Goal: Task Accomplishment & Management: Manage account settings

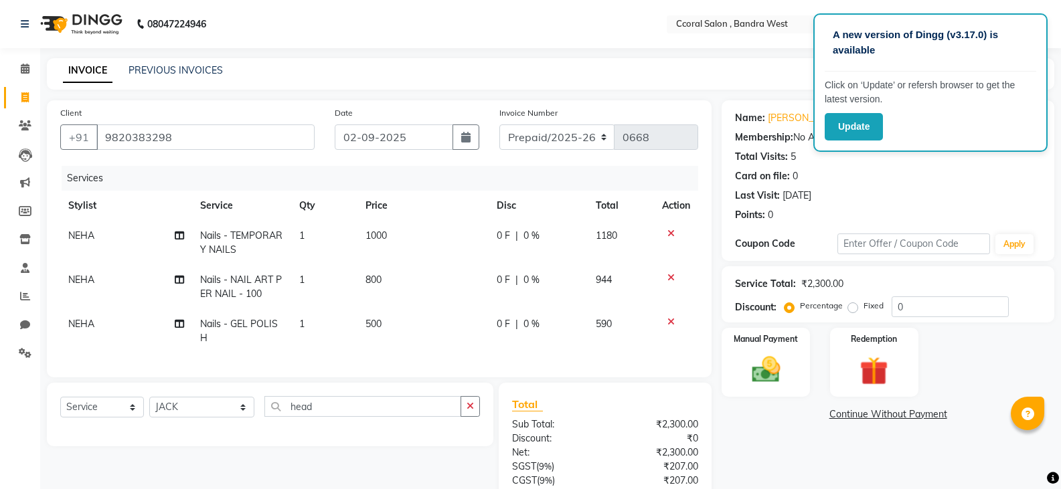
select select "service"
select select "88255"
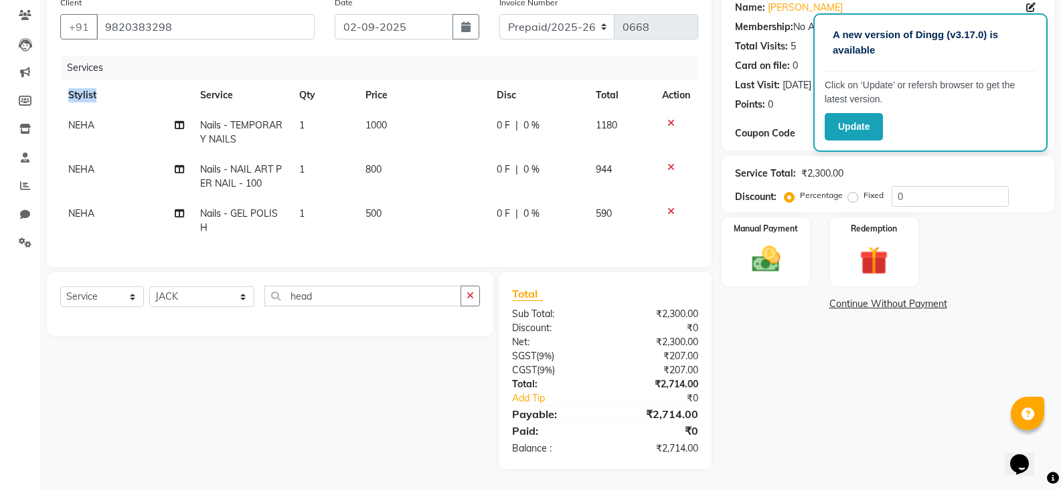
click at [72, 264] on div "Client +91 9820383298 Date 02-09-2025 Invoice Number Prepaid/2025-26 V/2025 V/2…" at bounding box center [379, 128] width 665 height 277
click at [361, 287] on input "head" at bounding box center [362, 296] width 197 height 21
click at [203, 301] on select "Select Stylist ABDUL ARMAAN GAUTAM JACK MAGGI MAYURI NEHA PALLAVI BAHUGUNA SANJ…" at bounding box center [201, 297] width 105 height 21
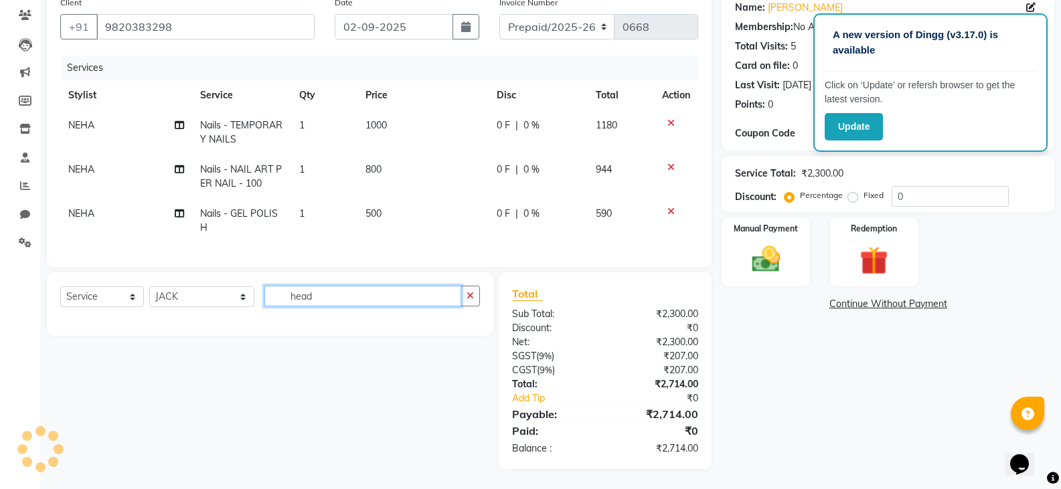
drag, startPoint x: 286, startPoint y: 303, endPoint x: 295, endPoint y: 301, distance: 9.5
click at [288, 303] on input "head" at bounding box center [362, 296] width 197 height 21
click at [300, 301] on input "head" at bounding box center [362, 296] width 197 height 21
type input "head"
click at [311, 306] on input "head" at bounding box center [362, 296] width 197 height 21
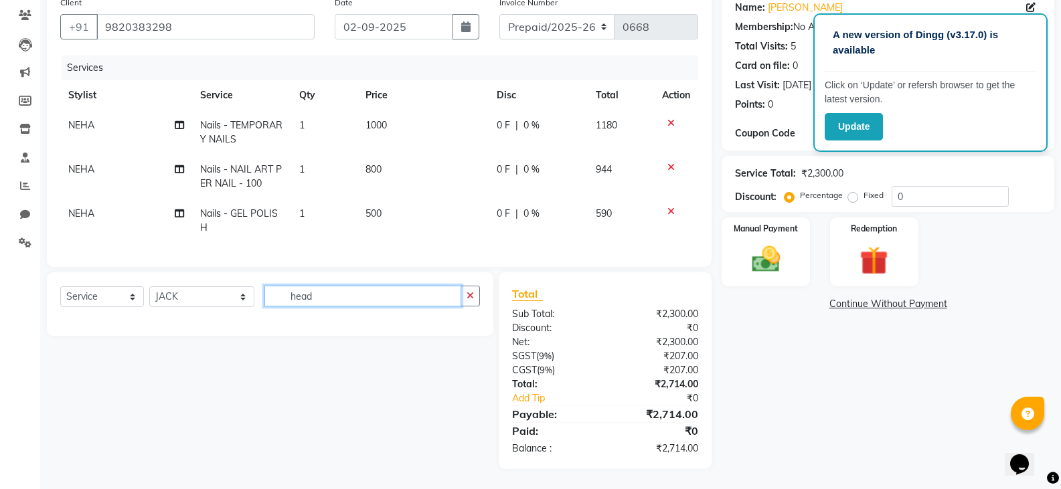
drag, startPoint x: 310, startPoint y: 306, endPoint x: 242, endPoint y: 307, distance: 67.6
click at [246, 307] on div "Select Service Product Membership Package Voucher Prepaid Gift Card Select Styl…" at bounding box center [270, 301] width 420 height 31
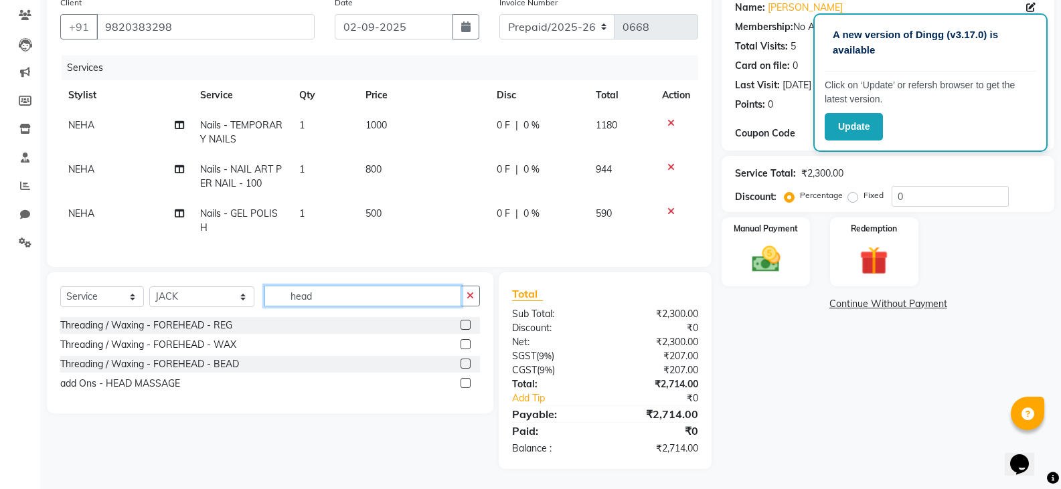
type input "head"
click at [468, 384] on label at bounding box center [466, 383] width 10 height 10
click at [468, 384] on input "checkbox" at bounding box center [465, 384] width 9 height 9
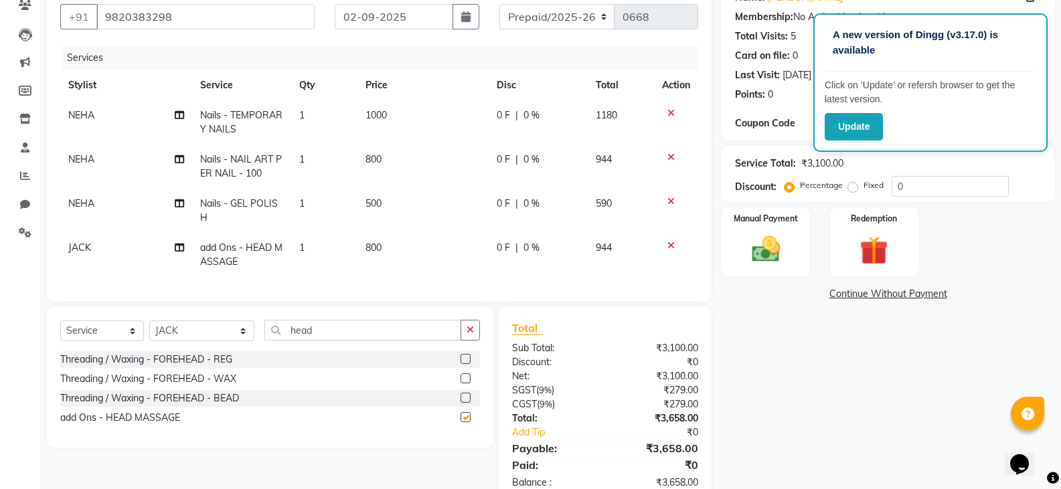
checkbox input "false"
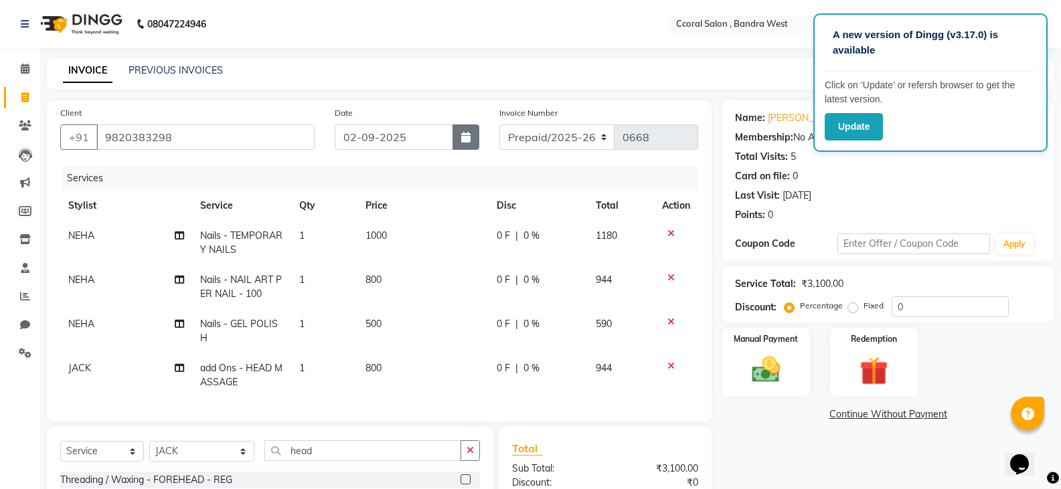
click at [456, 143] on button "button" at bounding box center [466, 137] width 27 height 25
select select "9"
select select "2025"
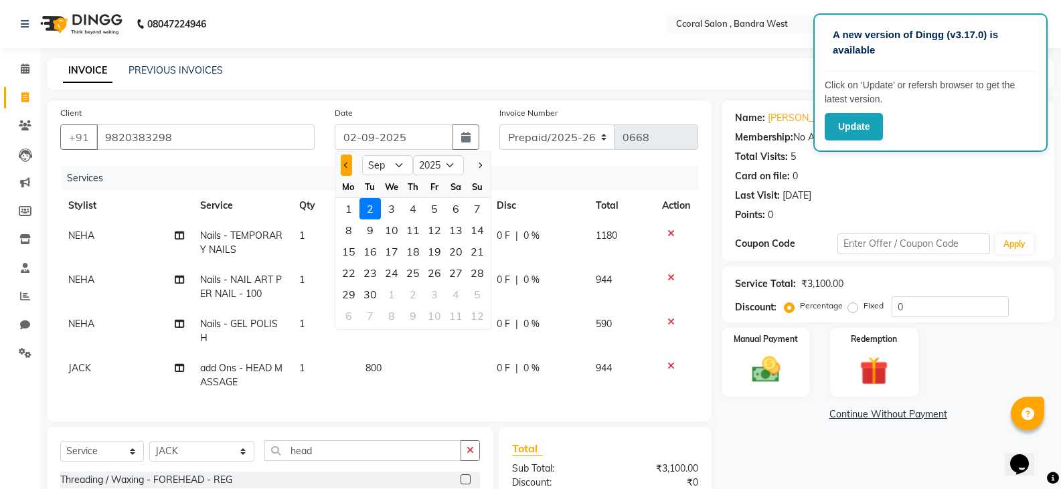
click at [344, 163] on button "Previous month" at bounding box center [346, 165] width 11 height 21
select select "8"
click at [477, 288] on div "31" at bounding box center [477, 294] width 21 height 21
type input "[DATE]"
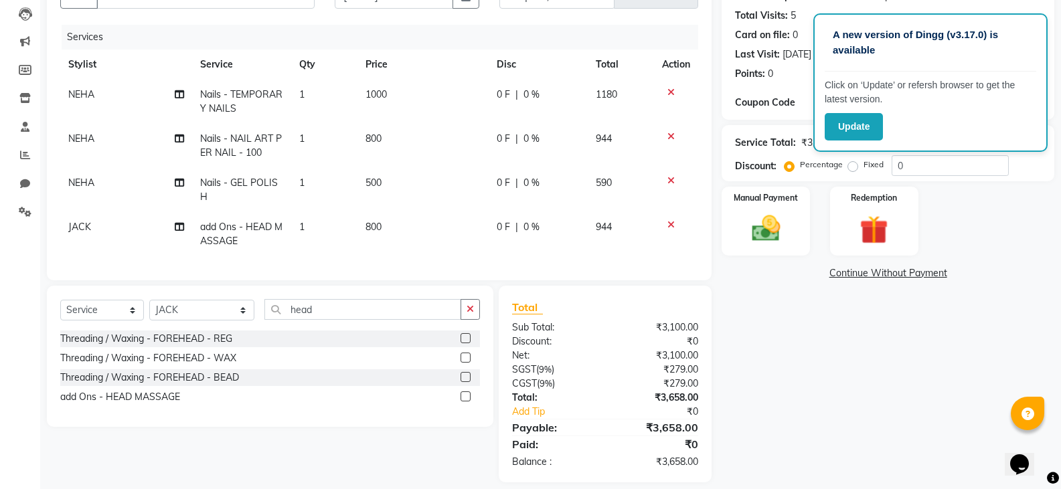
scroll to position [165, 0]
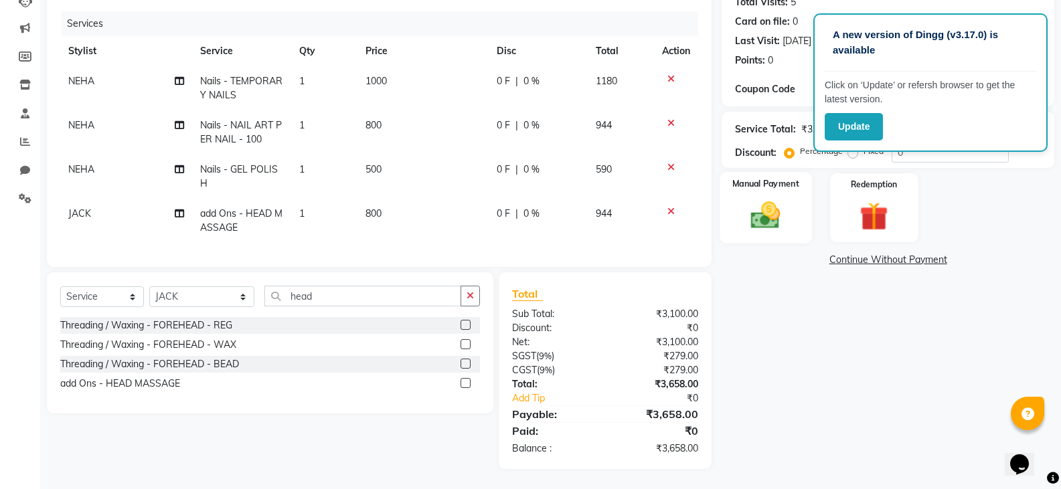
click at [758, 198] on img at bounding box center [766, 215] width 48 height 34
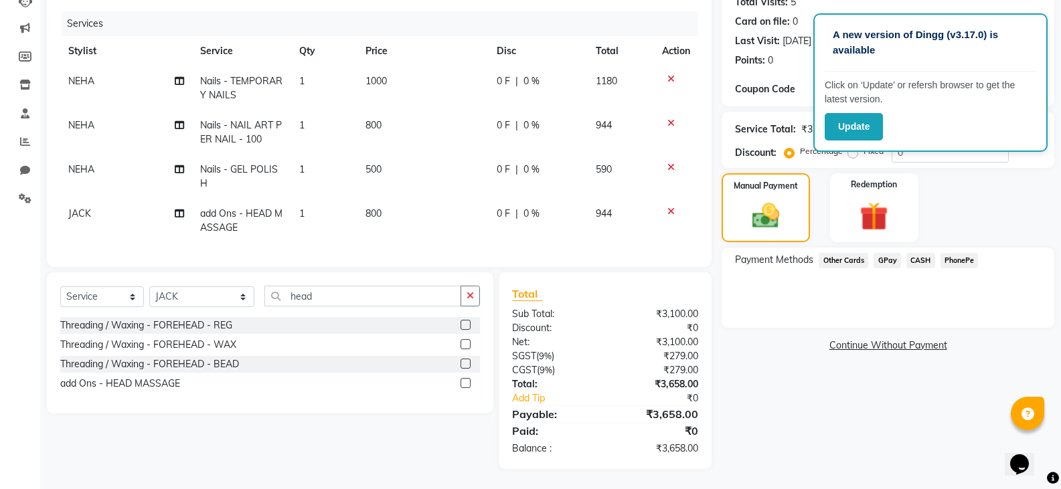
click at [885, 253] on span "GPay" at bounding box center [887, 260] width 27 height 15
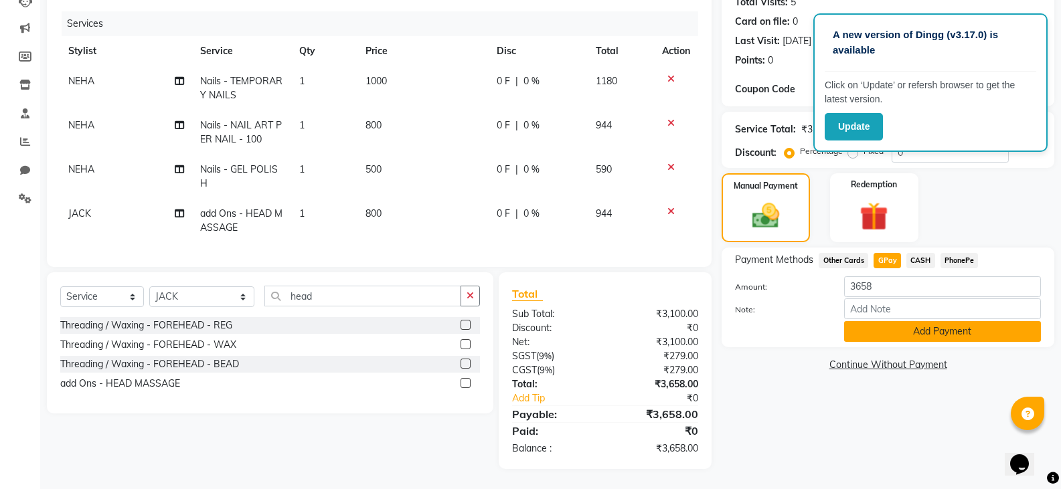
click at [867, 321] on button "Add Payment" at bounding box center [942, 331] width 197 height 21
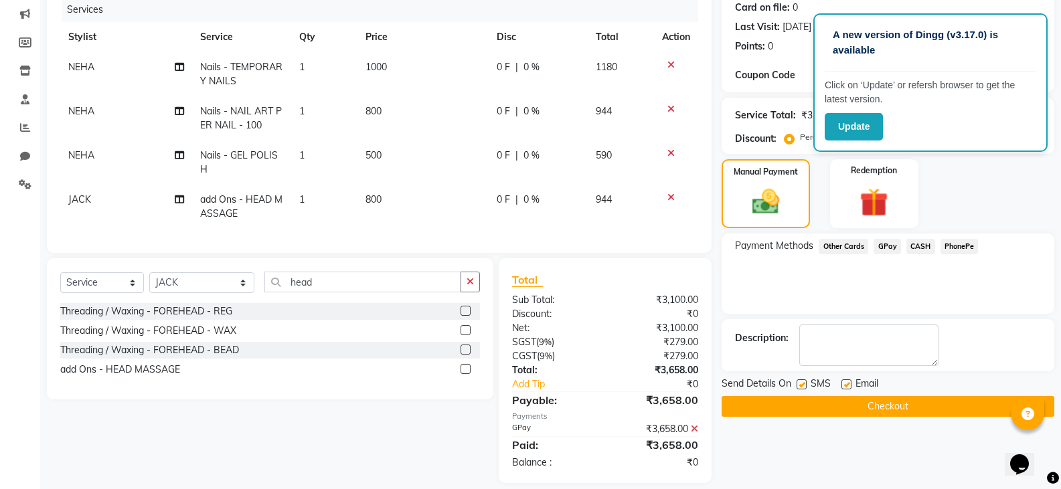
scroll to position [193, 0]
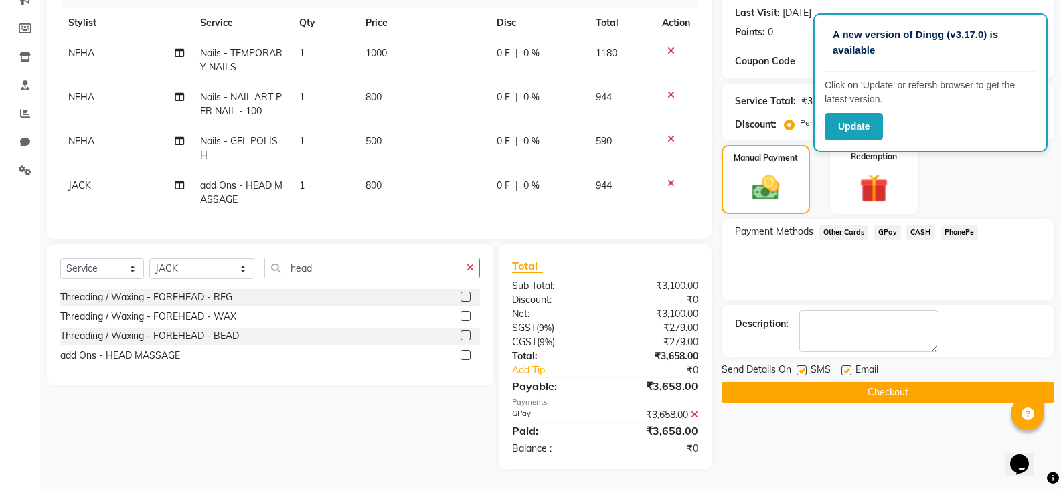
click at [819, 367] on span "SMS" at bounding box center [821, 371] width 20 height 17
click at [811, 382] on button "Checkout" at bounding box center [888, 392] width 333 height 21
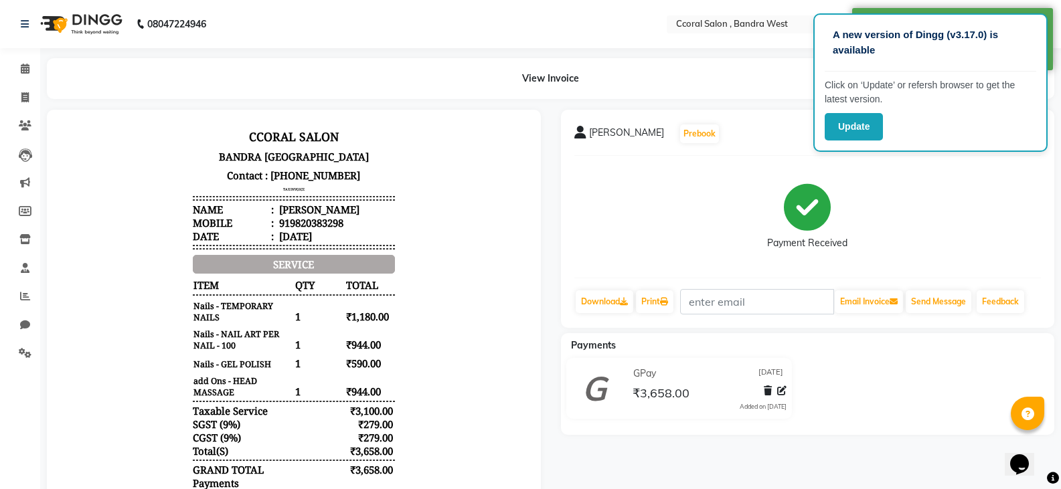
scroll to position [11, 0]
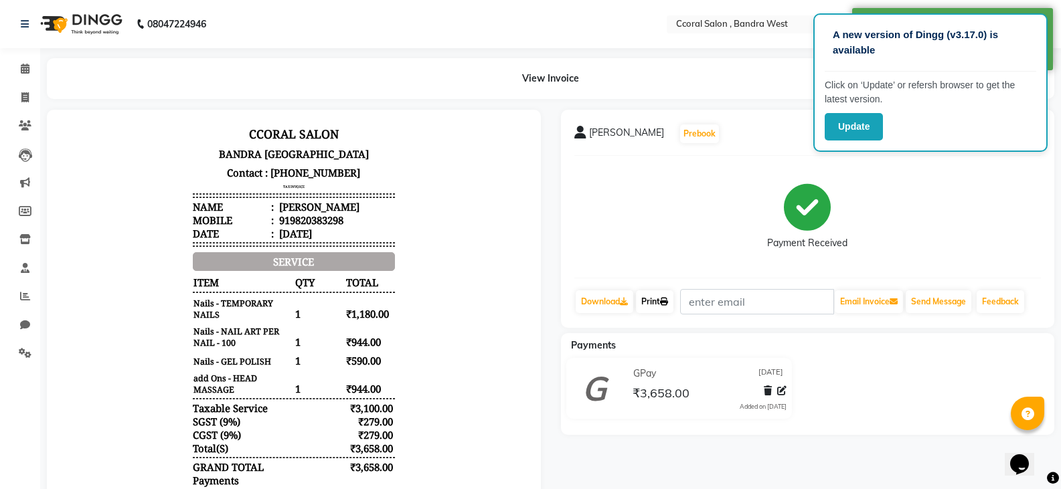
click at [650, 303] on link "Print" at bounding box center [654, 302] width 37 height 23
click at [631, 213] on div "Payment Received" at bounding box center [807, 217] width 467 height 100
click at [31, 300] on span at bounding box center [24, 296] width 23 height 15
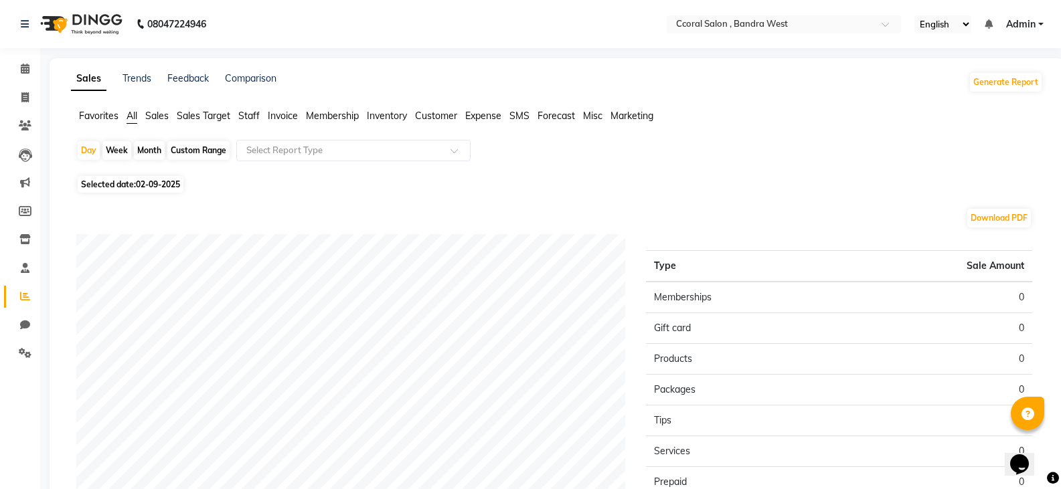
click at [184, 146] on div "Custom Range" at bounding box center [198, 150] width 62 height 19
select select "9"
select select "2025"
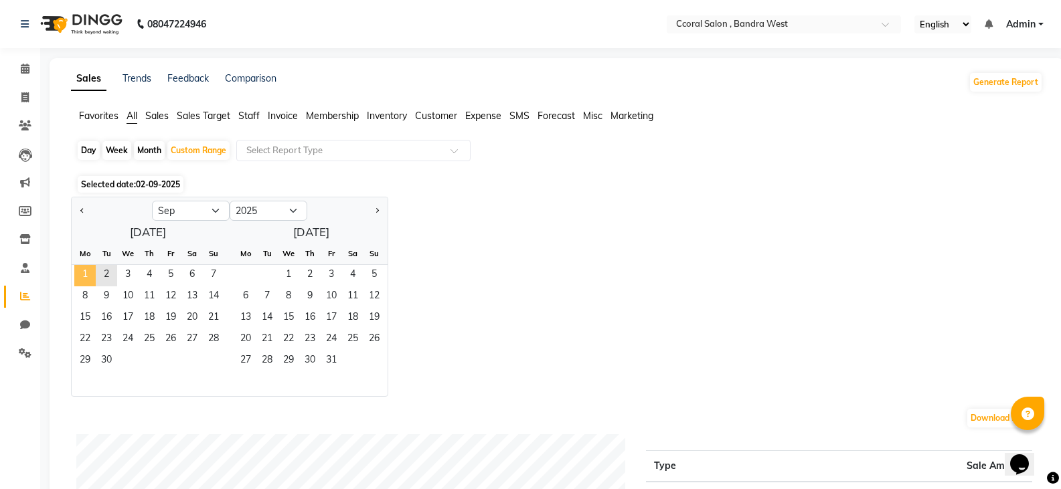
click at [86, 266] on span "1" at bounding box center [84, 275] width 21 height 21
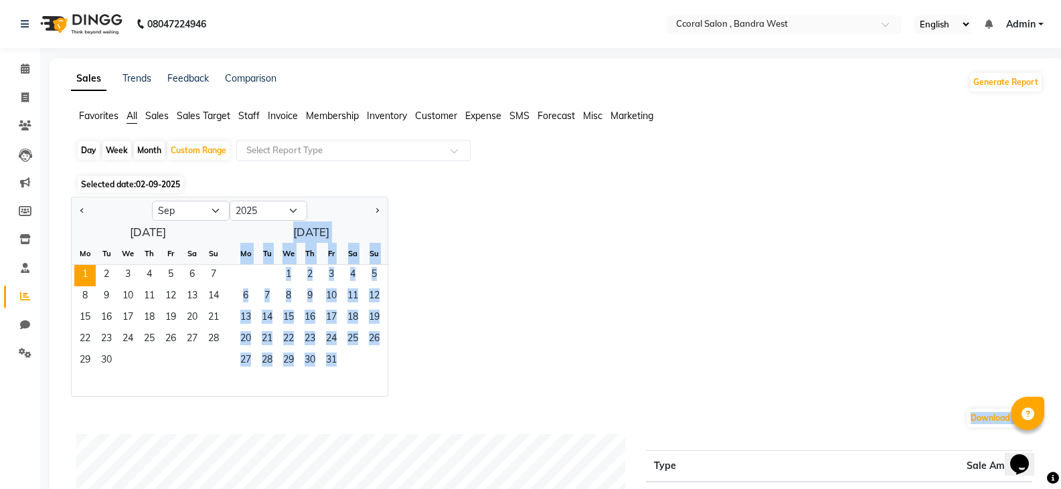
drag, startPoint x: 108, startPoint y: 357, endPoint x: 93, endPoint y: 332, distance: 29.2
click at [131, 432] on div "Day Week Month Custom Range Select Report Type Selected date: 02-09-2025 Jan Fe…" at bounding box center [557, 487] width 972 height 694
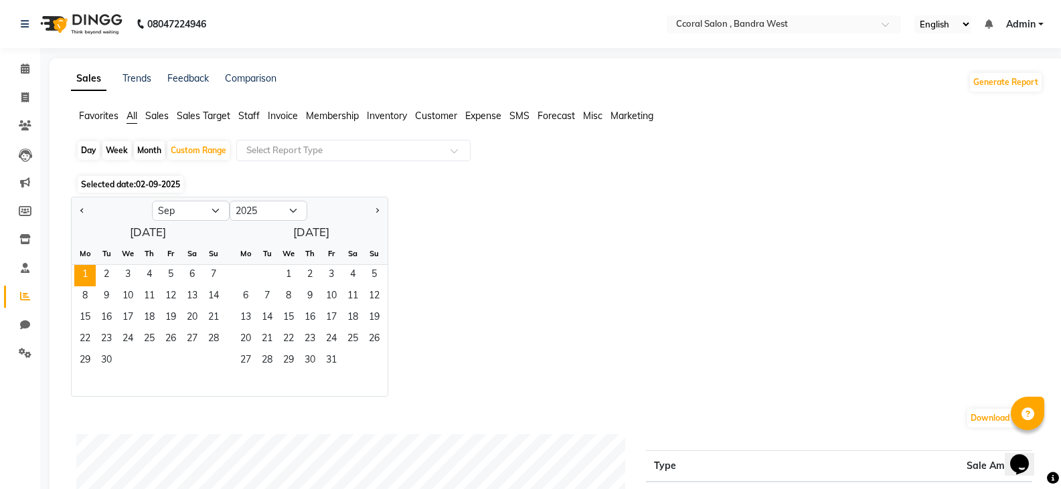
click at [92, 212] on div at bounding box center [112, 210] width 80 height 21
click at [81, 209] on span "Previous month" at bounding box center [82, 210] width 5 height 5
select select "8"
click at [77, 200] on button "Previous month" at bounding box center [82, 210] width 11 height 21
click at [388, 212] on ngb-datepicker "Jan Feb Mar Apr May Jun Jul Aug Sep Oct Nov Dec 2015 2016 2017 2018 2019 2020 2…" at bounding box center [229, 297] width 317 height 200
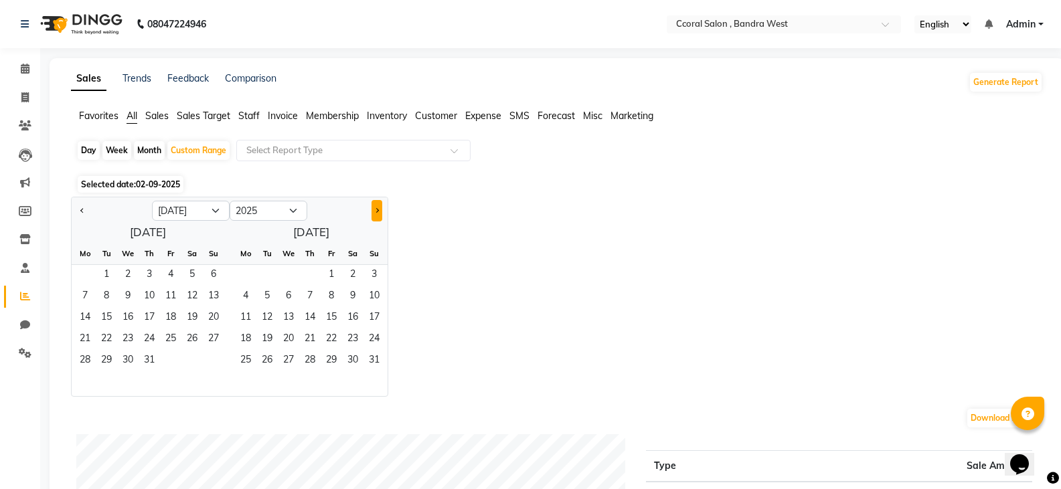
click at [382, 212] on button "Next month" at bounding box center [377, 210] width 11 height 21
select select "8"
click at [171, 268] on span "1" at bounding box center [170, 275] width 21 height 21
click at [215, 360] on span "31" at bounding box center [213, 361] width 21 height 21
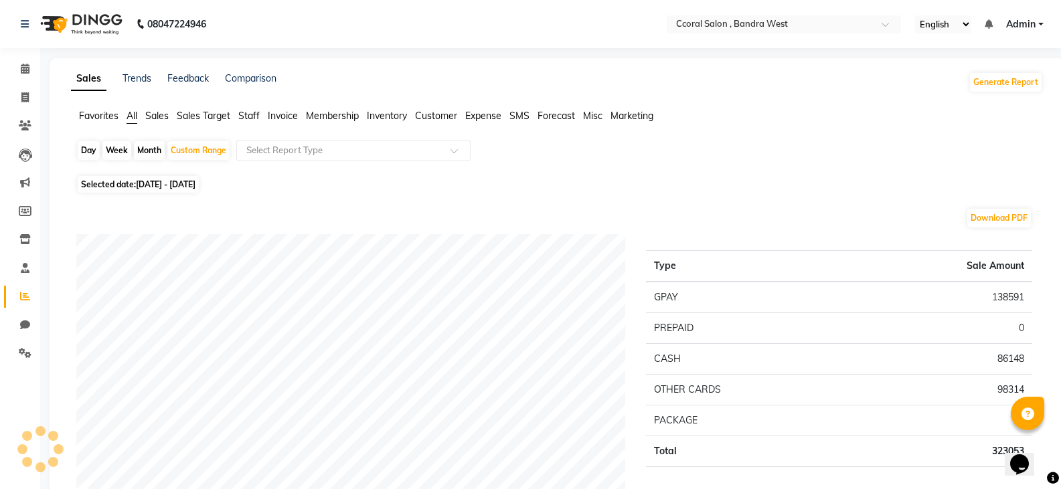
click at [152, 151] on div "Month" at bounding box center [149, 150] width 31 height 19
select select "8"
select select "2025"
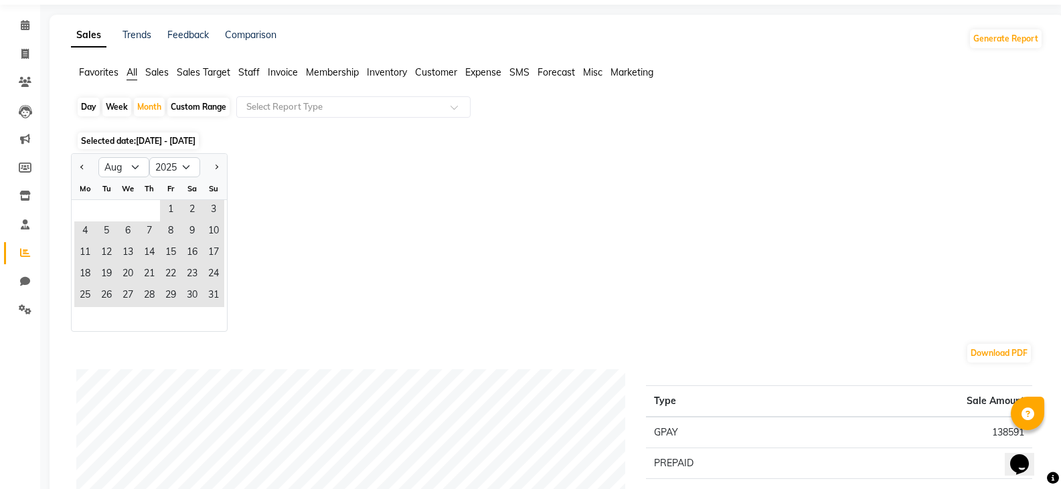
scroll to position [67, 0]
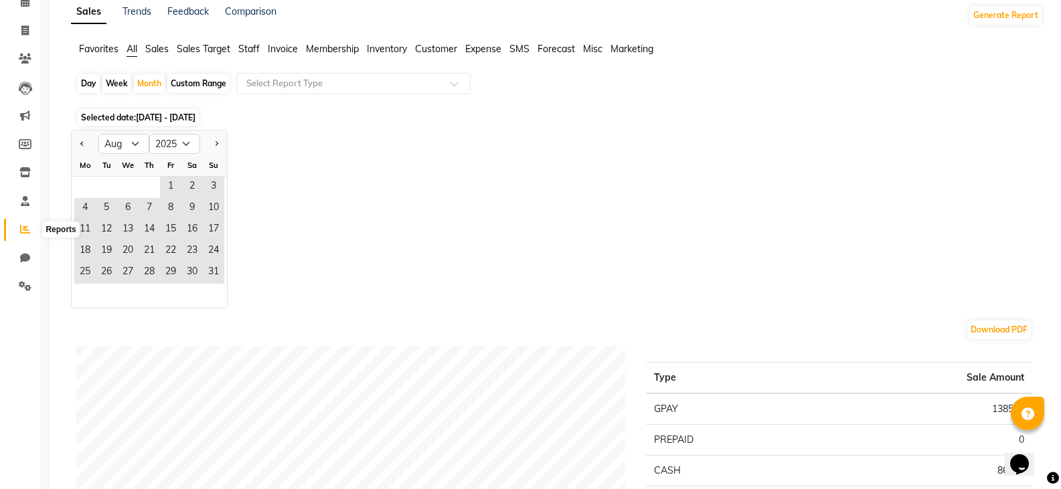
click at [23, 231] on icon at bounding box center [25, 229] width 10 height 10
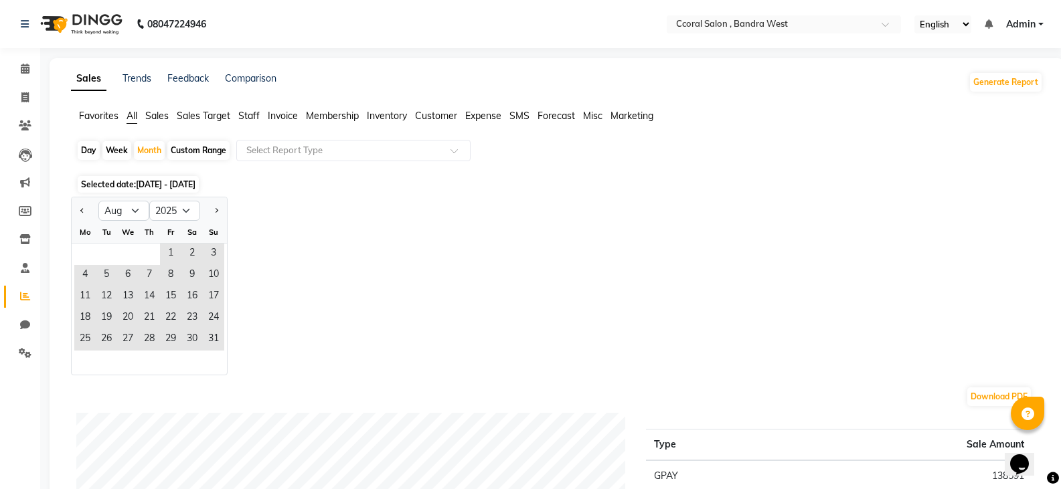
click at [195, 147] on div "Custom Range" at bounding box center [198, 150] width 62 height 19
select select "8"
select select "2025"
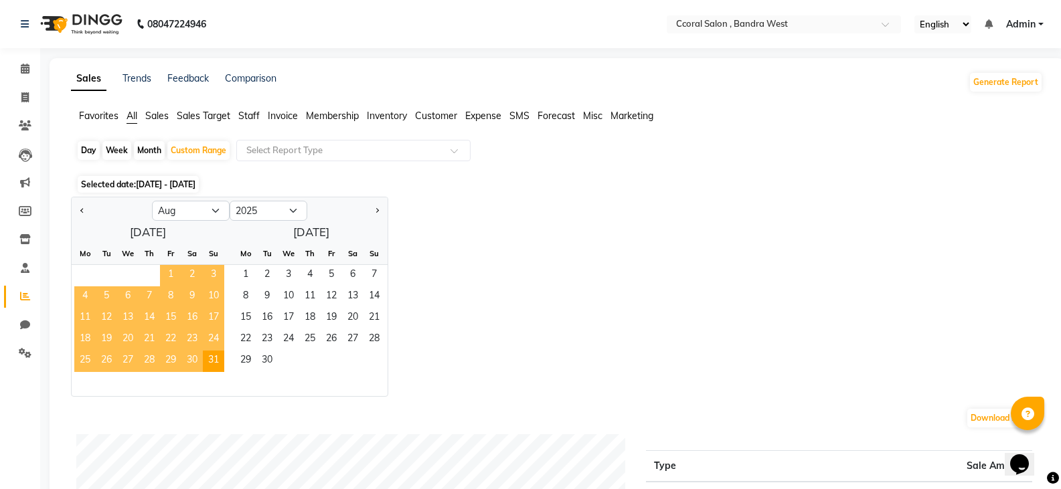
click at [166, 276] on span "1" at bounding box center [170, 275] width 21 height 21
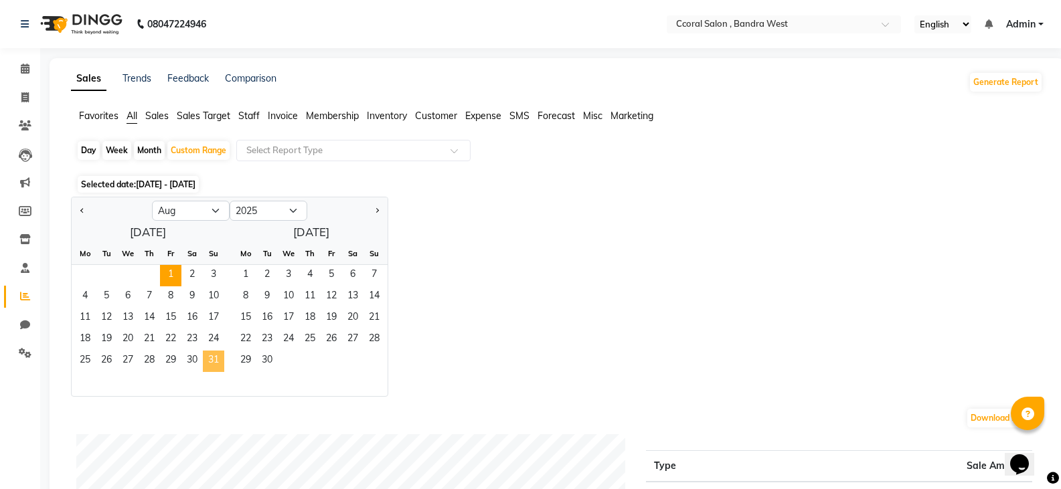
click at [210, 362] on span "31" at bounding box center [213, 361] width 21 height 21
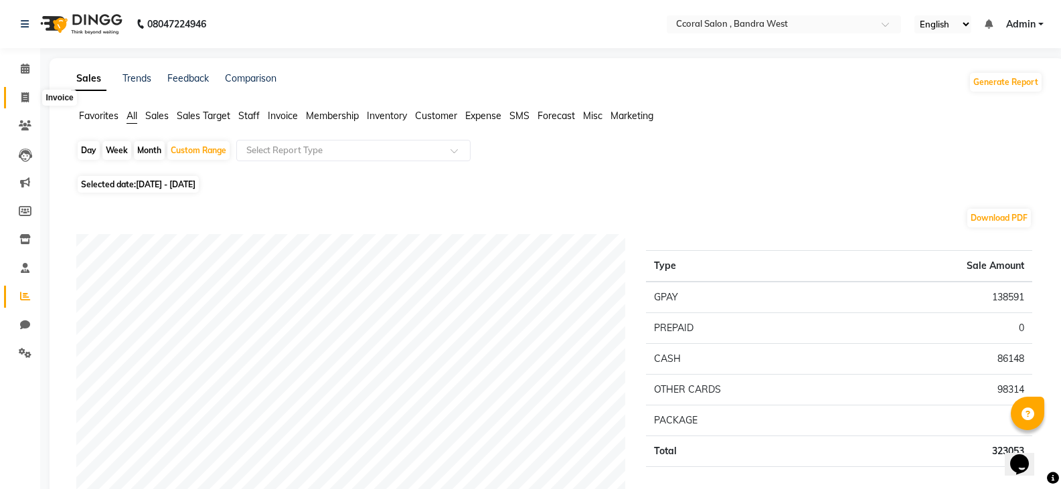
click at [27, 97] on icon at bounding box center [24, 97] width 7 height 10
select select "service"
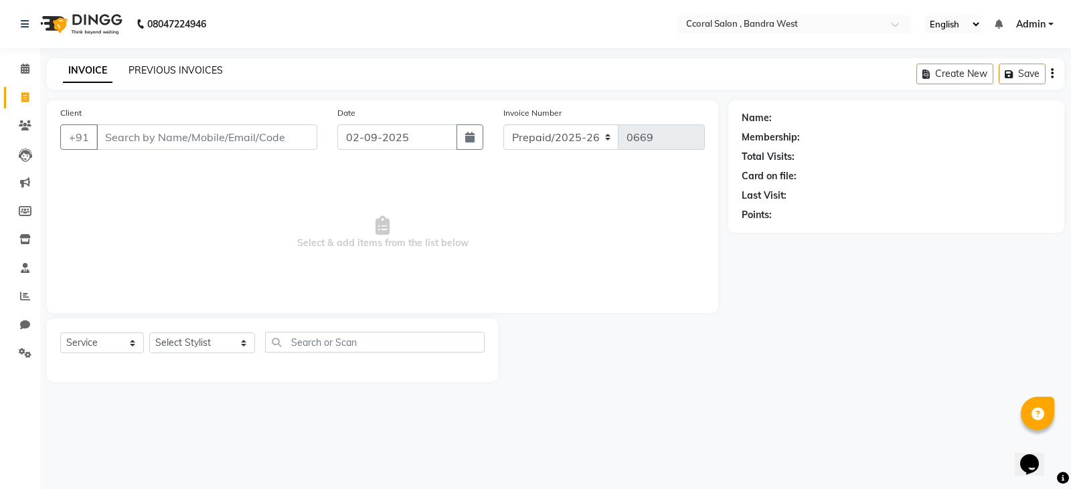
click at [160, 68] on link "PREVIOUS INVOICES" at bounding box center [176, 70] width 94 height 12
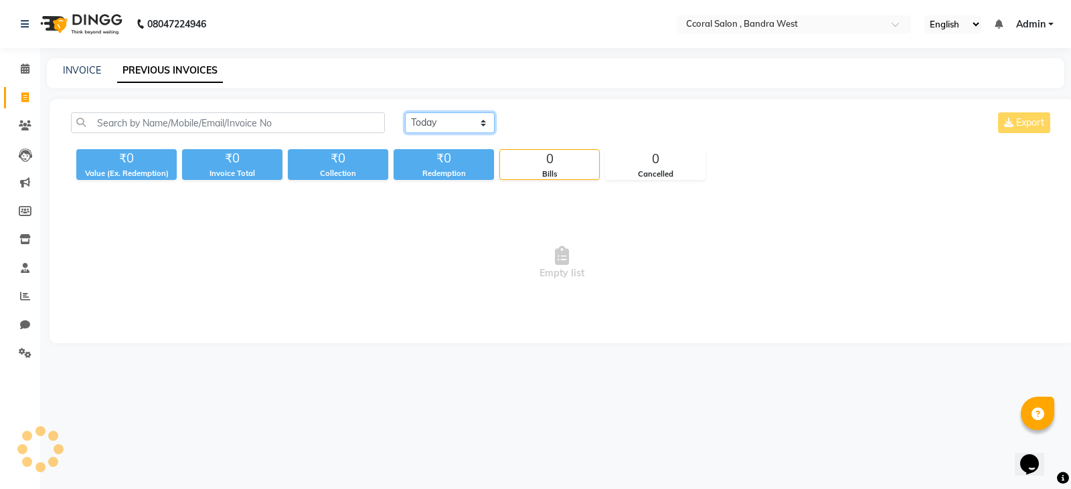
click at [448, 125] on select "[DATE] [DATE] Custom Range" at bounding box center [450, 122] width 90 height 21
select select "range"
click at [405, 112] on select "[DATE] [DATE] Custom Range" at bounding box center [450, 122] width 90 height 21
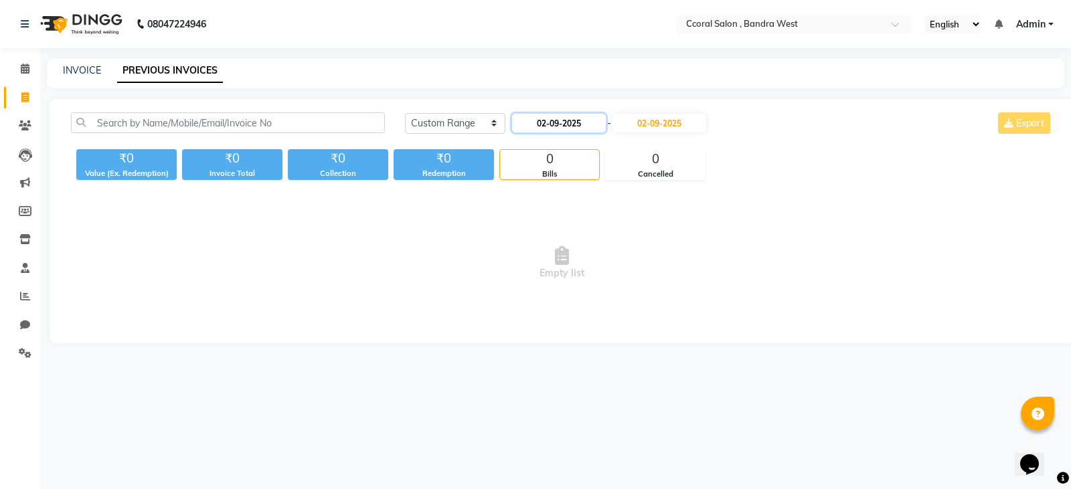
click at [580, 125] on input "02-09-2025" at bounding box center [559, 123] width 94 height 19
select select "9"
select select "2025"
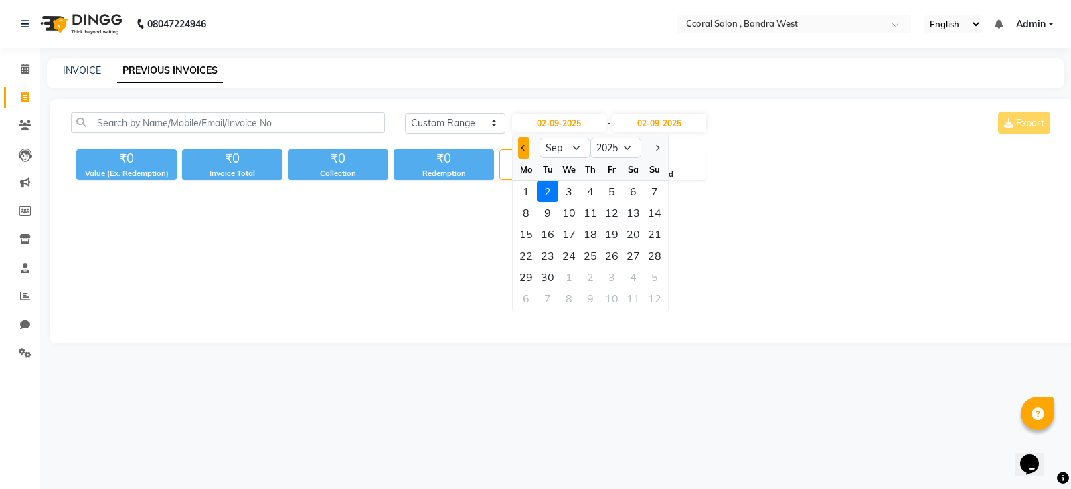
click at [523, 151] on span "Previous month" at bounding box center [523, 147] width 5 height 5
select select "8"
click at [611, 192] on div "1" at bounding box center [611, 191] width 21 height 21
type input "[DATE]"
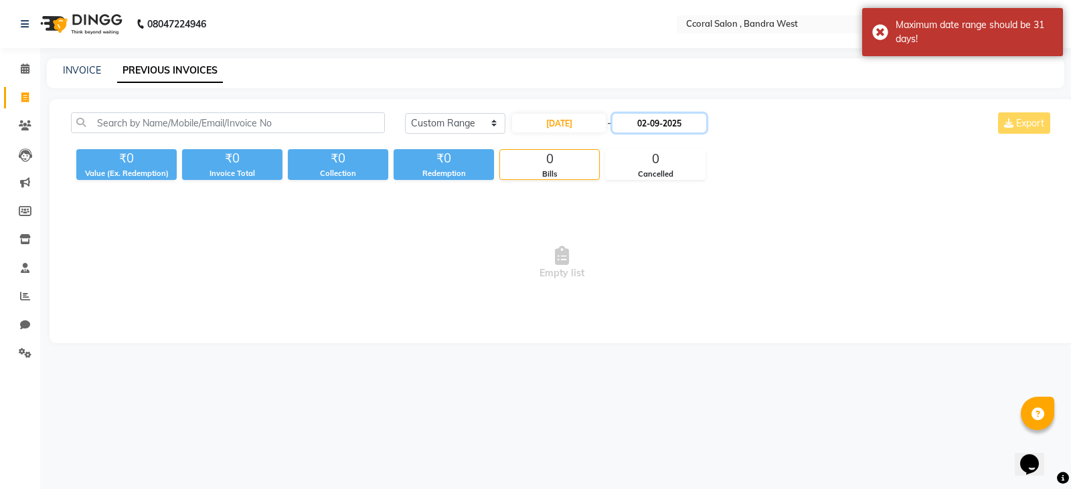
click at [681, 127] on input "02-09-2025" at bounding box center [660, 123] width 94 height 19
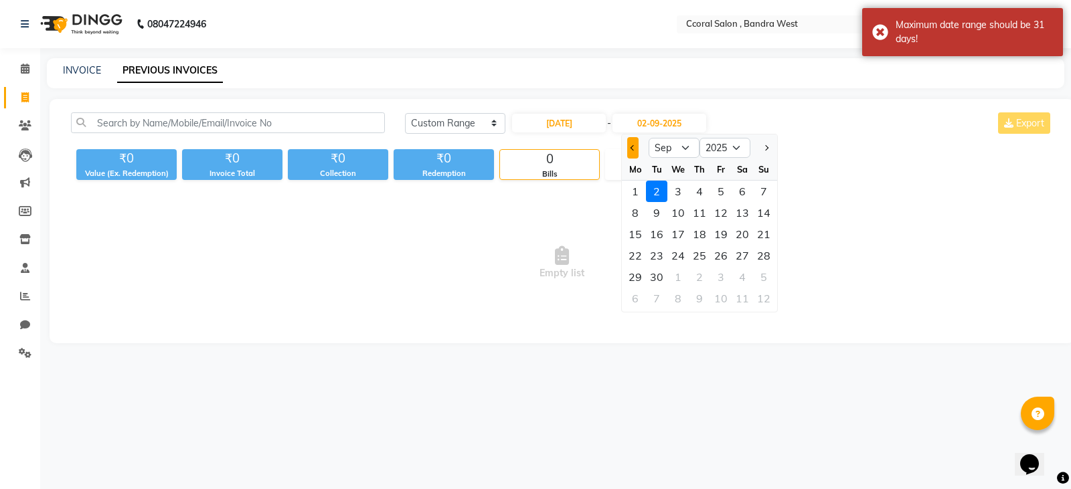
click at [636, 145] on button "Previous month" at bounding box center [632, 147] width 11 height 21
select select "8"
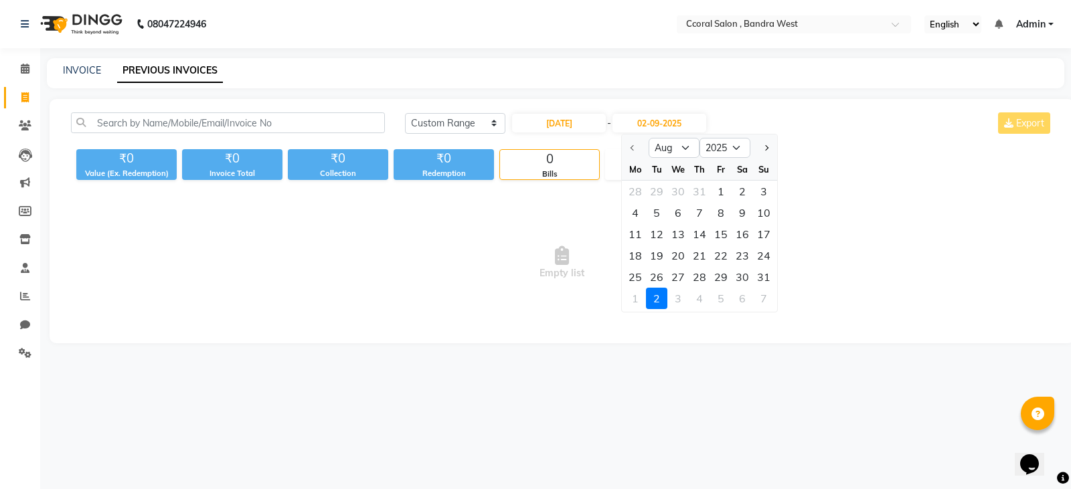
click at [634, 145] on div at bounding box center [635, 147] width 27 height 21
click at [633, 147] on div at bounding box center [635, 147] width 27 height 21
click at [233, 250] on span "Empty list" at bounding box center [562, 263] width 982 height 134
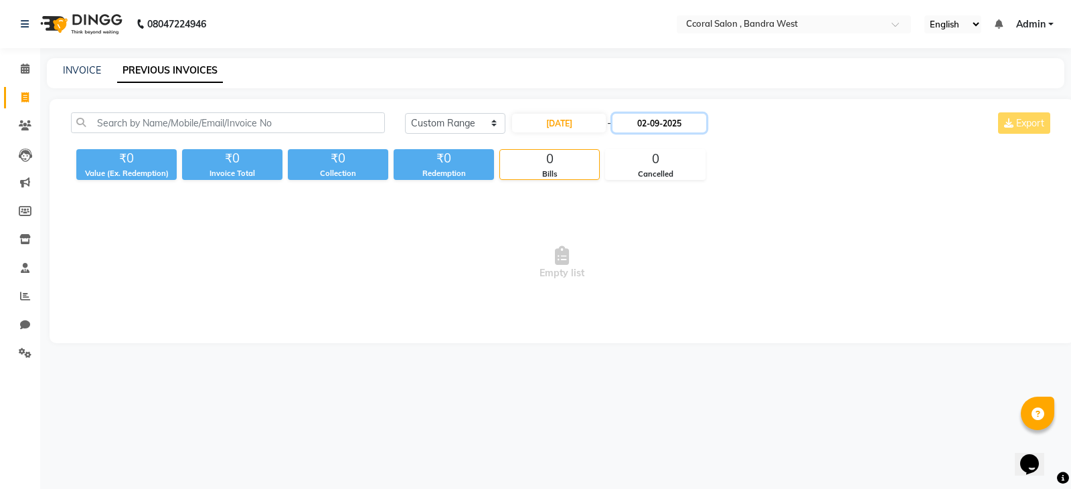
click at [681, 115] on input "02-09-2025" at bounding box center [660, 123] width 94 height 19
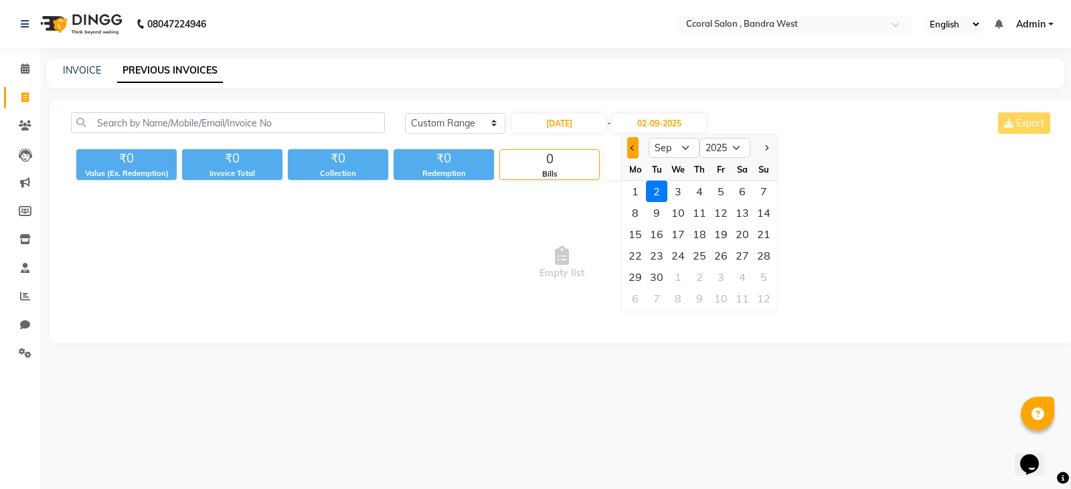
click at [635, 148] on span "Previous month" at bounding box center [633, 147] width 5 height 5
select select "8"
click at [759, 272] on div "31" at bounding box center [763, 276] width 21 height 21
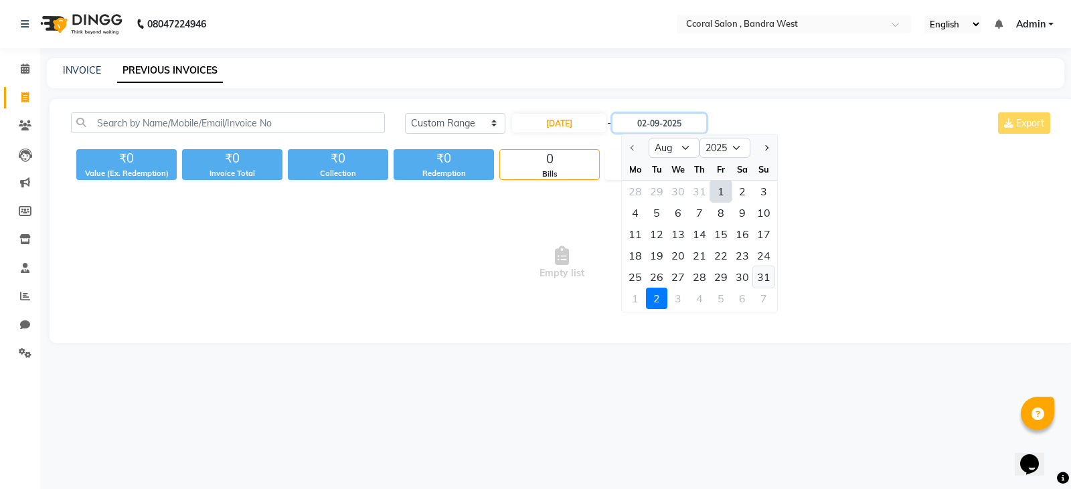
type input "[DATE]"
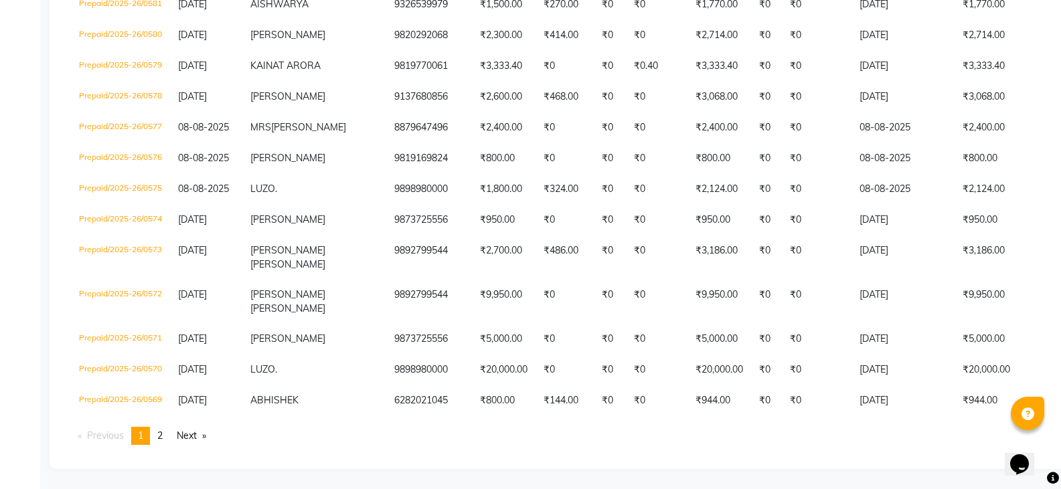
scroll to position [3138, 0]
drag, startPoint x: 1062, startPoint y: 64, endPoint x: 2, endPoint y: 14, distance: 1061.6
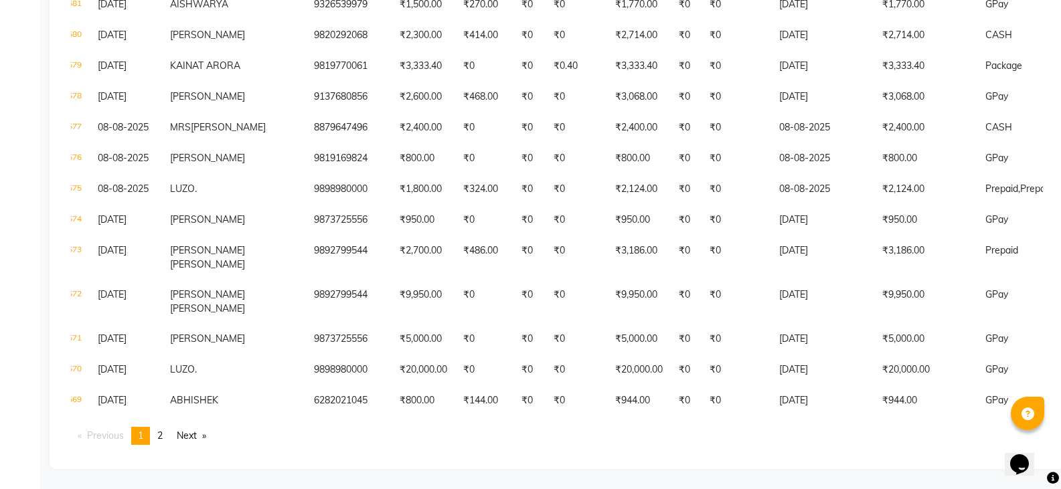
scroll to position [0, 82]
click at [163, 435] on span "2" at bounding box center [159, 436] width 5 height 12
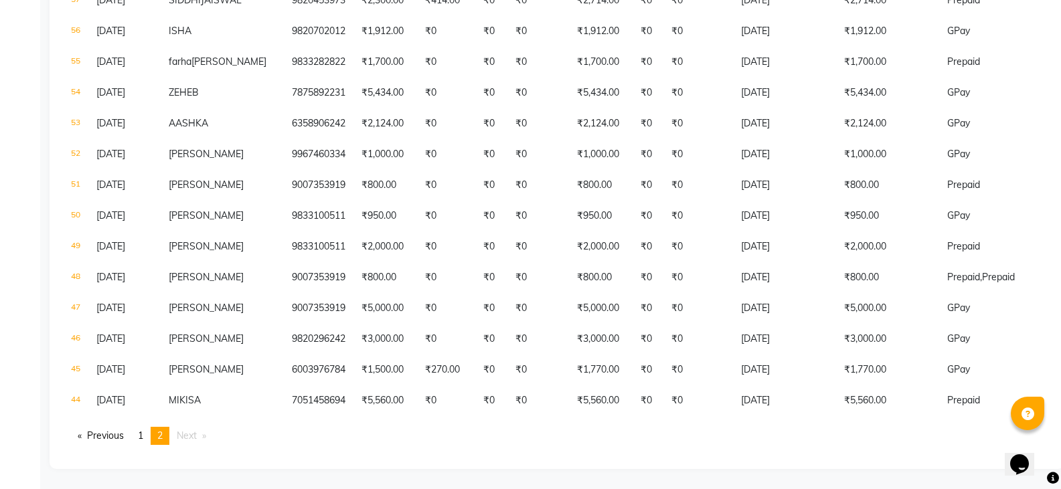
scroll to position [734, 0]
click at [157, 436] on li "You're on page 2" at bounding box center [160, 436] width 19 height 18
click at [161, 439] on span "2" at bounding box center [159, 436] width 5 height 12
click at [143, 436] on span "1" at bounding box center [140, 436] width 5 height 12
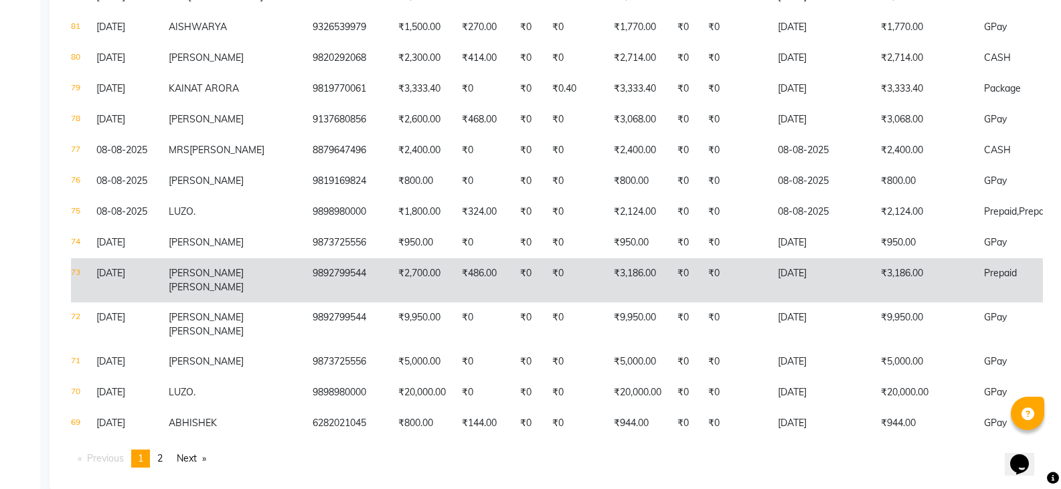
scroll to position [3138, 0]
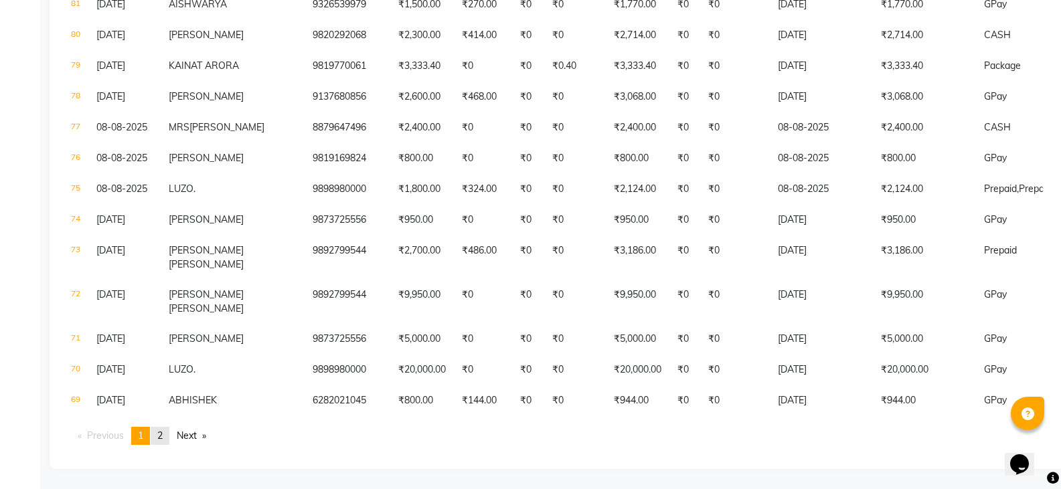
click at [163, 436] on span "2" at bounding box center [159, 436] width 5 height 12
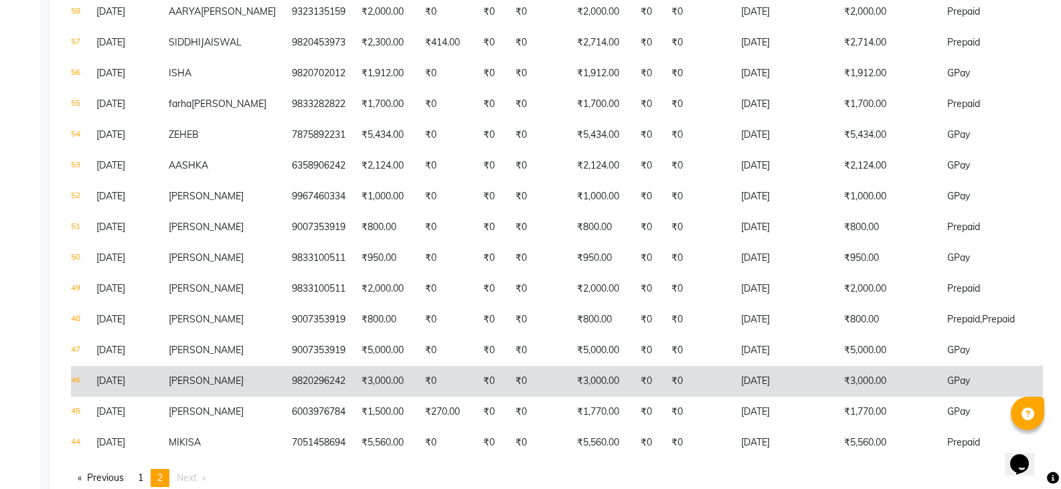
scroll to position [734, 0]
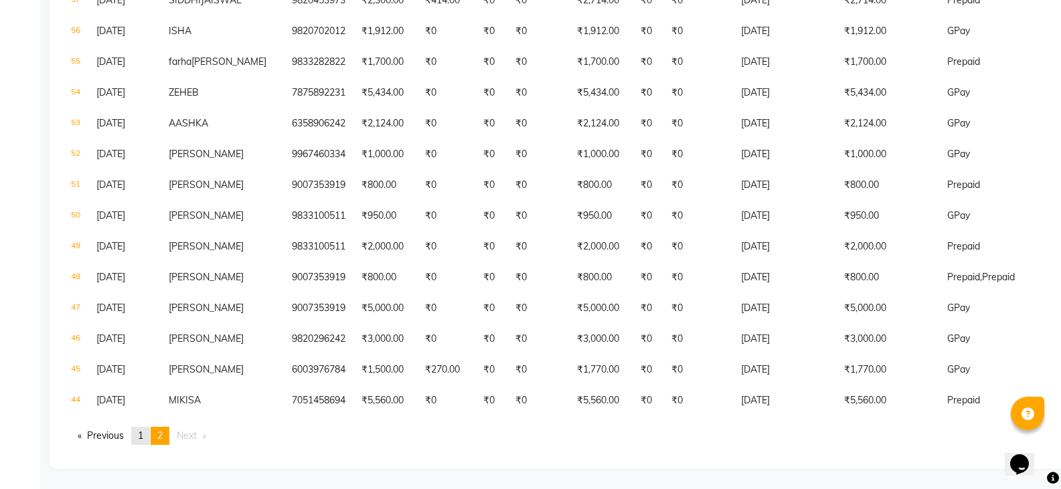
click at [143, 439] on span "1" at bounding box center [140, 436] width 5 height 12
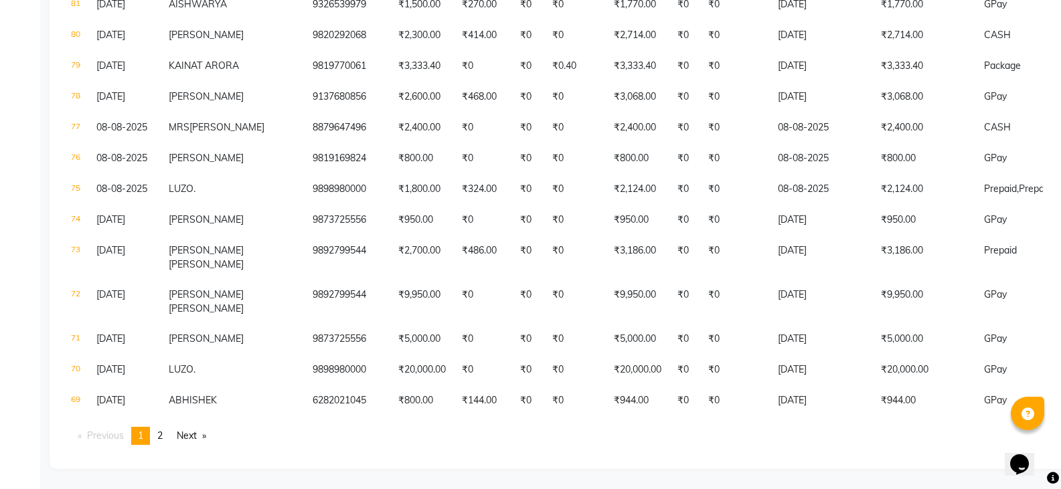
scroll to position [3138, 0]
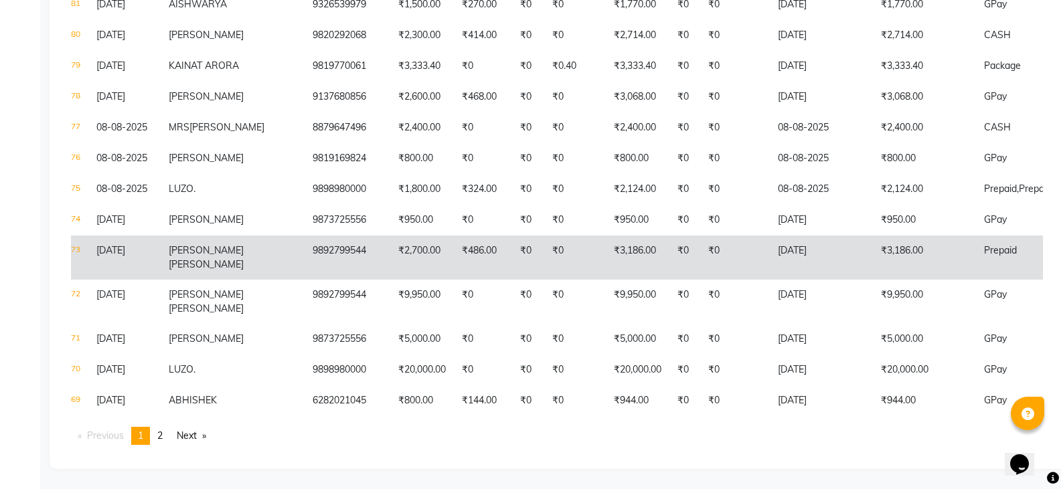
click at [185, 246] on span "ALBINA" at bounding box center [206, 250] width 75 height 12
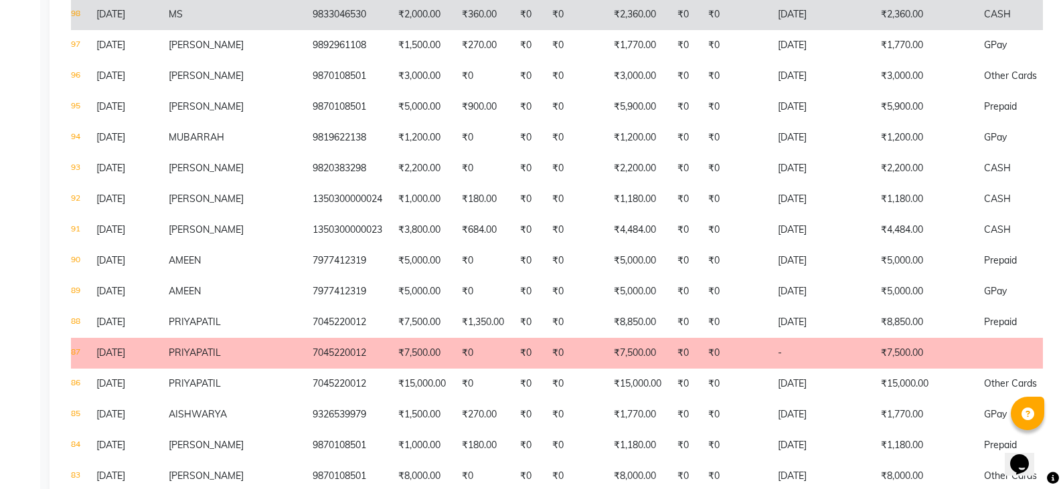
scroll to position [2401, 0]
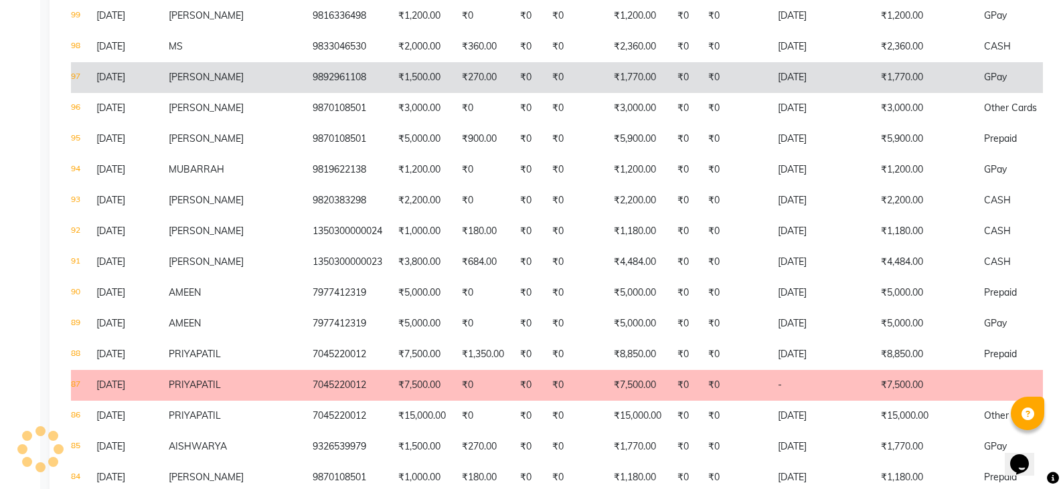
click at [190, 83] on span "VEDIKA" at bounding box center [206, 77] width 75 height 12
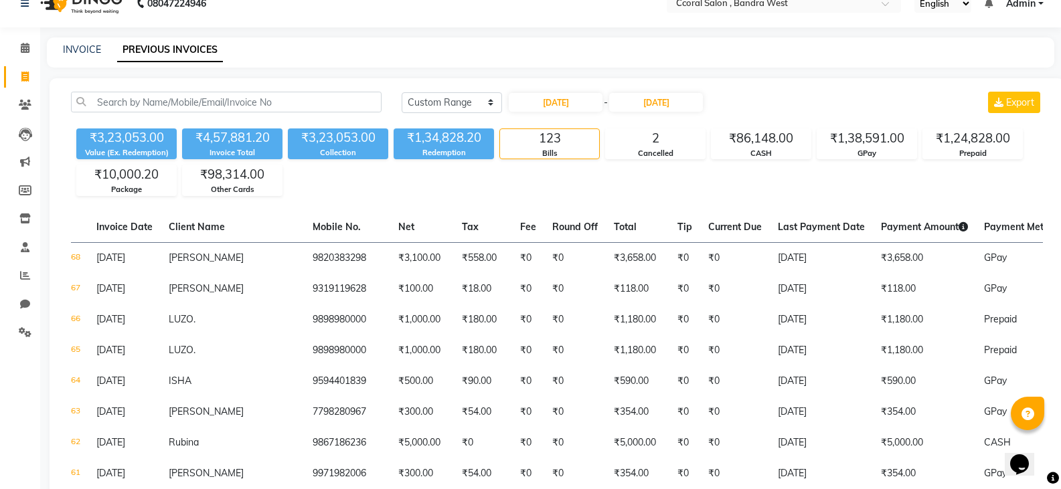
scroll to position [0, 0]
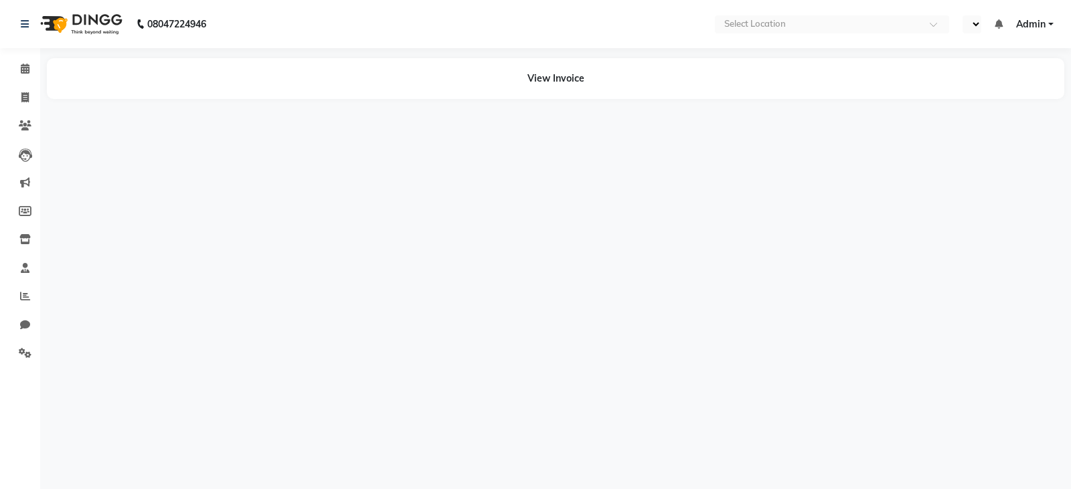
select select "en"
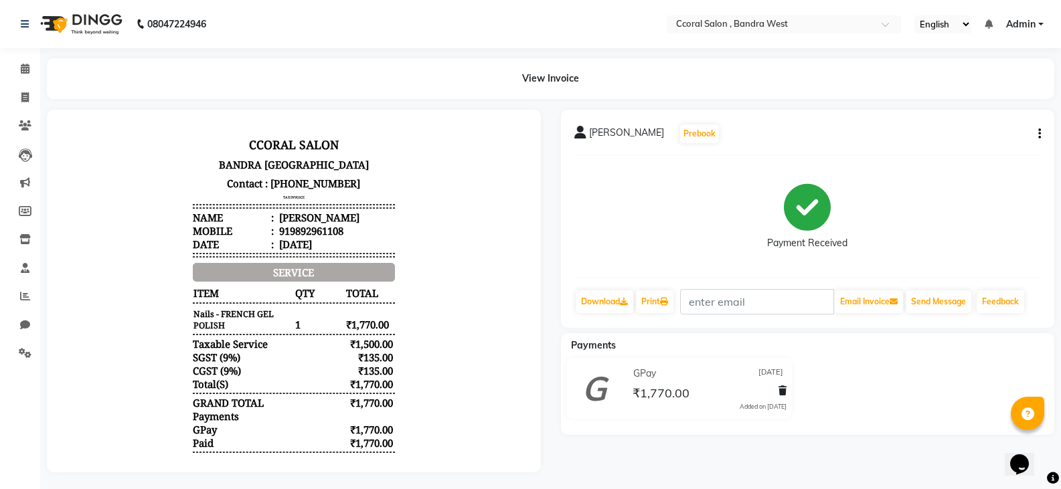
click at [1040, 134] on icon "button" at bounding box center [1039, 134] width 3 height 1
click at [942, 152] on div "Edit Invoice" at bounding box center [973, 151] width 92 height 17
select select "service"
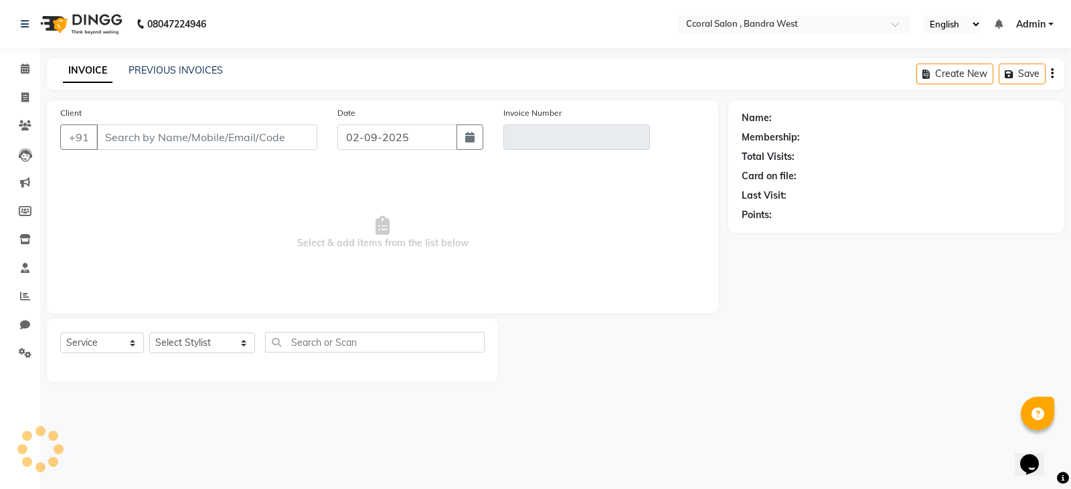
type input "9892961108"
type input "Prepaid/2025-26/0597"
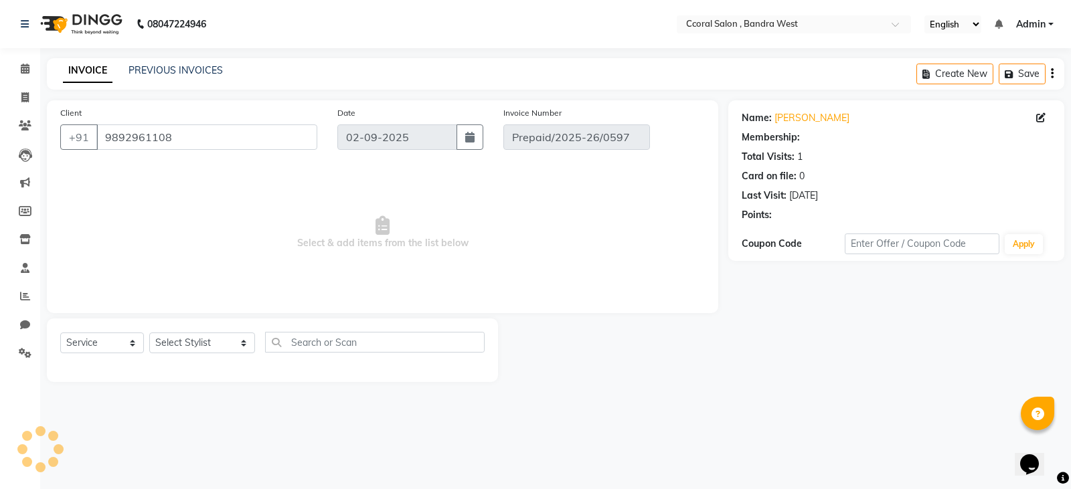
type input "[DATE]"
select select "select"
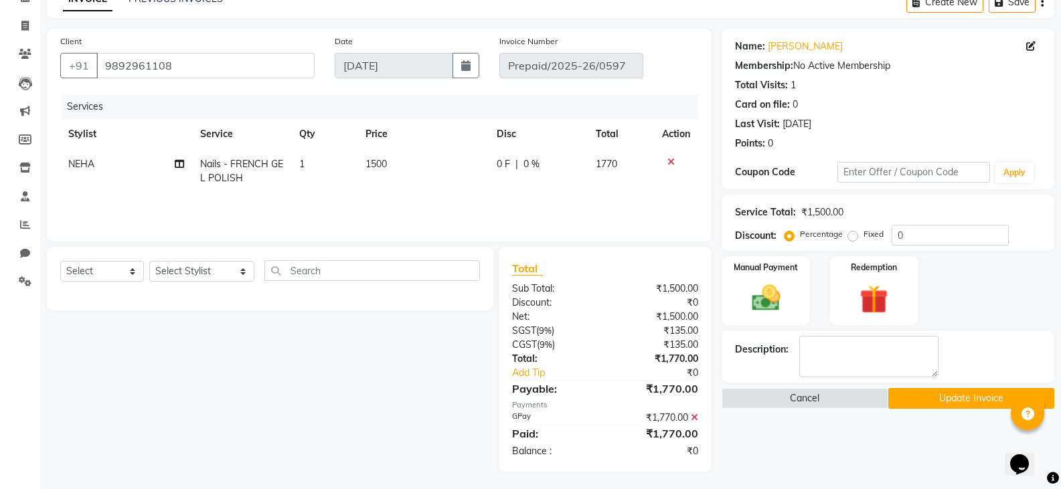
scroll to position [74, 0]
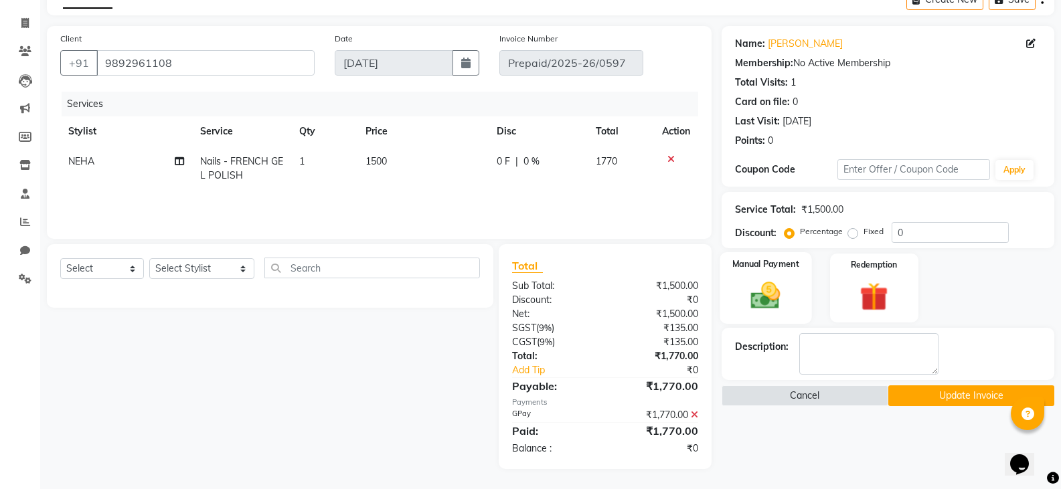
click at [790, 285] on div "Manual Payment" at bounding box center [766, 288] width 92 height 72
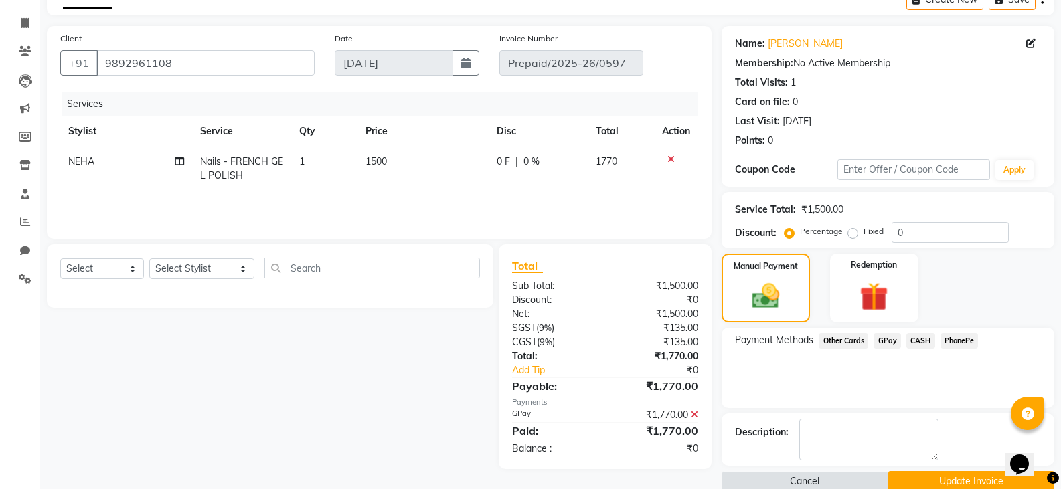
click at [915, 337] on span "CASH" at bounding box center [920, 340] width 29 height 15
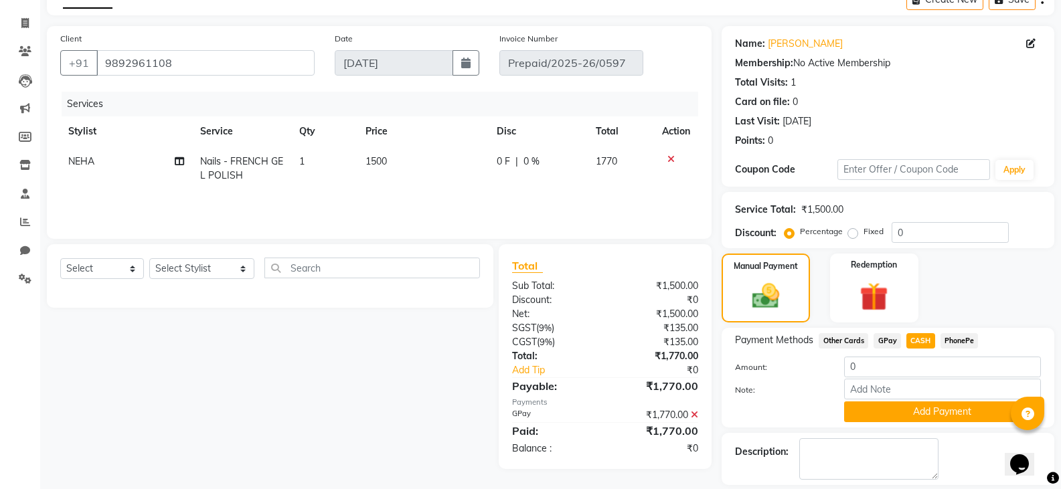
scroll to position [116, 0]
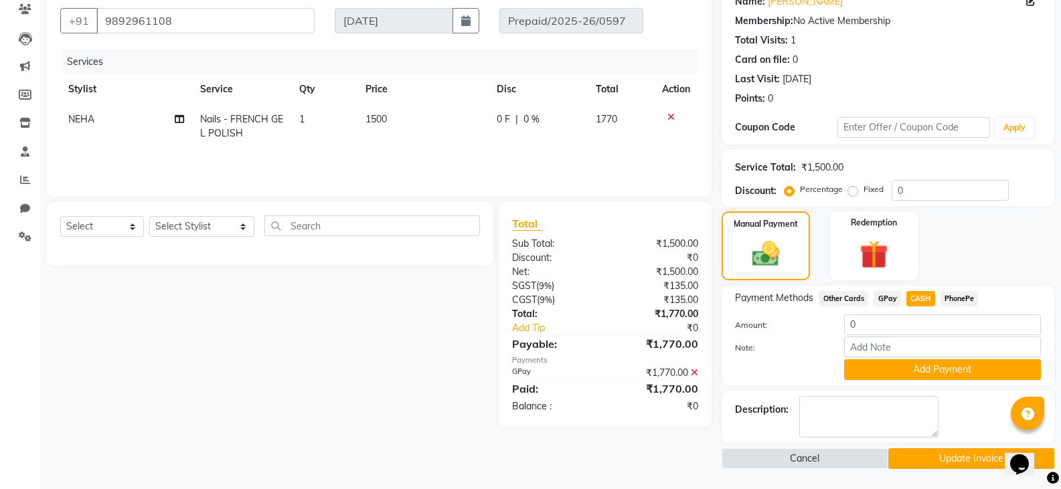
click at [694, 368] on icon at bounding box center [694, 372] width 7 height 9
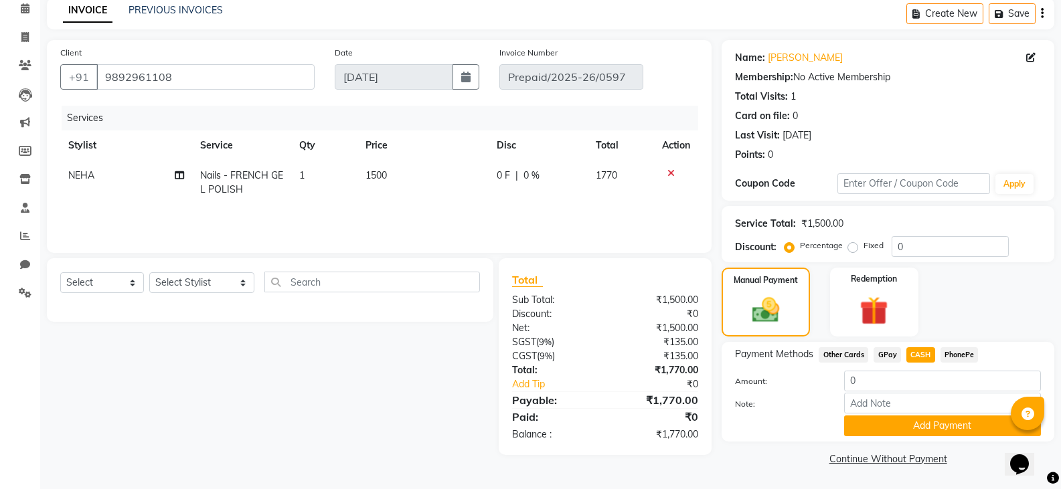
scroll to position [60, 0]
click at [891, 420] on button "Add Payment" at bounding box center [942, 426] width 197 height 21
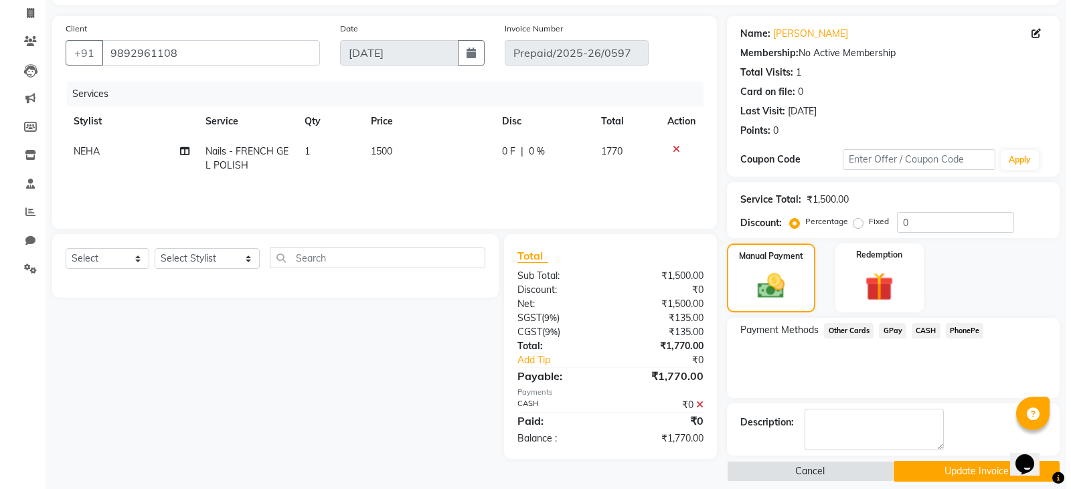
scroll to position [97, 0]
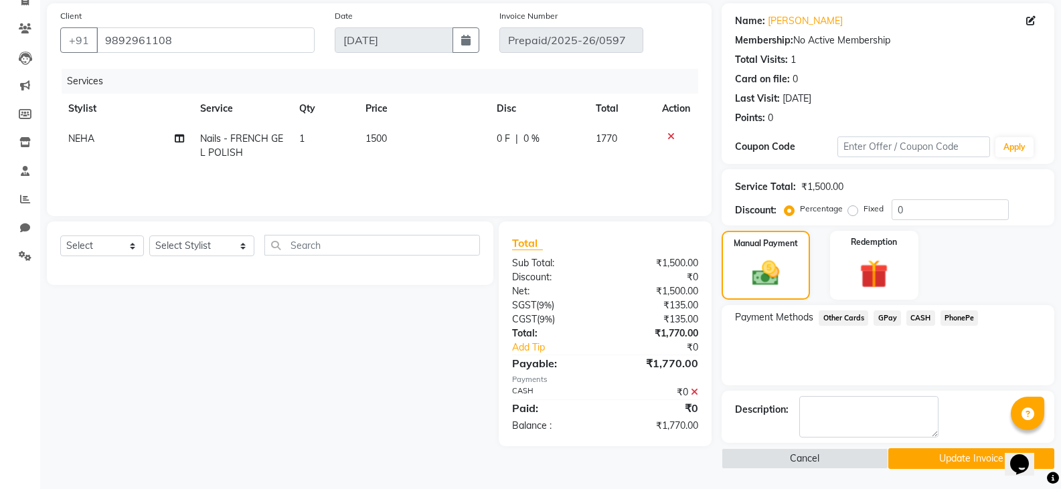
click at [921, 457] on button "Update Invoice" at bounding box center [971, 459] width 166 height 21
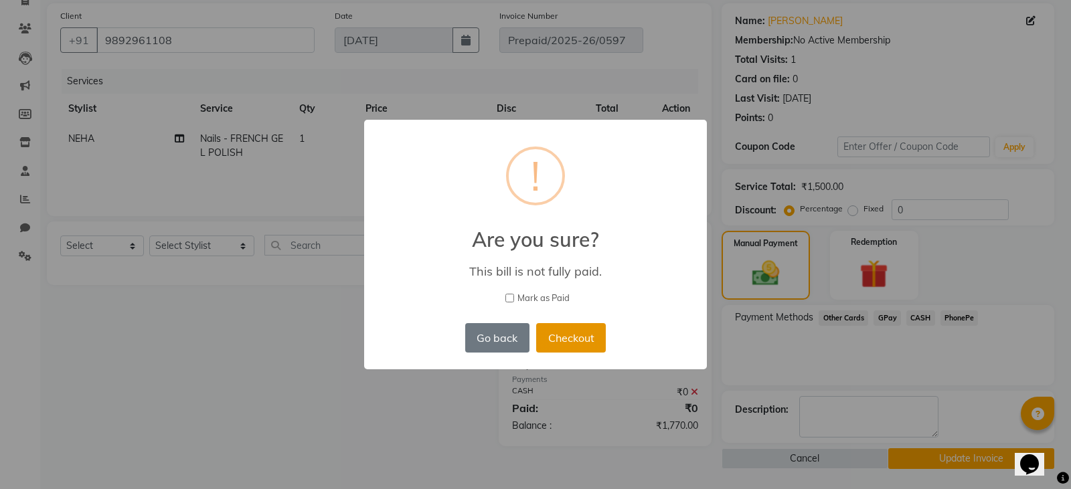
click at [561, 336] on button "Checkout" at bounding box center [571, 337] width 70 height 29
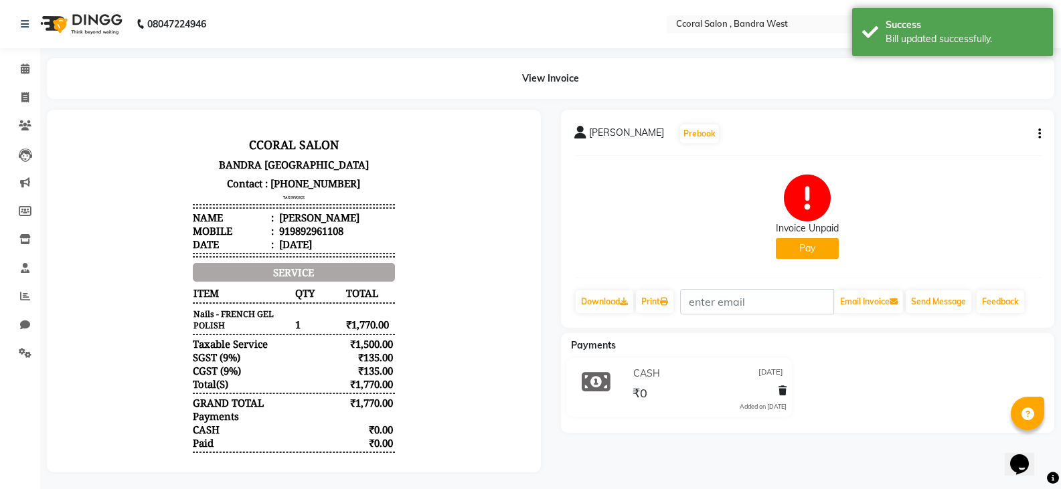
click at [807, 240] on button "Pay" at bounding box center [807, 248] width 63 height 21
select select "1"
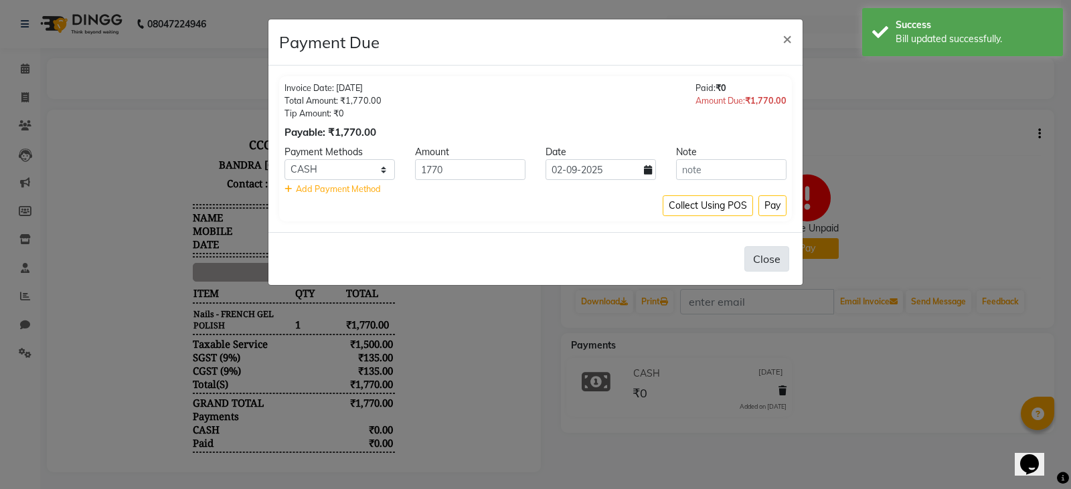
click at [761, 260] on button "Close" at bounding box center [766, 258] width 45 height 25
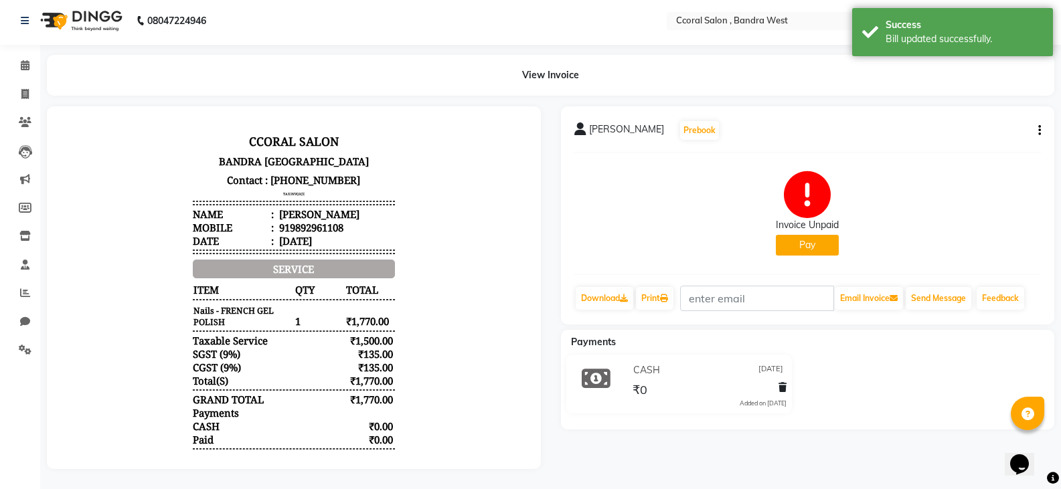
scroll to position [13, 0]
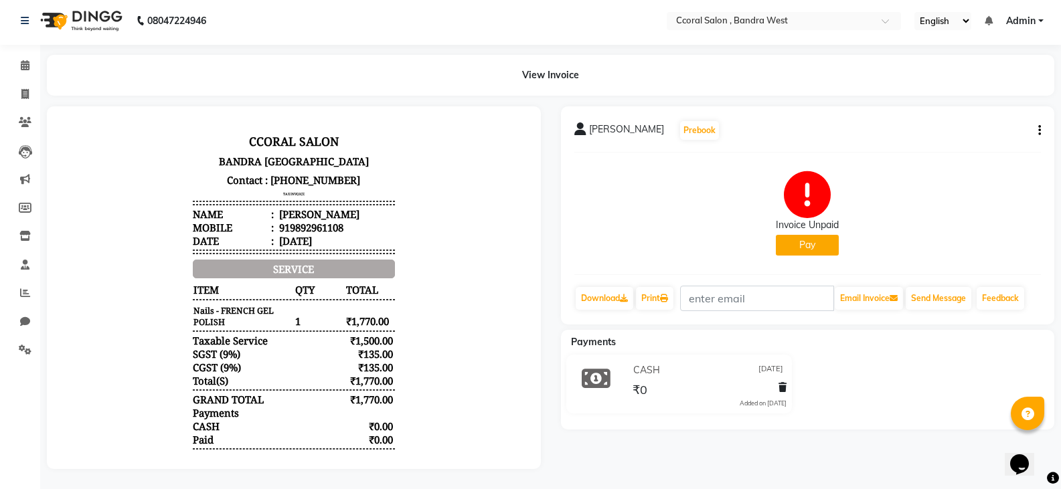
click at [810, 238] on button "Pay" at bounding box center [807, 245] width 63 height 21
select select "1"
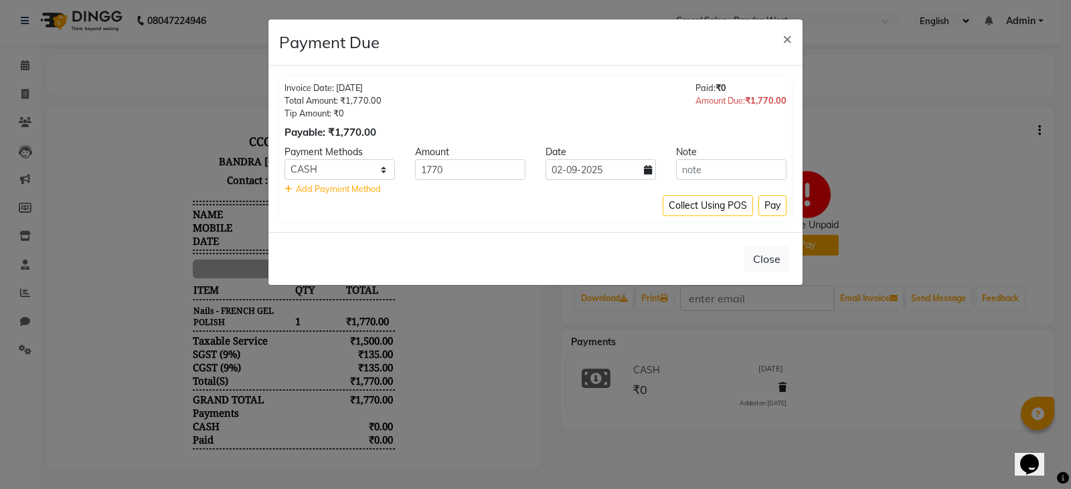
click at [291, 188] on icon at bounding box center [288, 189] width 7 height 9
select select "1"
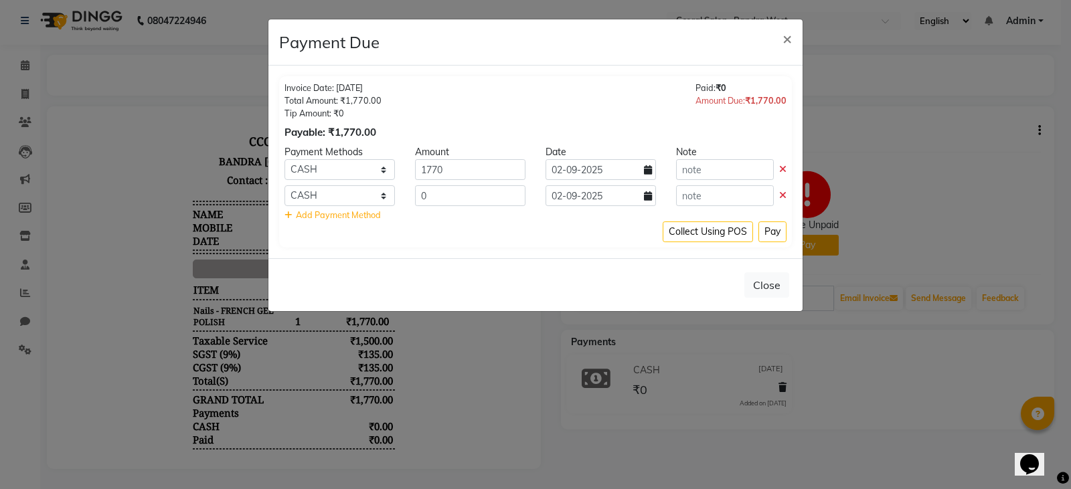
click at [780, 195] on icon at bounding box center [782, 195] width 7 height 9
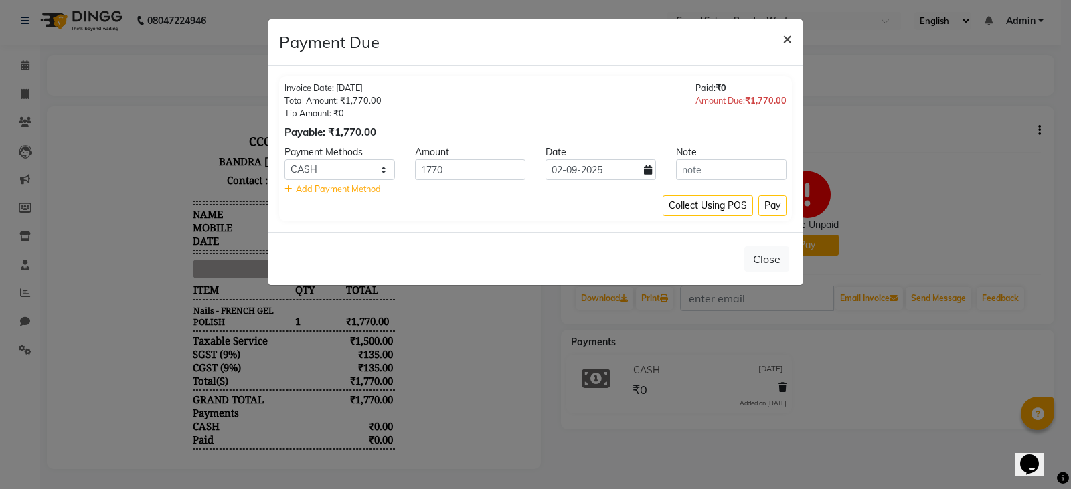
click at [790, 34] on span "×" at bounding box center [787, 38] width 9 height 20
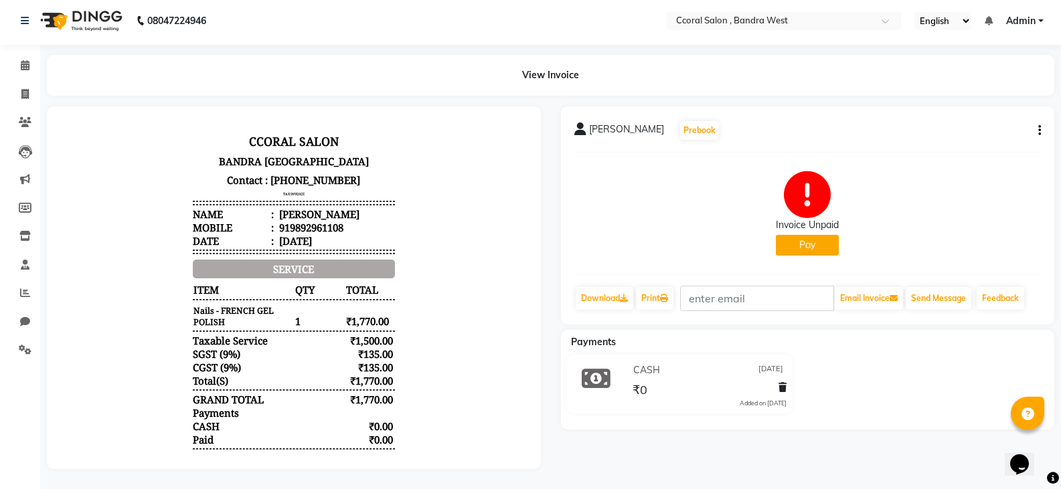
click at [1041, 120] on div "VEDIKA Prebook Invoice Unpaid Pay Download Print Email Invoice Send Message Fee…" at bounding box center [808, 215] width 494 height 218
click at [1038, 131] on icon "button" at bounding box center [1039, 131] width 3 height 1
click at [973, 140] on div "Edit Invoice" at bounding box center [973, 147] width 92 height 17
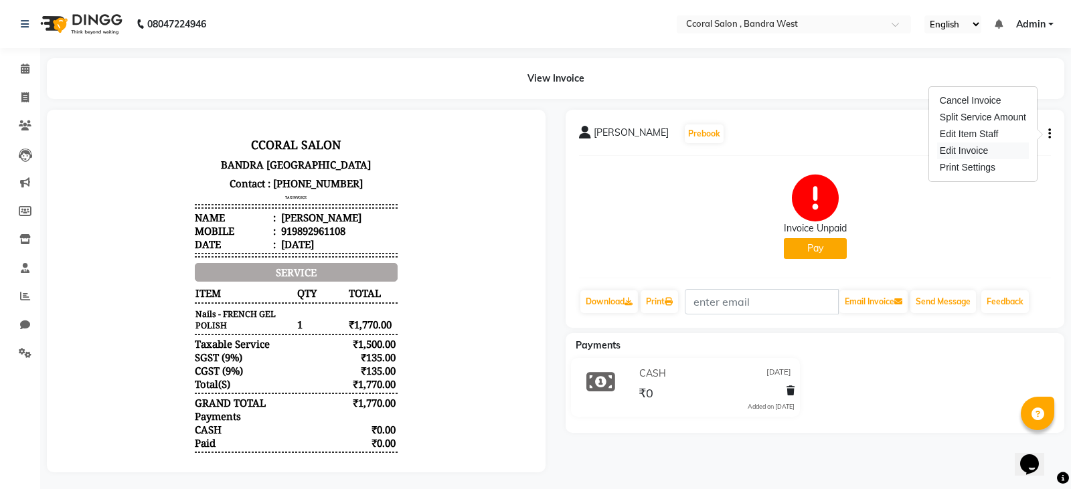
select select "service"
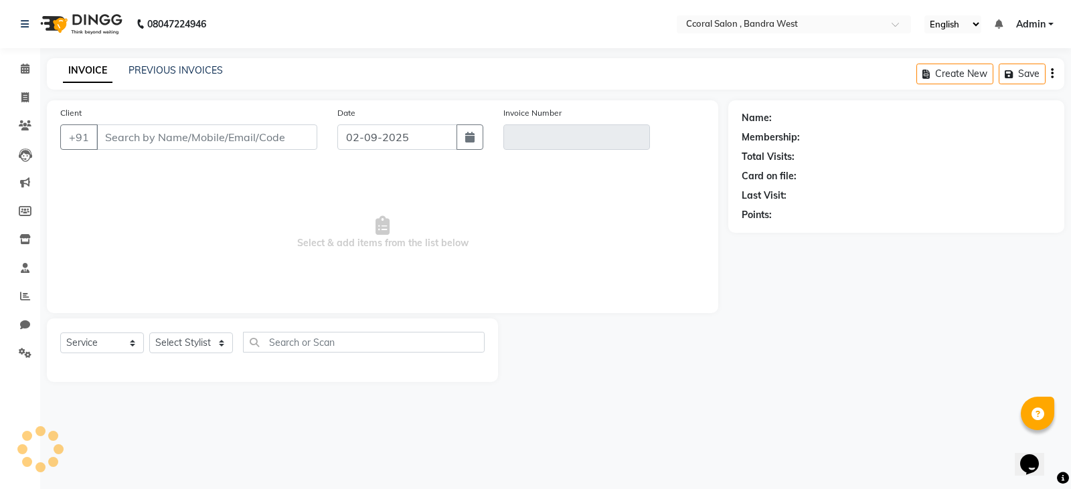
type input "9892961108"
type input "Prepaid/2025-26/0597"
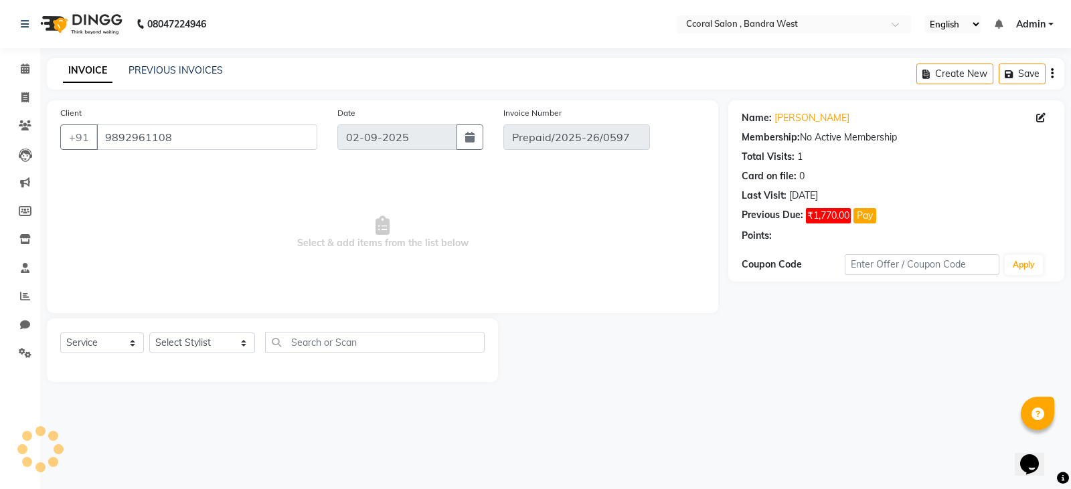
type input "14-08-2025"
select select "select"
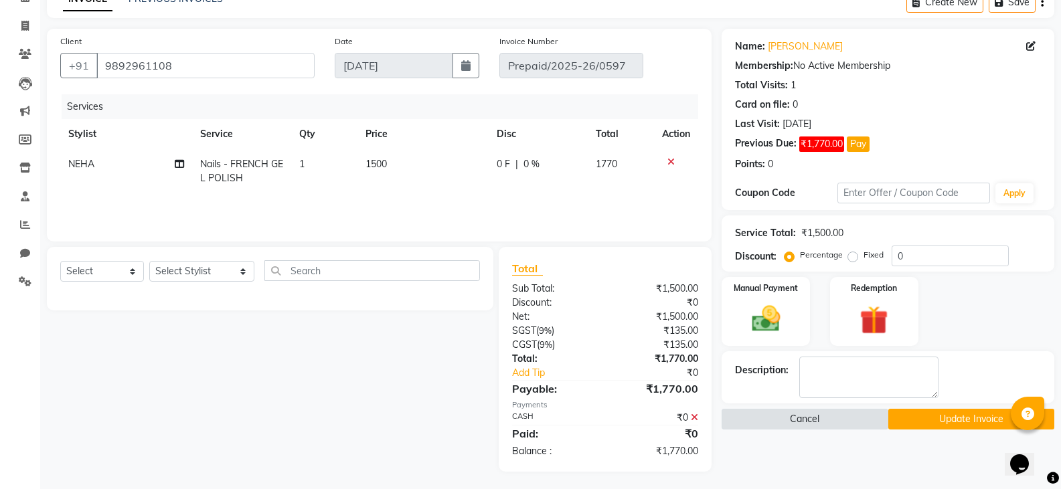
scroll to position [74, 0]
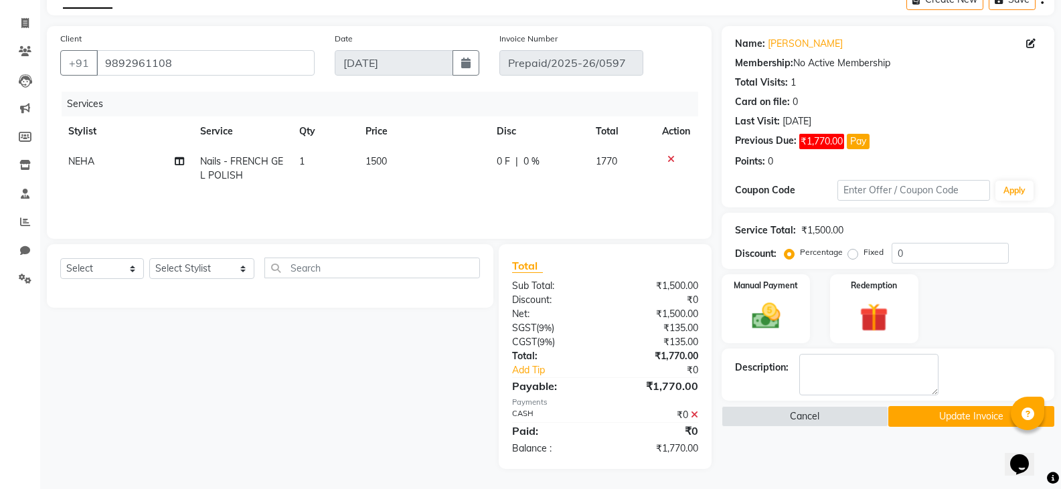
click at [697, 413] on icon at bounding box center [694, 414] width 7 height 9
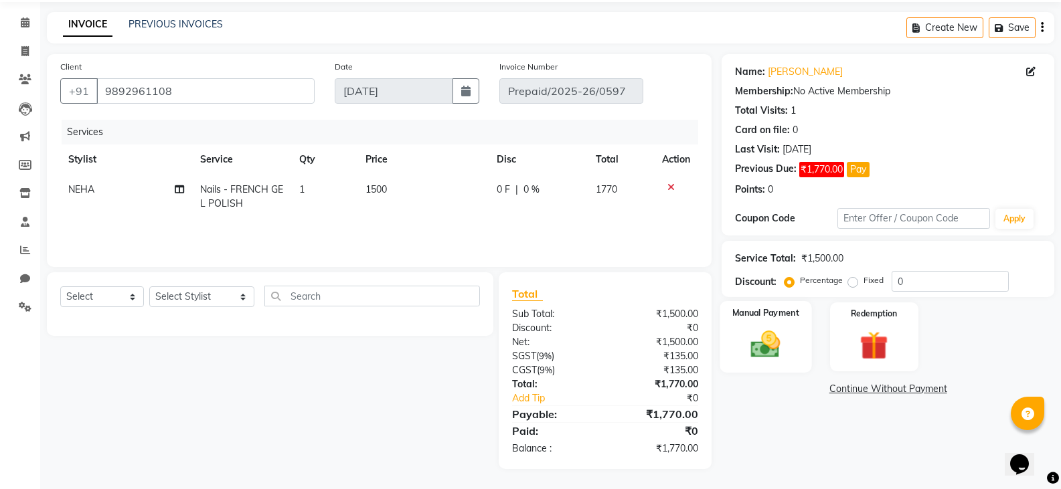
click at [756, 337] on img at bounding box center [766, 344] width 48 height 34
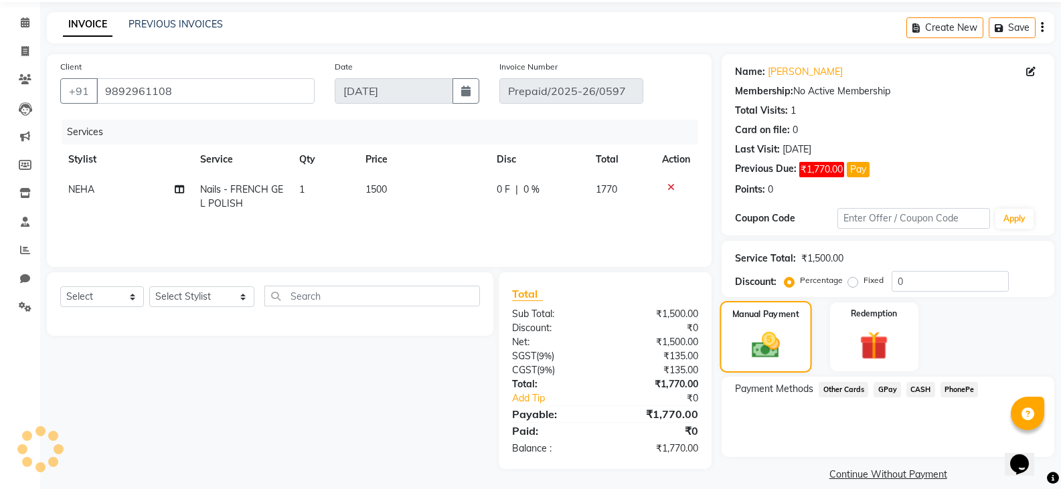
scroll to position [62, 0]
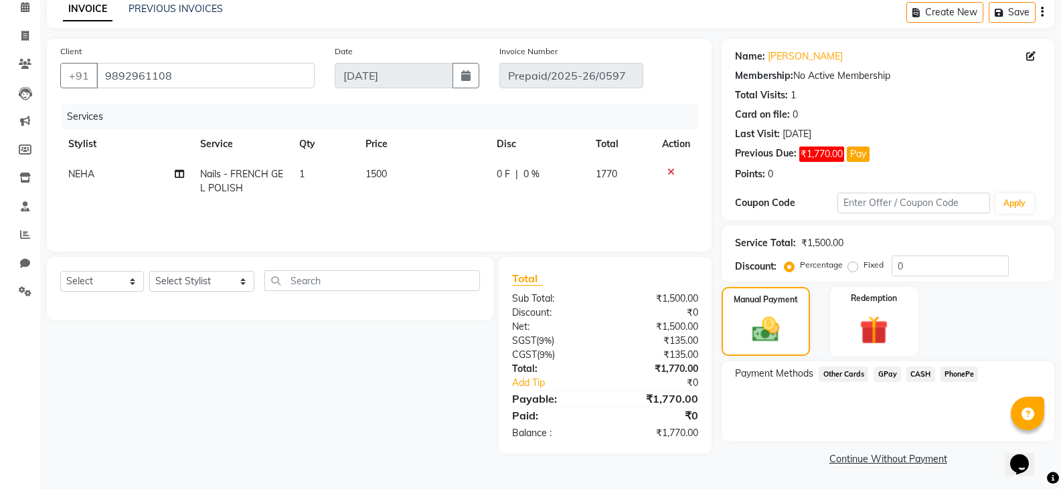
click at [922, 374] on span "CASH" at bounding box center [920, 374] width 29 height 15
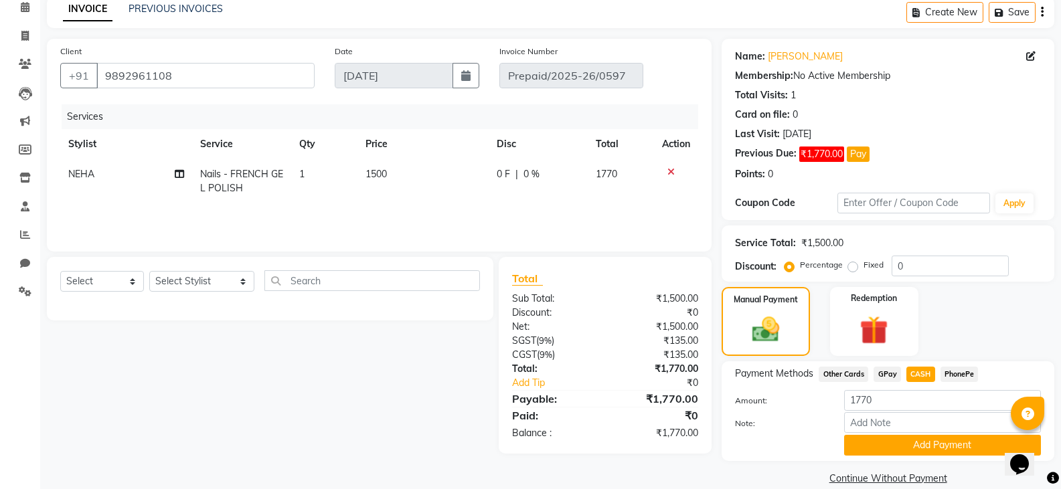
scroll to position [74, 0]
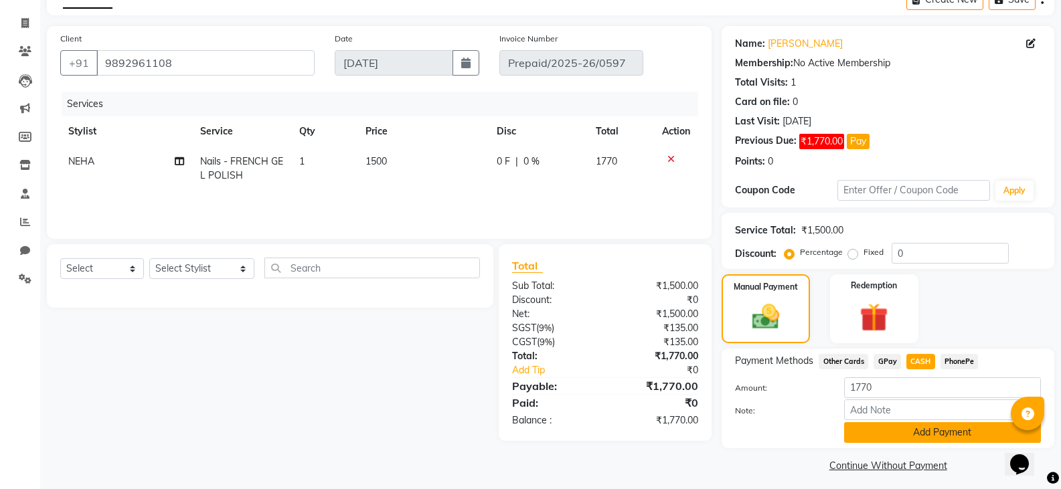
click at [910, 432] on button "Add Payment" at bounding box center [942, 432] width 197 height 21
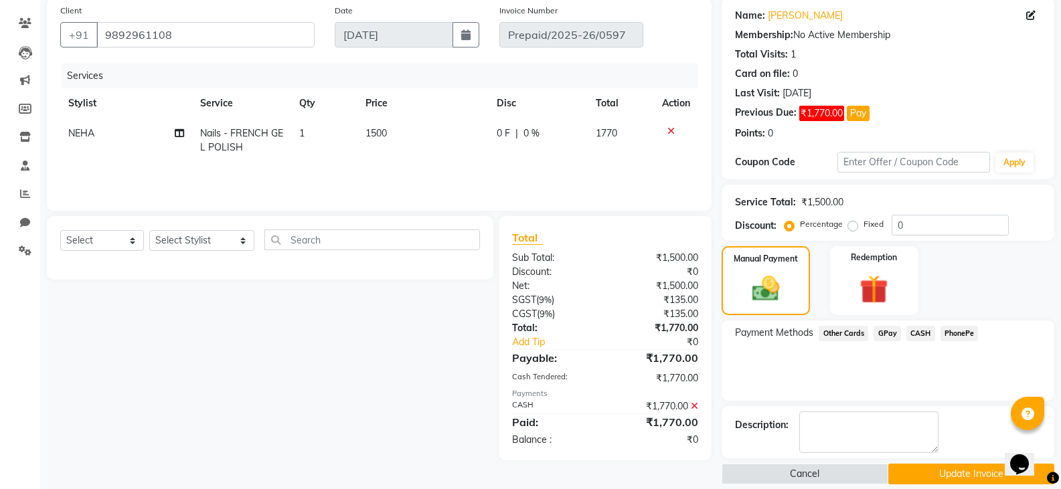
scroll to position [118, 0]
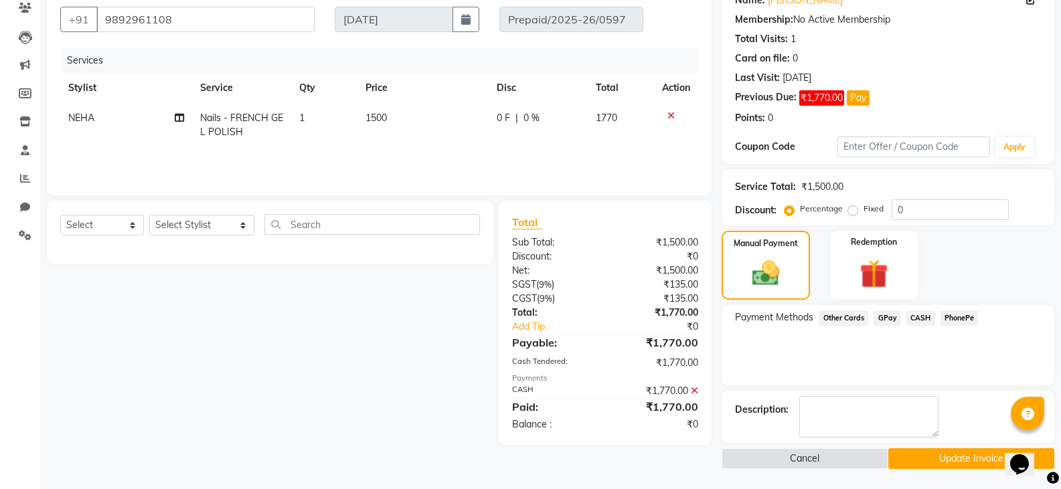
click at [927, 463] on button "Update Invoice" at bounding box center [971, 459] width 166 height 21
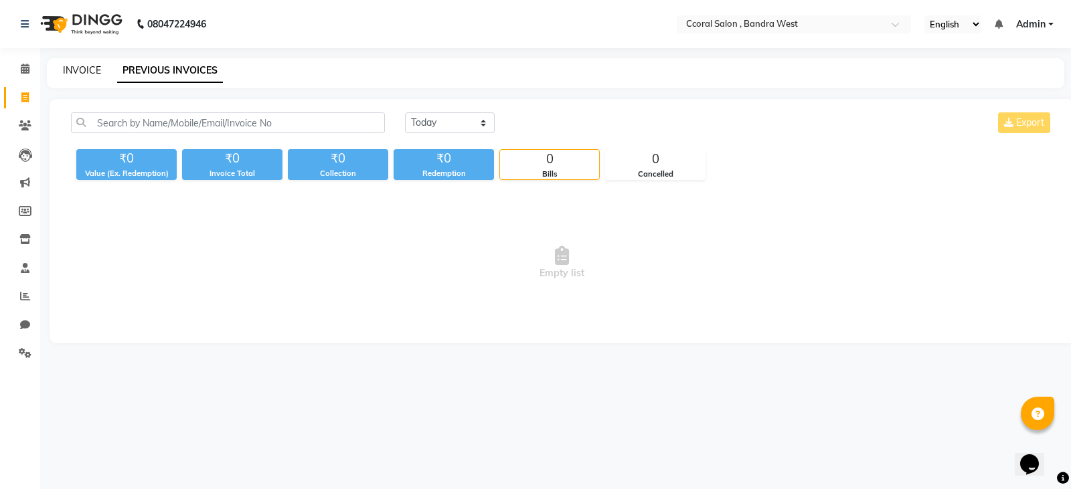
click at [65, 72] on link "INVOICE" at bounding box center [82, 70] width 38 height 12
select select "service"
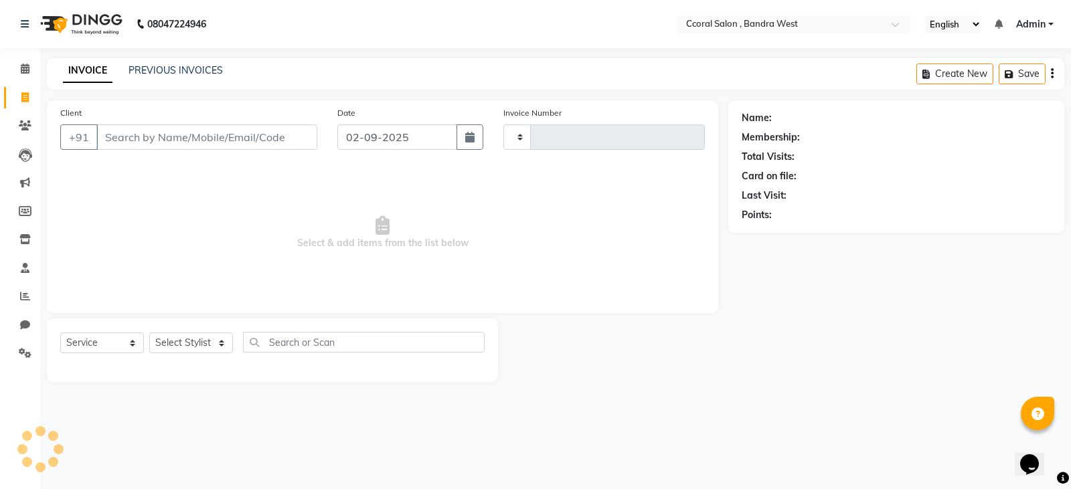
type input "0669"
select select "7966"
click at [147, 70] on link "PREVIOUS INVOICES" at bounding box center [176, 70] width 94 height 12
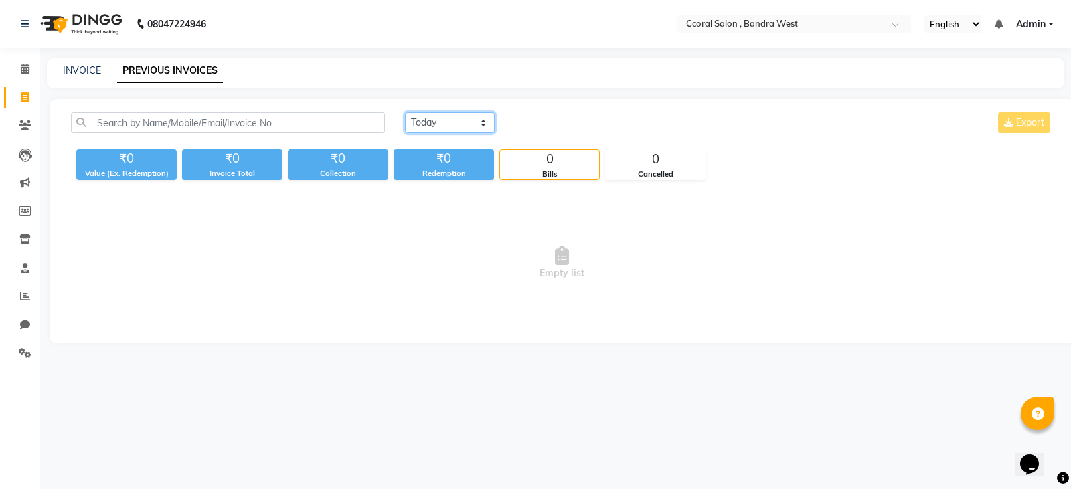
click at [448, 125] on select "[DATE] [DATE] Custom Range" at bounding box center [450, 122] width 90 height 21
select select "range"
click at [405, 112] on select "[DATE] [DATE] Custom Range" at bounding box center [450, 122] width 90 height 21
click at [606, 117] on input "02-09-2025" at bounding box center [559, 123] width 94 height 19
select select "9"
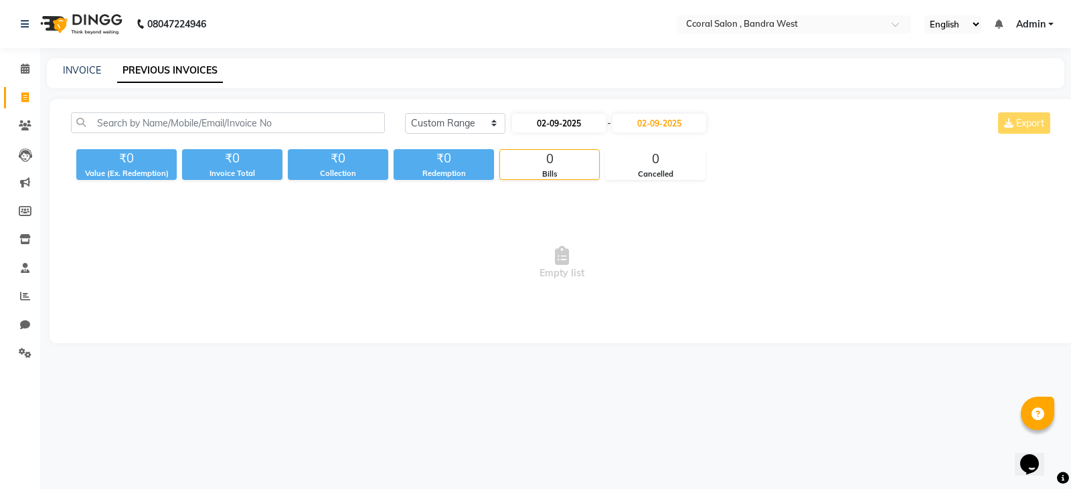
select select "2025"
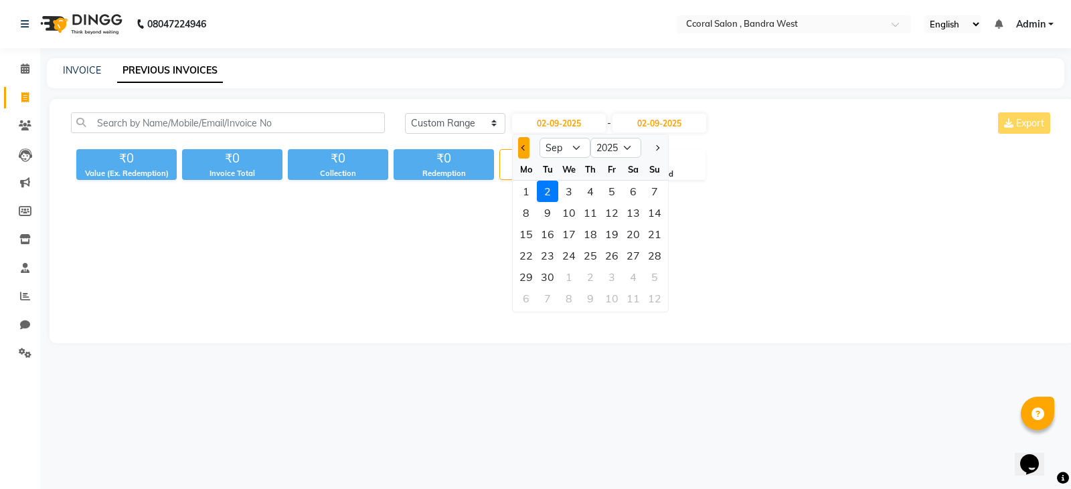
click at [519, 150] on button "Previous month" at bounding box center [523, 147] width 11 height 21
select select "8"
click at [612, 191] on div "1" at bounding box center [611, 191] width 21 height 21
type input "[DATE]"
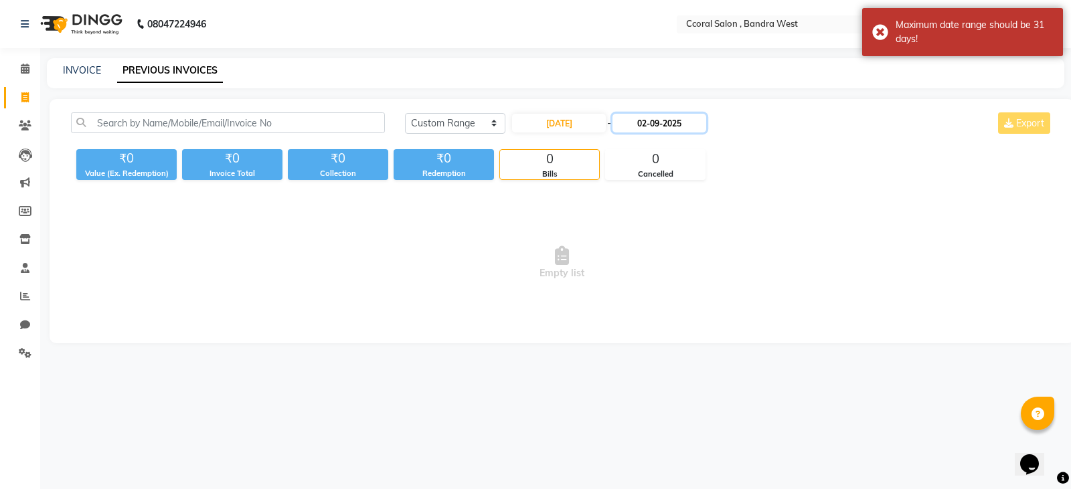
click at [691, 125] on input "02-09-2025" at bounding box center [660, 123] width 94 height 19
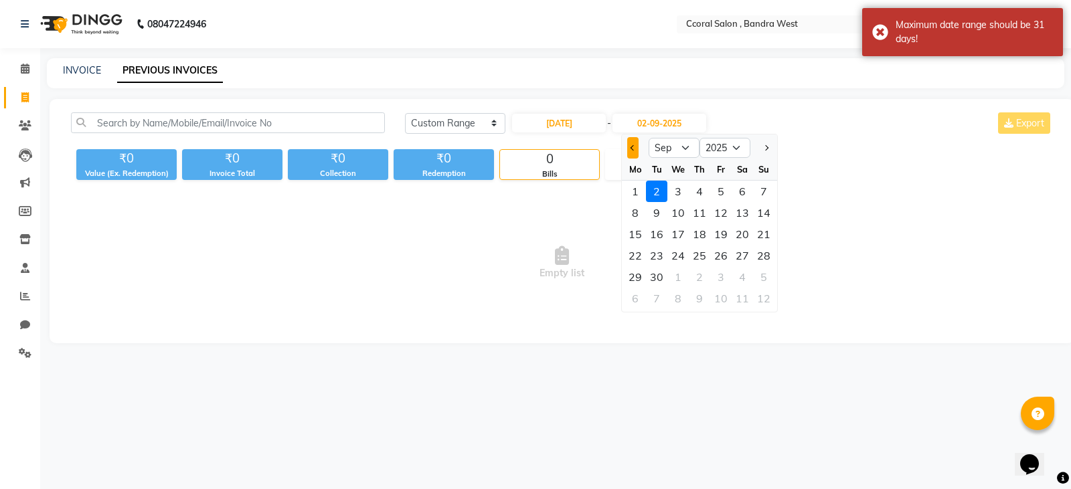
click at [633, 146] on span "Previous month" at bounding box center [633, 147] width 5 height 5
select select "8"
click at [761, 274] on div "31" at bounding box center [763, 276] width 21 height 21
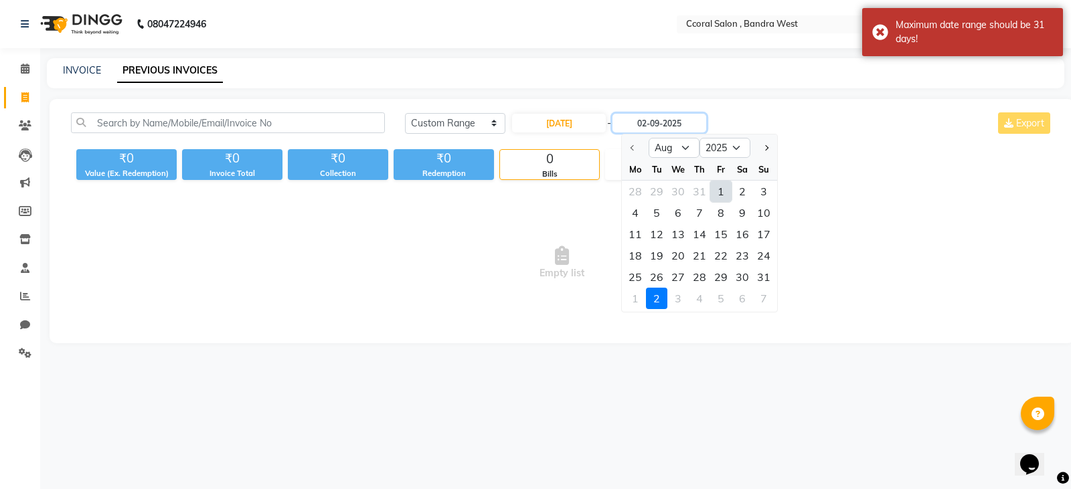
type input "[DATE]"
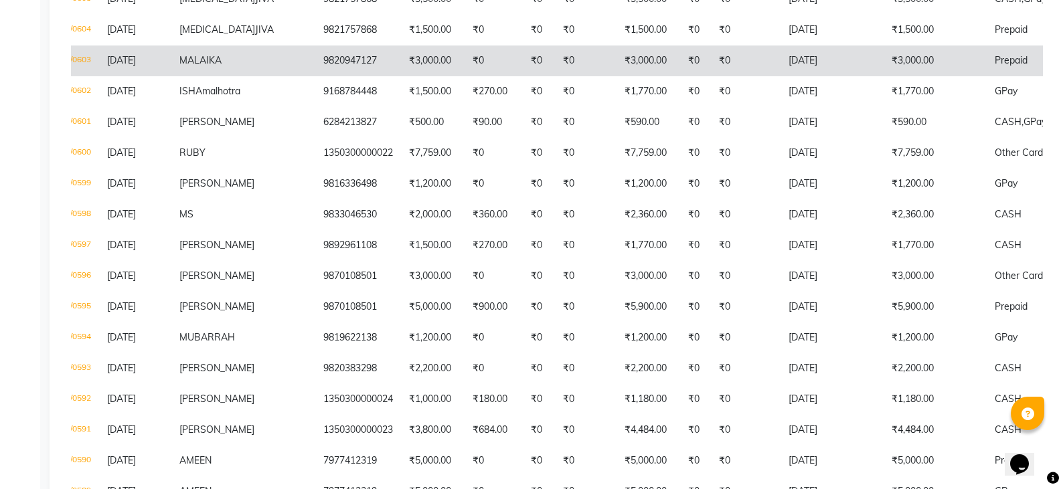
scroll to position [2200, 0]
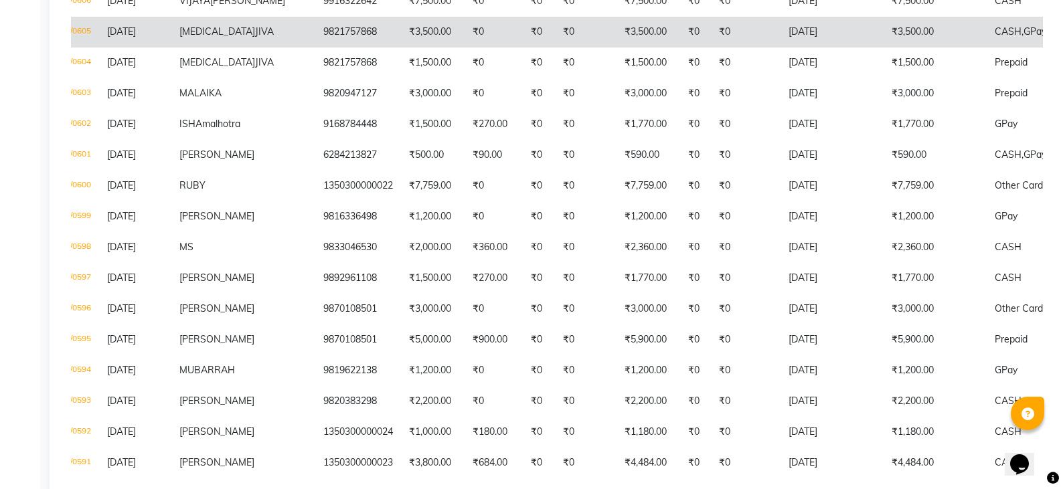
click at [1024, 37] on span "GPay" at bounding box center [1035, 31] width 23 height 12
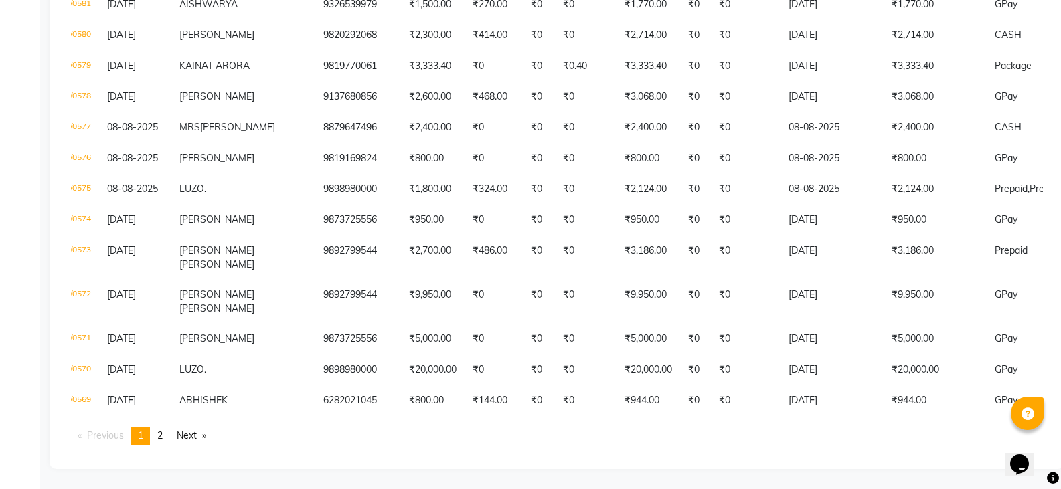
scroll to position [3138, 0]
click at [160, 434] on span "2" at bounding box center [159, 436] width 5 height 12
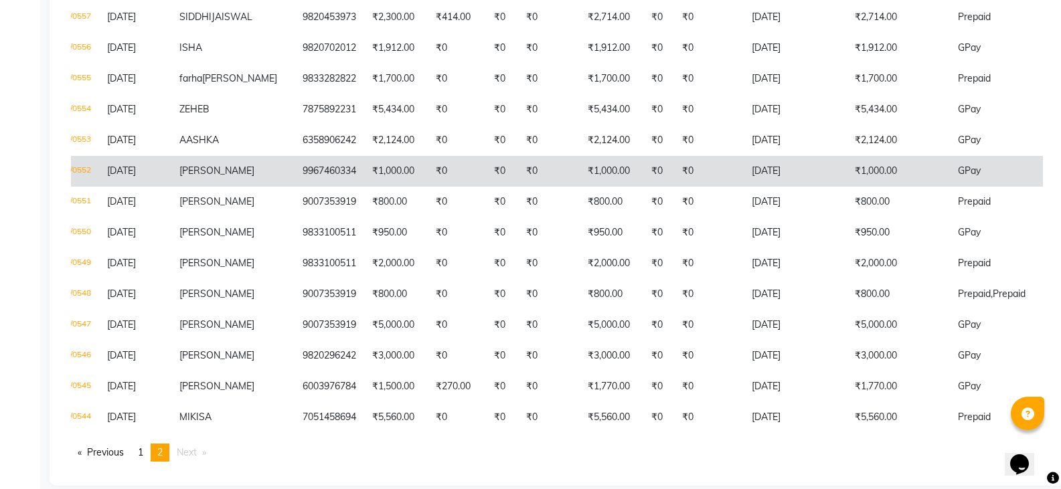
scroll to position [734, 0]
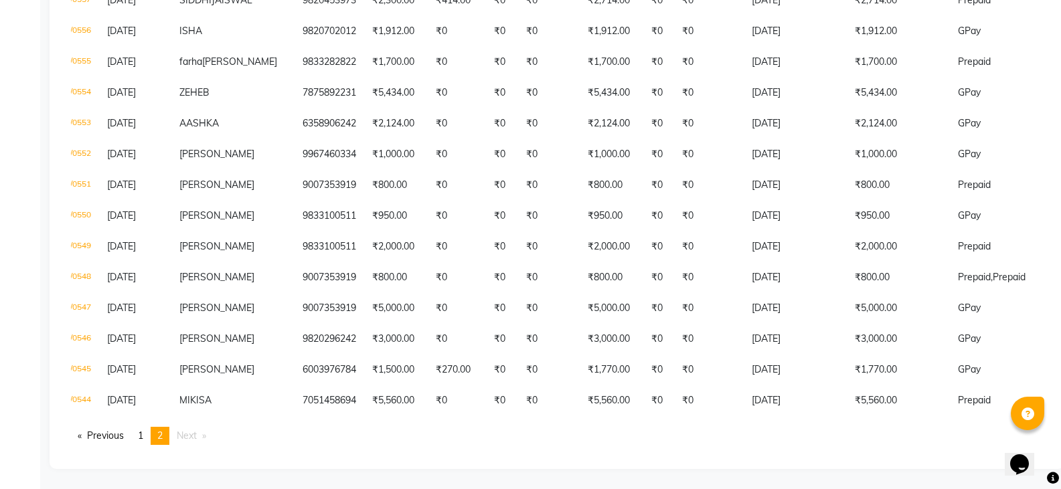
click at [159, 442] on li "You're on page 2" at bounding box center [160, 436] width 19 height 18
click at [137, 438] on link "page 1" at bounding box center [140, 436] width 19 height 18
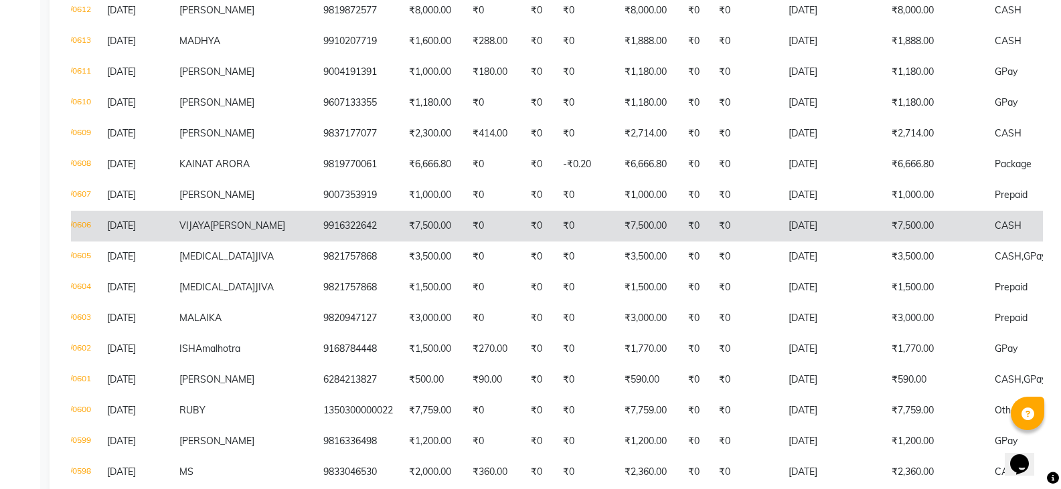
scroll to position [2006, 0]
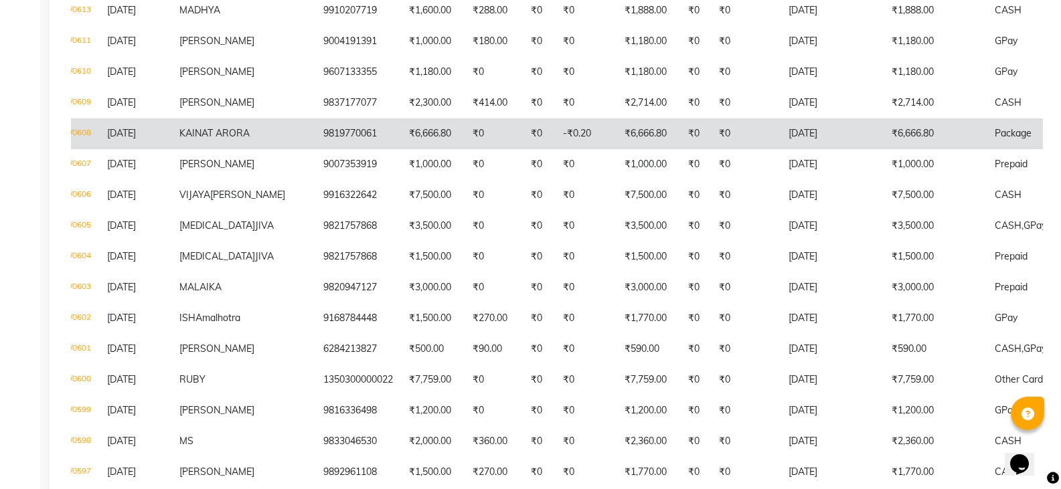
click at [140, 149] on td "[DATE]" at bounding box center [135, 133] width 72 height 31
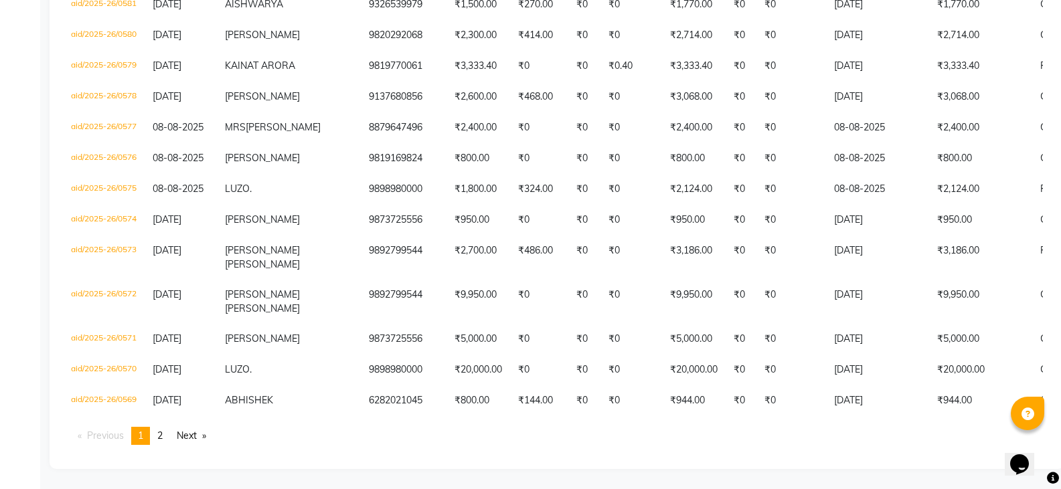
scroll to position [0, 0]
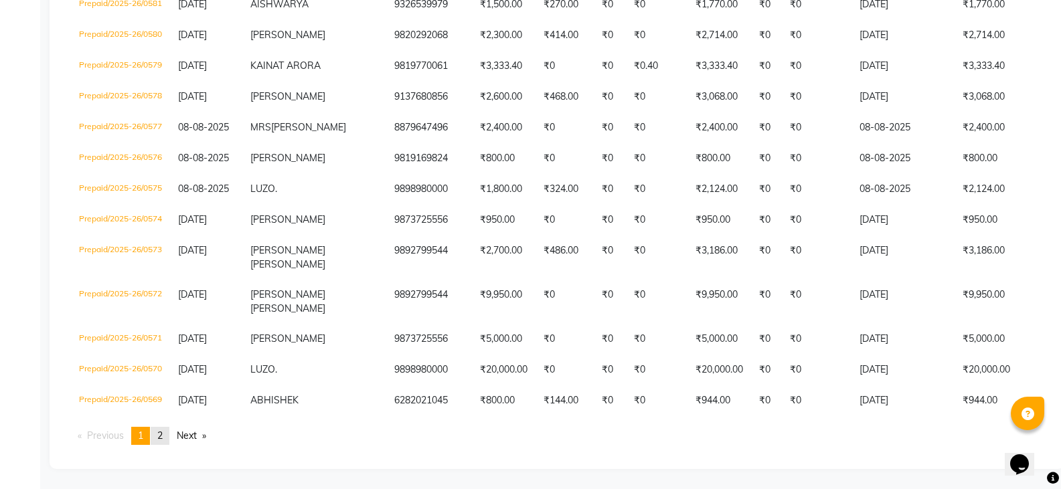
click at [163, 433] on span "2" at bounding box center [159, 436] width 5 height 12
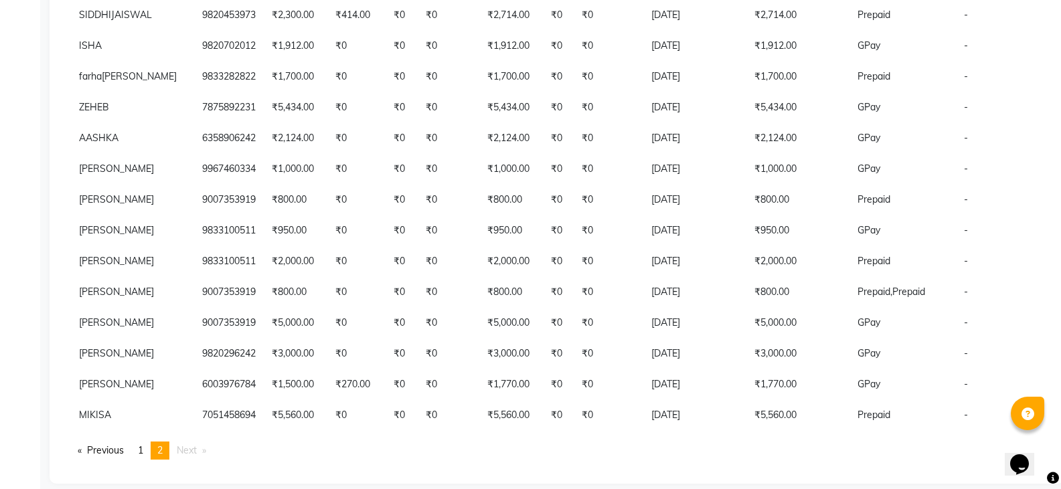
scroll to position [734, 0]
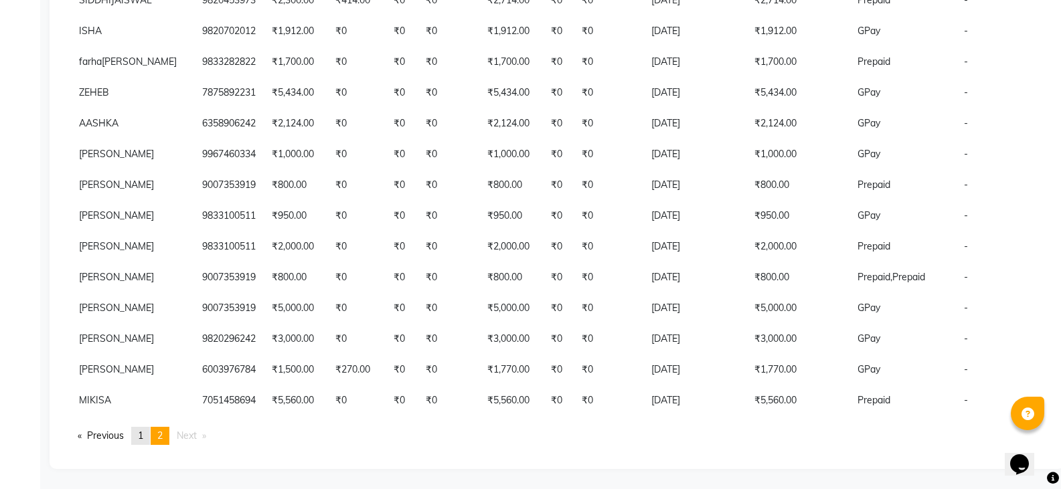
click at [139, 434] on link "page 1" at bounding box center [140, 436] width 19 height 18
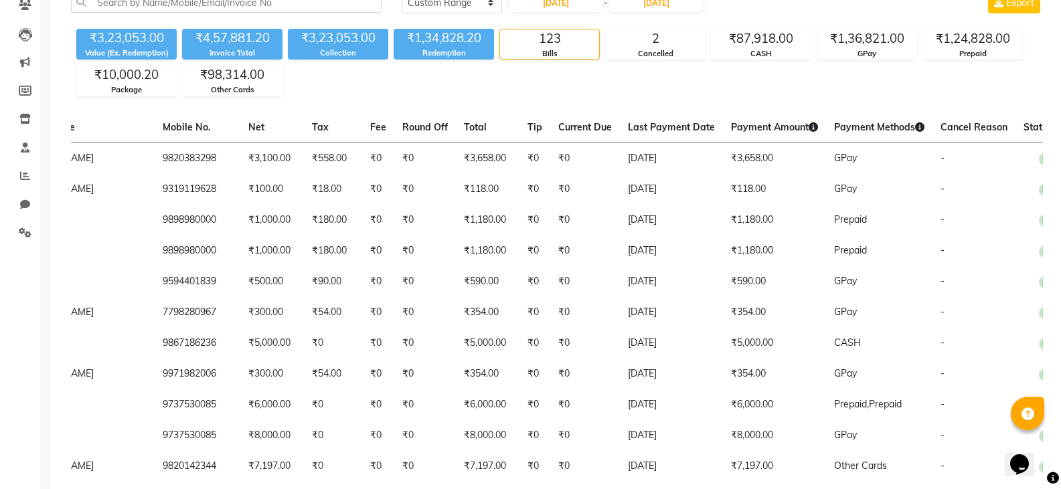
scroll to position [0, 0]
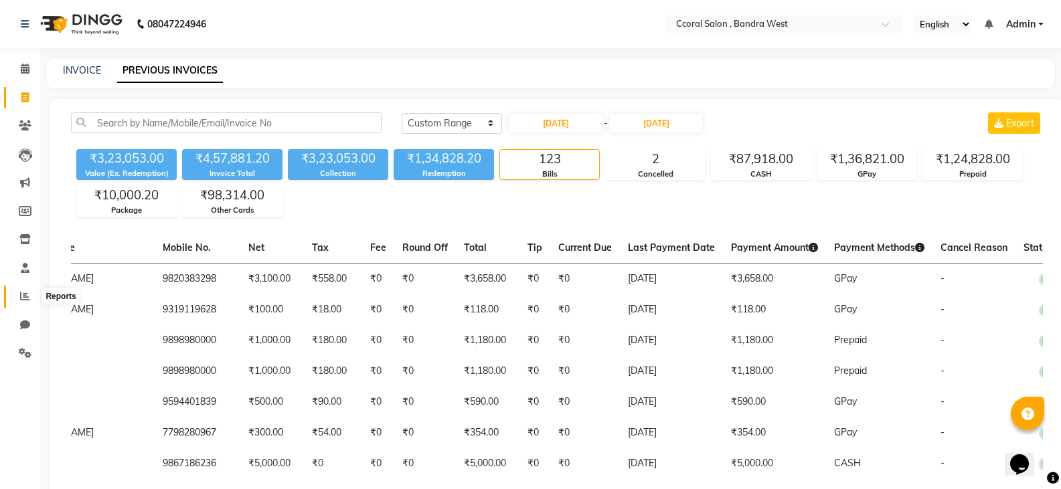
click at [26, 291] on span at bounding box center [24, 296] width 23 height 15
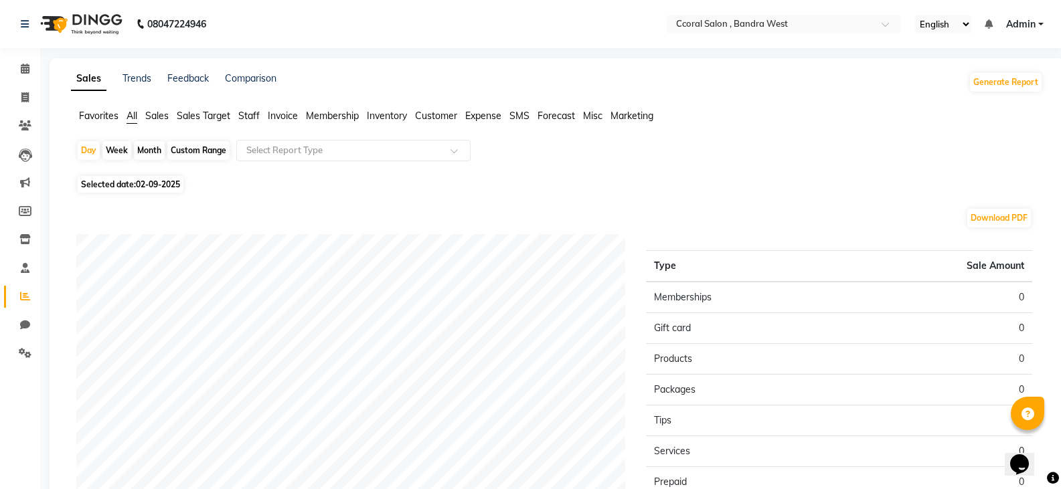
click at [216, 142] on div "Custom Range" at bounding box center [198, 150] width 62 height 19
select select "9"
select select "2025"
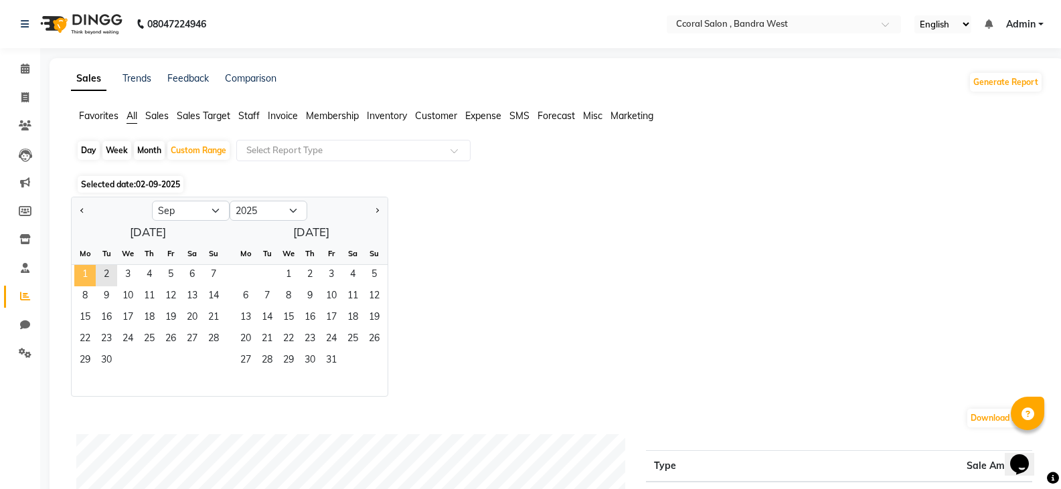
click at [92, 279] on span "1" at bounding box center [84, 275] width 21 height 21
click at [80, 213] on button "Previous month" at bounding box center [82, 210] width 11 height 21
select select "8"
click at [178, 267] on span "1" at bounding box center [170, 275] width 21 height 21
click at [218, 358] on span "31" at bounding box center [213, 361] width 21 height 21
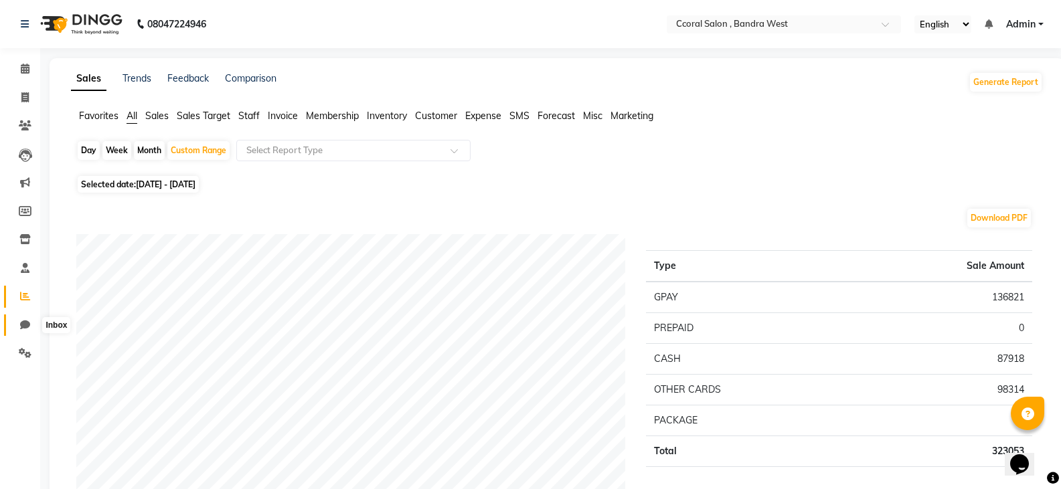
click at [22, 327] on icon at bounding box center [25, 325] width 10 height 10
select select "100"
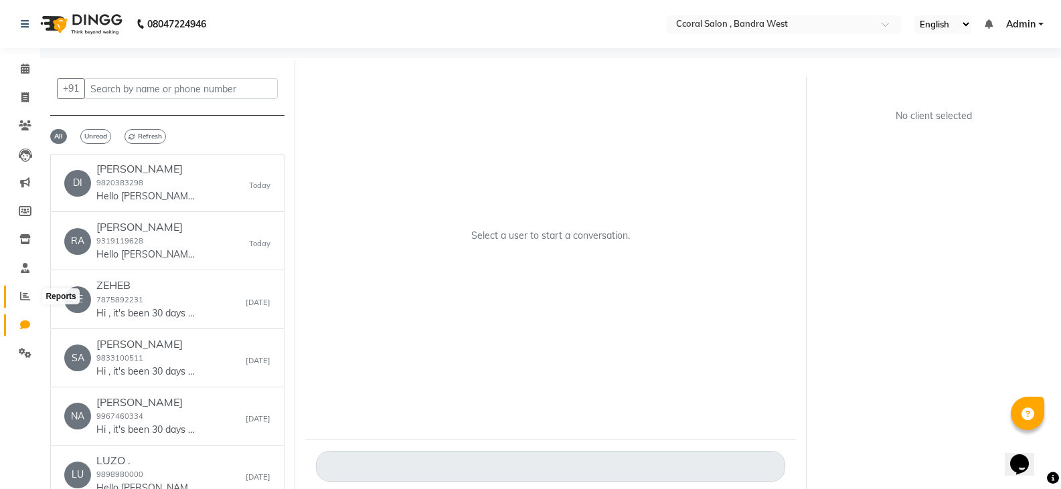
click at [18, 299] on span at bounding box center [24, 296] width 23 height 15
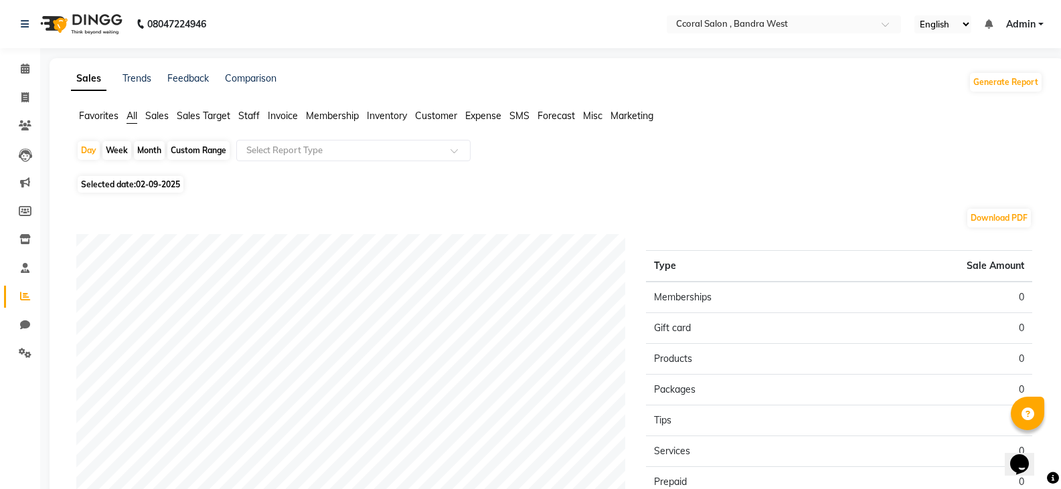
click at [170, 149] on div "Custom Range" at bounding box center [198, 150] width 62 height 19
select select "9"
select select "2025"
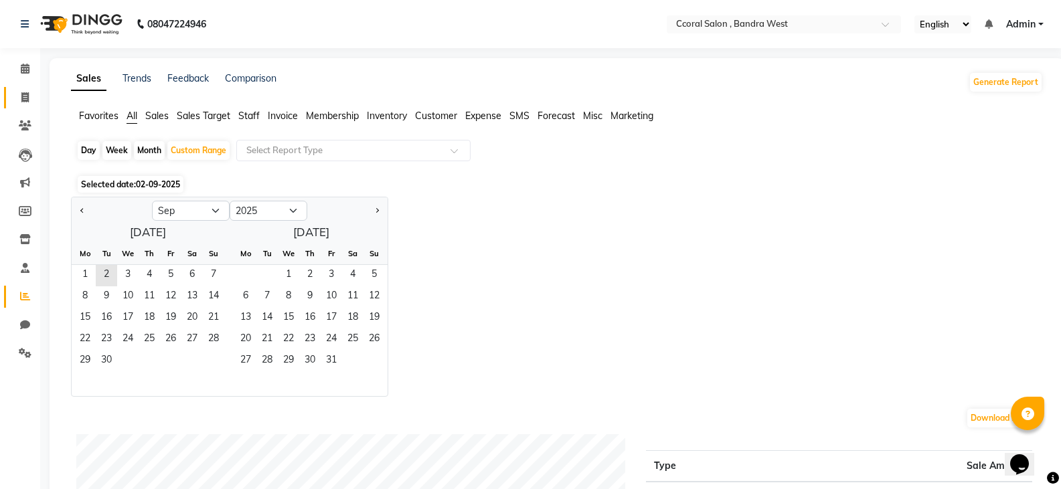
click at [15, 95] on span at bounding box center [24, 97] width 23 height 15
select select "service"
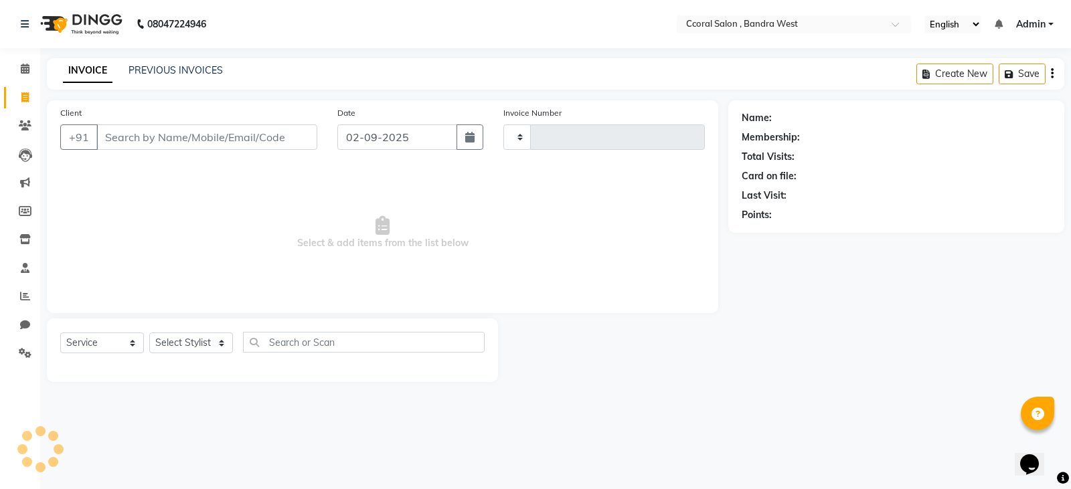
type input "0669"
click at [203, 137] on input "Client" at bounding box center [206, 137] width 221 height 25
select select "7966"
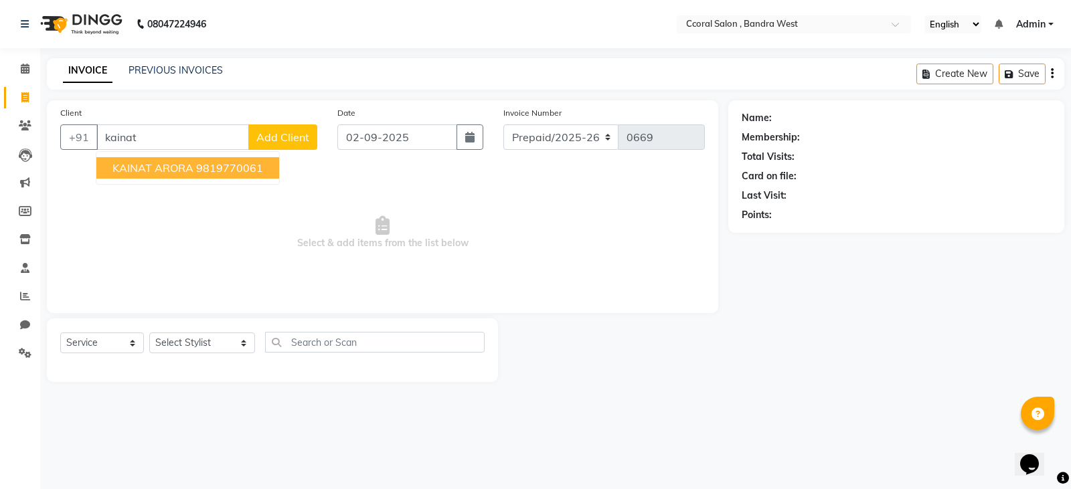
click at [225, 166] on ngb-highlight "9819770061" at bounding box center [229, 167] width 67 height 13
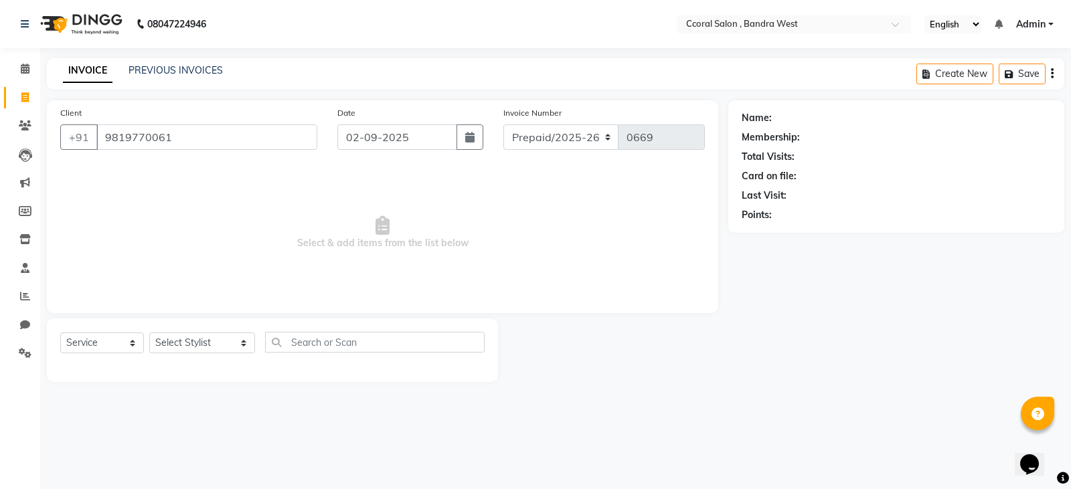
type input "9819770061"
click at [800, 111] on link "Kainat Arora" at bounding box center [802, 118] width 54 height 14
click at [806, 119] on link "Kainat Arora" at bounding box center [802, 118] width 54 height 14
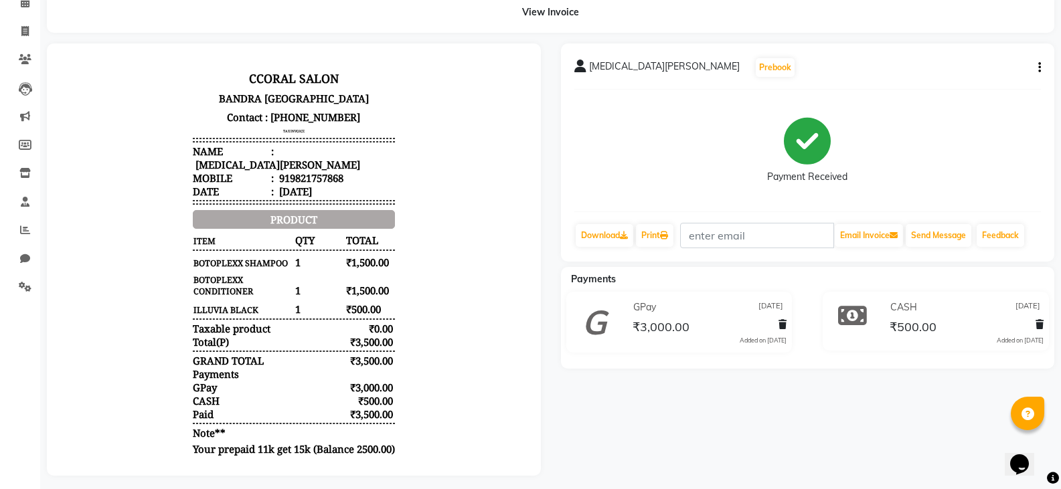
scroll to position [67, 0]
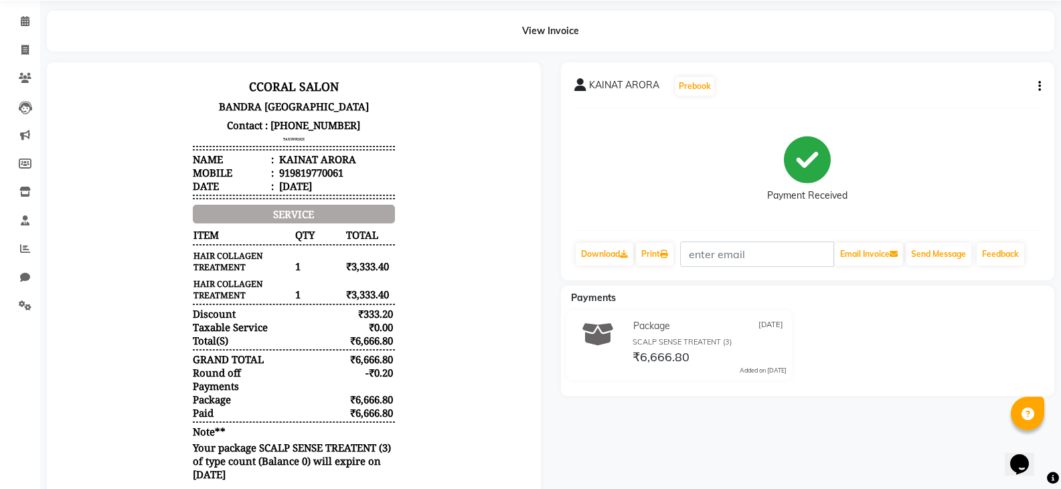
scroll to position [100, 0]
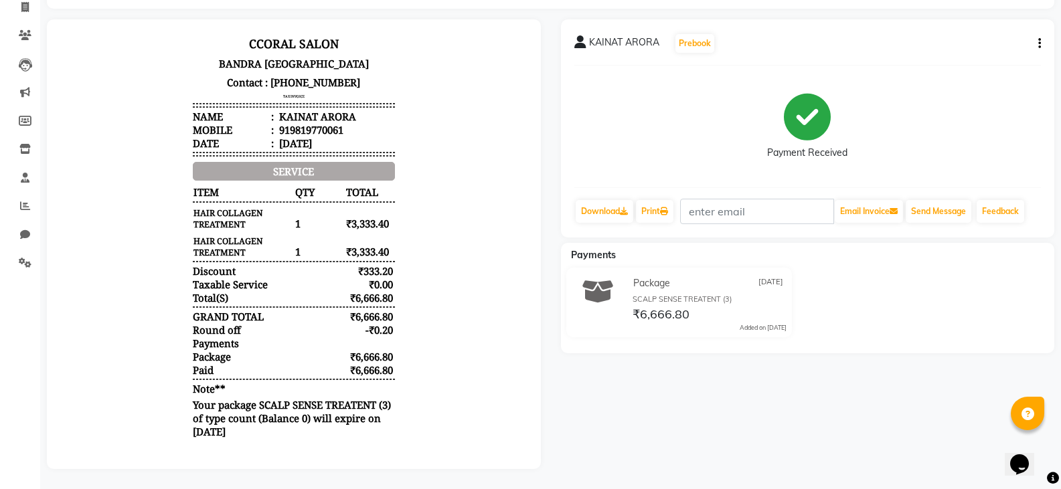
click at [20, 278] on li "Completed InProgress Upcoming Dropped Tentative Check-In Confirm" at bounding box center [20, 281] width 40 height 7
click at [17, 256] on span at bounding box center [24, 263] width 23 height 15
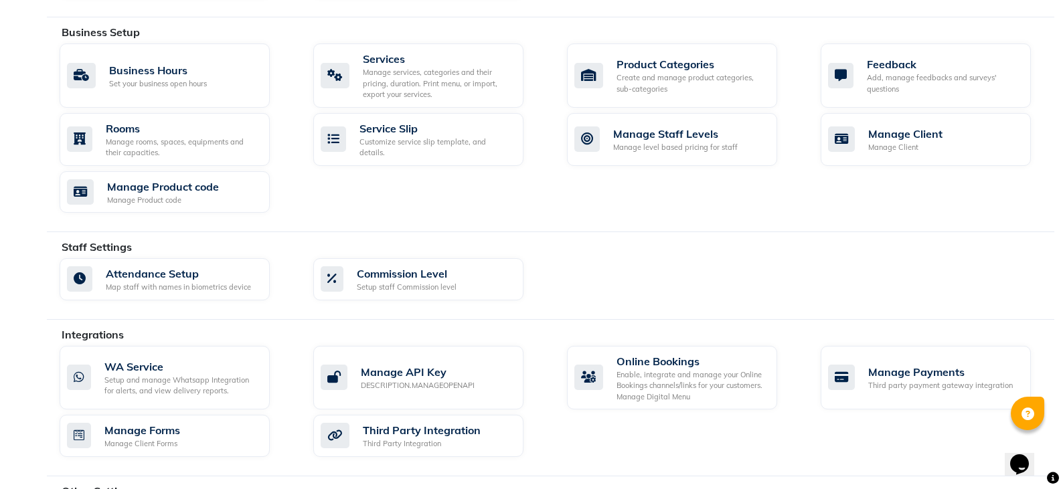
scroll to position [589, 0]
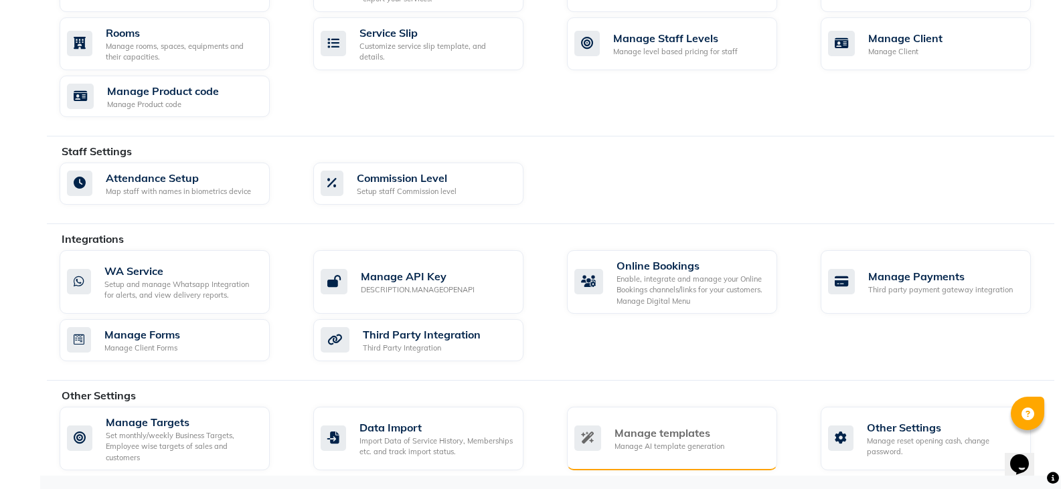
click at [720, 456] on div "Manage templates Manage AI template generation" at bounding box center [672, 439] width 210 height 64
select select "APPROVED"
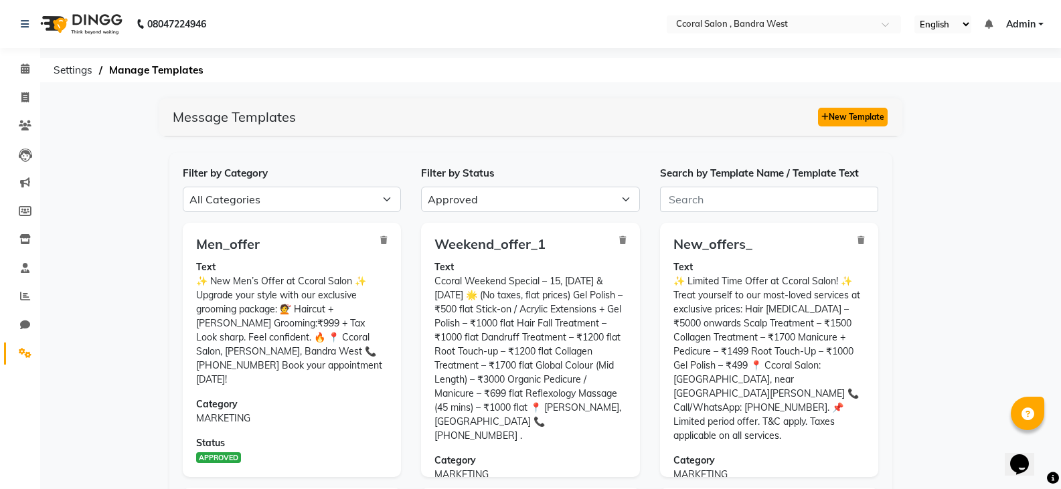
click at [867, 108] on button "New Template" at bounding box center [853, 117] width 70 height 19
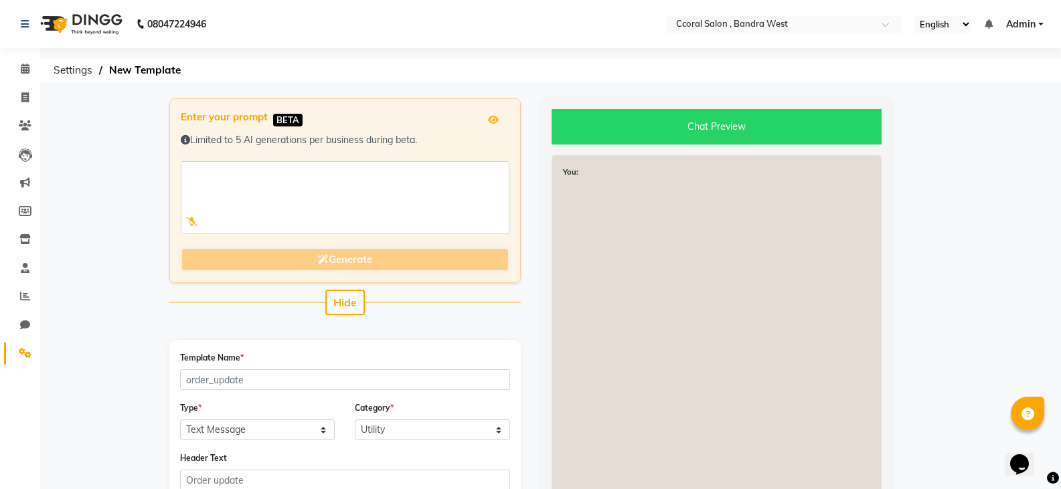
scroll to position [134, 0]
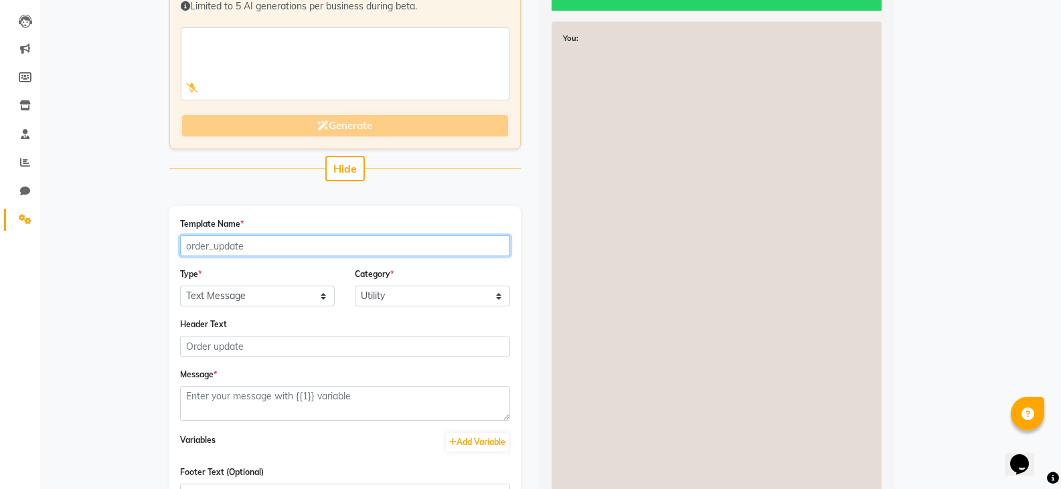
click at [269, 248] on input "Template Name *" at bounding box center [345, 246] width 330 height 21
type input "sept_offer"
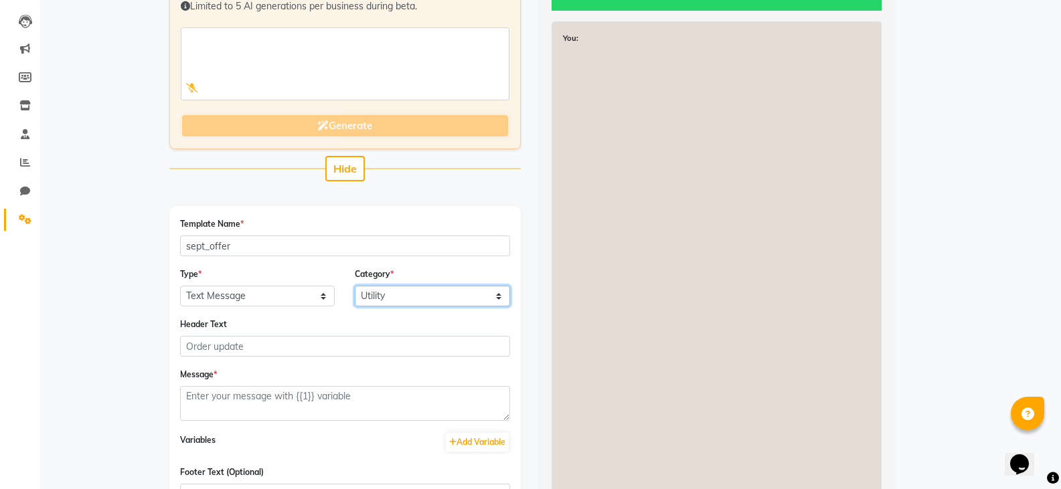
click at [380, 294] on select "Utility Marketing" at bounding box center [432, 296] width 155 height 21
select select "MARKETING"
click at [355, 286] on select "Utility Marketing" at bounding box center [432, 296] width 155 height 21
click at [355, 327] on div "Header Text" at bounding box center [345, 336] width 330 height 39
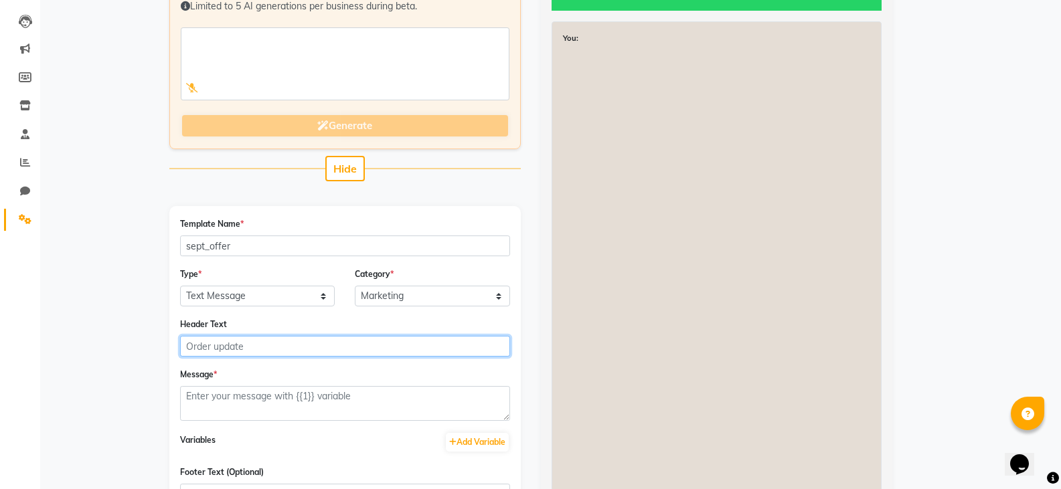
click at [363, 342] on input "Header Text" at bounding box center [345, 346] width 330 height 21
type input "e"
type input "sept offer"
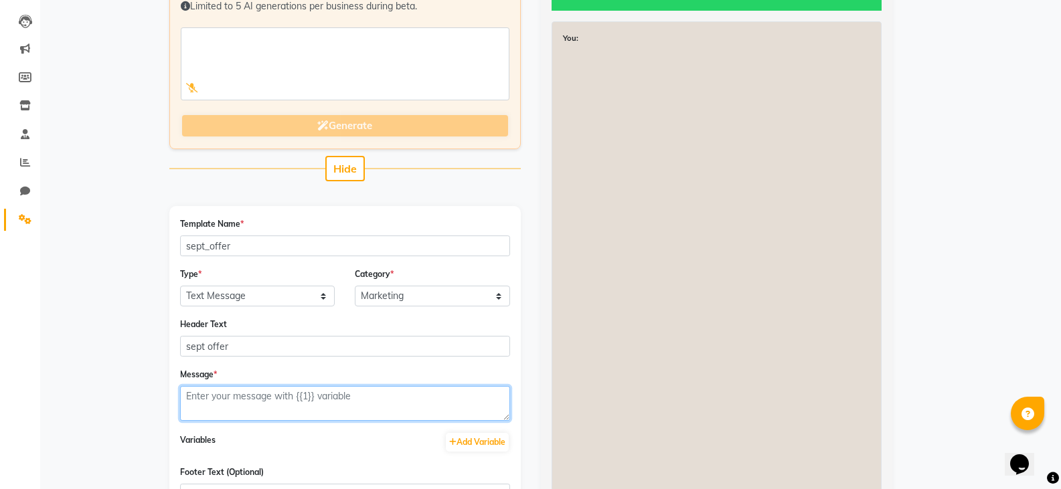
click at [424, 396] on textarea at bounding box center [345, 403] width 330 height 35
paste textarea "Ccoral’s Festive Special Offer🌟 Gel Polish – ₹500 Stick-on + gel polish – ₹1000…"
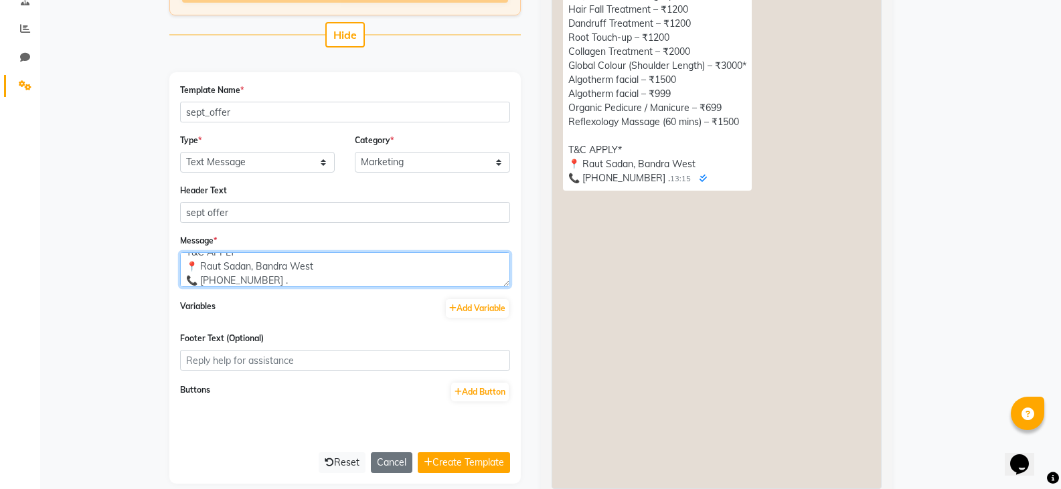
scroll to position [323, 0]
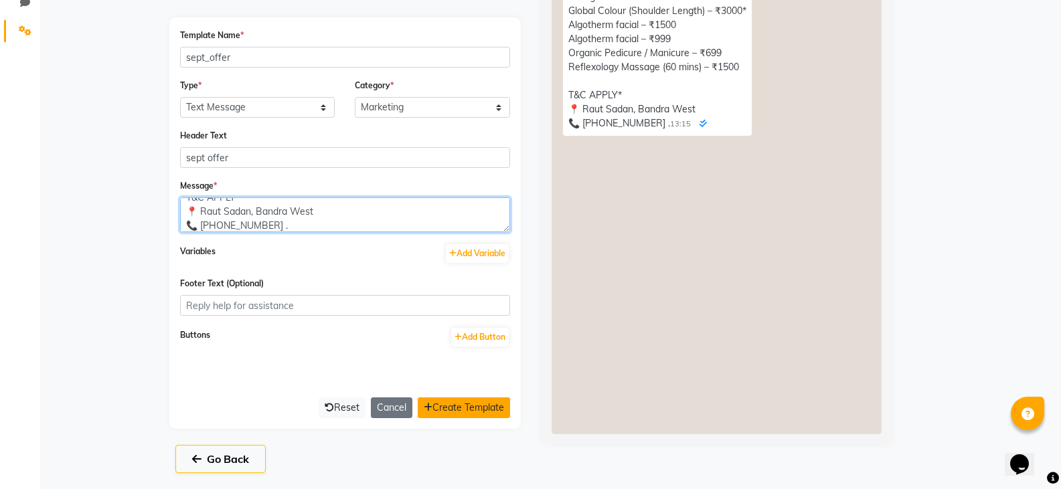
type textarea "Ccoral’s Festive Special Offer🌟 Gel Polish – ₹500 Stick-on + gel polish – ₹1000…"
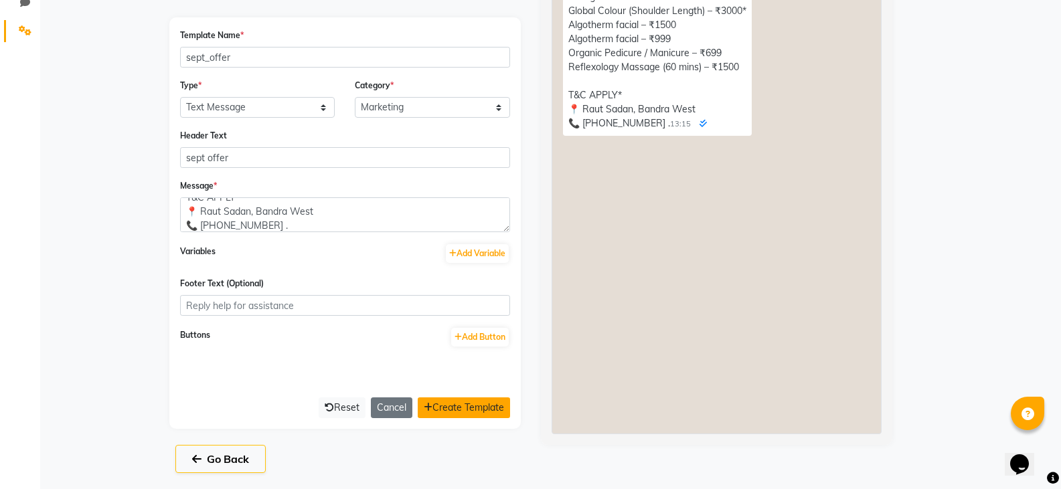
click at [471, 410] on button "Create Template" at bounding box center [464, 408] width 92 height 21
select select "APPROVED"
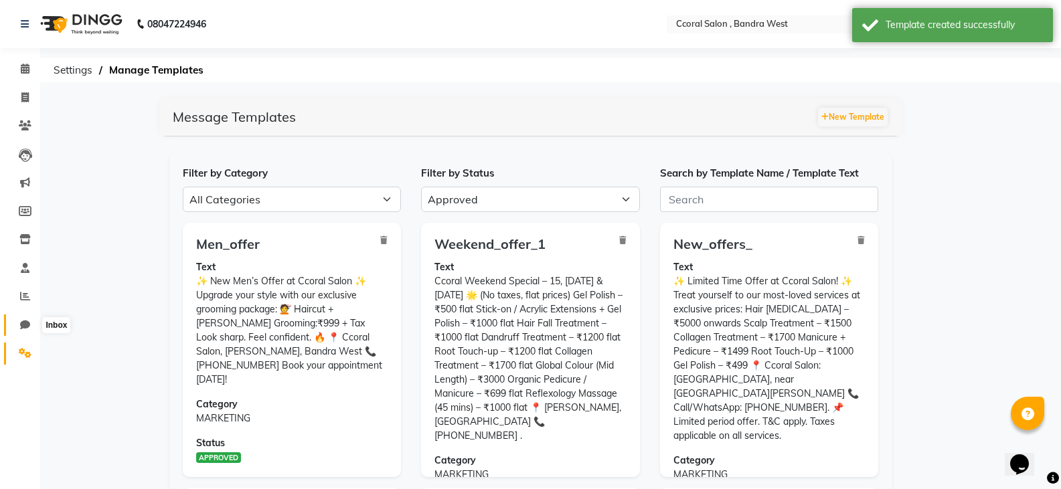
click at [19, 319] on span at bounding box center [24, 325] width 23 height 15
select select "100"
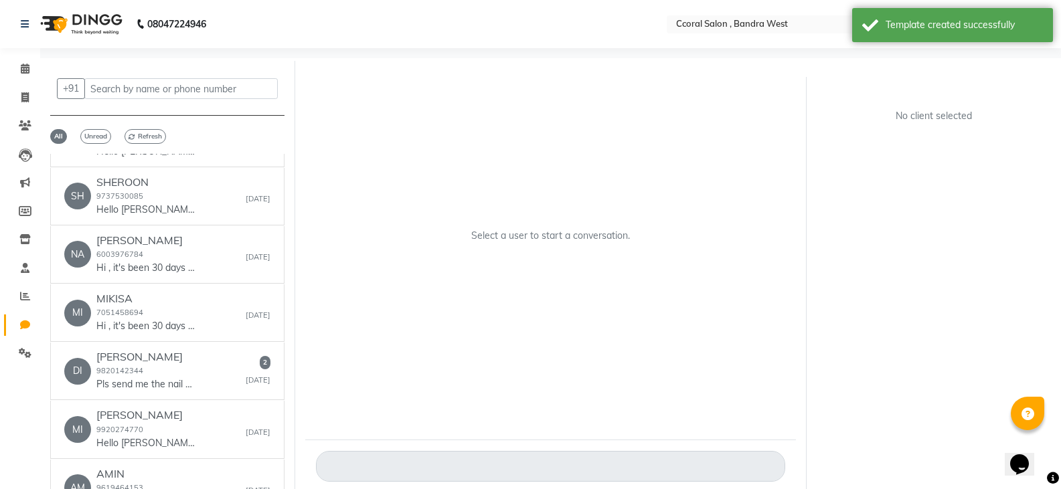
scroll to position [536, 0]
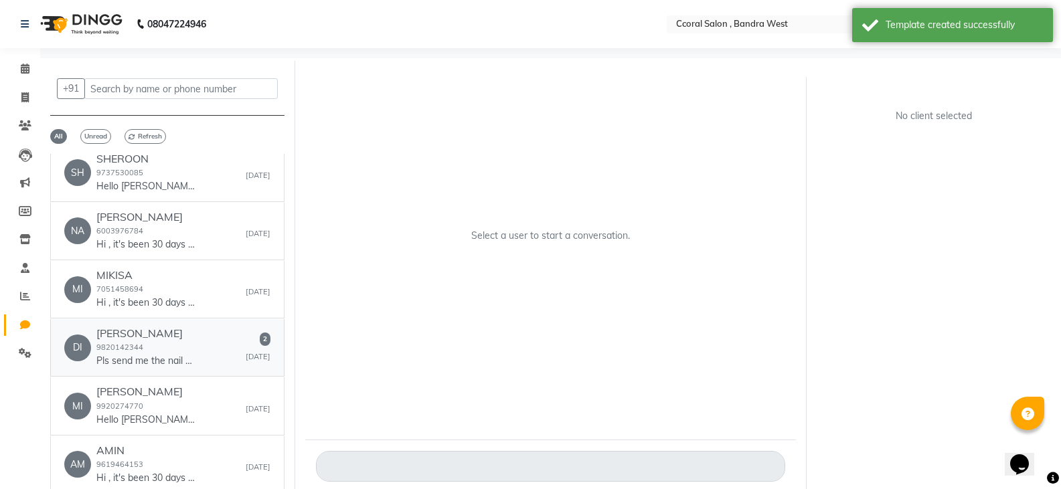
click at [246, 353] on small "Aug 30" at bounding box center [258, 356] width 25 height 11
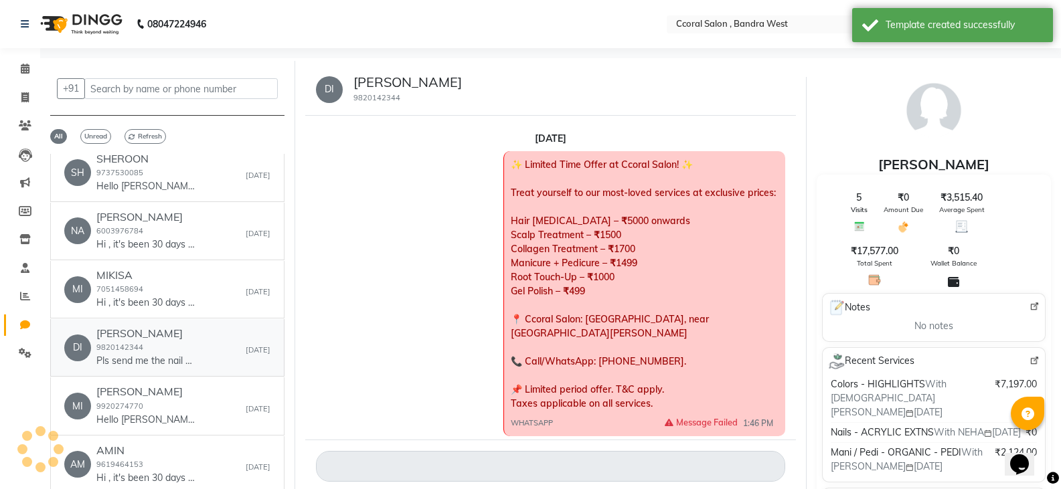
scroll to position [726, 0]
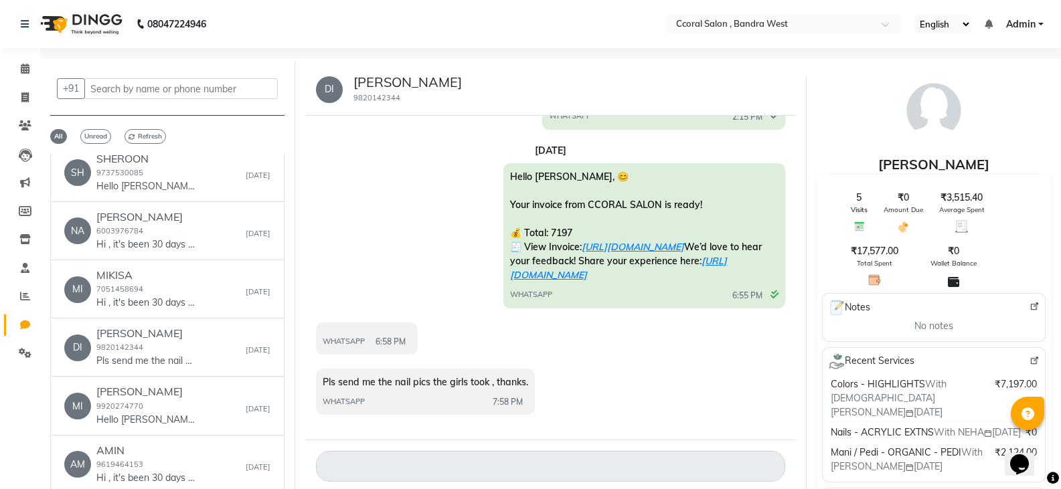
drag, startPoint x: 499, startPoint y: 390, endPoint x: 435, endPoint y: 369, distance: 67.1
click at [434, 369] on div "Aug 30, 2025 Hello DIANDRA SOARES, 😊 Your invoice from CCORAL SALON is ready! 💰…" at bounding box center [550, 281] width 469 height 274
click at [523, 358] on div "WHATSAPP 6:58 PM" at bounding box center [550, 340] width 469 height 35
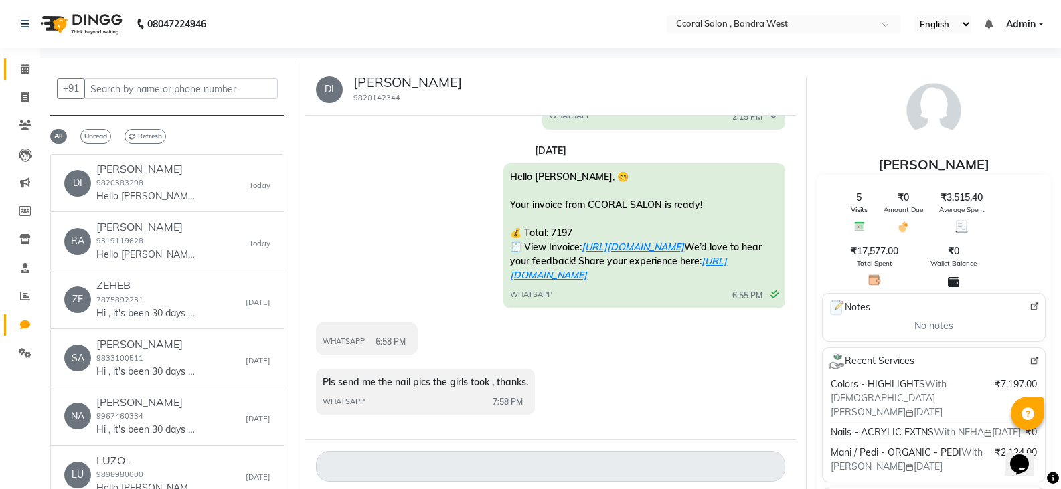
click at [27, 60] on link "Calendar" at bounding box center [20, 69] width 32 height 22
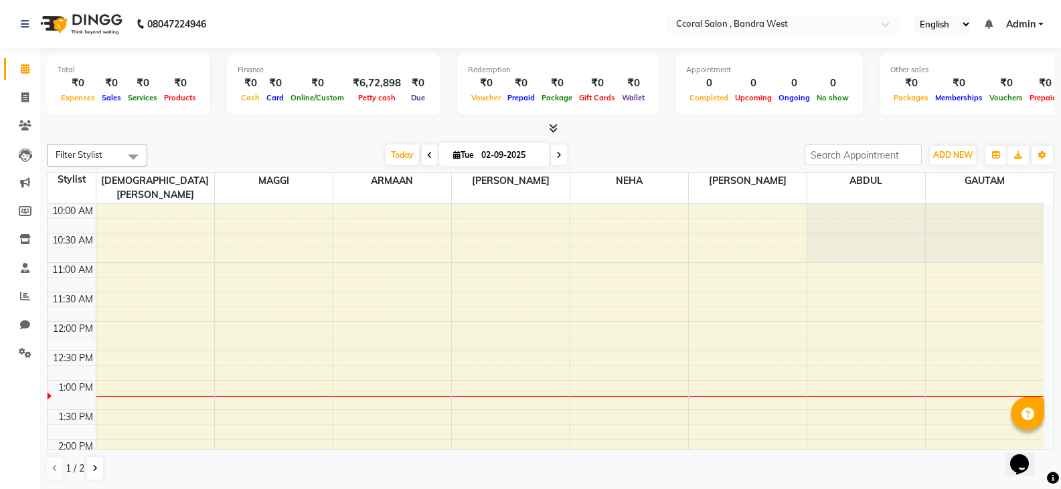
click at [19, 114] on li "Clients" at bounding box center [20, 126] width 40 height 29
click at [25, 107] on link "Invoice" at bounding box center [20, 98] width 32 height 22
select select "service"
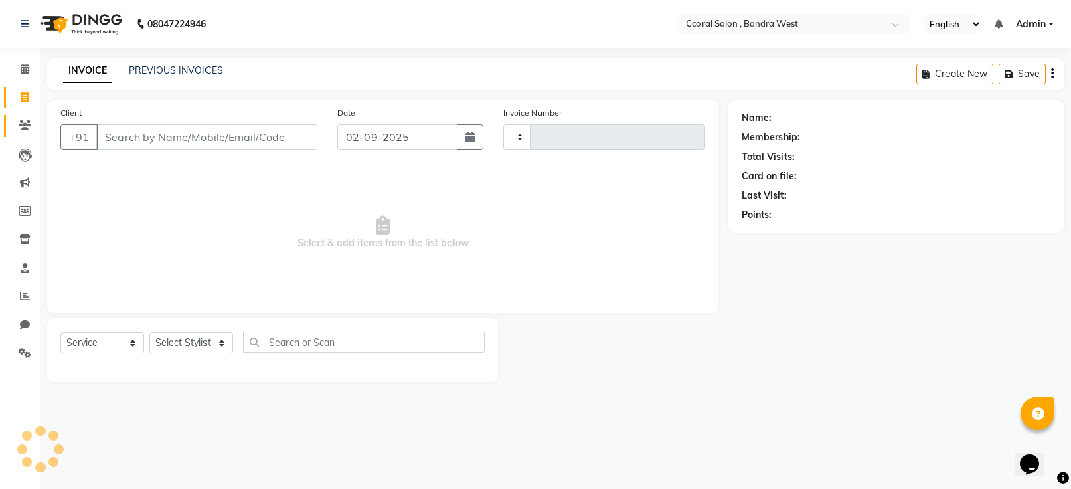
type input "0669"
select select "7966"
click at [25, 127] on icon at bounding box center [25, 125] width 13 height 10
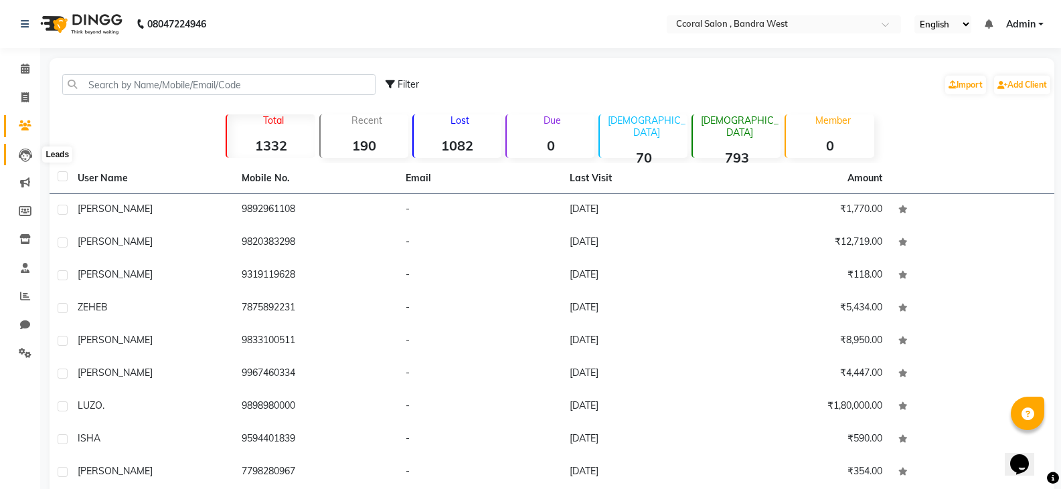
click at [22, 151] on icon at bounding box center [25, 155] width 13 height 13
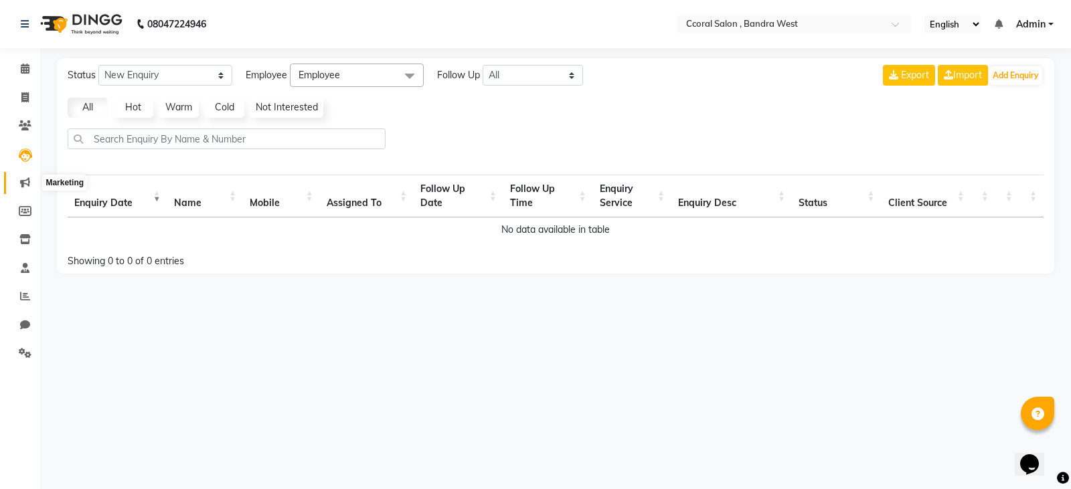
click at [29, 189] on span at bounding box center [24, 182] width 23 height 15
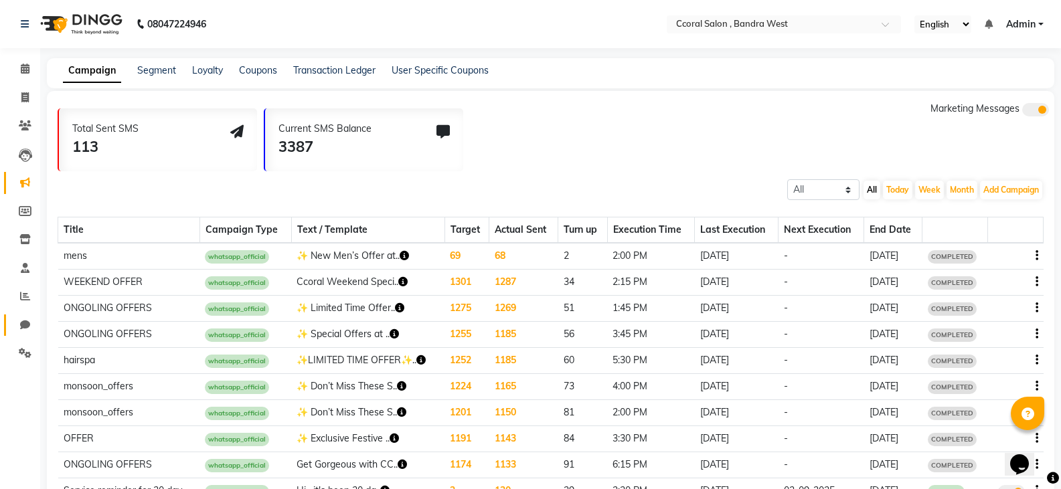
click at [23, 316] on link "Chat" at bounding box center [20, 326] width 32 height 22
select select "100"
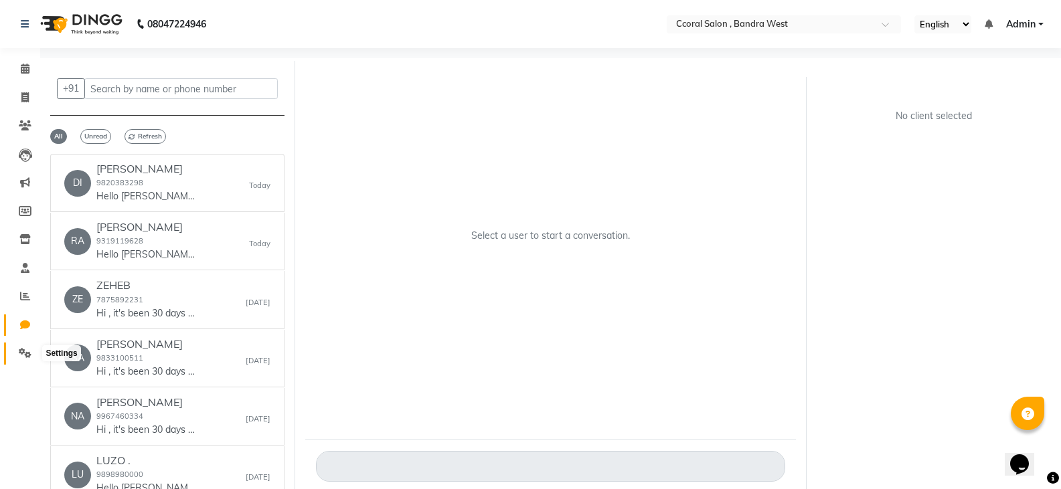
click at [19, 355] on icon at bounding box center [25, 353] width 13 height 10
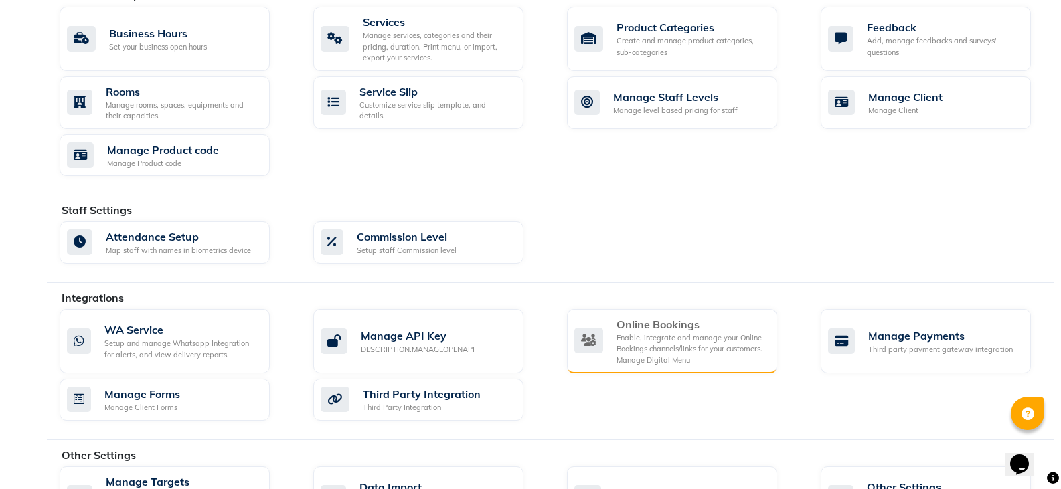
scroll to position [589, 0]
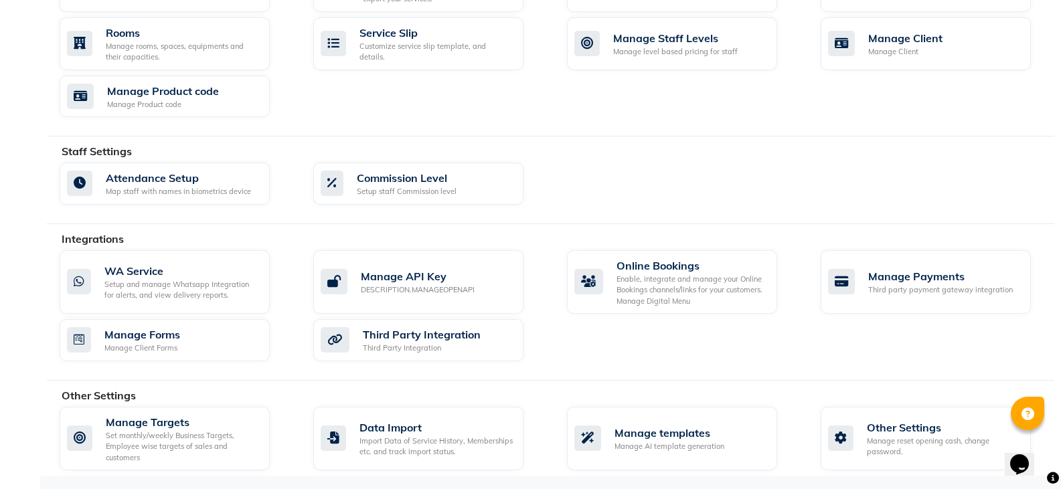
click at [624, 471] on div "Manage Targets Set monthly/weekly Business Targets, Employee wise targets of sa…" at bounding box center [557, 442] width 1015 height 70
click at [632, 443] on div "Manage AI template generation" at bounding box center [670, 446] width 110 height 11
select select "APPROVED"
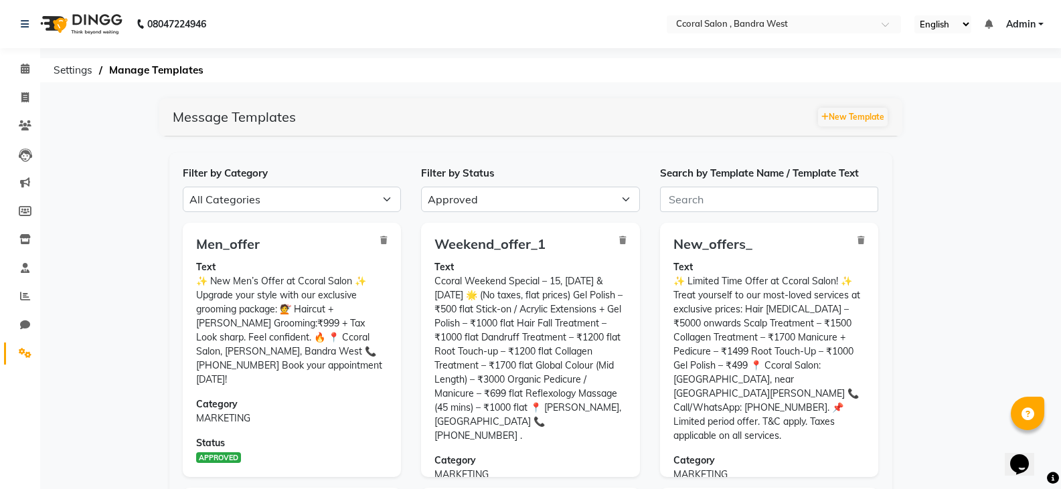
click at [639, 177] on div "Filter by Status All Approved Rejected Failed Pending" at bounding box center [530, 189] width 239 height 46
click at [630, 191] on select "All Approved Rejected Failed Pending" at bounding box center [530, 199] width 219 height 25
select select
click at [421, 187] on select "All Approved Rejected Failed Pending" at bounding box center [530, 199] width 219 height 25
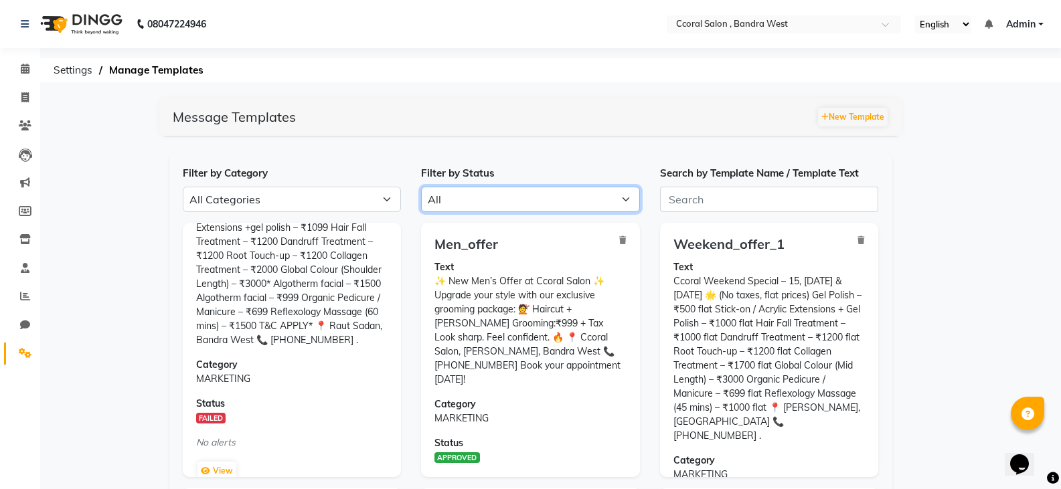
scroll to position [114, 0]
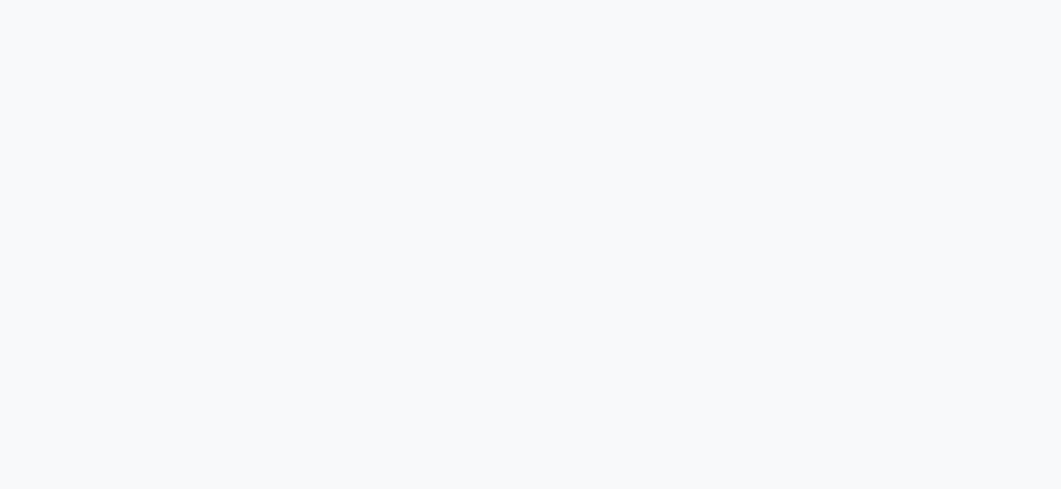
select select "APPROVED"
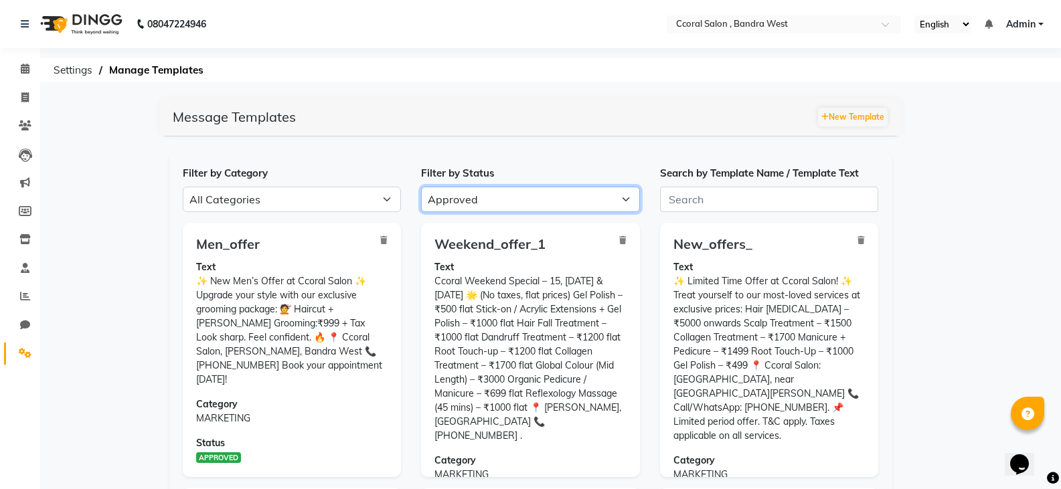
click at [468, 200] on select "All Approved Rejected Failed Pending" at bounding box center [530, 199] width 219 height 25
select select
click at [421, 187] on select "All Approved Rejected Failed Pending" at bounding box center [530, 199] width 219 height 25
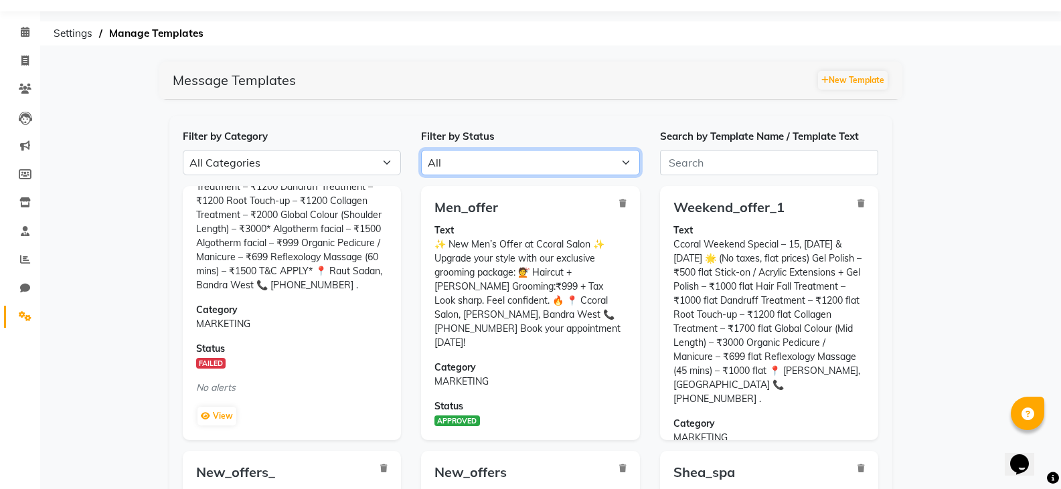
scroll to position [67, 0]
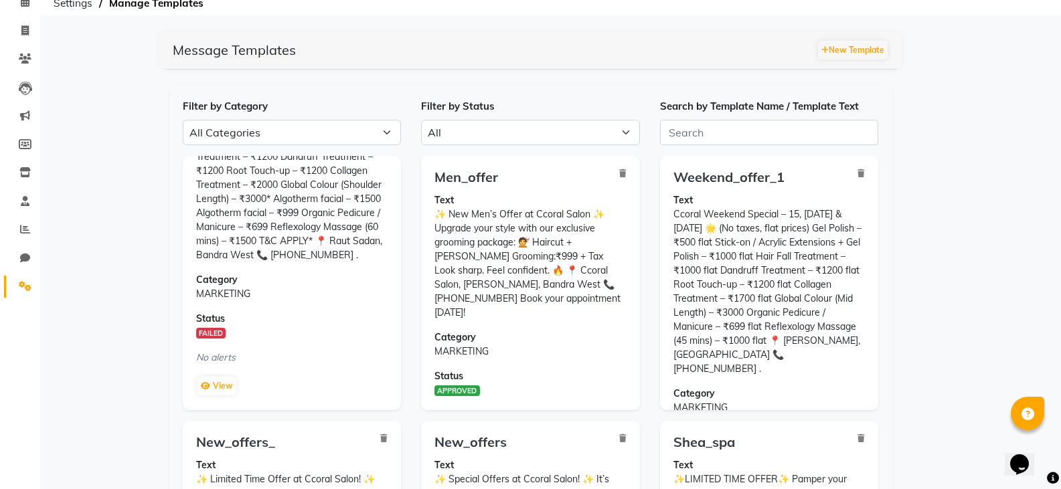
click at [360, 250] on p "Text Ccoral’s Festive Special Offer🌟 Gel Polish – ₹500 Stick-on + gel polish – …" at bounding box center [292, 178] width 192 height 169
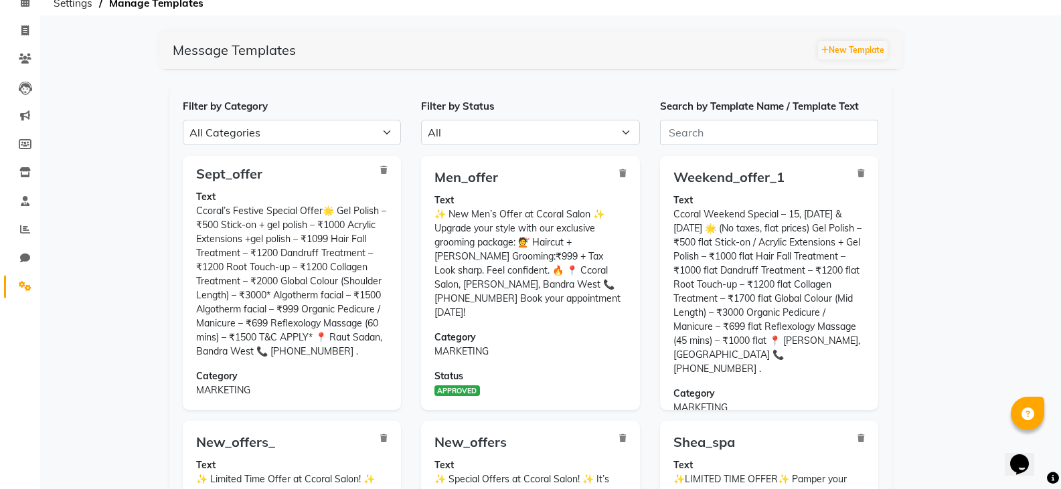
scroll to position [0, 0]
click at [845, 51] on button "New Template" at bounding box center [853, 50] width 70 height 19
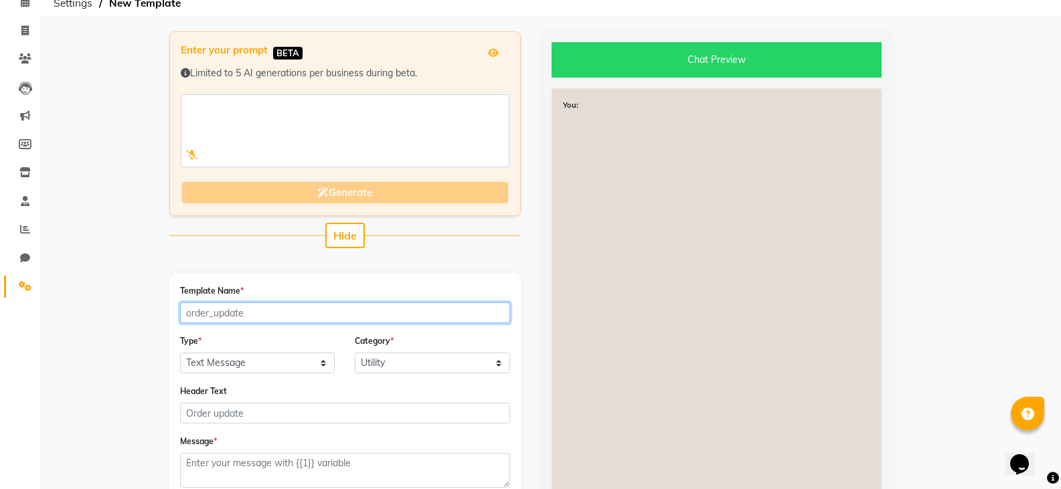
click at [376, 317] on input "Template Name *" at bounding box center [345, 313] width 330 height 21
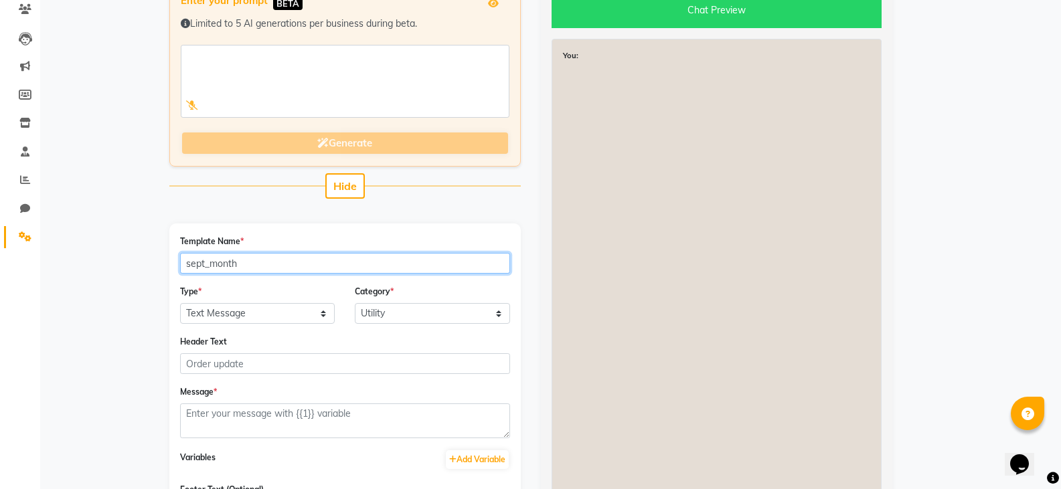
scroll to position [268, 0]
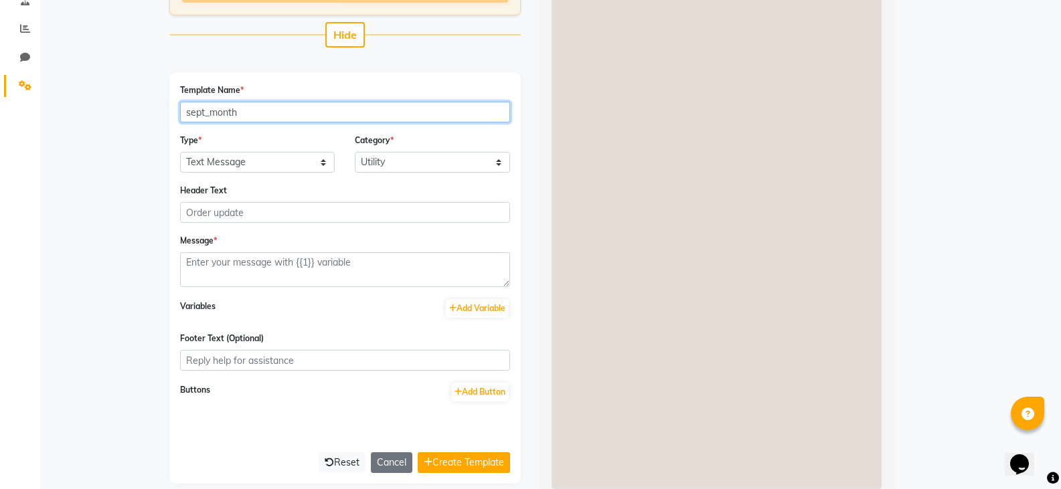
type input "sept_month"
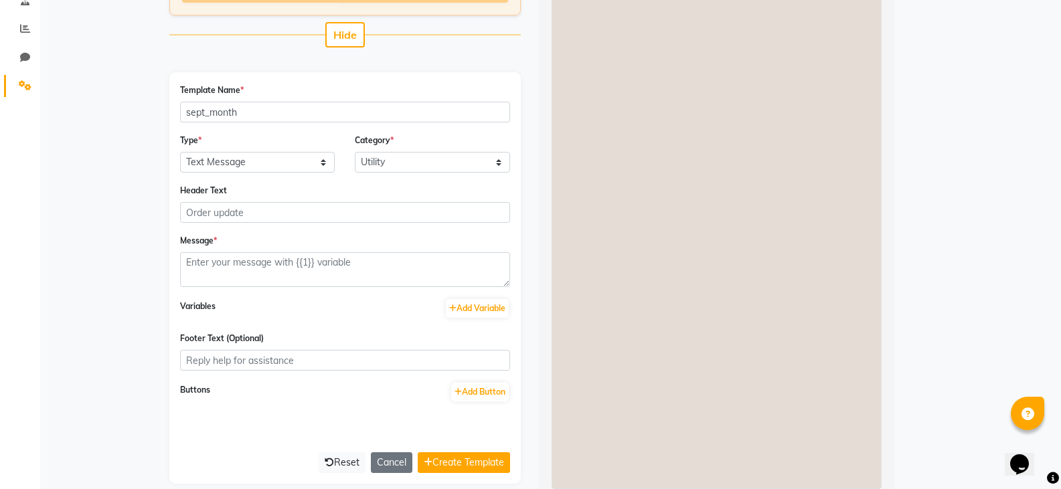
click at [319, 173] on div "Type * Text Message Image with Text Category * Utility Marketing" at bounding box center [345, 158] width 350 height 50
click at [321, 170] on select "Text Message Image with Text" at bounding box center [257, 162] width 155 height 21
click at [180, 152] on select "Text Message Image with Text" at bounding box center [257, 162] width 155 height 21
click at [362, 162] on select "Utility Marketing" at bounding box center [432, 162] width 155 height 21
select select "MARKETING"
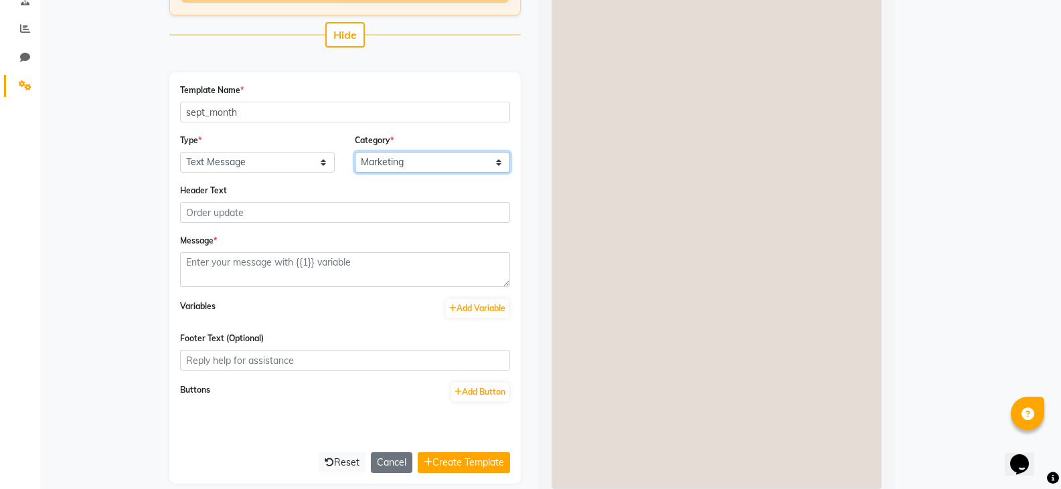
click at [355, 152] on select "Utility Marketing" at bounding box center [432, 162] width 155 height 21
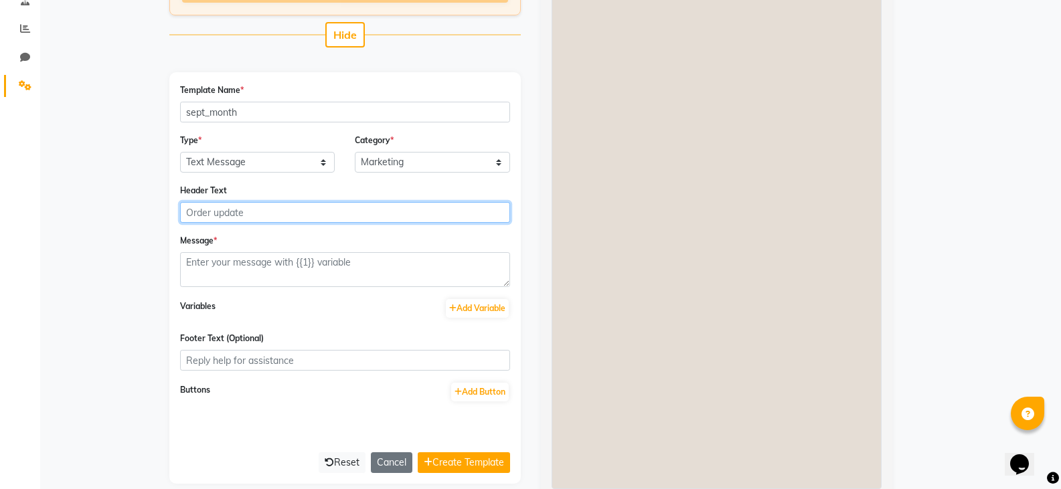
click at [368, 206] on input "Header Text" at bounding box center [345, 212] width 330 height 21
type input "ONGOING OFFERS"
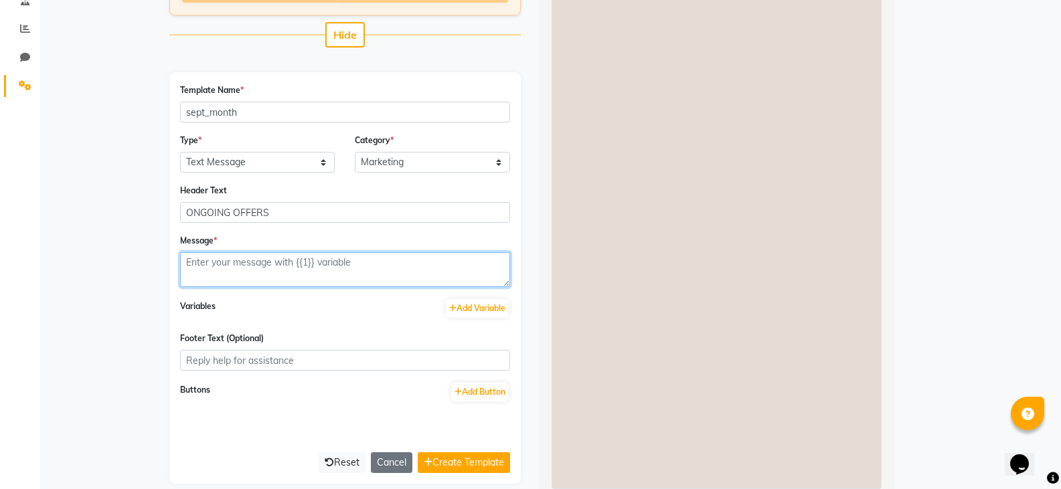
click at [306, 258] on textarea at bounding box center [345, 269] width 330 height 35
paste textarea "Ccoral’s Festive Special Offer🌟 Gel Polish – ₹500 Stick-on + gel polish – ₹1000…"
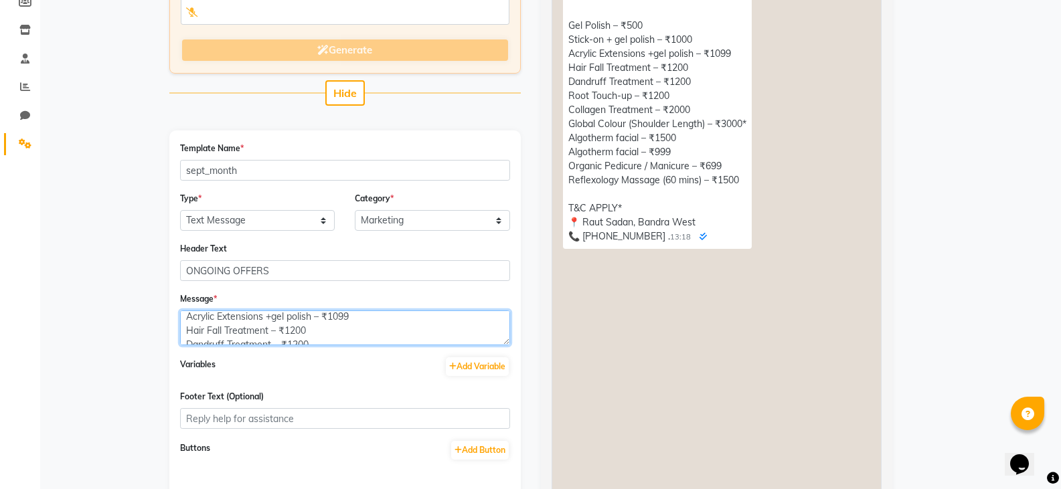
scroll to position [323, 0]
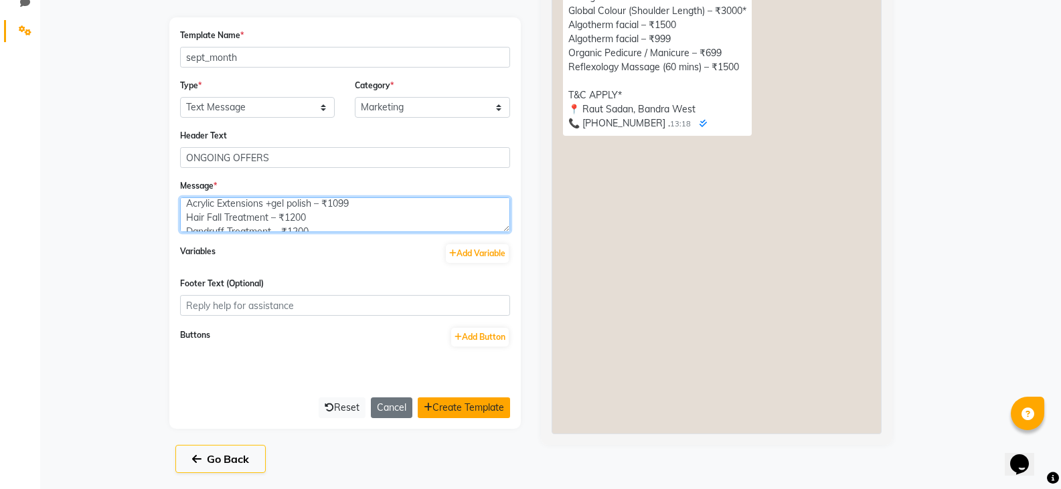
type textarea "Ccoral’s Festive Special Offer🌟 Gel Polish – ₹500 Stick-on + gel polish – ₹1000…"
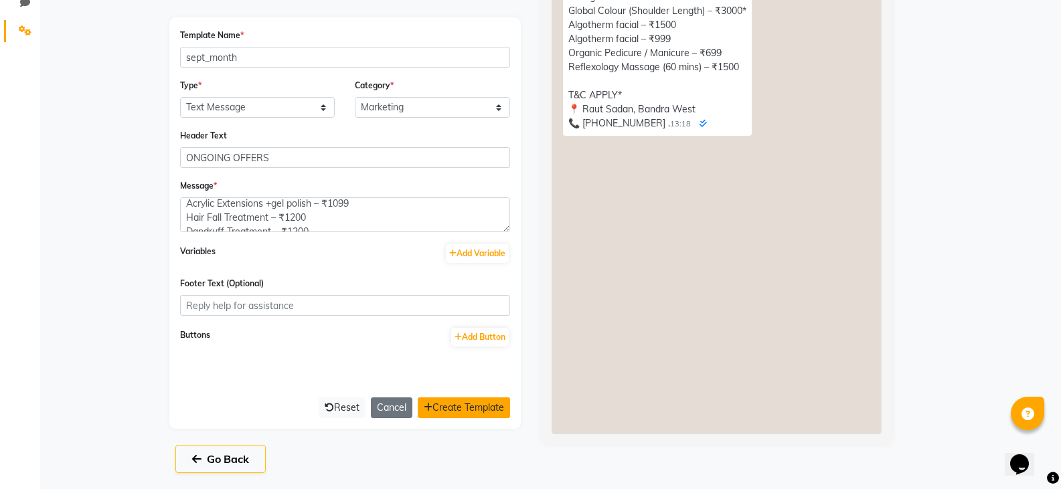
click at [466, 406] on button "Create Template" at bounding box center [464, 408] width 92 height 21
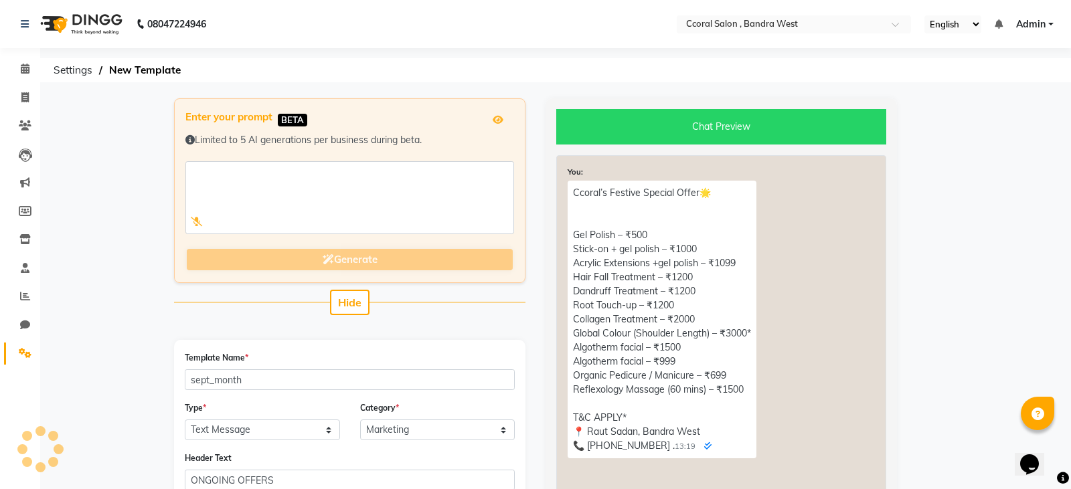
select select "APPROVED"
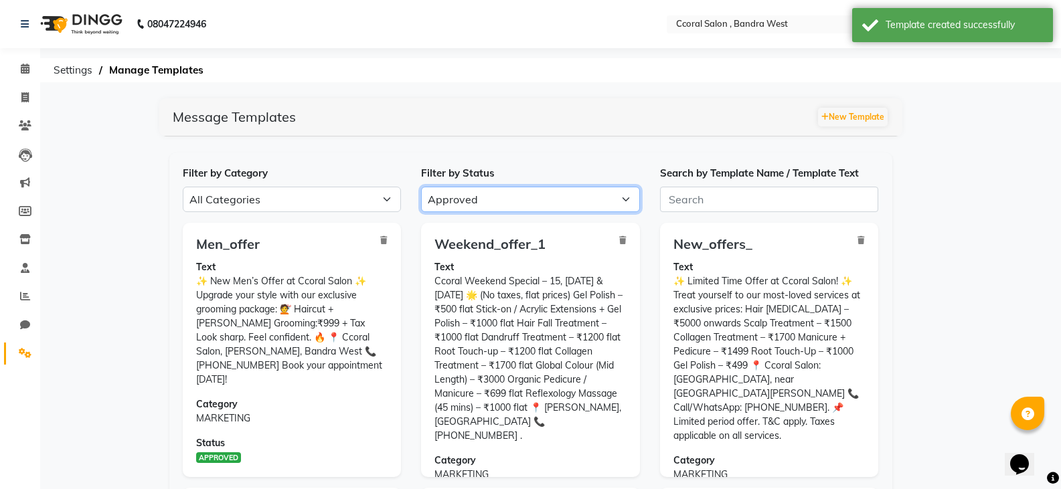
click at [457, 205] on select "All Approved Rejected Failed Pending" at bounding box center [530, 199] width 219 height 25
select select
click at [421, 187] on select "All Approved Rejected Failed Pending" at bounding box center [530, 199] width 219 height 25
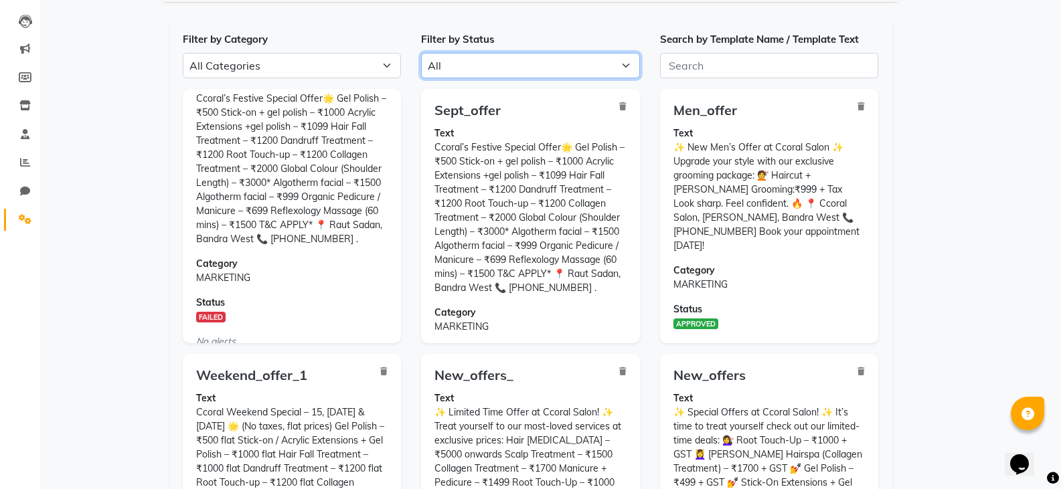
scroll to position [114, 0]
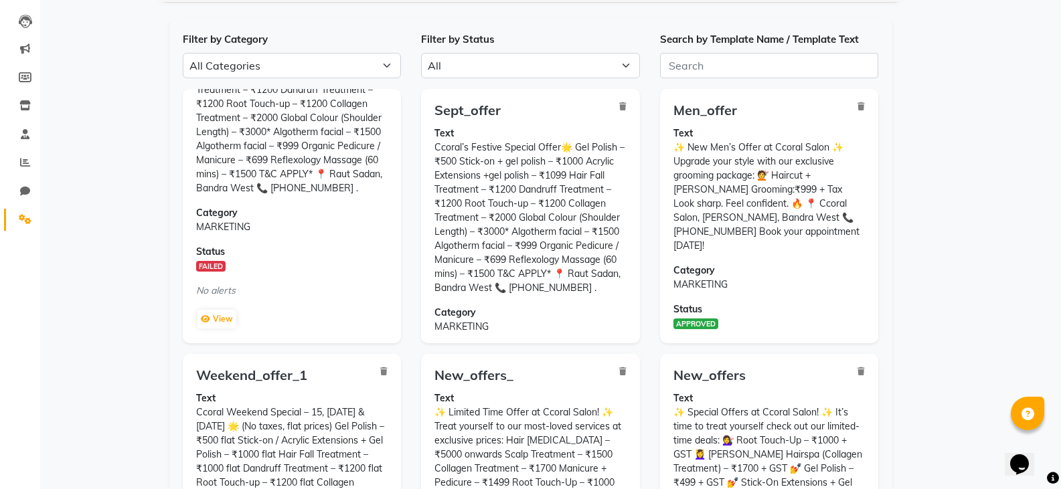
click at [239, 323] on div "View" at bounding box center [292, 319] width 192 height 21
click at [233, 319] on button "View" at bounding box center [216, 319] width 39 height 19
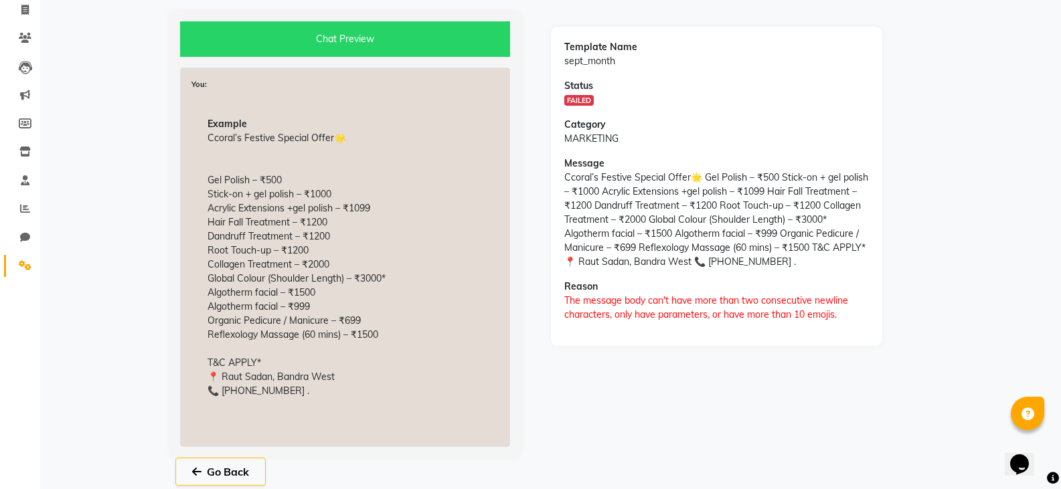
scroll to position [100, 0]
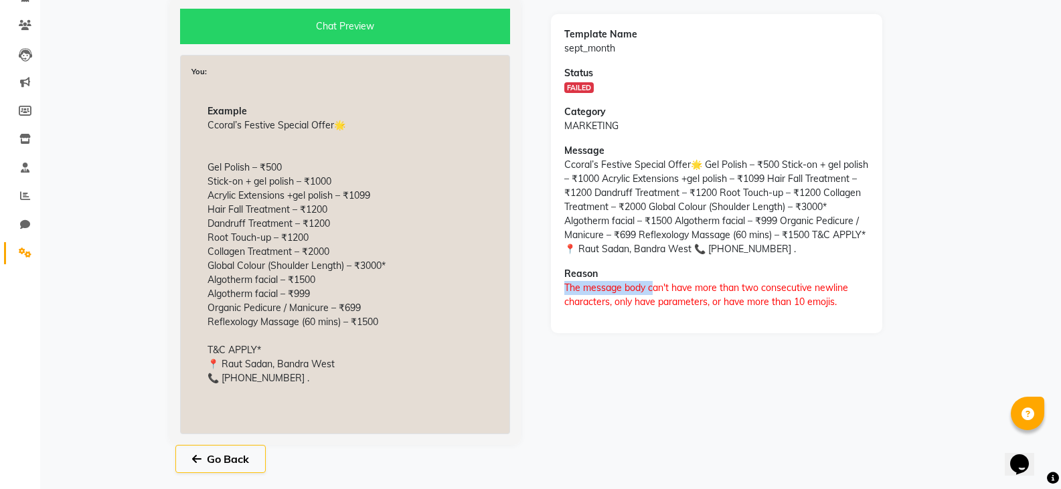
drag, startPoint x: 652, startPoint y: 282, endPoint x: 768, endPoint y: 280, distance: 116.5
click at [743, 280] on div "Reason The message body can't have more than two consecutive newline characters…" at bounding box center [716, 288] width 305 height 42
click at [938, 254] on app-manage-templates "Chat Preview You: Example Ccoral’s Festive Special Offer🌟 Gel Polish – ₹500 Sti…" at bounding box center [530, 243] width 1061 height 491
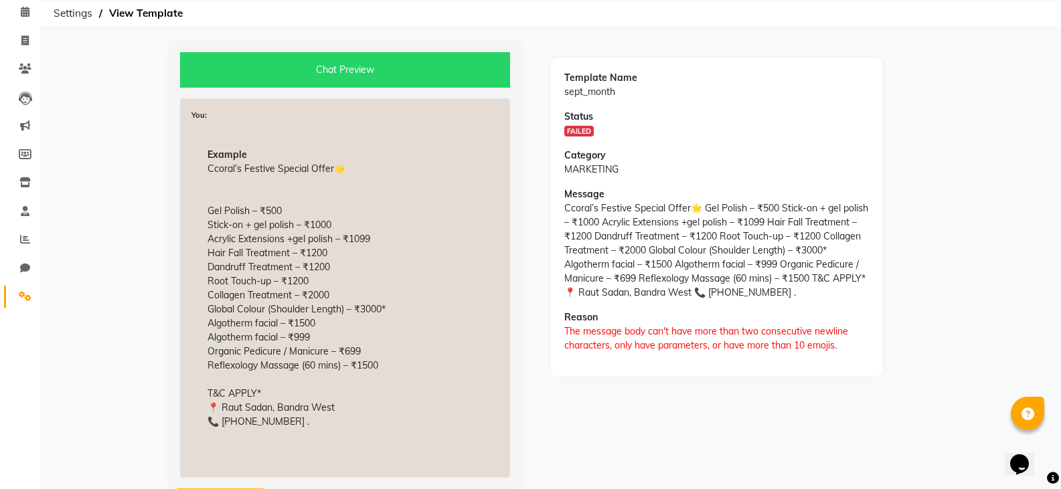
scroll to position [33, 0]
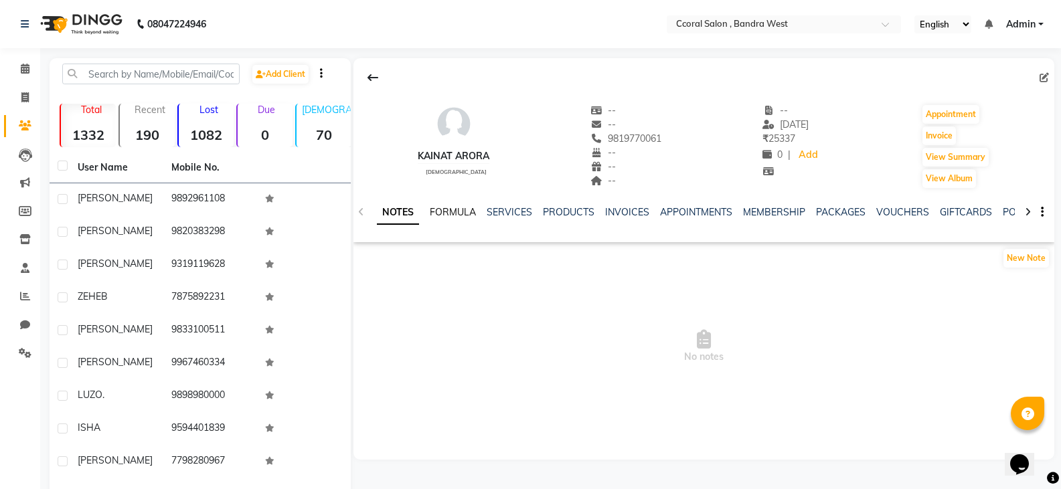
click at [460, 215] on link "FORMULA" at bounding box center [453, 212] width 46 height 12
click at [489, 210] on link "SERVICES" at bounding box center [508, 212] width 46 height 12
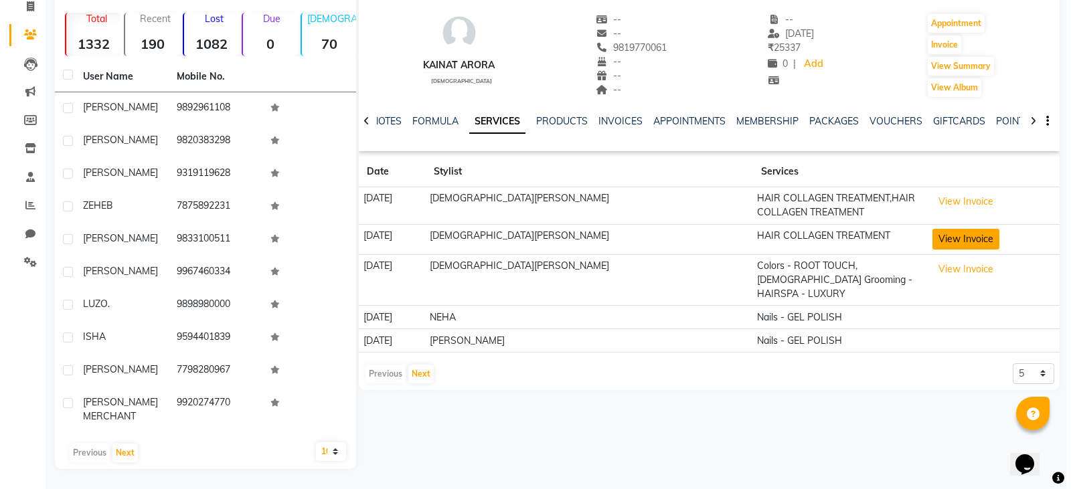
scroll to position [102, 0]
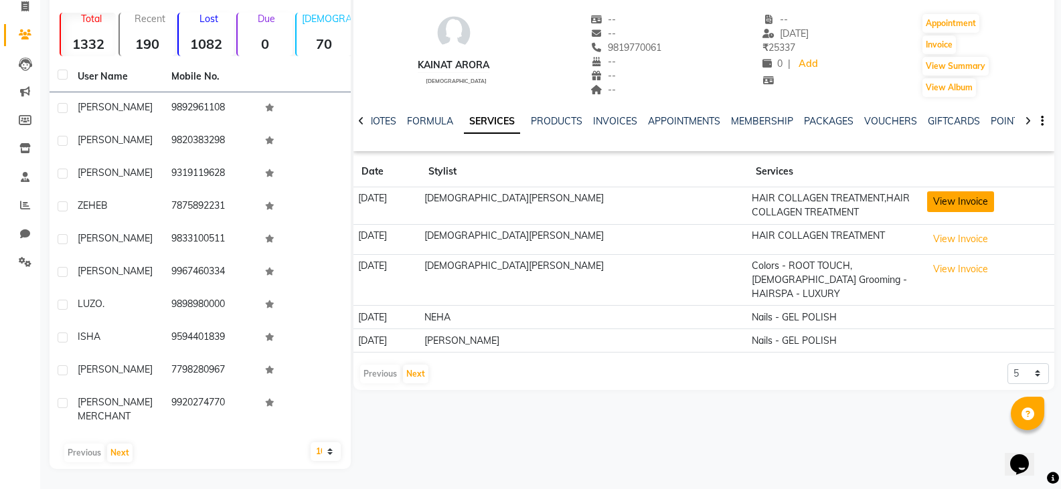
click at [927, 191] on button "View Invoice" at bounding box center [960, 201] width 67 height 21
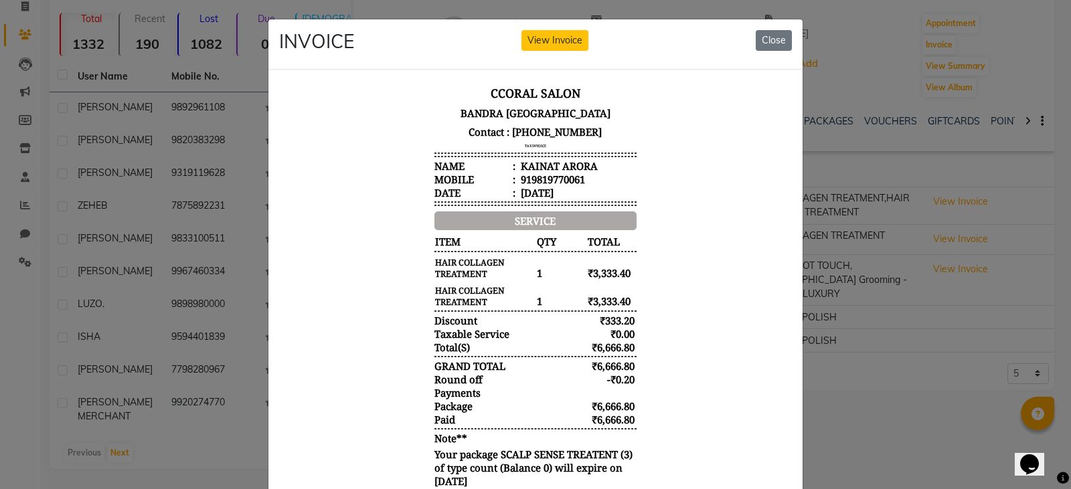
scroll to position [11, 0]
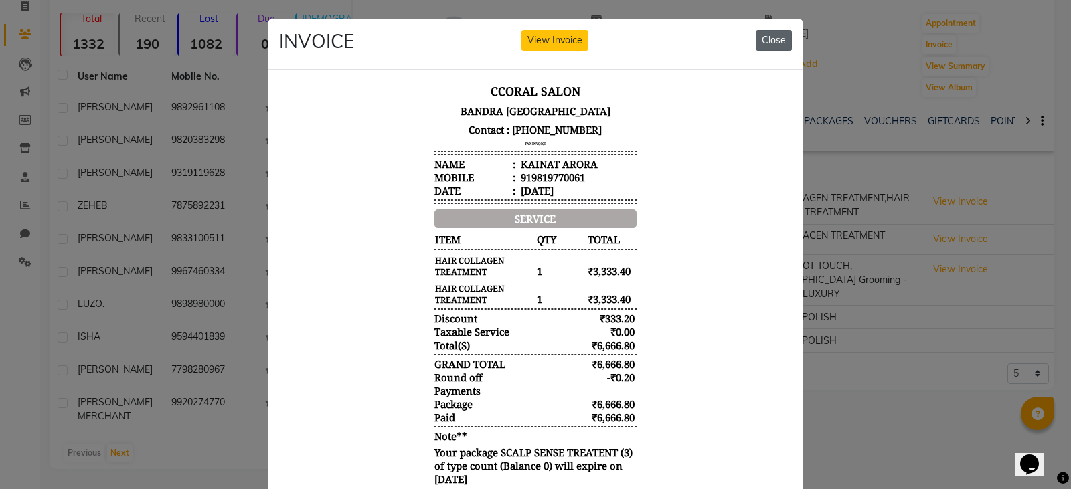
click at [765, 46] on button "Close" at bounding box center [774, 40] width 36 height 21
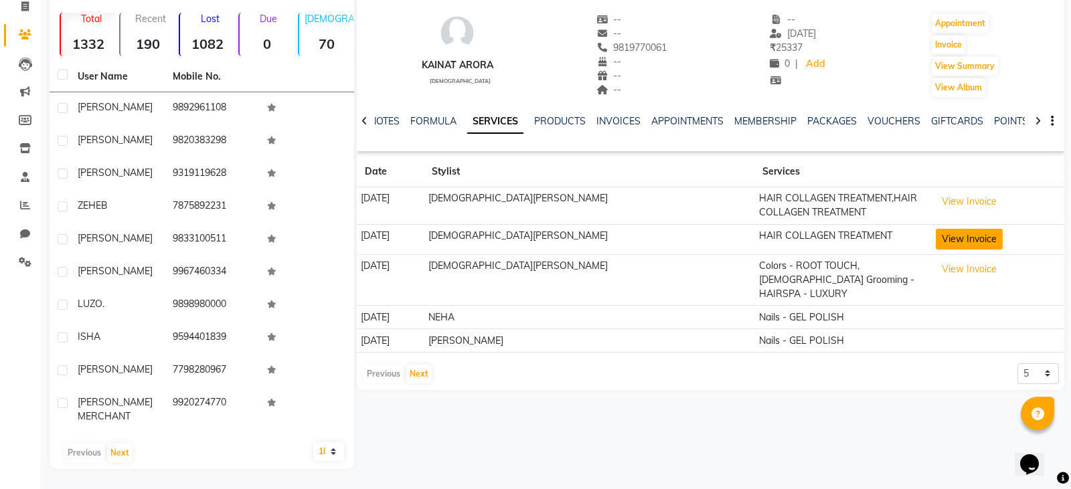
scroll to position [91, 0]
click at [927, 239] on button "View Invoice" at bounding box center [960, 239] width 67 height 21
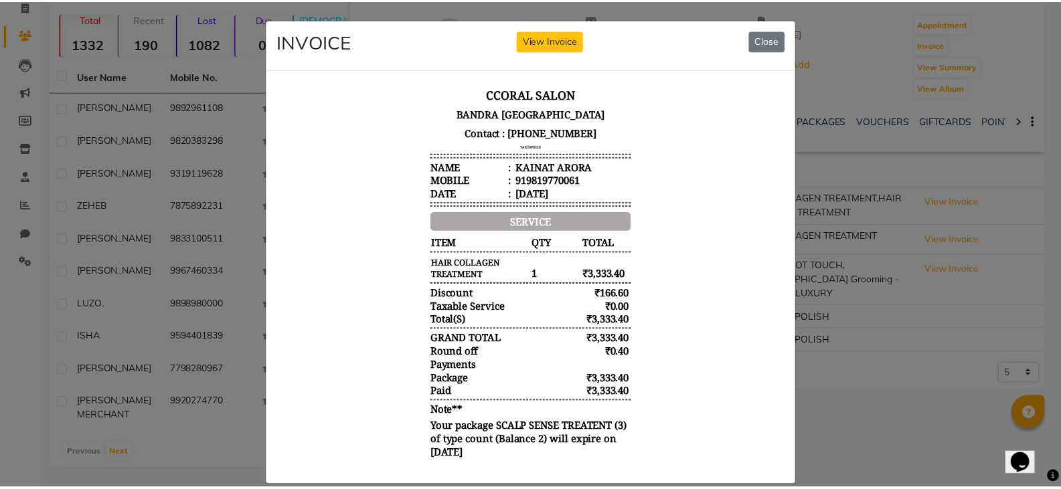
scroll to position [11, 0]
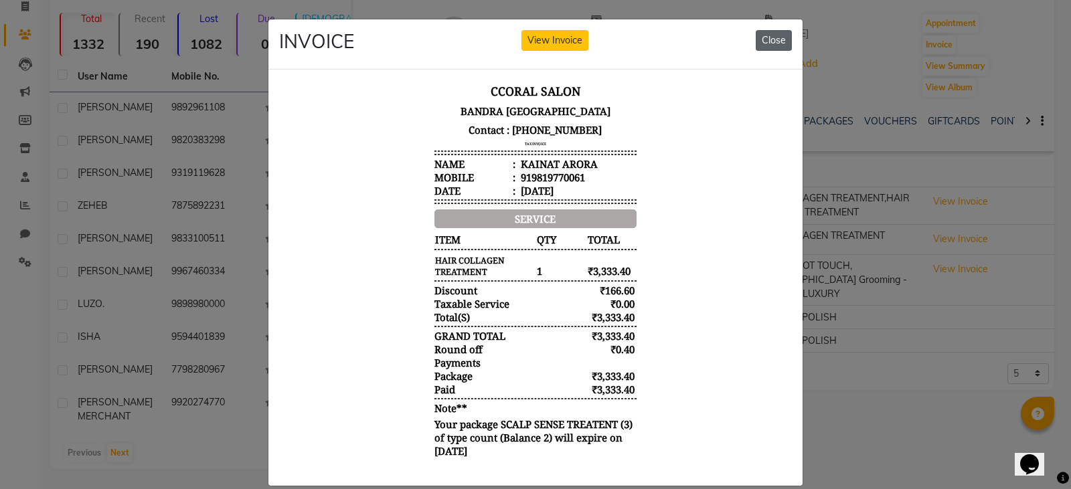
click at [768, 40] on button "Close" at bounding box center [774, 40] width 36 height 21
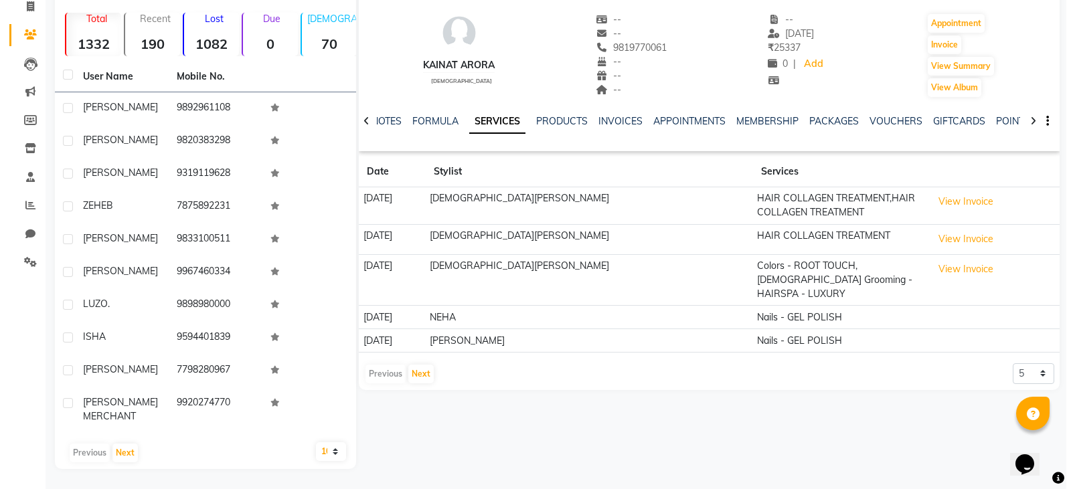
scroll to position [102, 0]
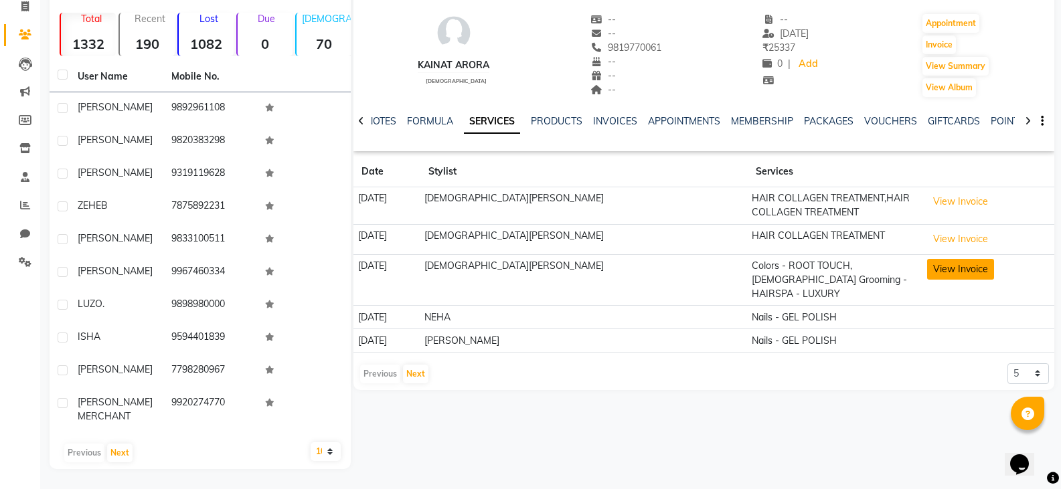
click at [929, 261] on button "View Invoice" at bounding box center [960, 269] width 67 height 21
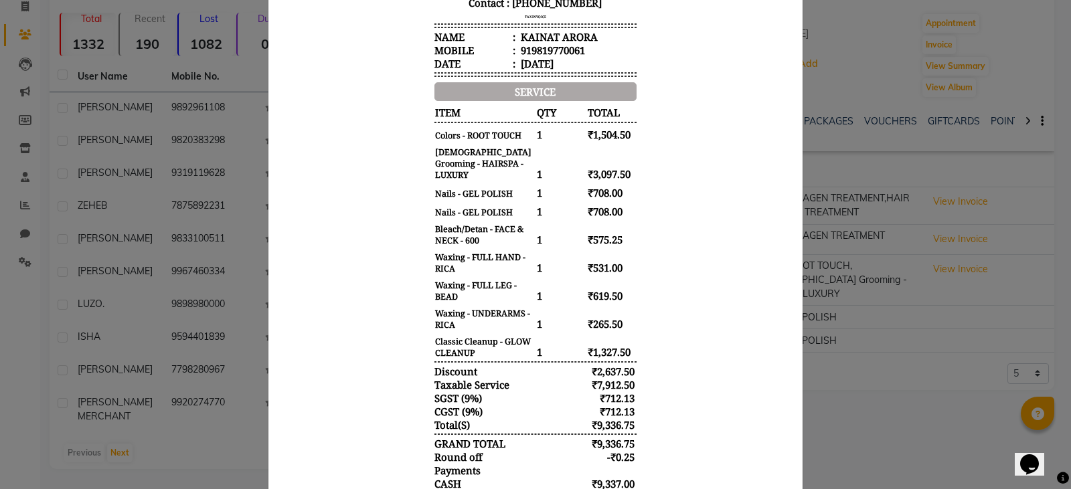
scroll to position [57, 0]
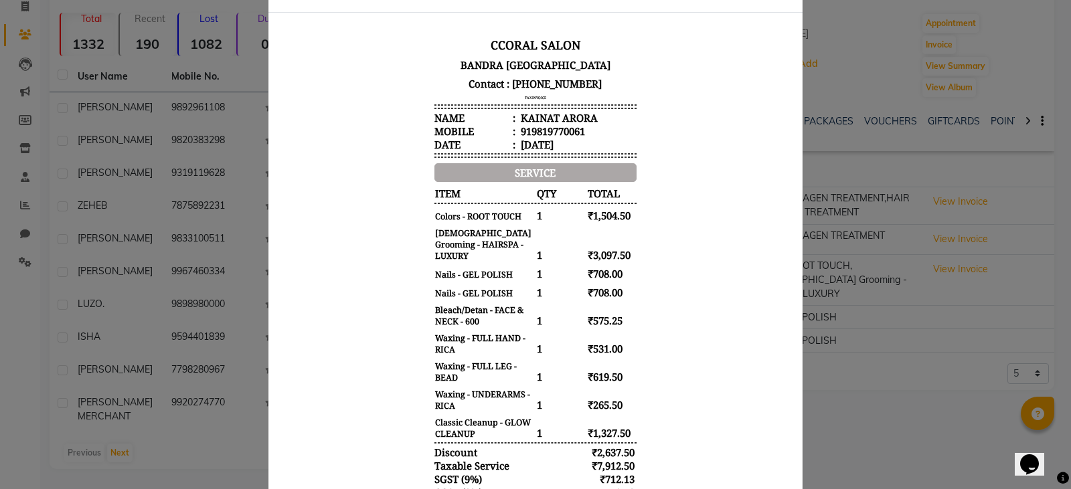
click at [877, 376] on ngb-modal-window "INVOICE View Invoice Close" at bounding box center [535, 244] width 1071 height 489
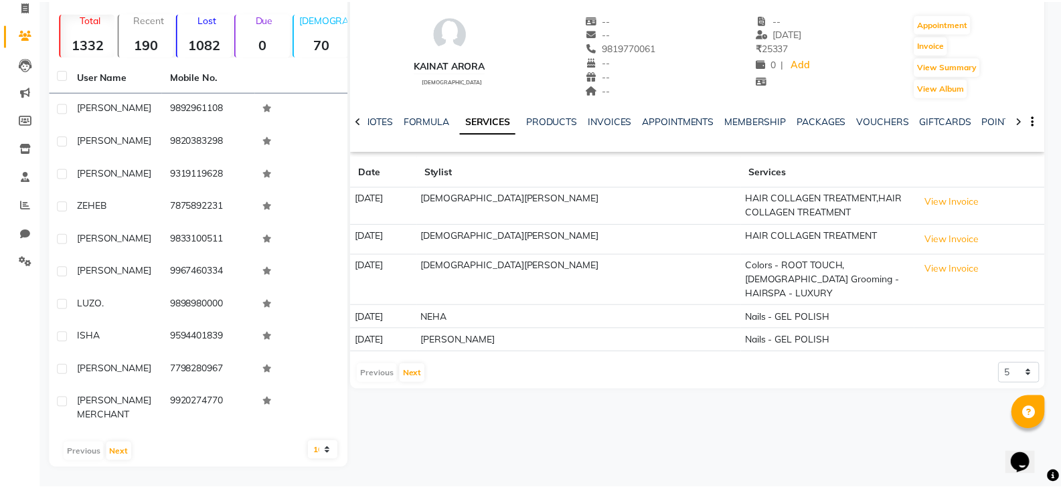
scroll to position [91, 0]
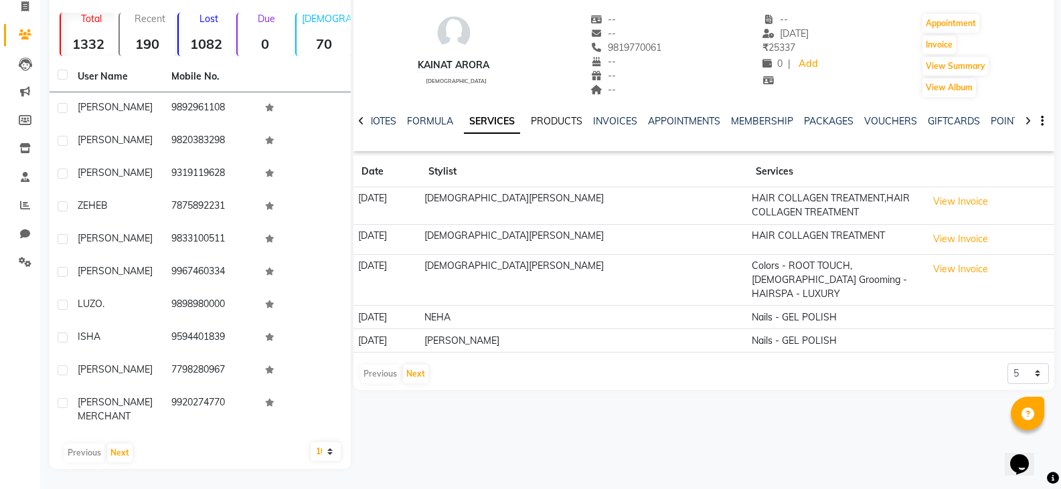
click at [578, 118] on link "PRODUCTS" at bounding box center [557, 121] width 52 height 12
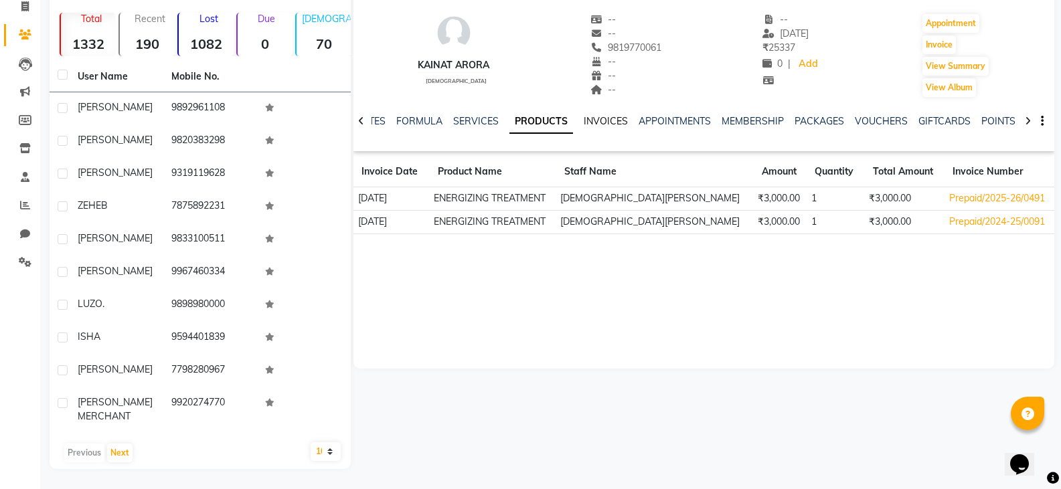
click at [596, 124] on link "INVOICES" at bounding box center [606, 121] width 44 height 12
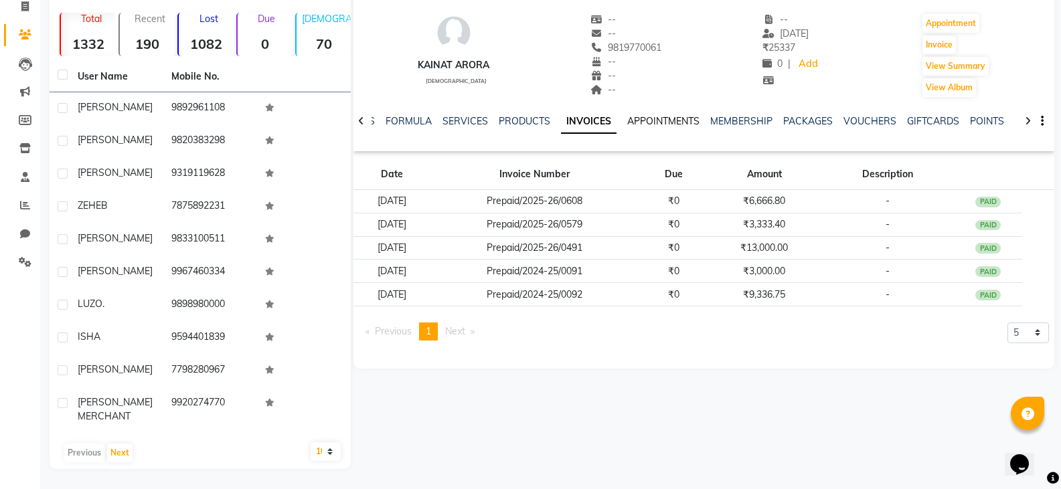
click at [672, 124] on link "APPOINTMENTS" at bounding box center [663, 121] width 72 height 12
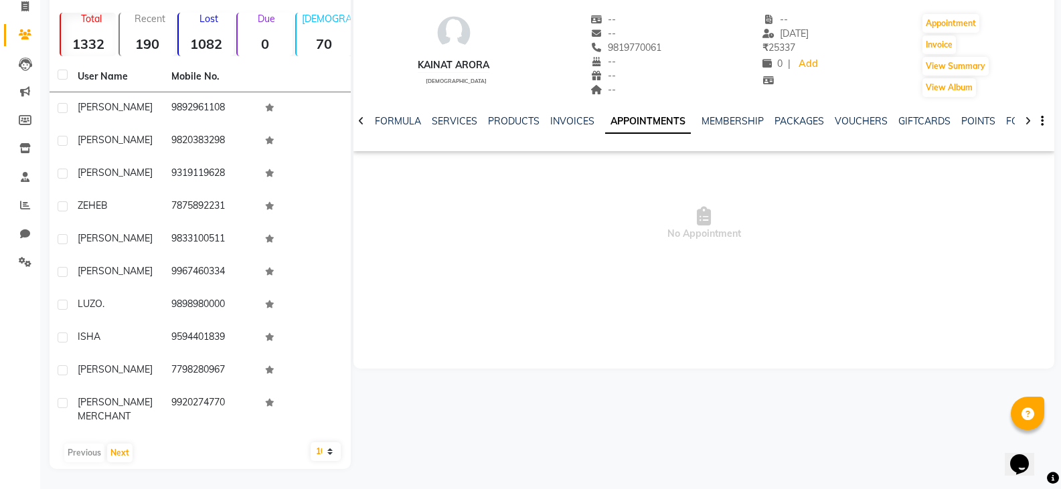
click at [841, 114] on div "VOUCHERS" at bounding box center [861, 121] width 53 height 14
click at [837, 120] on link "VOUCHERS" at bounding box center [861, 121] width 53 height 12
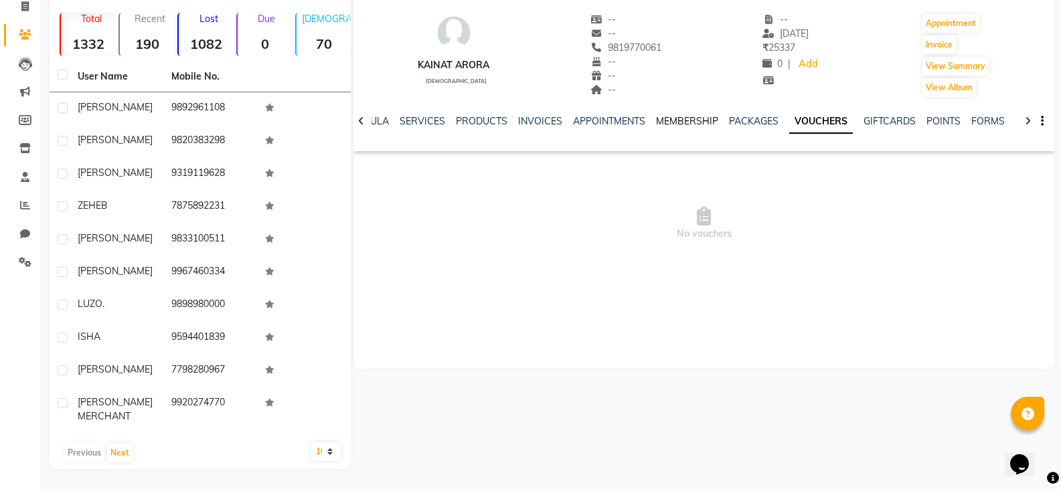
drag, startPoint x: 683, startPoint y: 124, endPoint x: 674, endPoint y: 118, distance: 11.1
click at [683, 123] on link "MEMBERSHIP" at bounding box center [687, 121] width 62 height 12
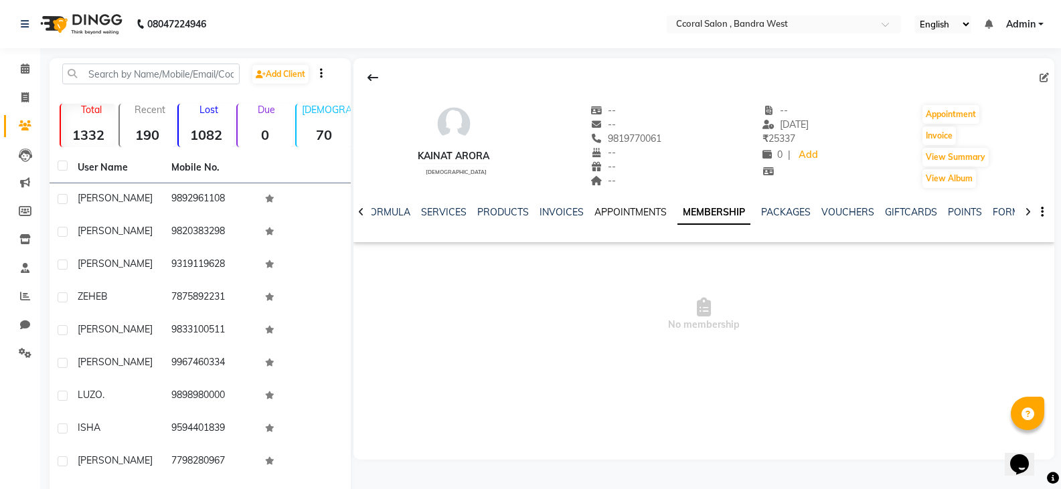
click at [631, 213] on link "APPOINTMENTS" at bounding box center [630, 212] width 72 height 12
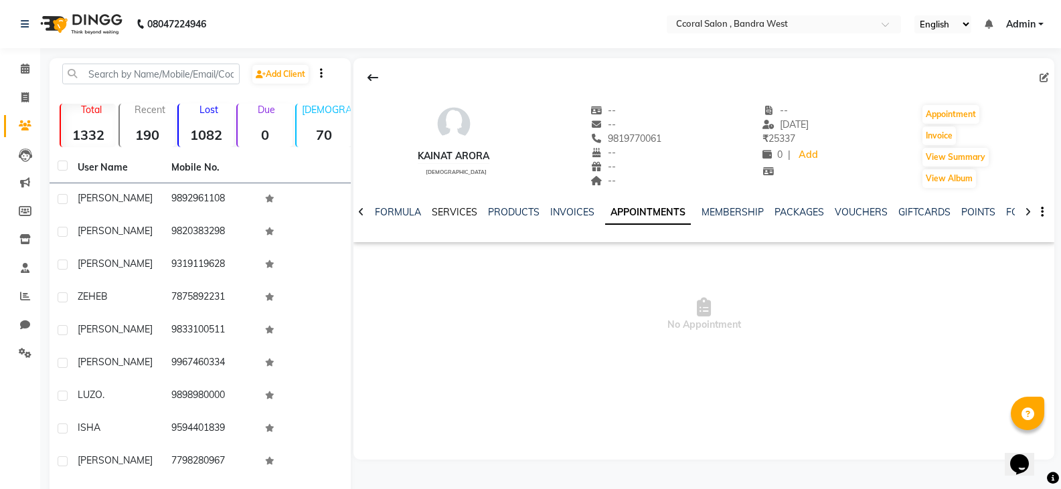
click at [459, 210] on link "SERVICES" at bounding box center [455, 212] width 46 height 12
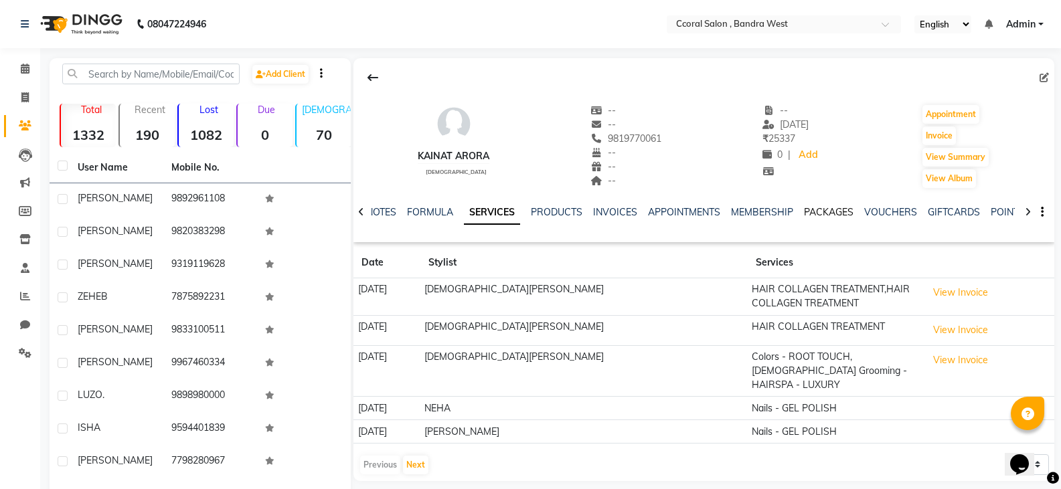
click at [816, 214] on link "PACKAGES" at bounding box center [829, 212] width 50 height 12
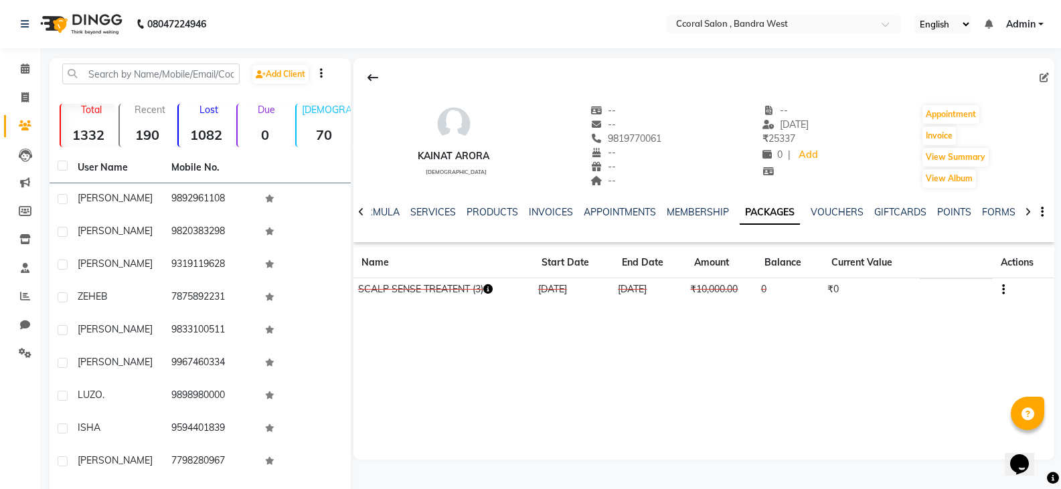
click at [1007, 287] on td at bounding box center [1024, 289] width 62 height 23
click at [479, 293] on td "SCALP SENSE TREATENT (3)" at bounding box center [443, 289] width 180 height 23
click at [440, 212] on link "SERVICES" at bounding box center [433, 212] width 46 height 12
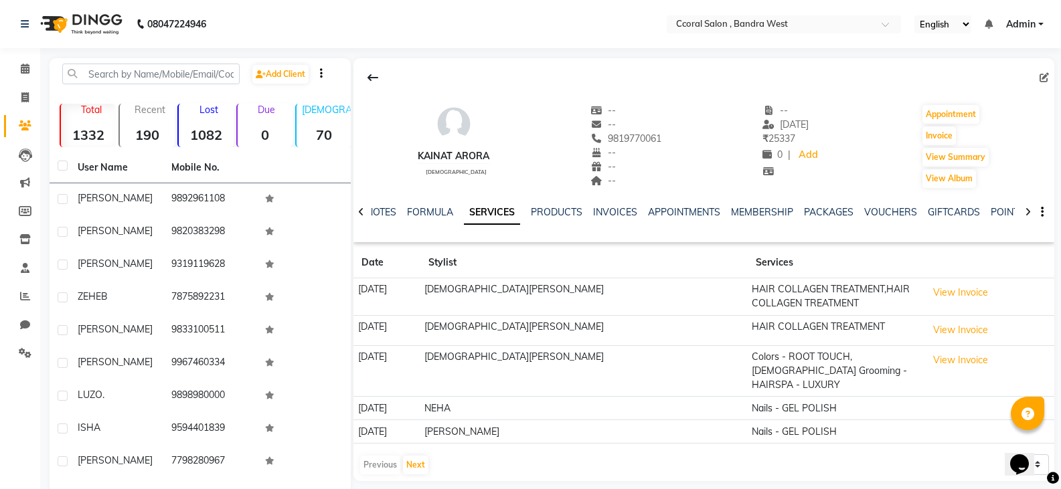
click at [751, 297] on td "HAIR COLLAGEN TREATMENT,HAIR COLLAGEN TREATMENT" at bounding box center [835, 296] width 175 height 37
click at [927, 292] on button "View Invoice" at bounding box center [960, 292] width 67 height 21
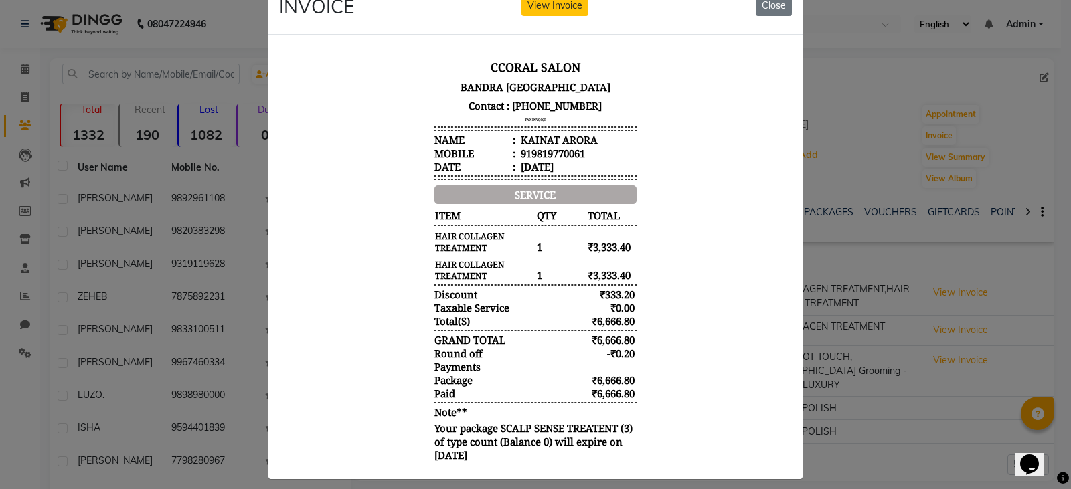
scroll to position [54, 0]
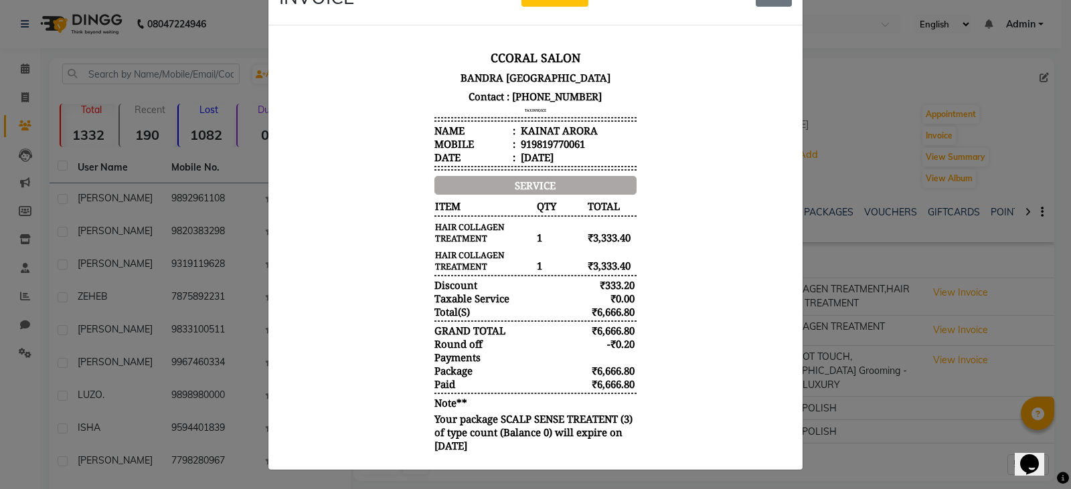
click at [892, 396] on ngb-modal-window "INVOICE View Invoice Close" at bounding box center [535, 244] width 1071 height 489
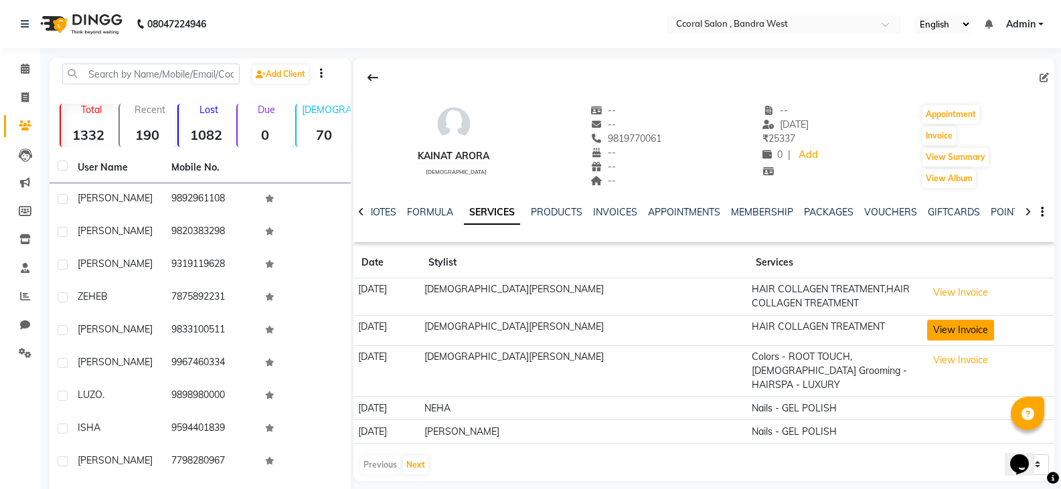
click at [927, 332] on button "View Invoice" at bounding box center [960, 330] width 67 height 21
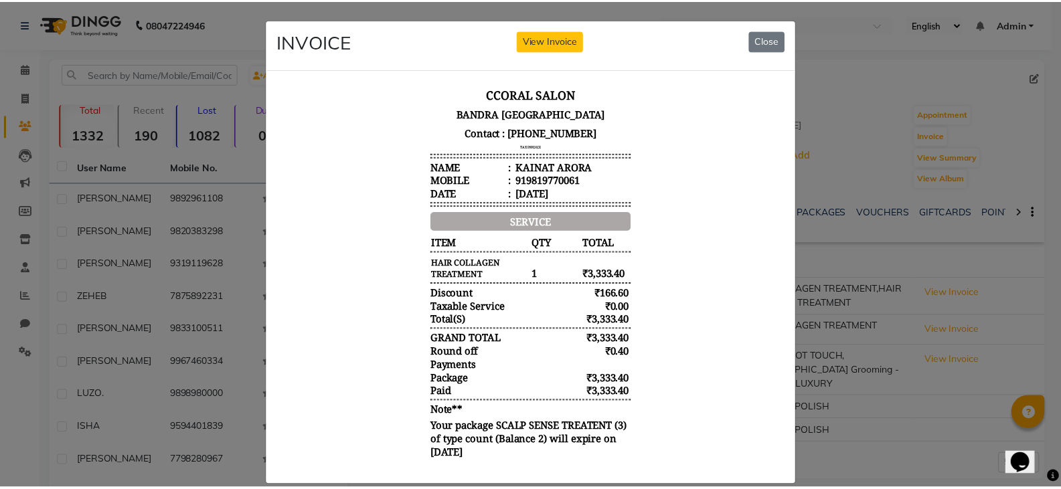
scroll to position [11, 0]
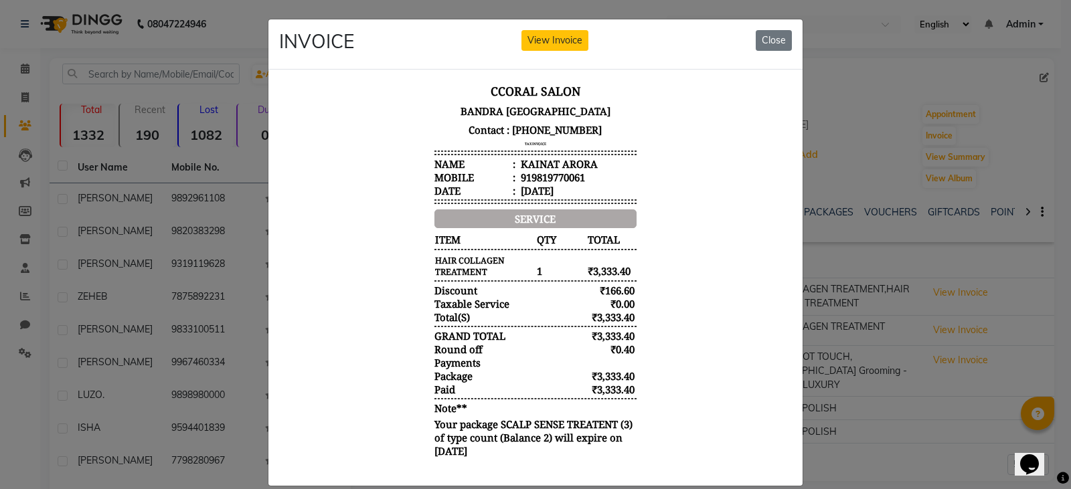
click at [730, 42] on div "INVOICE View Invoice Close" at bounding box center [535, 44] width 534 height 50
click at [760, 42] on button "Close" at bounding box center [774, 40] width 36 height 21
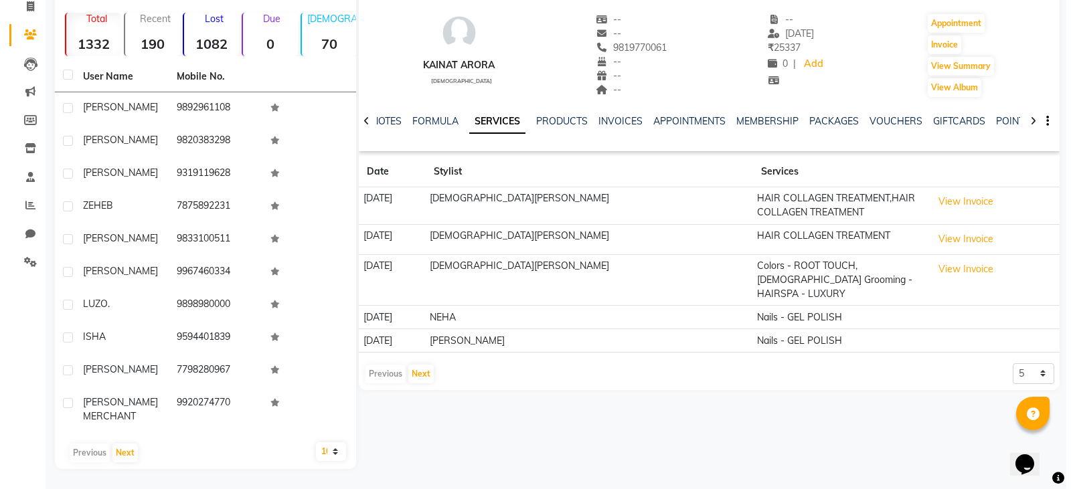
scroll to position [102, 0]
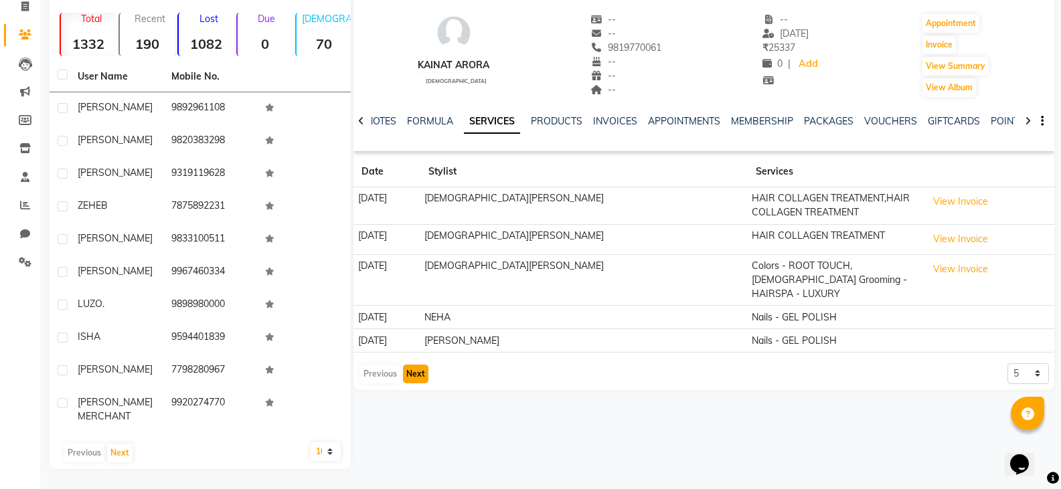
click at [418, 365] on button "Next" at bounding box center [415, 374] width 25 height 19
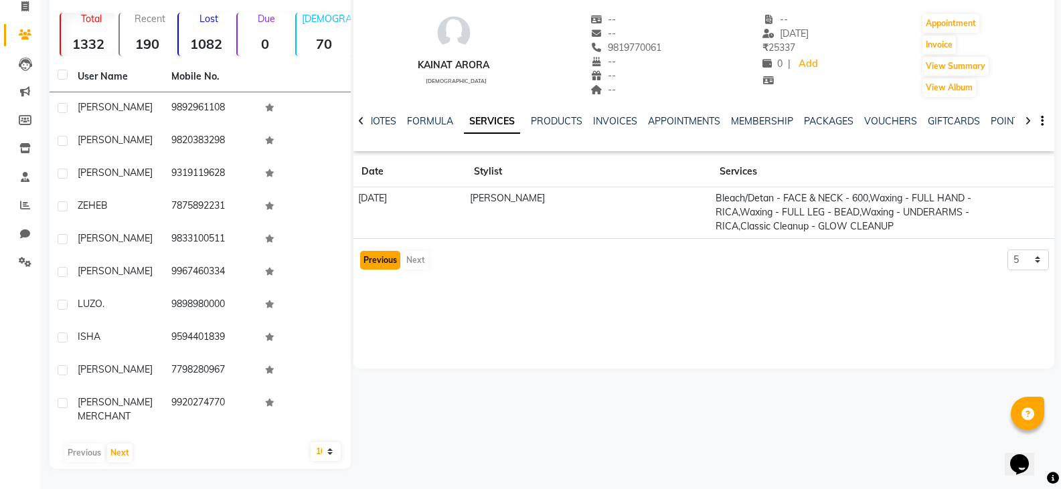
click at [387, 251] on button "Previous" at bounding box center [380, 260] width 40 height 19
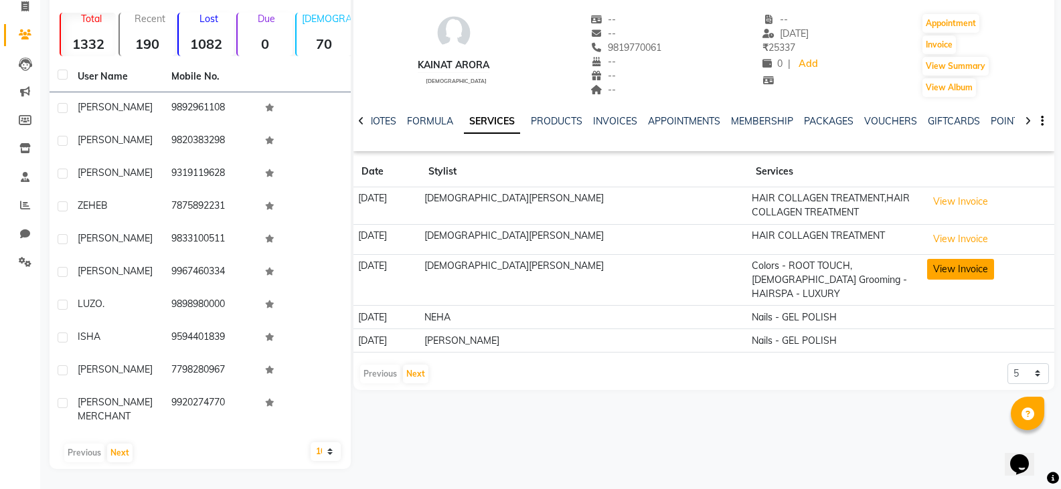
click at [930, 259] on button "View Invoice" at bounding box center [960, 269] width 67 height 21
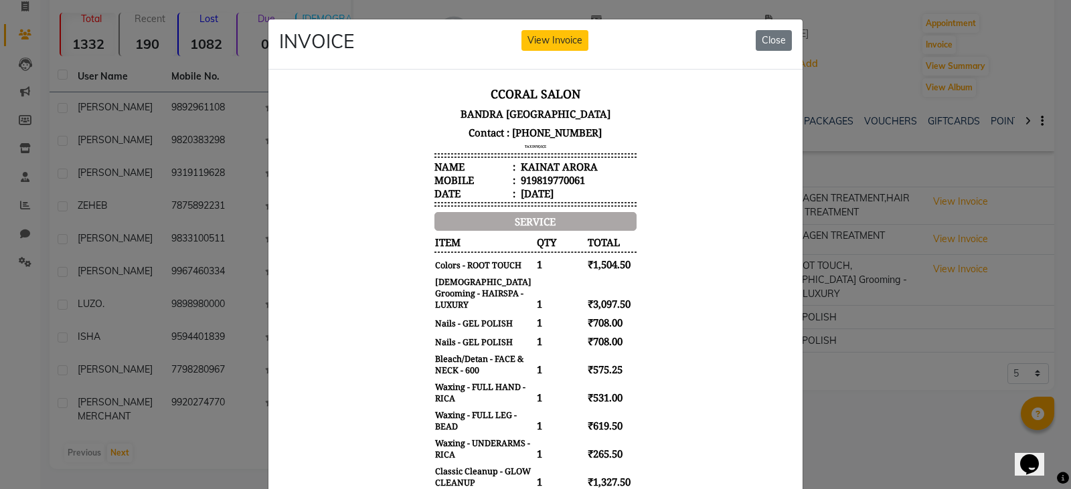
scroll to position [11, 0]
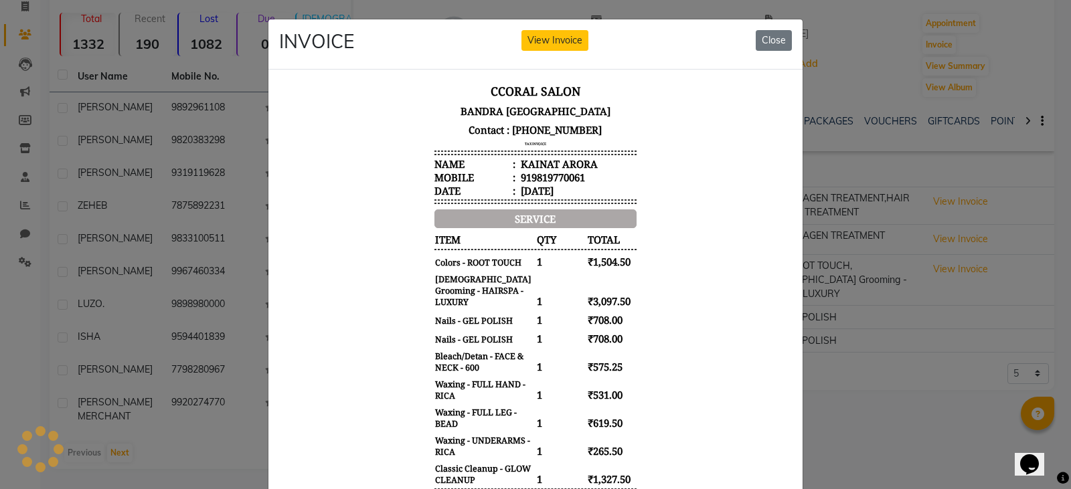
click at [890, 446] on ngb-modal-window "INVOICE View Invoice Close" at bounding box center [535, 244] width 1071 height 489
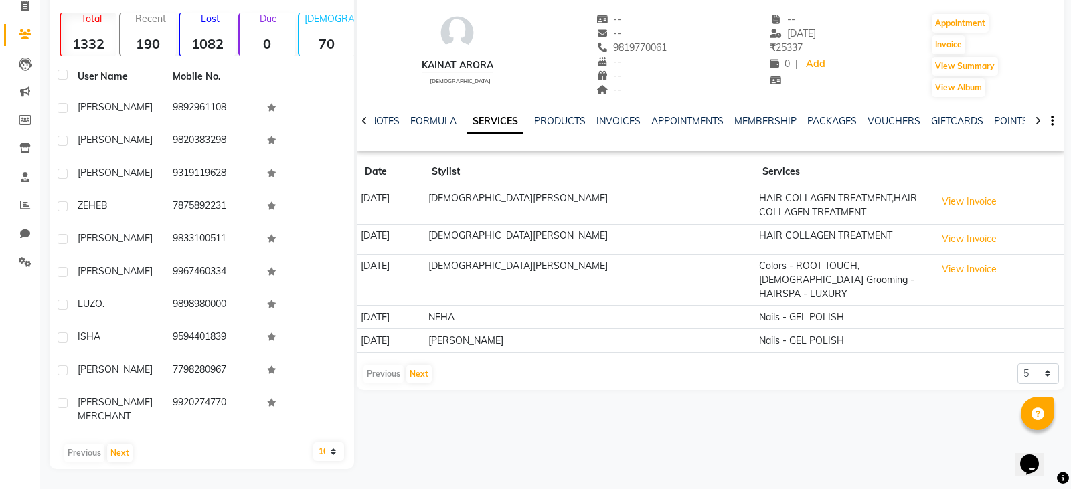
scroll to position [91, 0]
click at [944, 232] on button "View Invoice" at bounding box center [960, 239] width 67 height 21
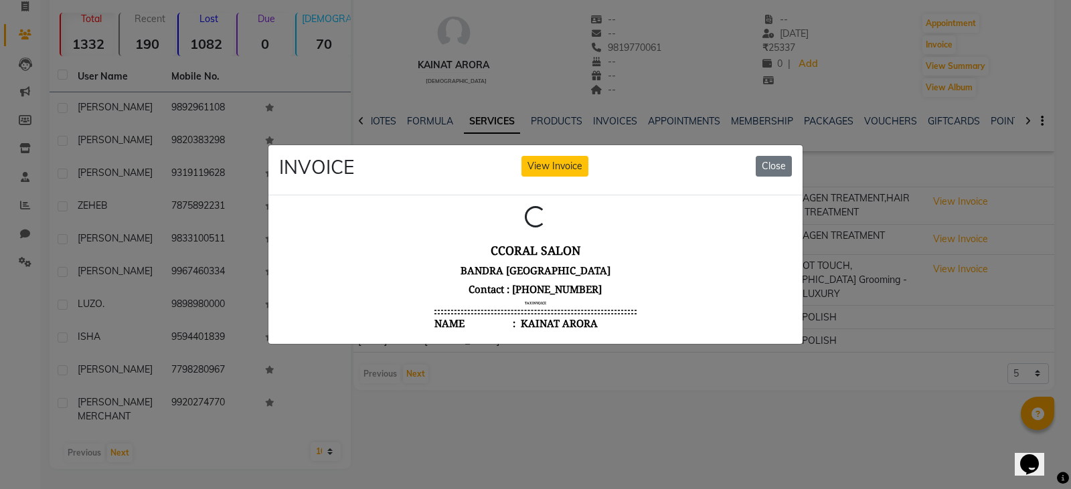
scroll to position [0, 0]
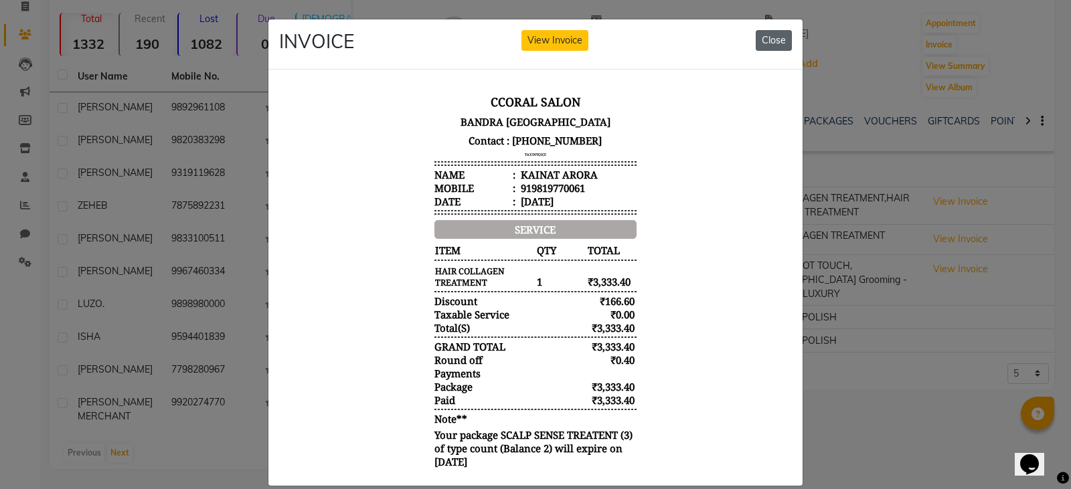
click at [783, 35] on button "Close" at bounding box center [774, 40] width 36 height 21
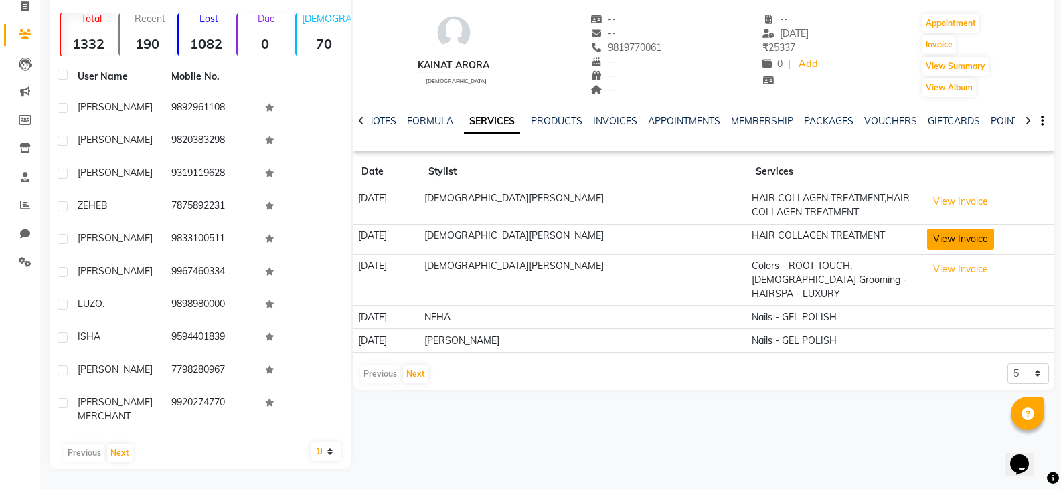
click at [927, 246] on button "View Invoice" at bounding box center [960, 239] width 67 height 21
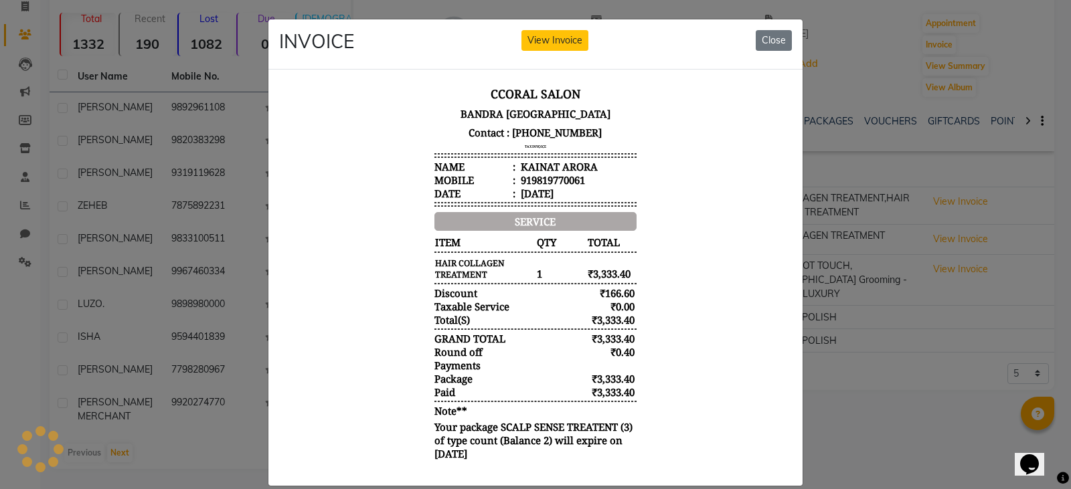
scroll to position [11, 0]
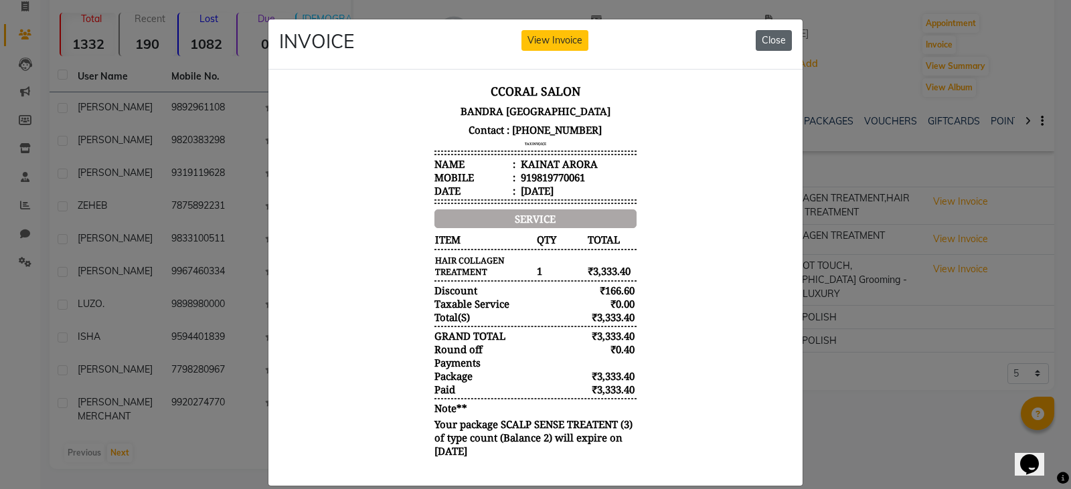
click at [773, 43] on button "Close" at bounding box center [774, 40] width 36 height 21
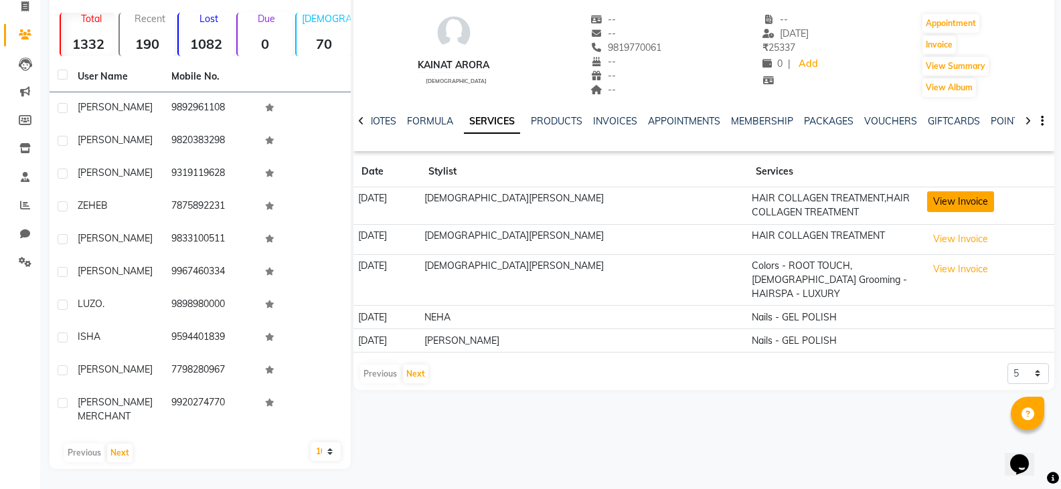
click at [927, 199] on button "View Invoice" at bounding box center [960, 201] width 67 height 21
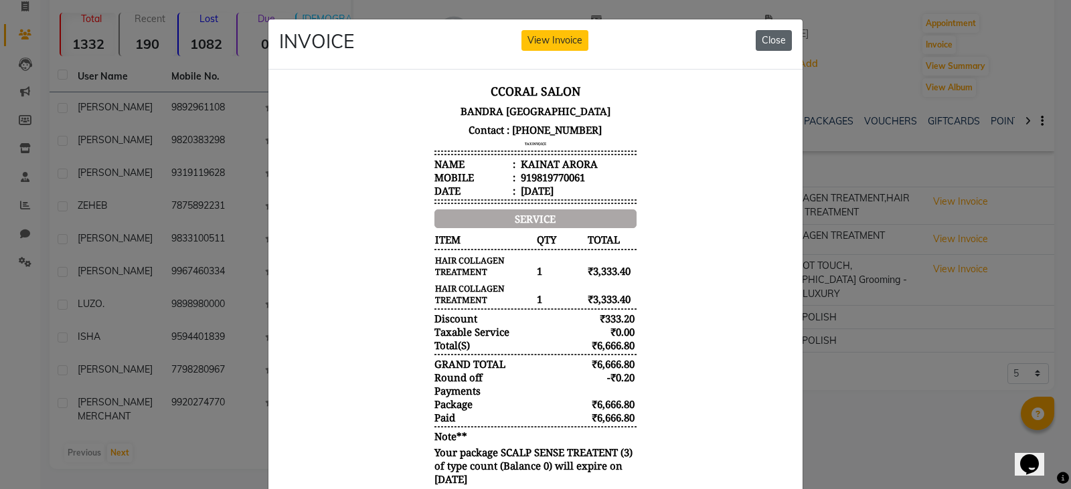
click at [759, 39] on button "Close" at bounding box center [774, 40] width 36 height 21
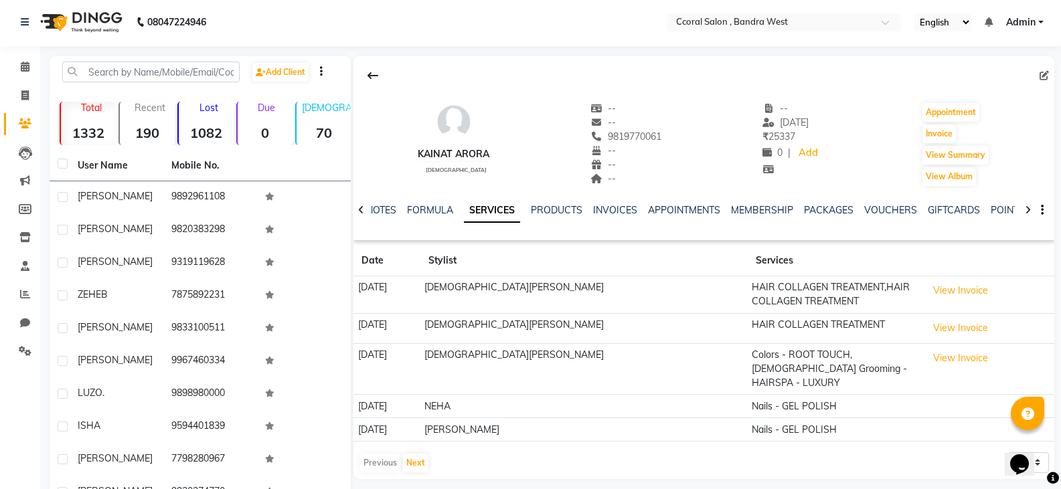
scroll to position [0, 0]
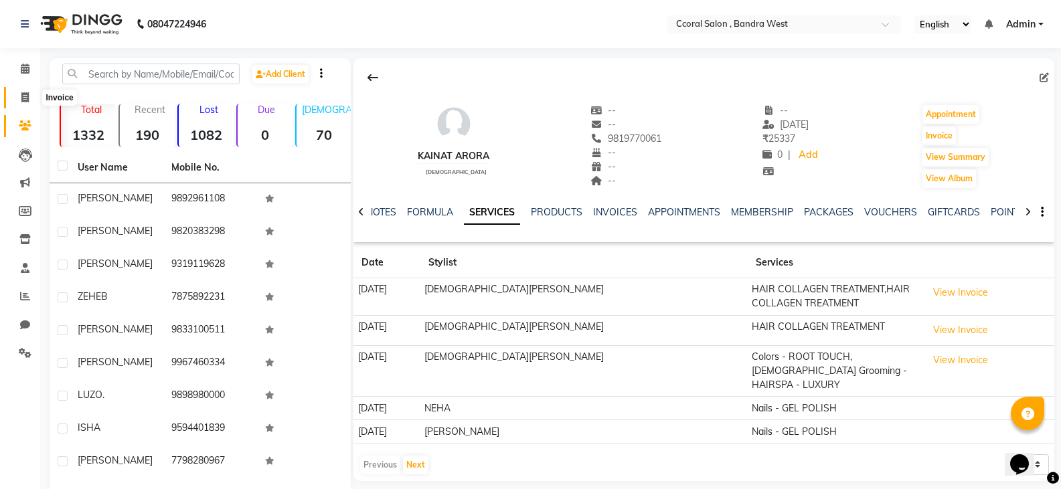
drag, startPoint x: 30, startPoint y: 102, endPoint x: 46, endPoint y: 92, distance: 18.8
click at [30, 102] on span at bounding box center [24, 97] width 23 height 15
select select "service"
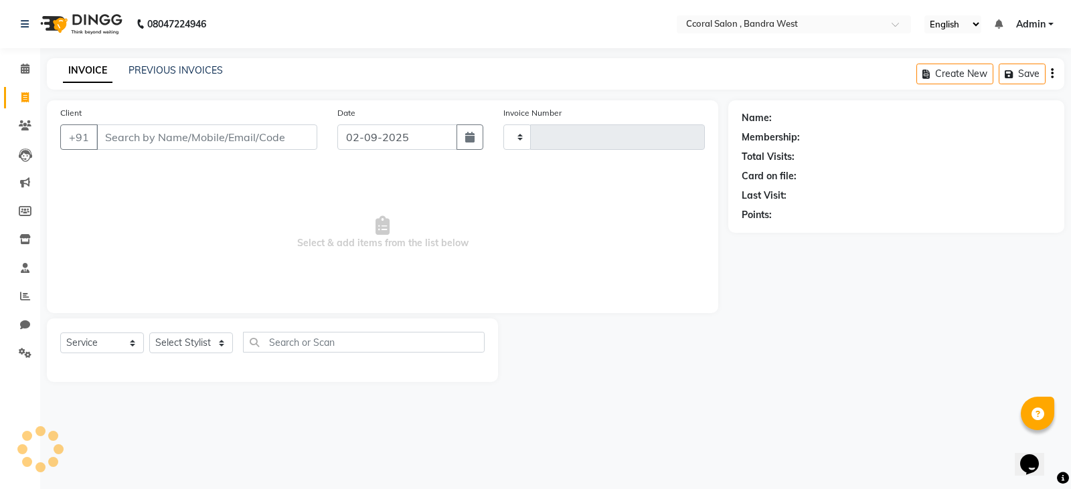
type input "0669"
select select "7966"
click at [165, 72] on link "PREVIOUS INVOICES" at bounding box center [176, 70] width 94 height 12
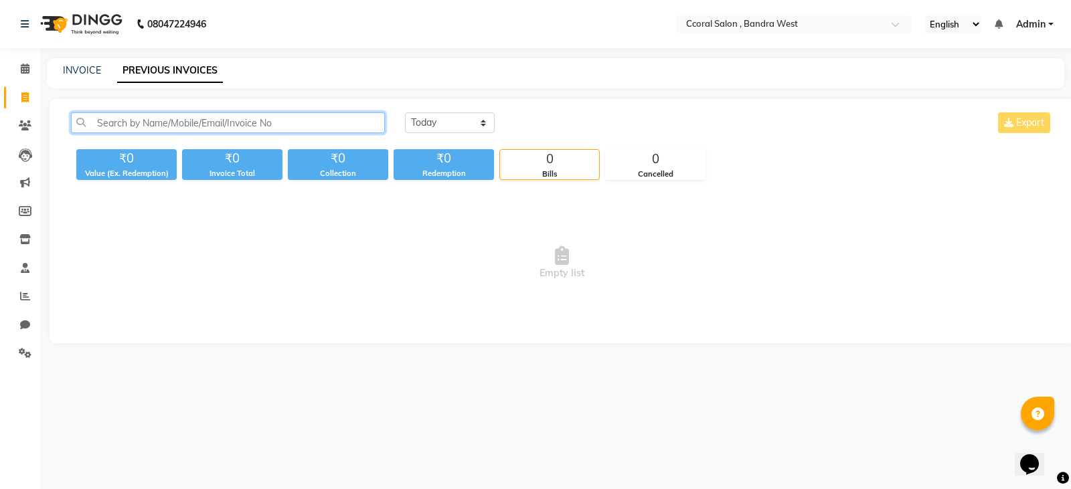
click at [263, 128] on input "text" at bounding box center [228, 122] width 314 height 21
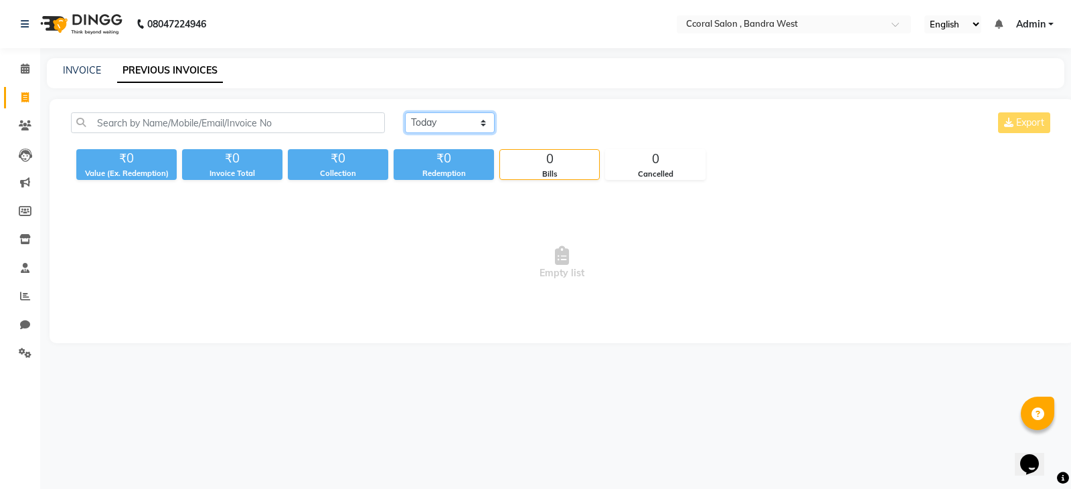
click at [422, 127] on select "[DATE] [DATE] Custom Range" at bounding box center [450, 122] width 90 height 21
click at [405, 112] on select "[DATE] [DATE] Custom Range" at bounding box center [450, 122] width 90 height 21
click at [479, 129] on select "[DATE] [DATE] Custom Range" at bounding box center [455, 123] width 100 height 21
click at [405, 113] on select "[DATE] [DATE] Custom Range" at bounding box center [455, 123] width 100 height 21
click at [472, 129] on select "[DATE] [DATE] Custom Range" at bounding box center [450, 122] width 90 height 21
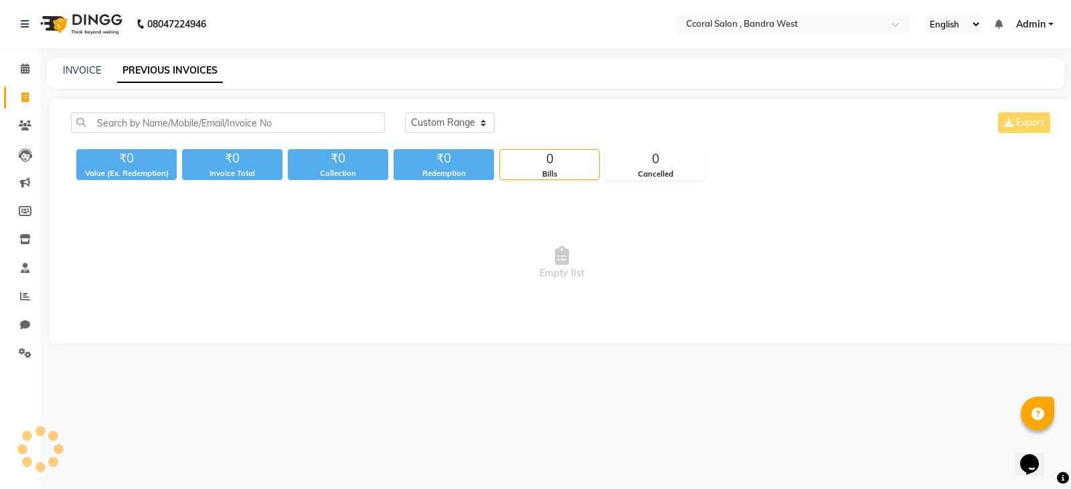
click at [472, 187] on div "[DATE] [DATE] Custom Range Export ₹0 Value (Ex. Redemption) ₹0 Invoice Total ₹0…" at bounding box center [562, 221] width 1025 height 244
drag, startPoint x: 472, startPoint y: 116, endPoint x: 475, endPoint y: 125, distance: 9.1
click at [472, 119] on select "[DATE] [DATE] Custom Range" at bounding box center [450, 122] width 90 height 21
select select "range"
click at [405, 112] on select "[DATE] [DATE] Custom Range" at bounding box center [450, 122] width 90 height 21
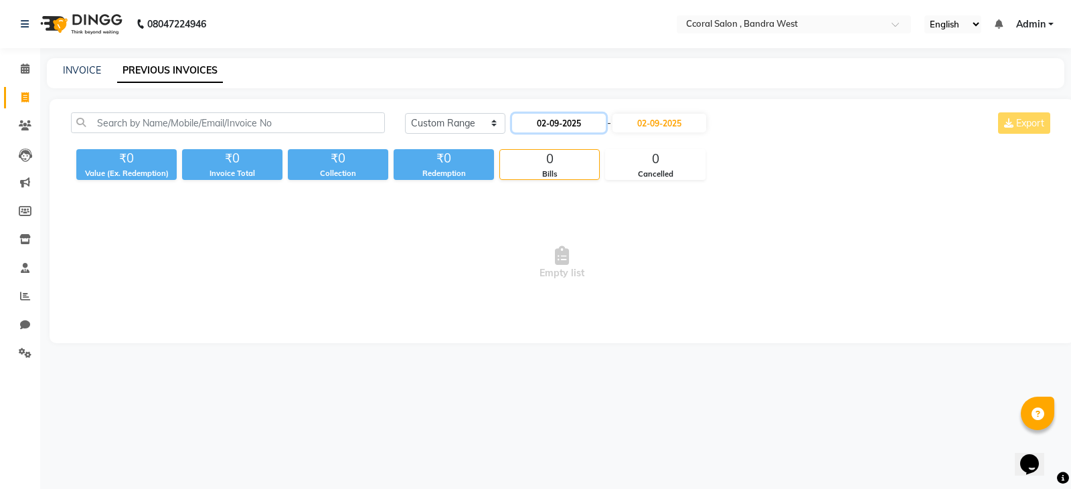
click at [582, 118] on input "02-09-2025" at bounding box center [559, 123] width 94 height 19
select select "9"
select select "2025"
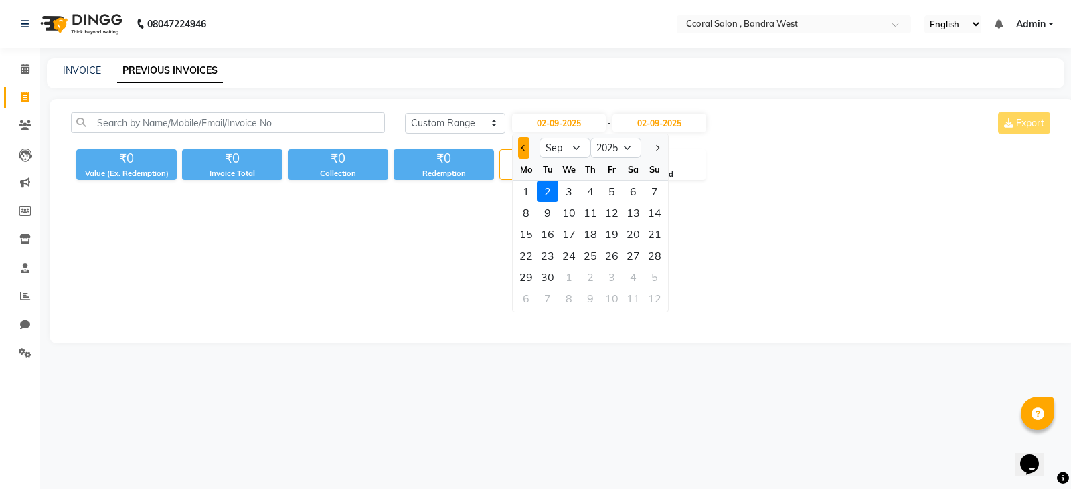
click at [522, 147] on span "Previous month" at bounding box center [523, 147] width 5 height 5
select select "8"
click at [636, 229] on div "16" at bounding box center [633, 234] width 21 height 21
type input "16-08-2025"
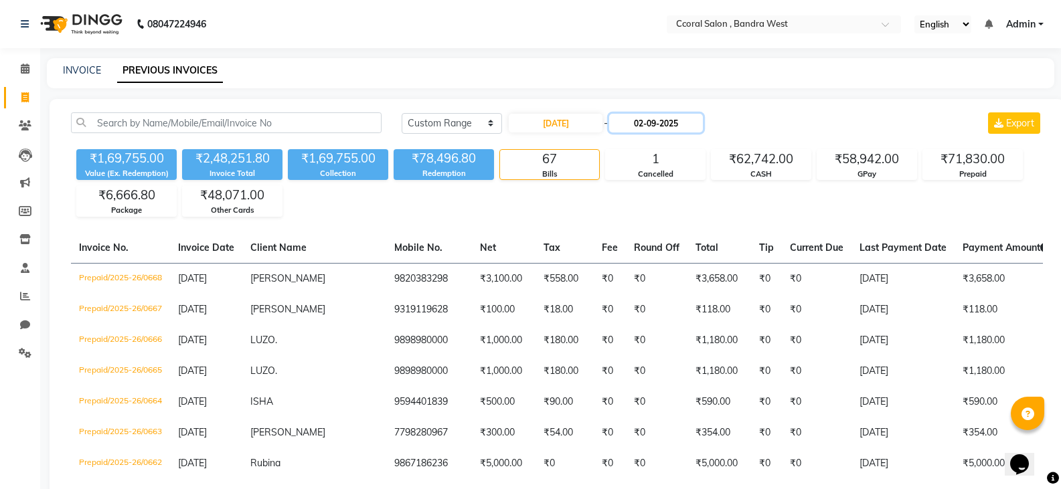
click at [665, 129] on input "02-09-2025" at bounding box center [656, 123] width 94 height 19
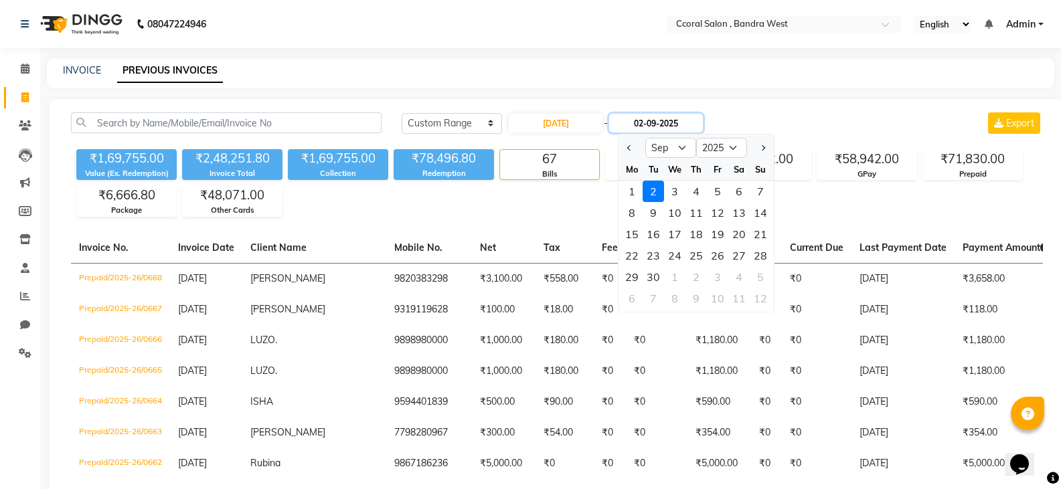
click at [653, 122] on input "02-09-2025" at bounding box center [656, 123] width 94 height 19
click at [631, 150] on span "Previous month" at bounding box center [629, 147] width 5 height 5
select select "8"
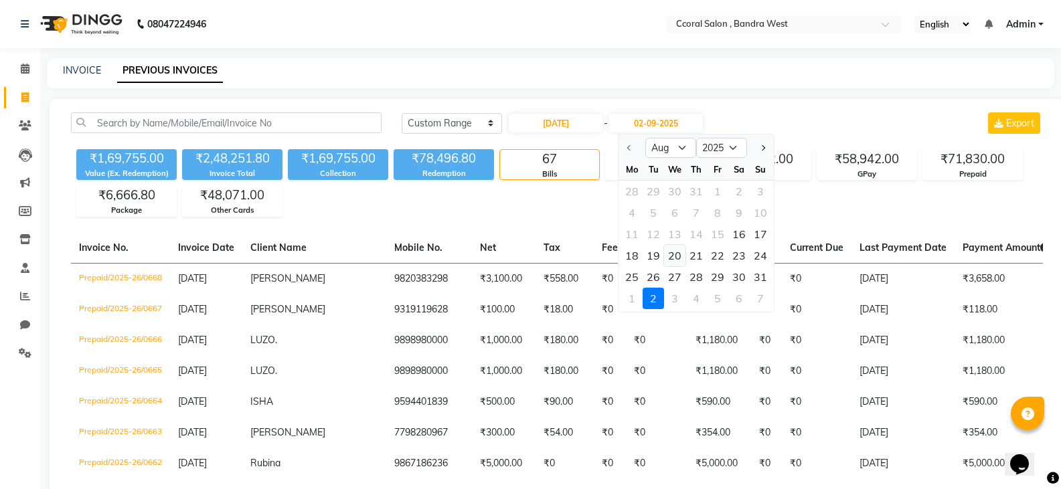
click at [677, 256] on div "20" at bounding box center [674, 255] width 21 height 21
type input "20-08-2025"
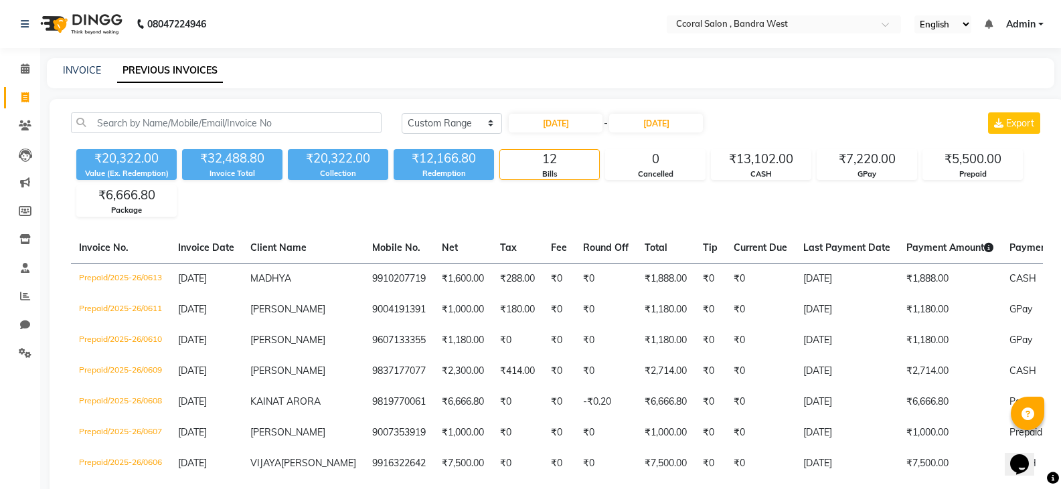
drag, startPoint x: 79, startPoint y: 78, endPoint x: 129, endPoint y: 60, distance: 52.5
click at [79, 78] on div "INVOICE PREVIOUS INVOICES" at bounding box center [550, 73] width 1007 height 30
click at [66, 68] on link "INVOICE" at bounding box center [82, 70] width 38 height 12
select select "service"
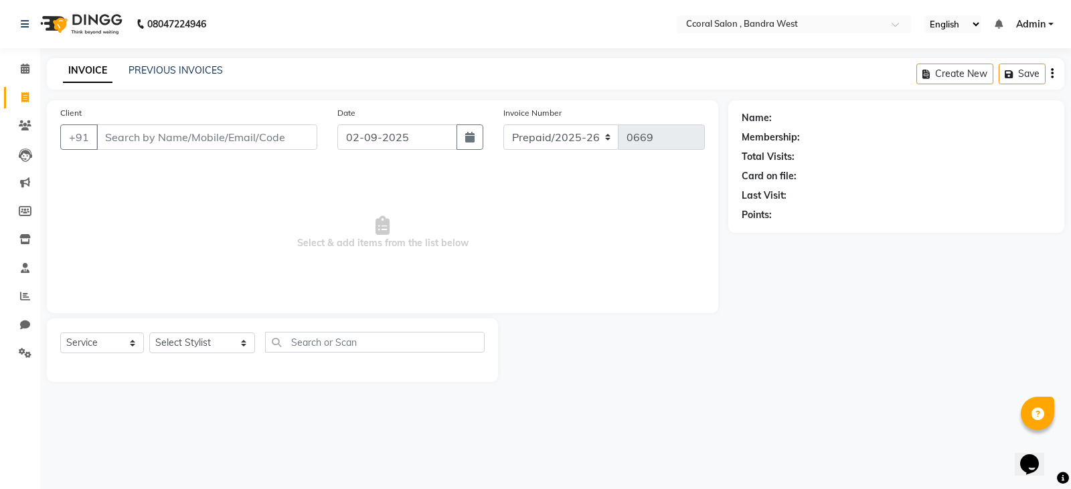
click at [171, 64] on div "PREVIOUS INVOICES" at bounding box center [176, 71] width 94 height 14
click at [186, 67] on link "PREVIOUS INVOICES" at bounding box center [176, 70] width 94 height 12
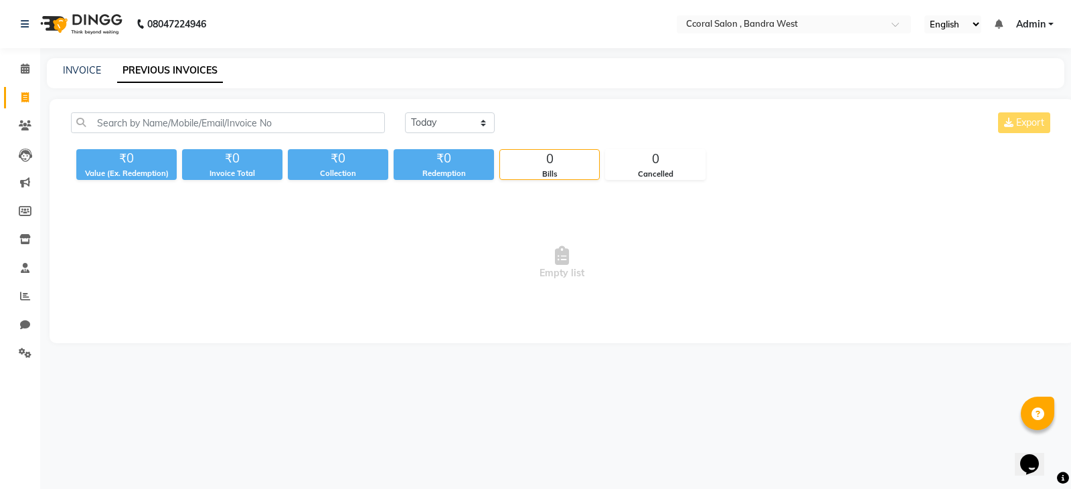
click at [70, 76] on div "INVOICE" at bounding box center [82, 71] width 38 height 14
click at [83, 71] on link "INVOICE" at bounding box center [82, 70] width 38 height 12
select select "service"
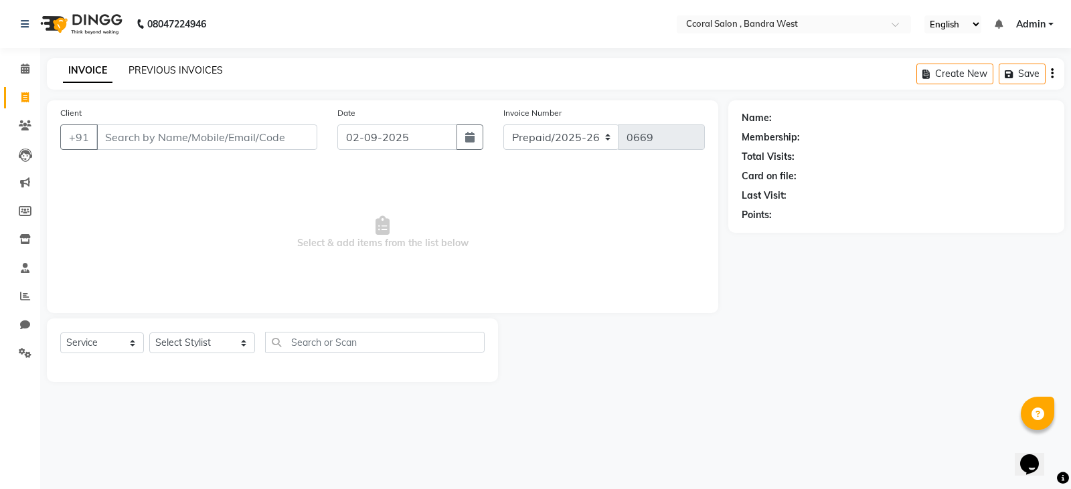
click at [193, 66] on link "PREVIOUS INVOICES" at bounding box center [176, 70] width 94 height 12
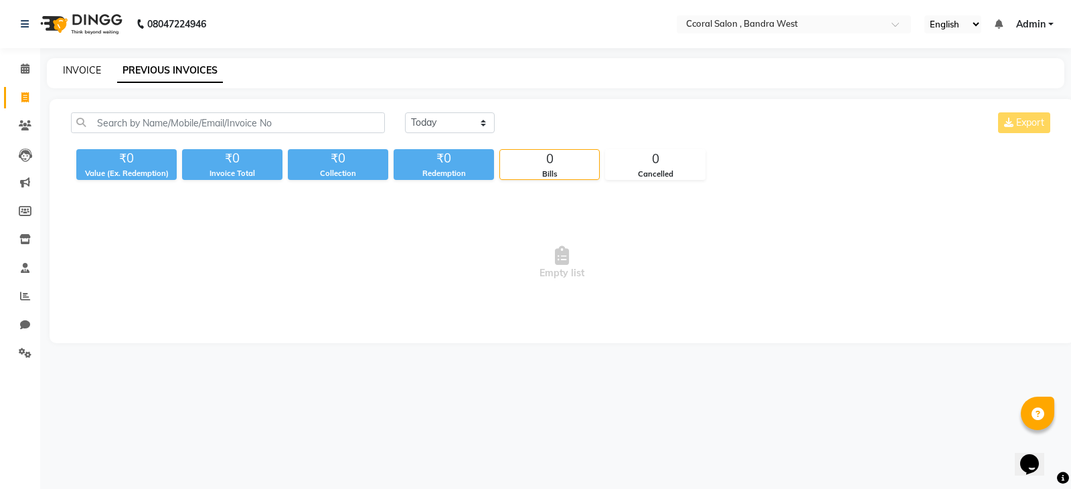
click at [77, 72] on link "INVOICE" at bounding box center [82, 70] width 38 height 12
select select "service"
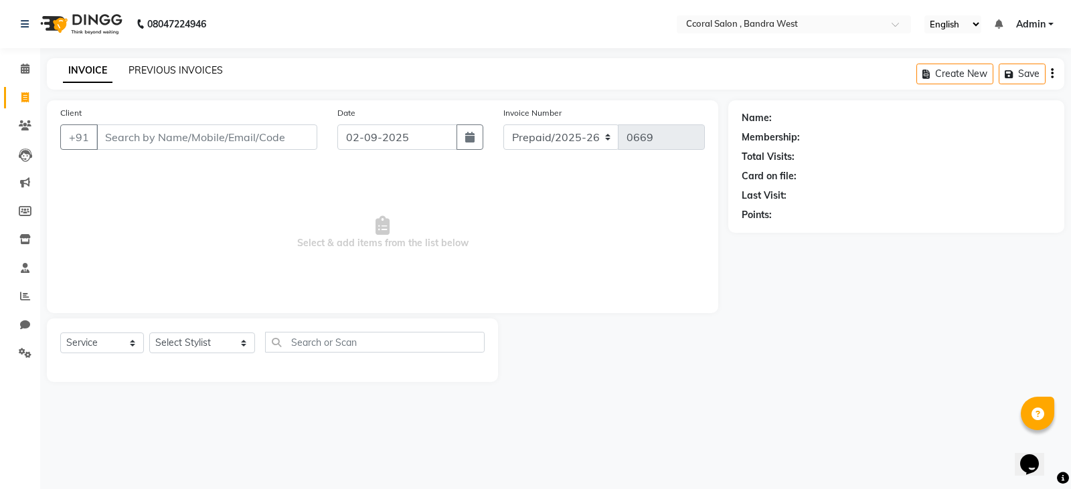
click at [172, 72] on link "PREVIOUS INVOICES" at bounding box center [176, 70] width 94 height 12
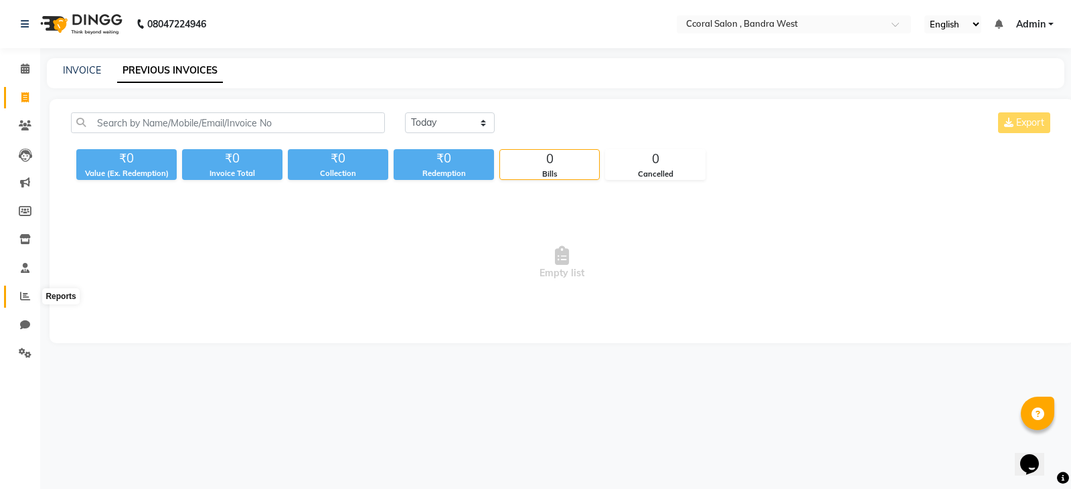
click at [22, 296] on icon at bounding box center [25, 296] width 10 height 10
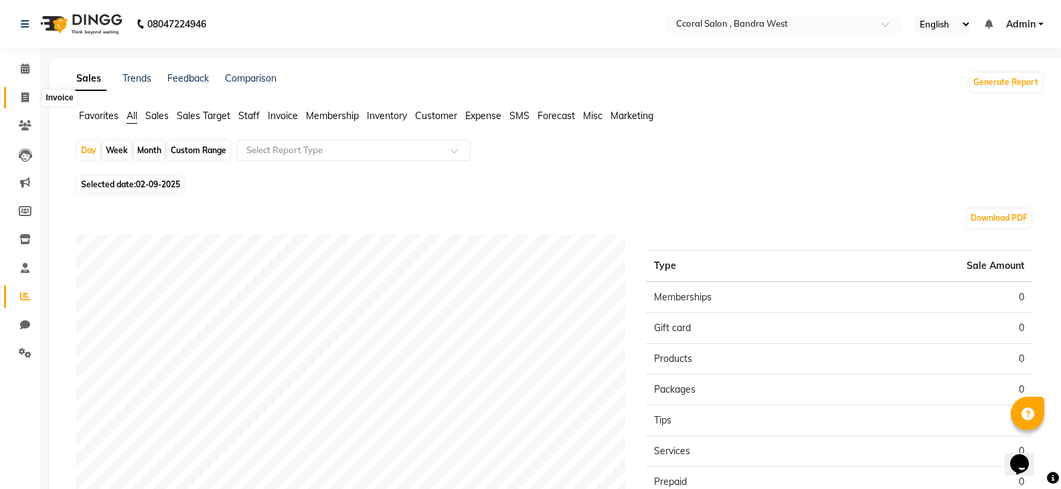
click at [20, 96] on span at bounding box center [24, 97] width 23 height 15
select select "service"
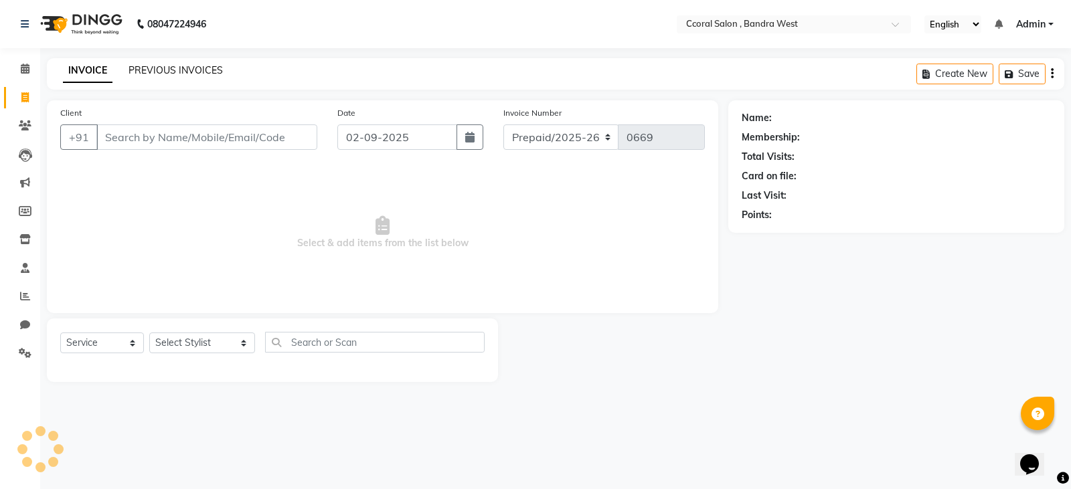
click at [163, 75] on link "PREVIOUS INVOICES" at bounding box center [176, 70] width 94 height 12
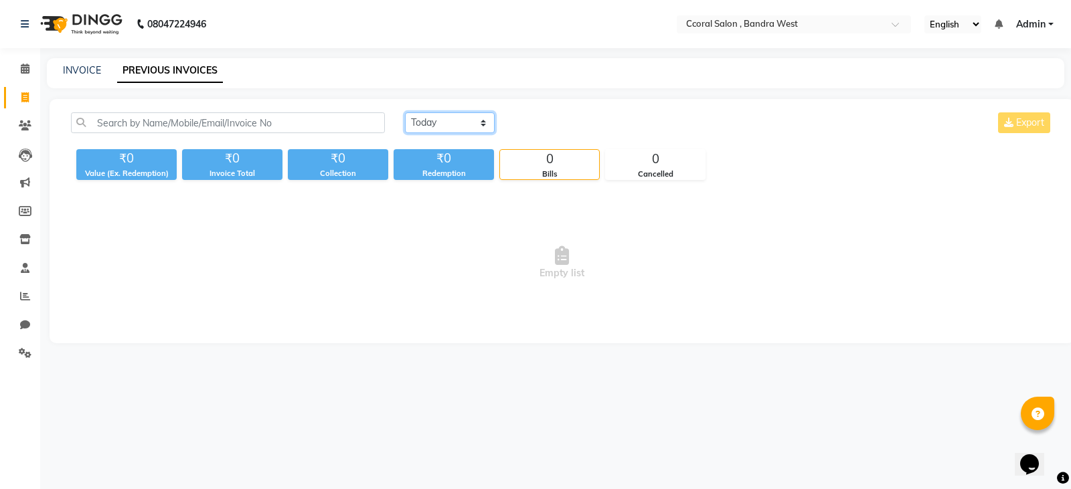
click at [457, 117] on select "[DATE] [DATE] Custom Range" at bounding box center [450, 122] width 90 height 21
select select "range"
click at [405, 112] on select "[DATE] [DATE] Custom Range" at bounding box center [450, 122] width 90 height 21
click at [564, 121] on input "02-09-2025" at bounding box center [559, 123] width 94 height 19
select select "9"
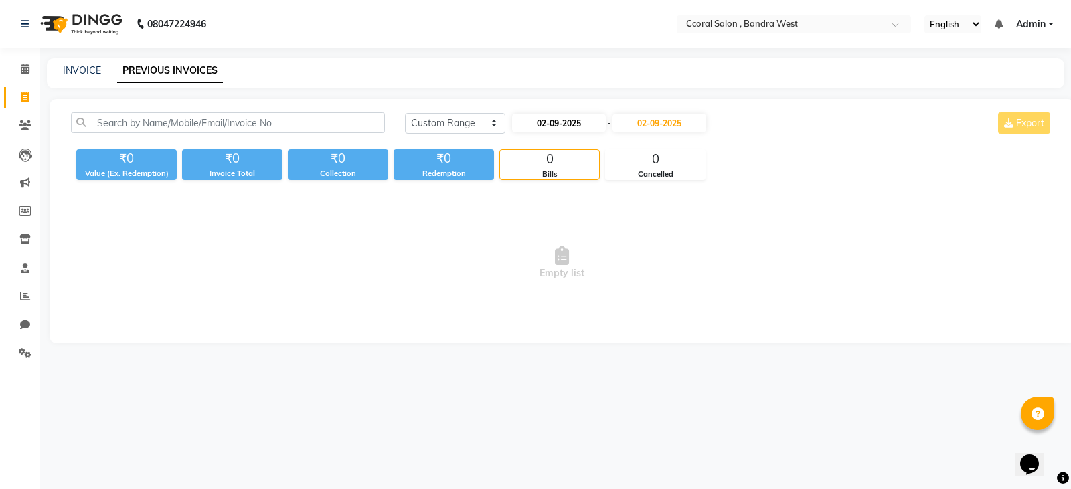
select select "2025"
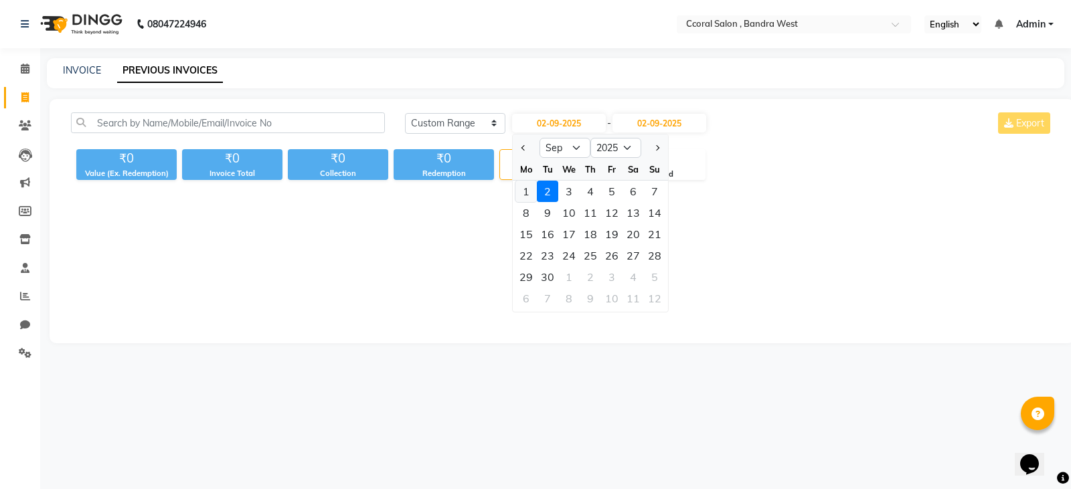
click at [524, 183] on div "1" at bounding box center [525, 191] width 21 height 21
type input "01-09-2025"
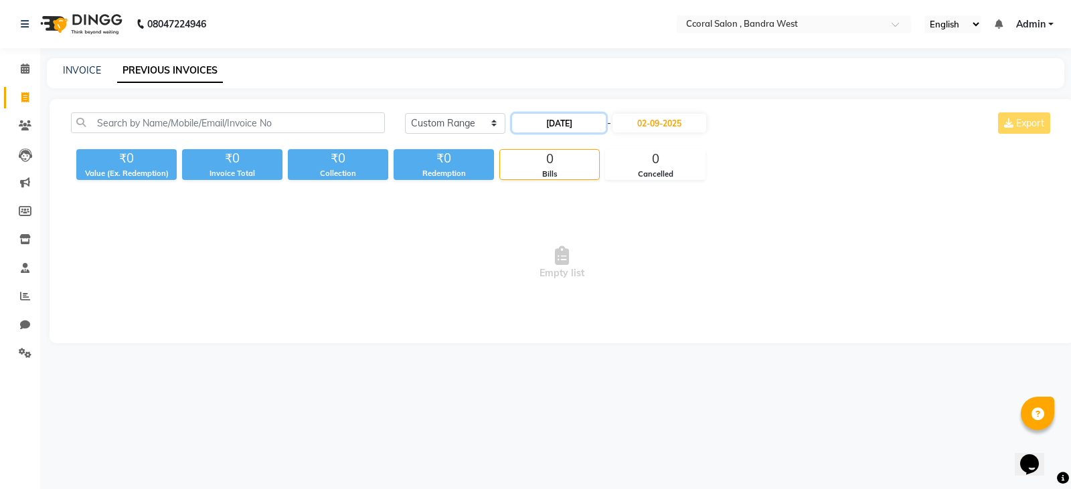
click at [585, 127] on input "01-09-2025" at bounding box center [559, 123] width 94 height 19
select select "9"
select select "2025"
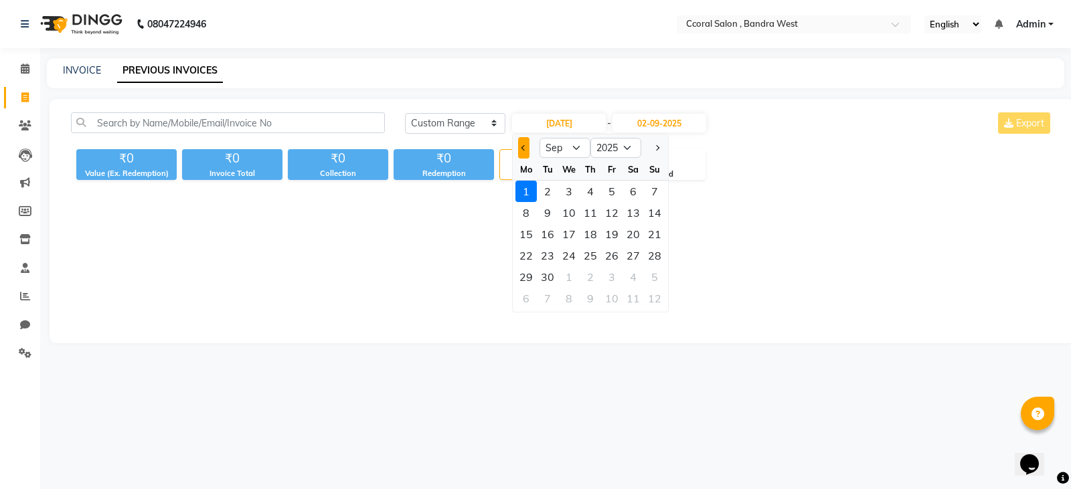
click at [520, 152] on button "Previous month" at bounding box center [523, 147] width 11 height 21
select select "8"
click at [611, 191] on div "1" at bounding box center [611, 191] width 21 height 21
type input "[DATE]"
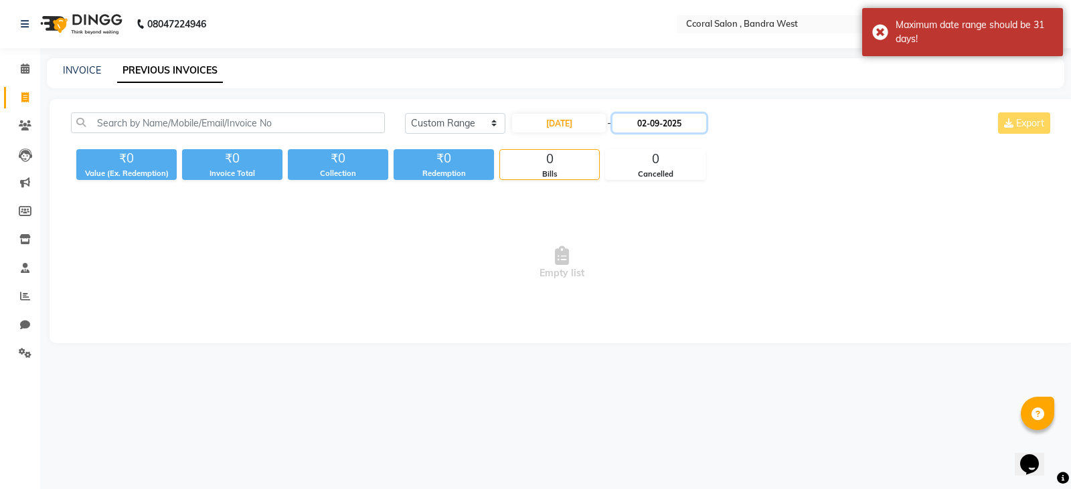
click at [664, 125] on input "02-09-2025" at bounding box center [660, 123] width 94 height 19
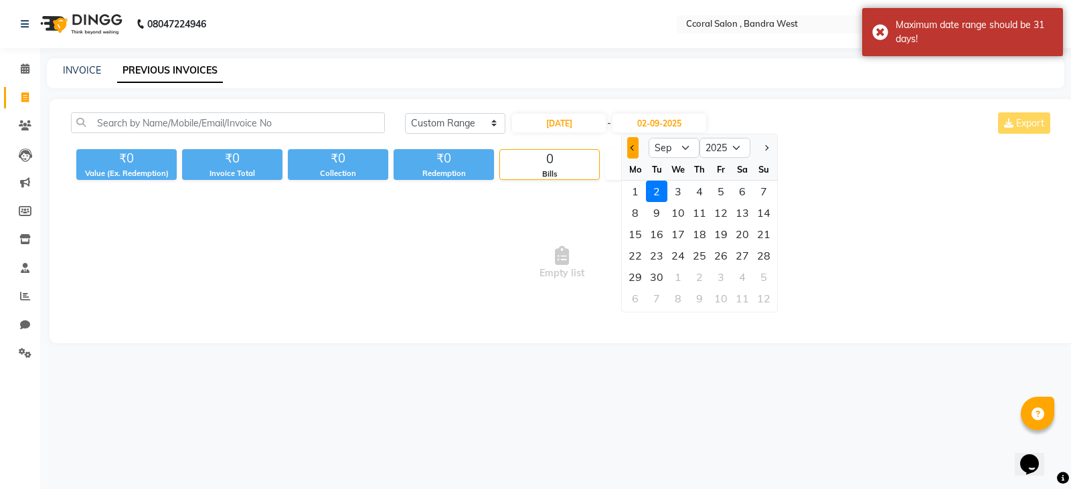
click at [627, 145] on button "Previous month" at bounding box center [632, 147] width 11 height 21
select select "8"
click at [761, 276] on div "31" at bounding box center [763, 276] width 21 height 21
type input "31-08-2025"
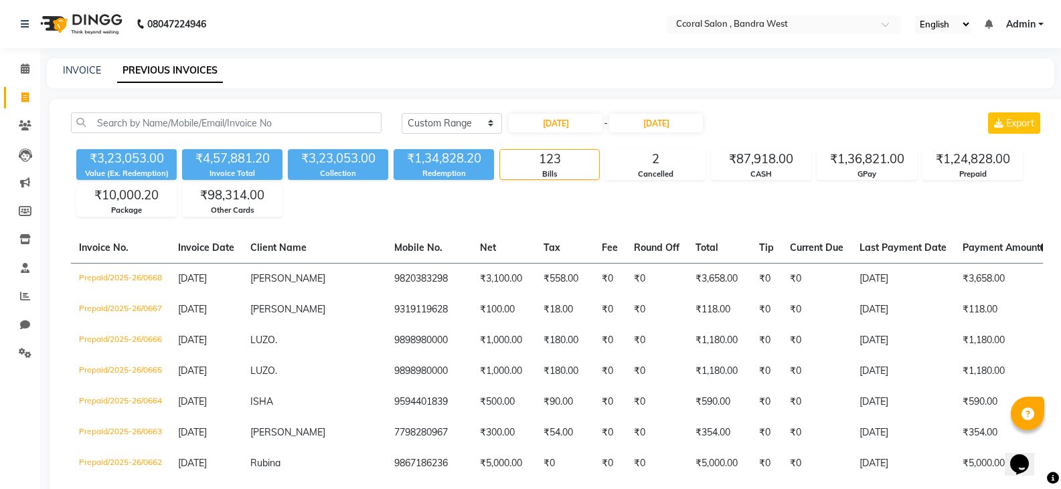
click at [788, 78] on div "INVOICE PREVIOUS INVOICES" at bounding box center [550, 73] width 1007 height 30
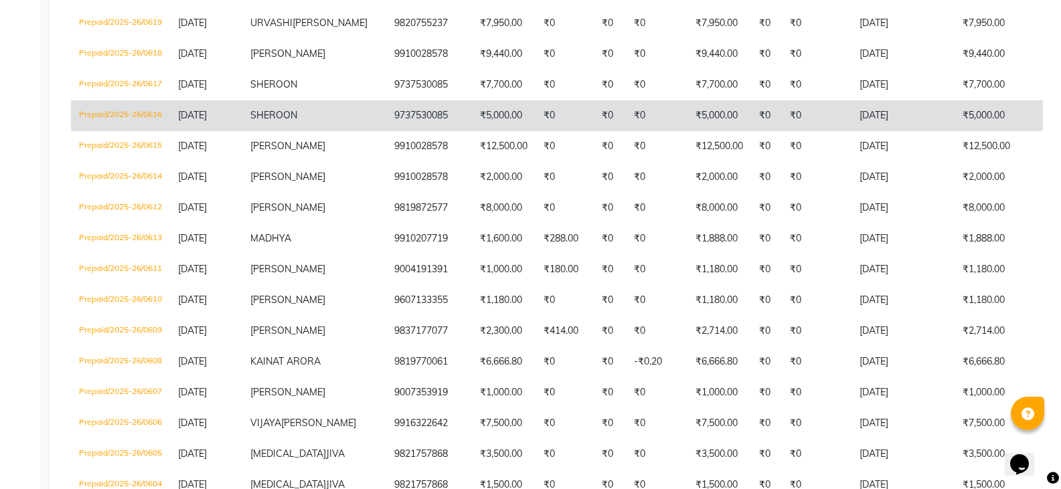
scroll to position [1807, 0]
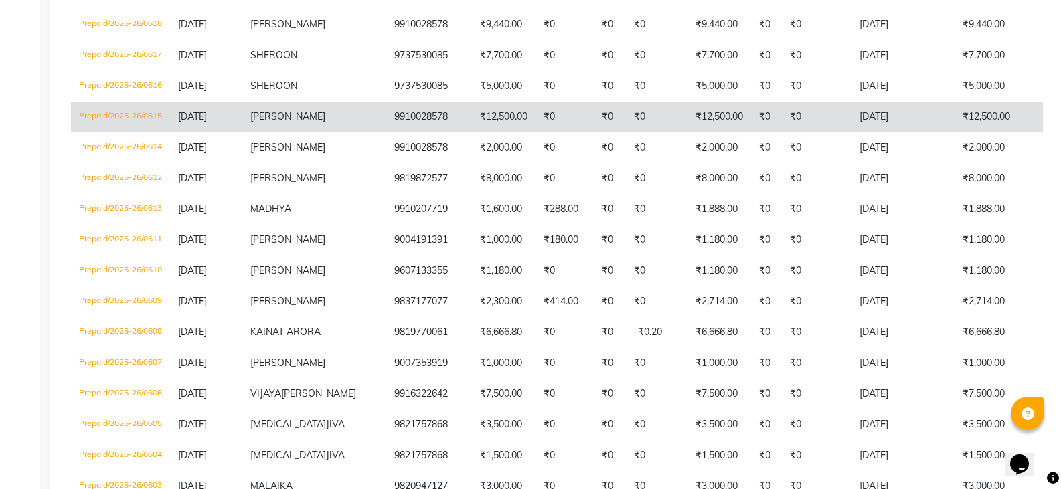
click at [141, 133] on td "Prepaid/2025-26/0615" at bounding box center [120, 117] width 99 height 31
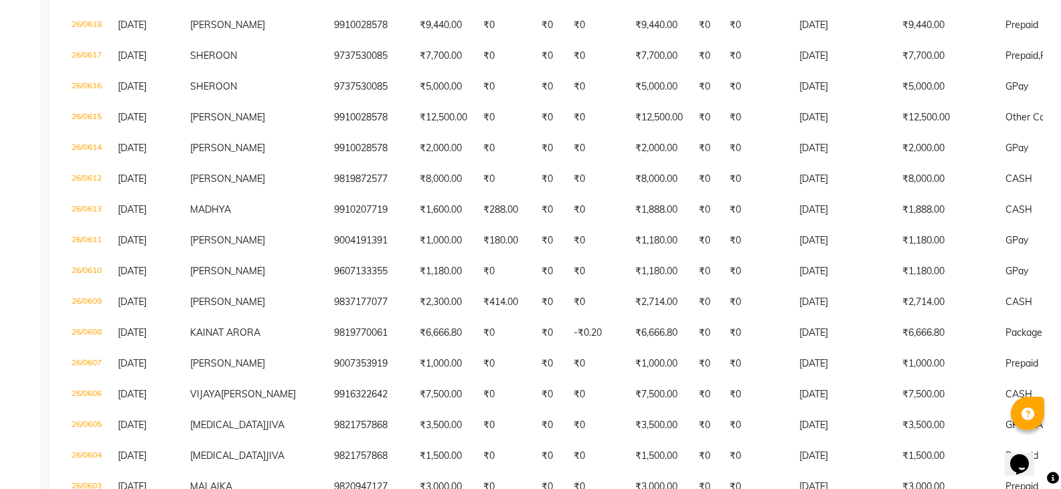
scroll to position [1799, 0]
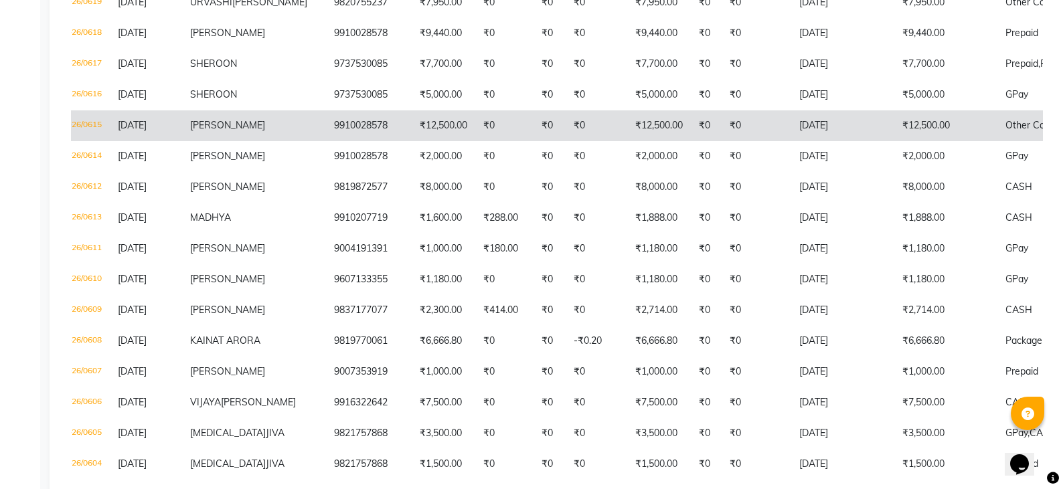
click at [204, 131] on span "GAURICA SIROHI" at bounding box center [227, 125] width 75 height 12
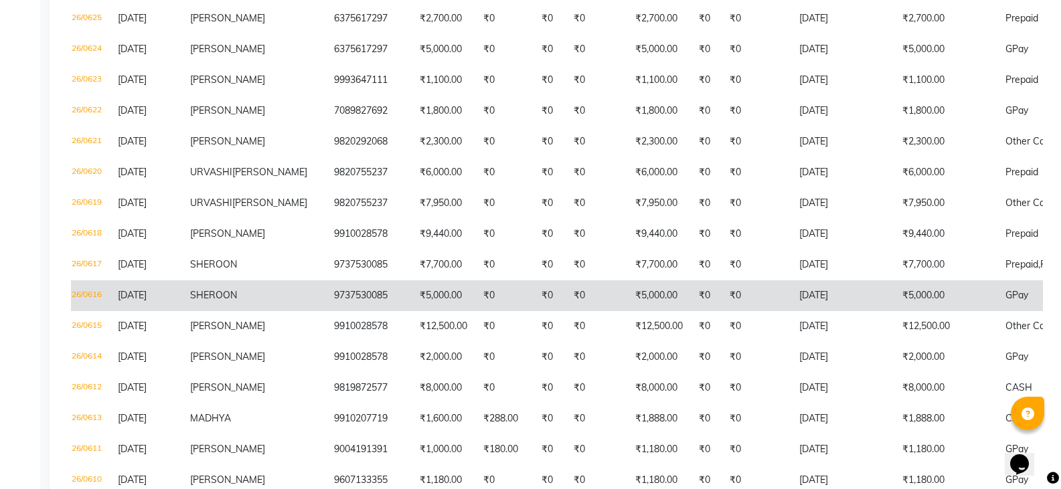
scroll to position [1665, 0]
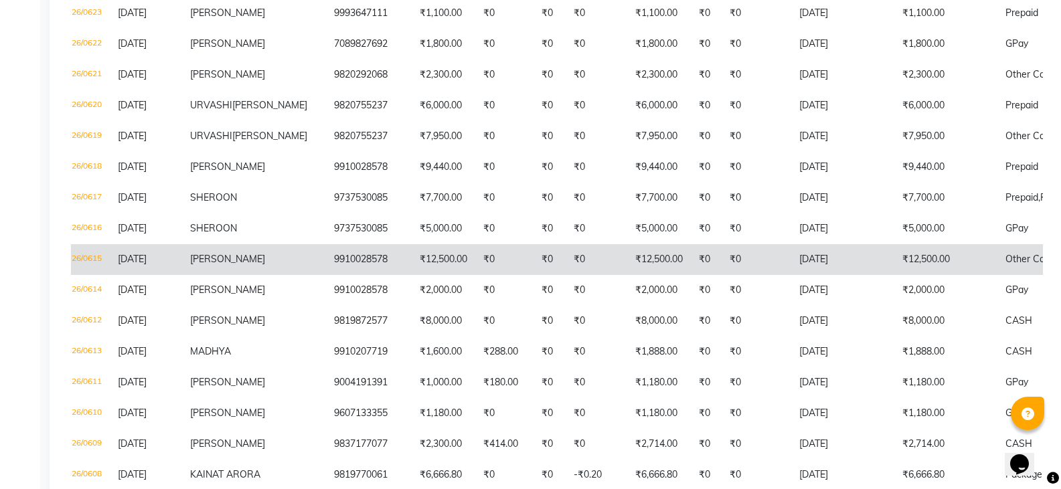
click at [202, 275] on td "GAURICA SIROHI" at bounding box center [254, 259] width 144 height 31
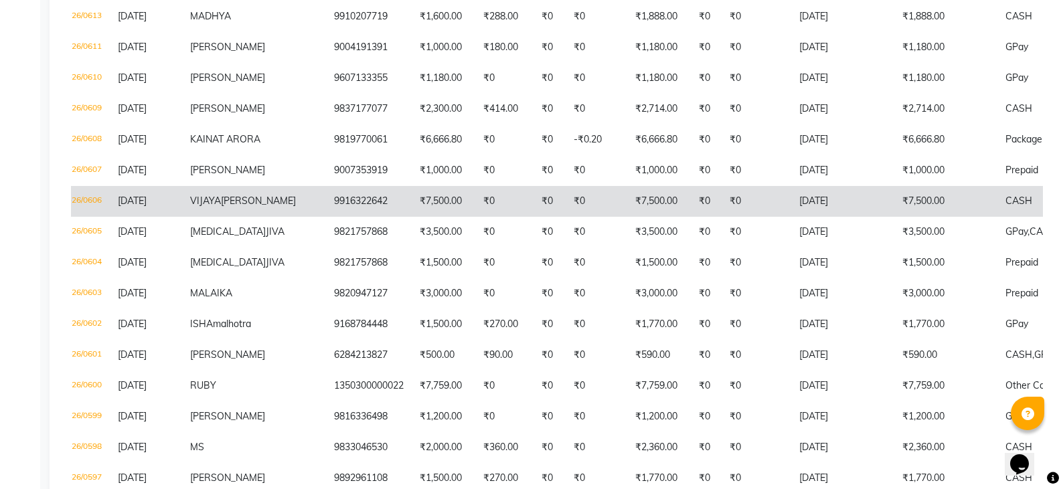
scroll to position [2000, 0]
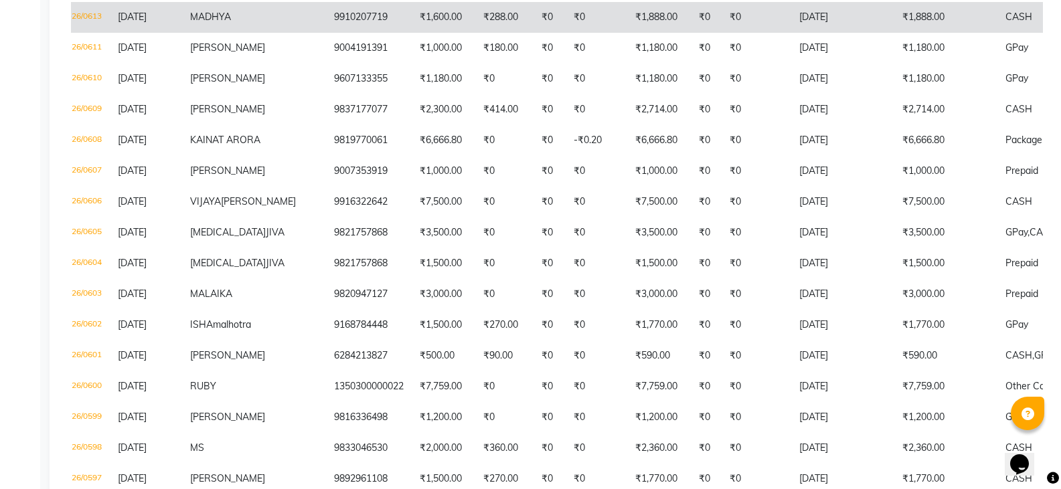
click at [89, 33] on td "Prepaid/2025-26/0613" at bounding box center [60, 17] width 99 height 31
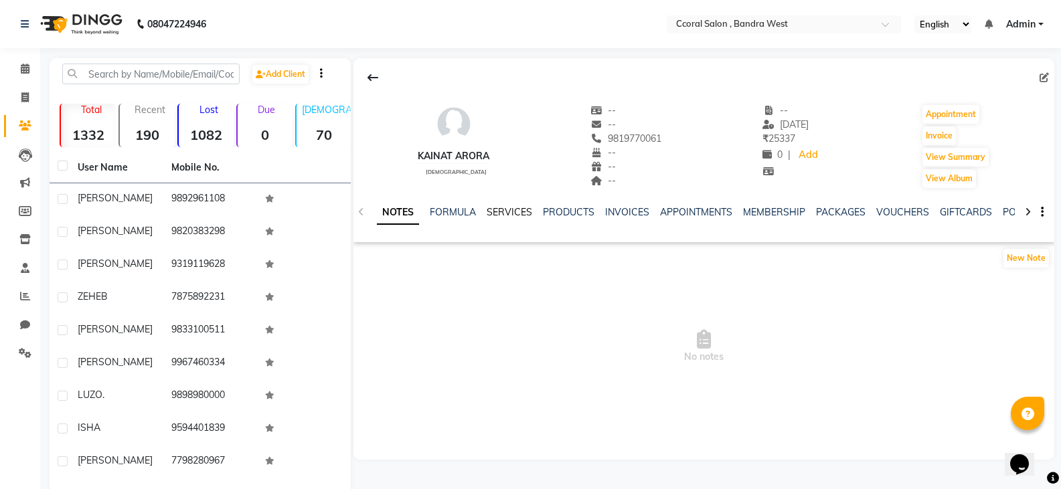
click at [504, 214] on link "SERVICES" at bounding box center [510, 212] width 46 height 12
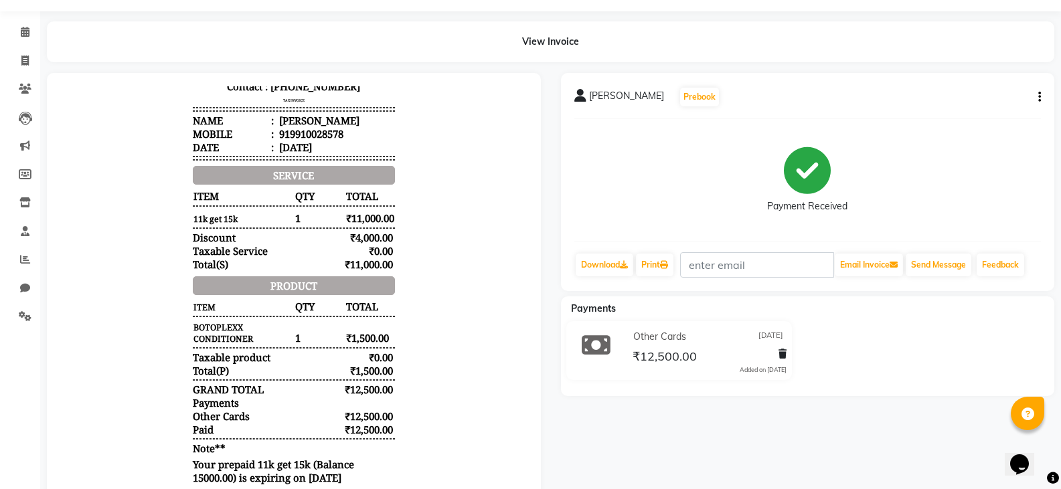
scroll to position [67, 0]
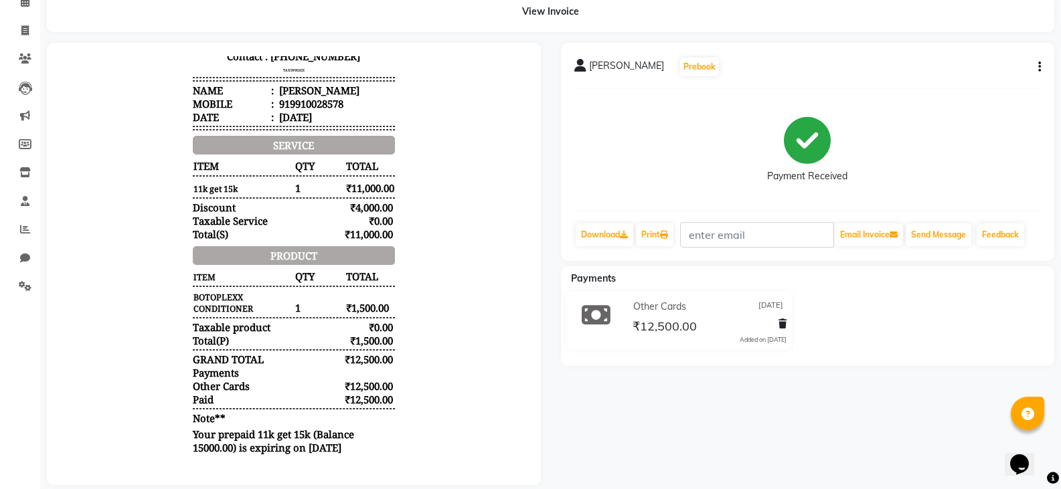
drag, startPoint x: 319, startPoint y: 386, endPoint x: 383, endPoint y: 394, distance: 64.9
click at [383, 394] on div "CCORAL SALON [GEOGRAPHIC_DATA] Contact : [PHONE_NUMBER] TAX INVOICE Name : [PER…" at bounding box center [293, 231] width 213 height 461
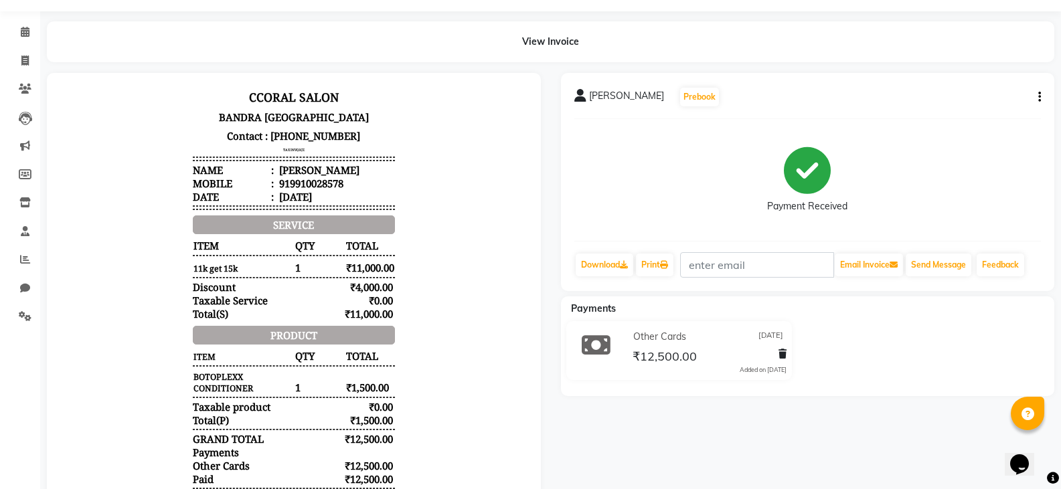
scroll to position [67, 0]
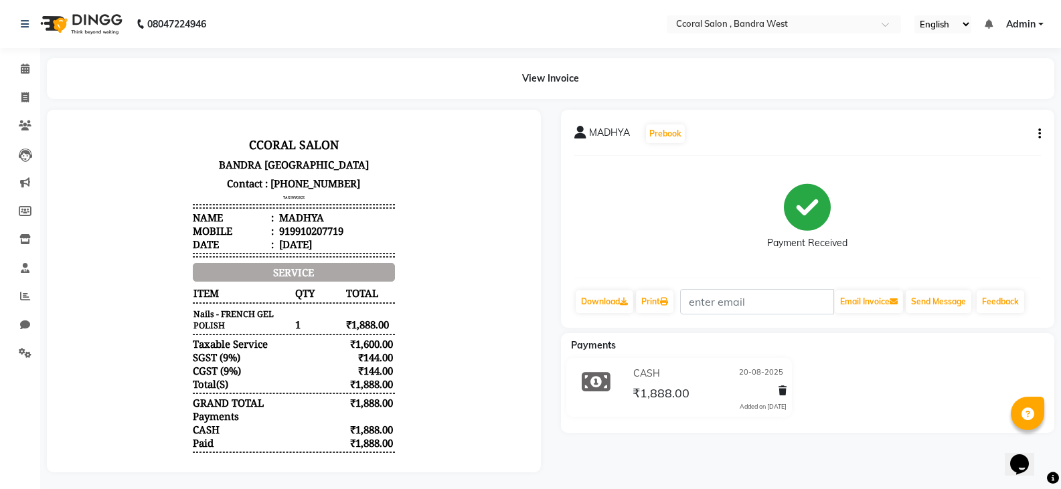
click at [1034, 131] on button "button" at bounding box center [1037, 134] width 8 height 14
click at [939, 153] on div "Edit Invoice" at bounding box center [973, 151] width 92 height 17
select select "service"
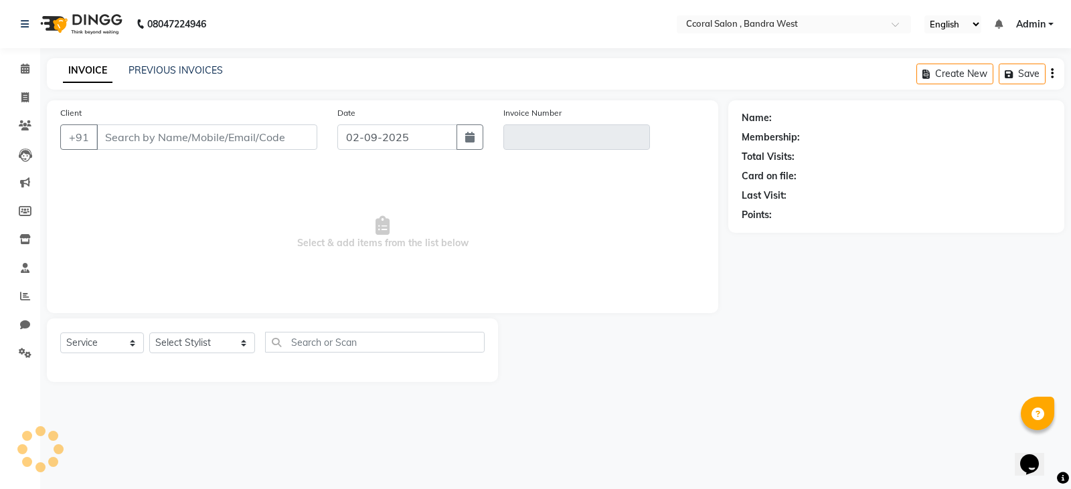
type input "9910207719"
type input "Prepaid/2025-26/0613"
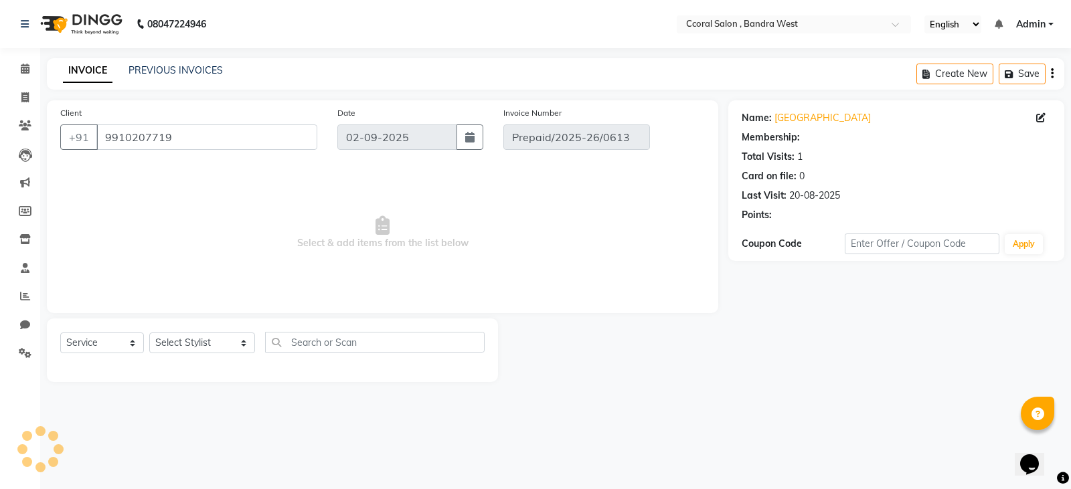
type input "20-08-2025"
select select "select"
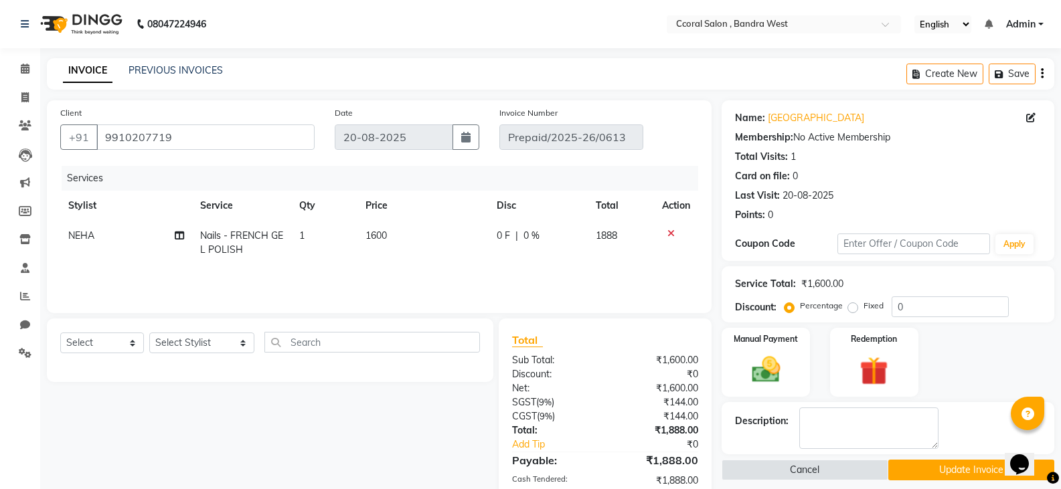
scroll to position [67, 0]
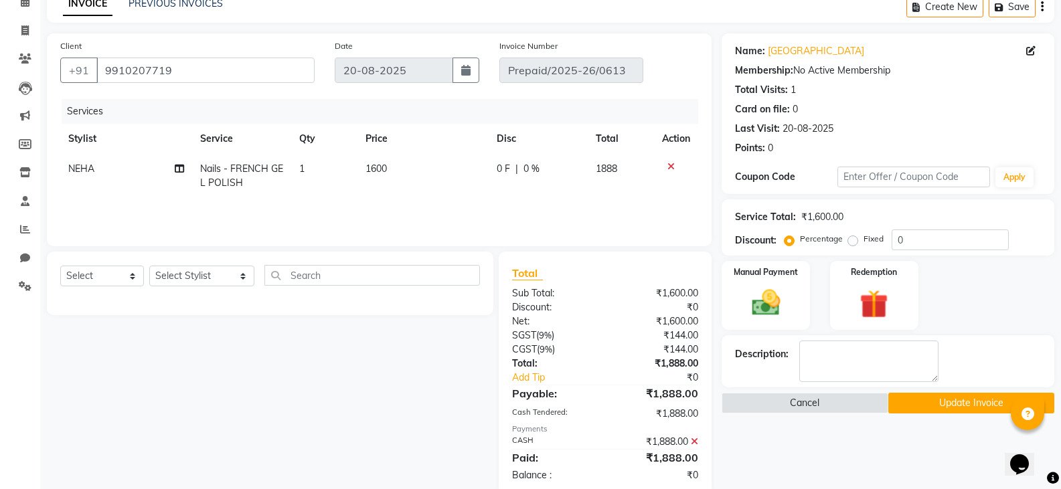
click at [694, 443] on icon at bounding box center [694, 441] width 7 height 9
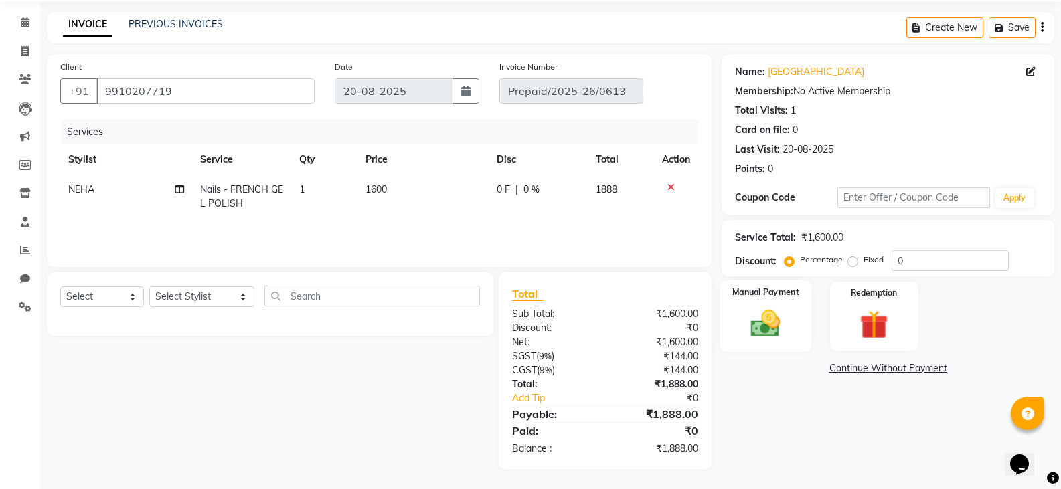
click at [771, 317] on img at bounding box center [766, 324] width 48 height 34
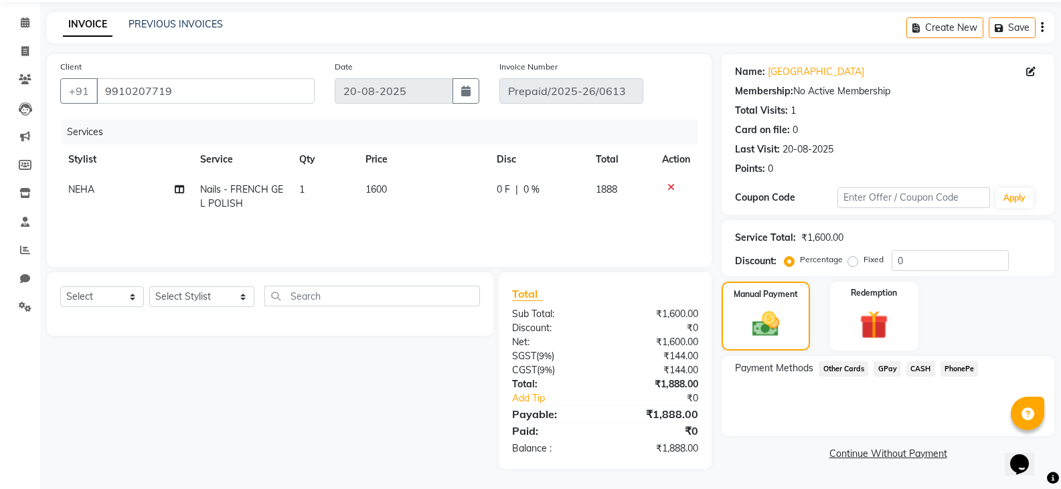
click at [888, 368] on span "GPay" at bounding box center [887, 368] width 27 height 15
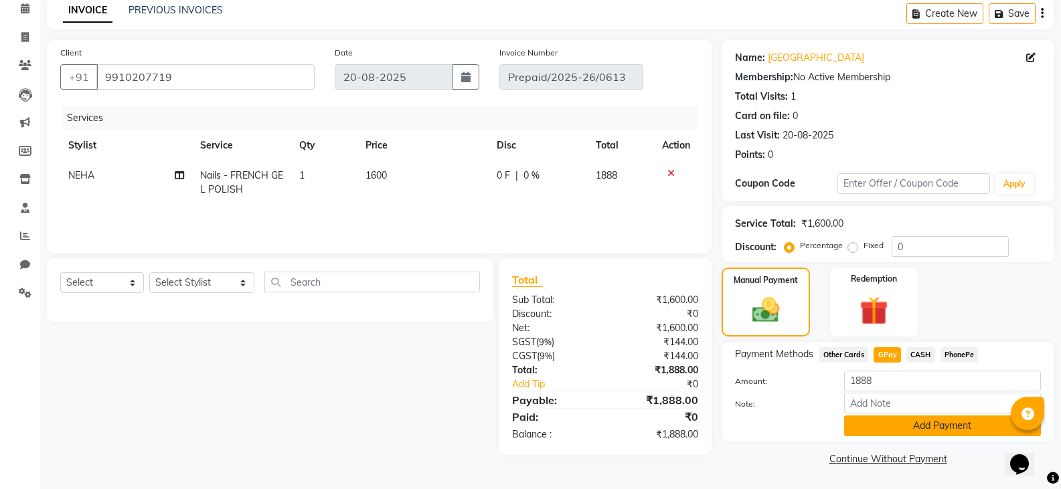
click at [911, 423] on button "Add Payment" at bounding box center [942, 426] width 197 height 21
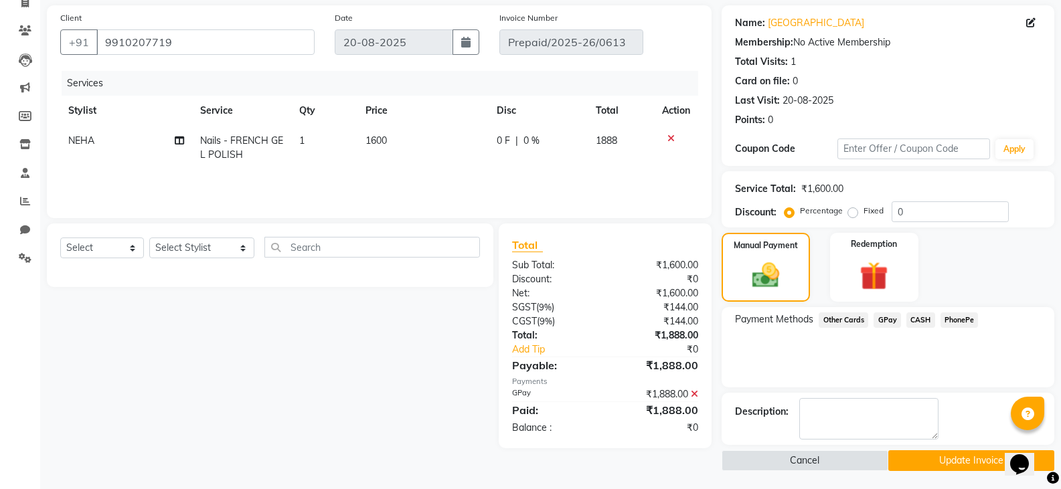
scroll to position [97, 0]
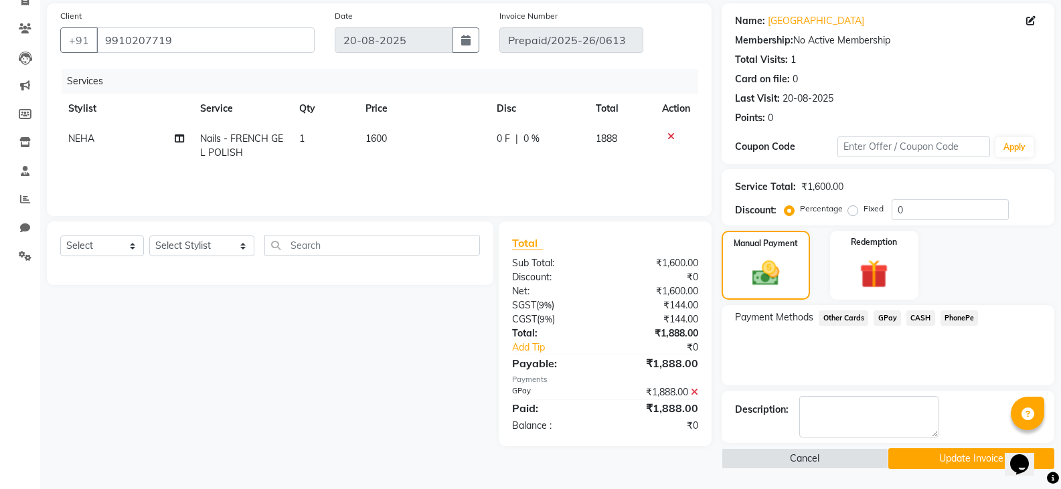
click at [927, 454] on button "Update Invoice" at bounding box center [971, 459] width 166 height 21
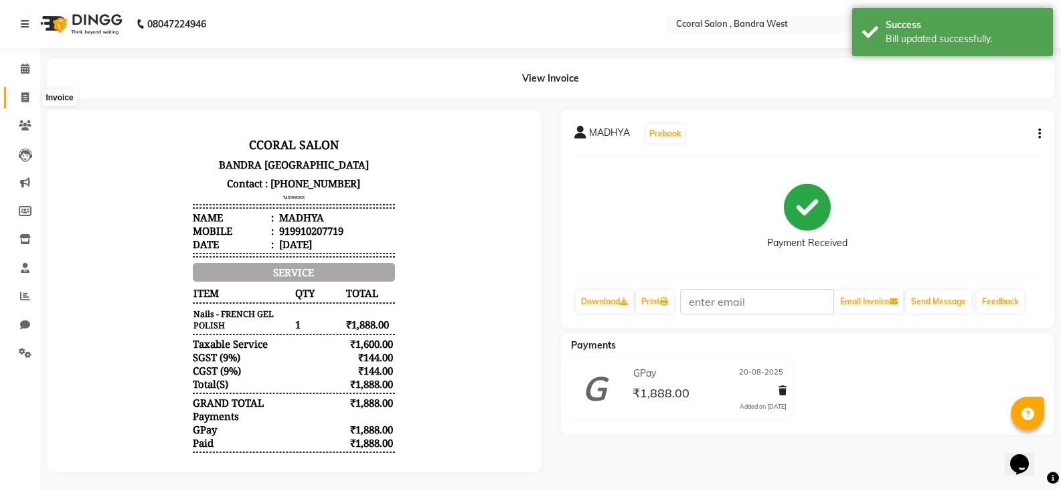
click at [32, 98] on span at bounding box center [24, 97] width 23 height 15
select select "service"
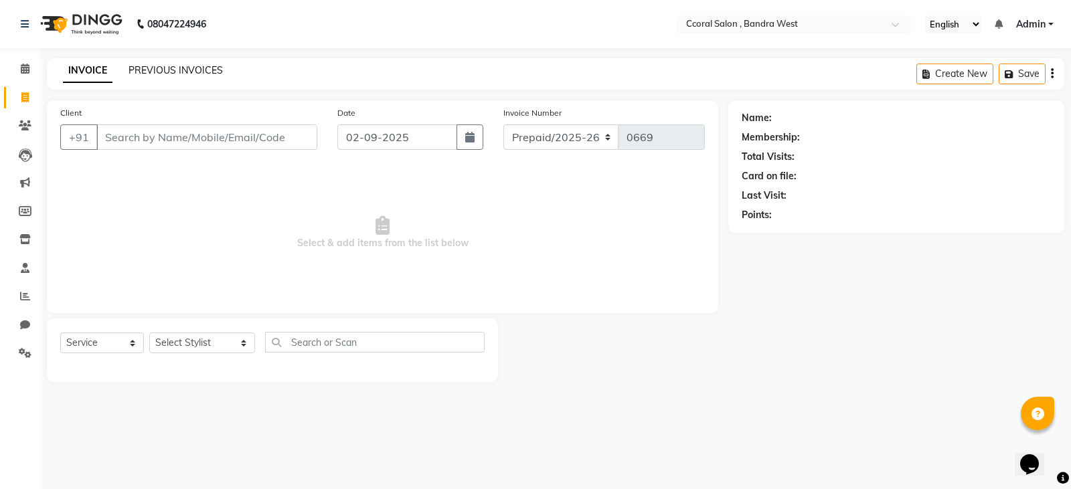
click at [187, 67] on link "PREVIOUS INVOICES" at bounding box center [176, 70] width 94 height 12
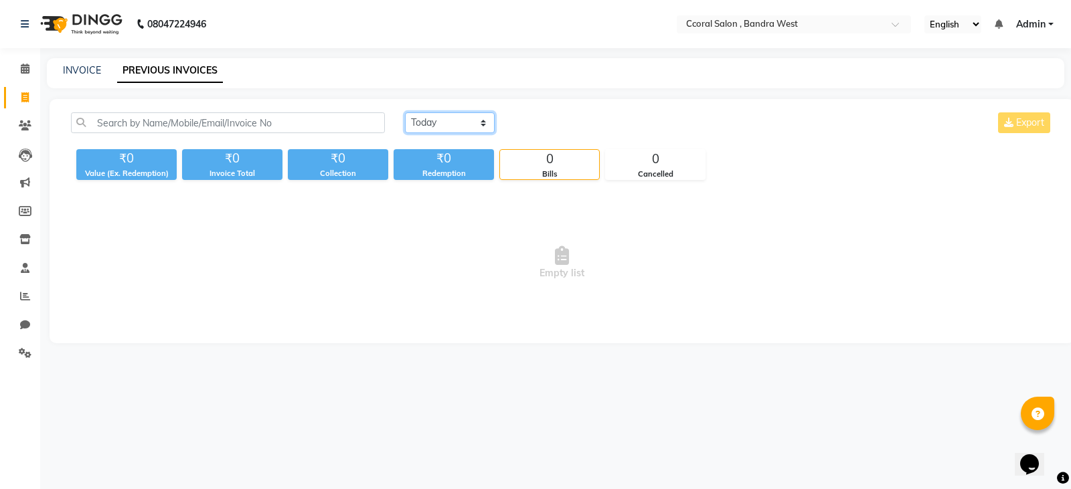
click at [465, 125] on select "[DATE] [DATE] Custom Range" at bounding box center [450, 122] width 90 height 21
click at [442, 187] on div "Today Yesterday Custom Range Export ₹0 Value (Ex. Redemption) ₹0 Invoice Total …" at bounding box center [562, 221] width 1025 height 244
click at [459, 118] on select "[DATE] [DATE] Custom Range" at bounding box center [450, 122] width 90 height 21
select select "range"
click at [405, 112] on select "[DATE] [DATE] Custom Range" at bounding box center [450, 122] width 90 height 21
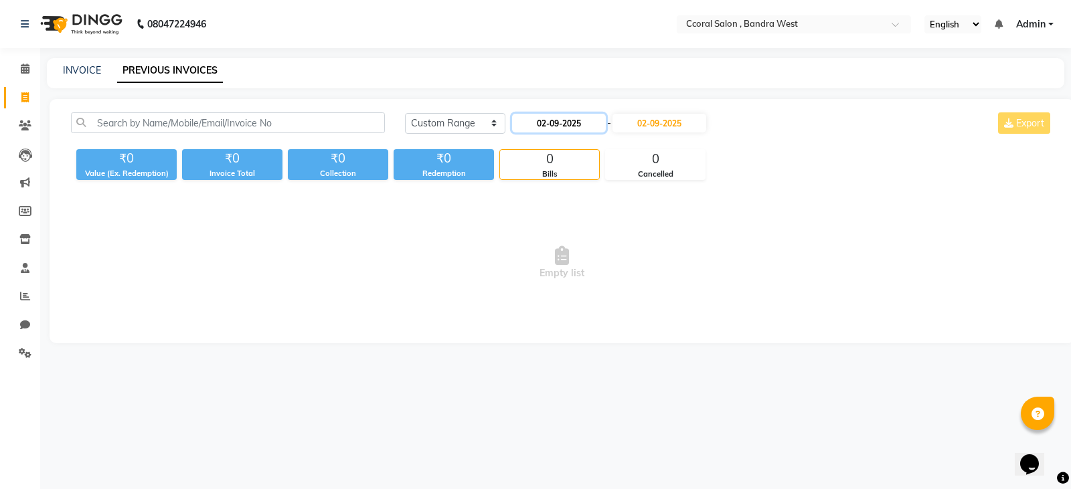
click at [570, 120] on input "02-09-2025" at bounding box center [559, 123] width 94 height 19
select select "9"
select select "2025"
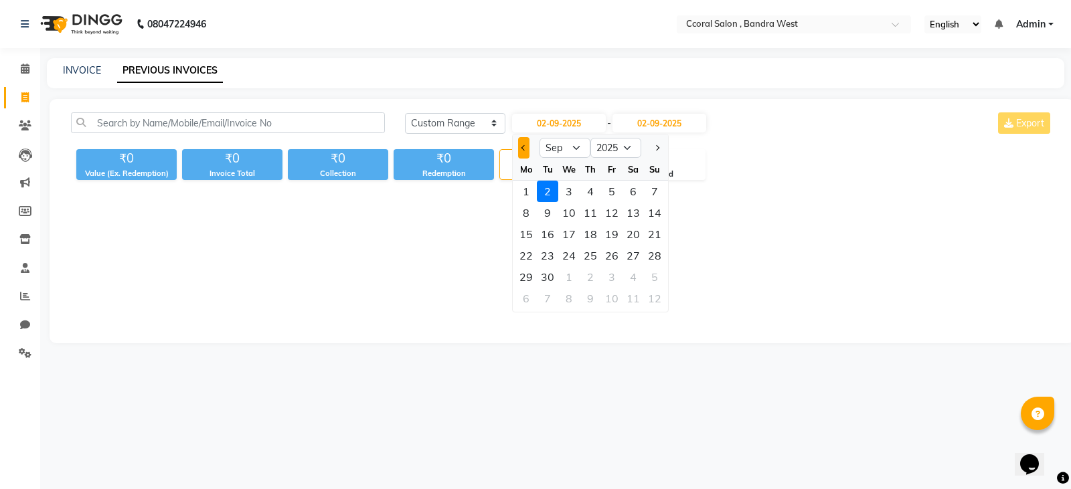
click at [523, 147] on span "Previous month" at bounding box center [523, 147] width 5 height 5
select select "8"
click at [612, 191] on div "1" at bounding box center [611, 191] width 21 height 21
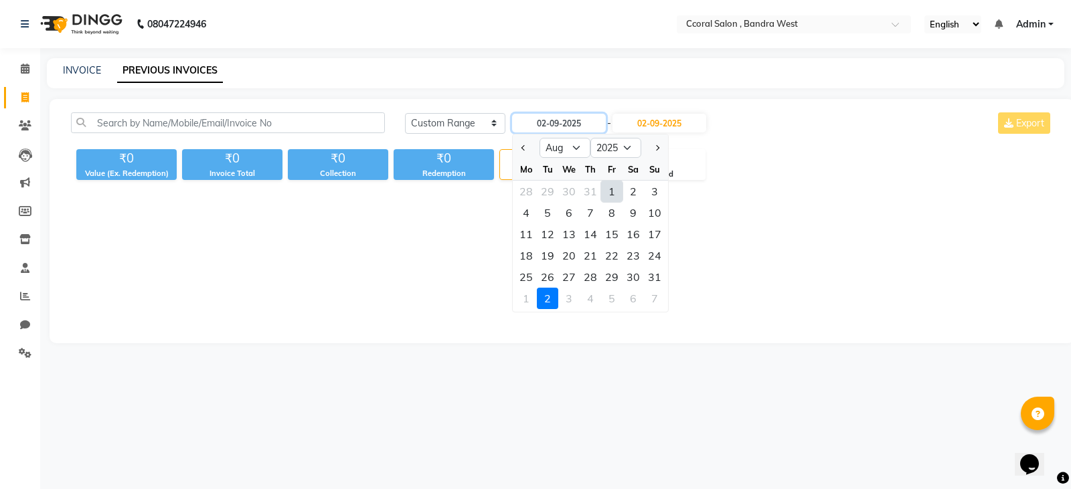
type input "[DATE]"
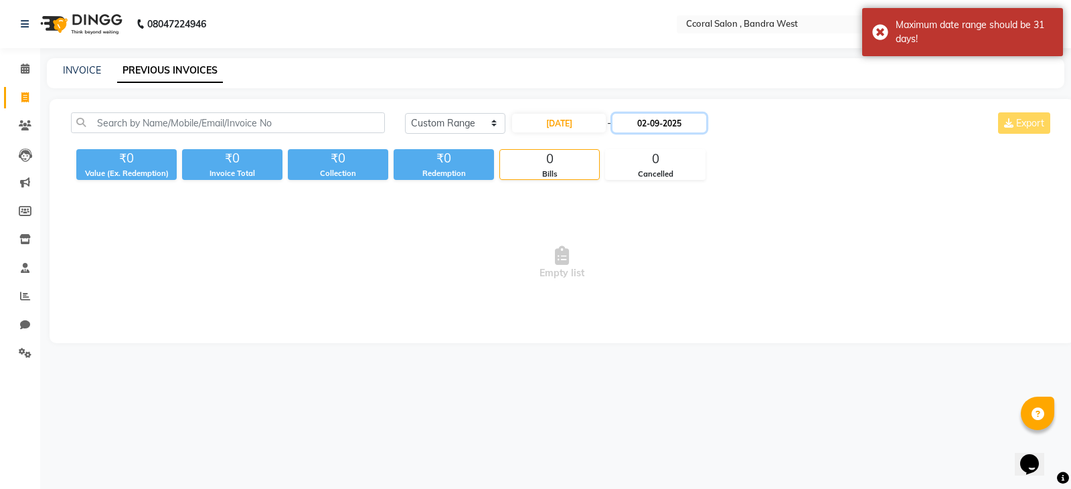
click at [673, 125] on input "02-09-2025" at bounding box center [660, 123] width 94 height 19
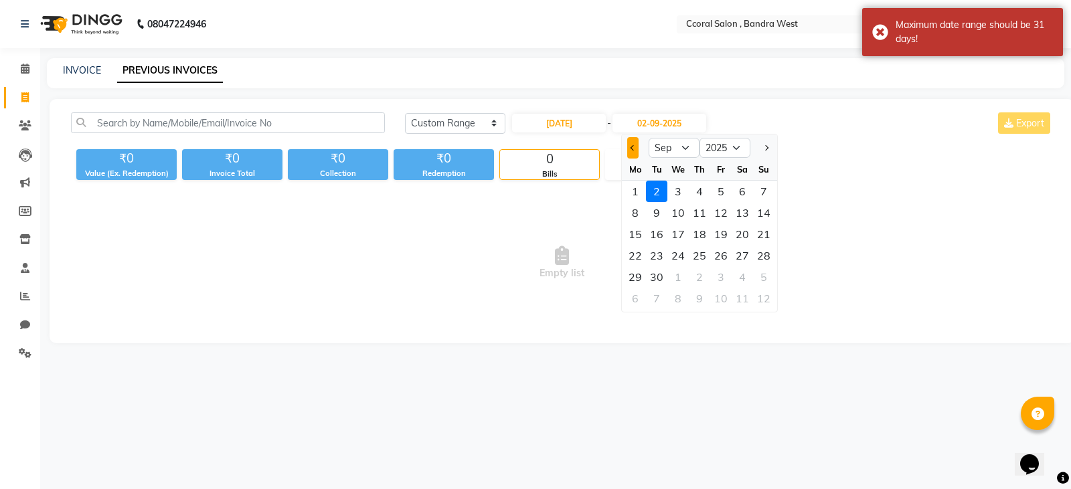
click at [637, 143] on button "Previous month" at bounding box center [632, 147] width 11 height 21
select select "8"
click at [699, 256] on div "21" at bounding box center [699, 255] width 21 height 21
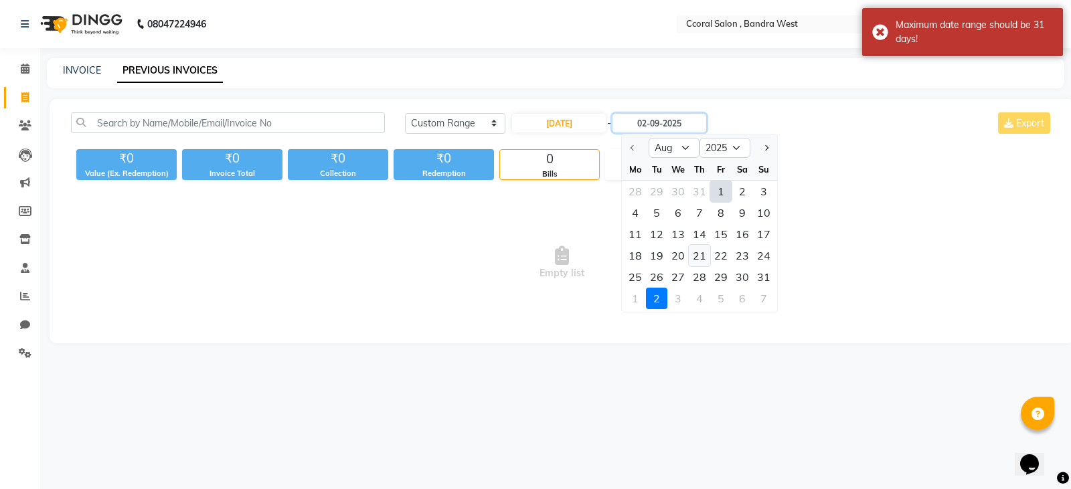
type input "21-08-2025"
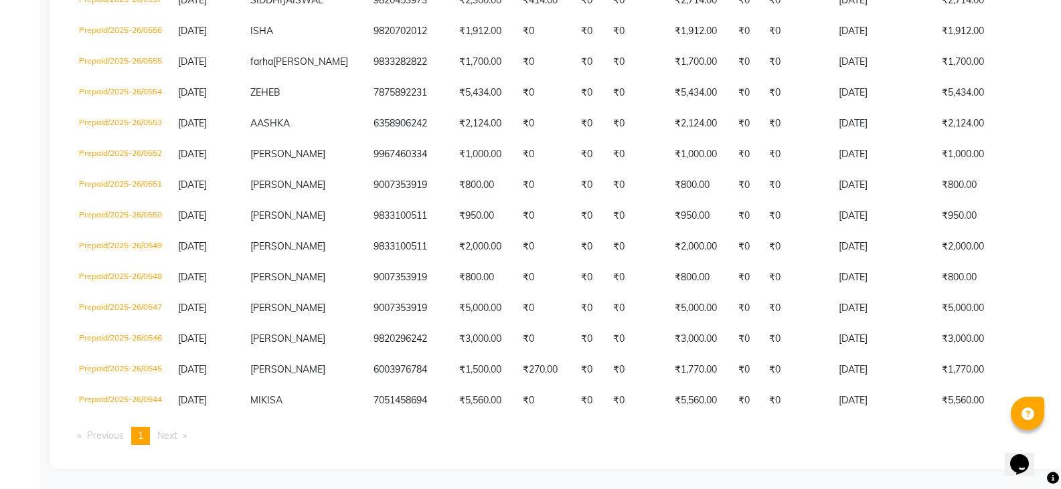
scroll to position [2191, 0]
drag, startPoint x: 695, startPoint y: 406, endPoint x: 716, endPoint y: 410, distance: 21.7
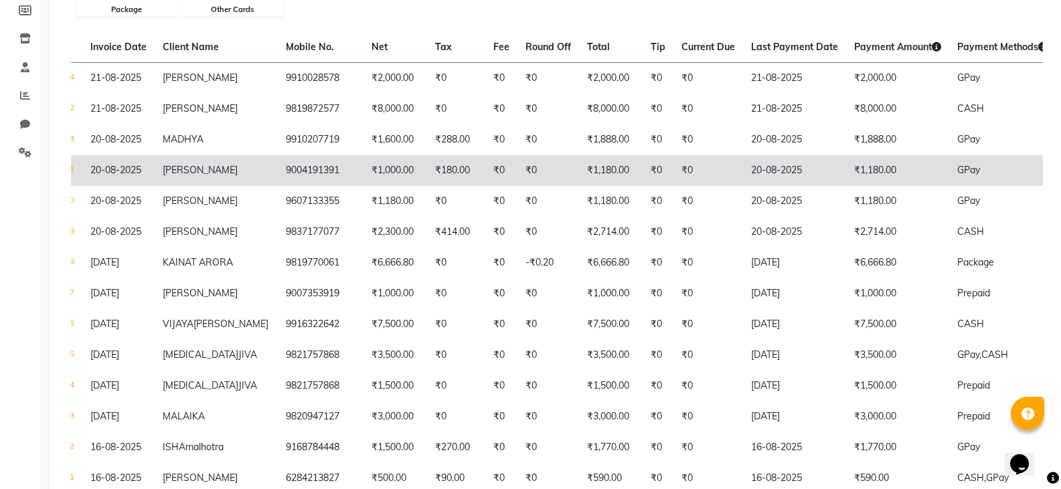
scroll to position [268, 0]
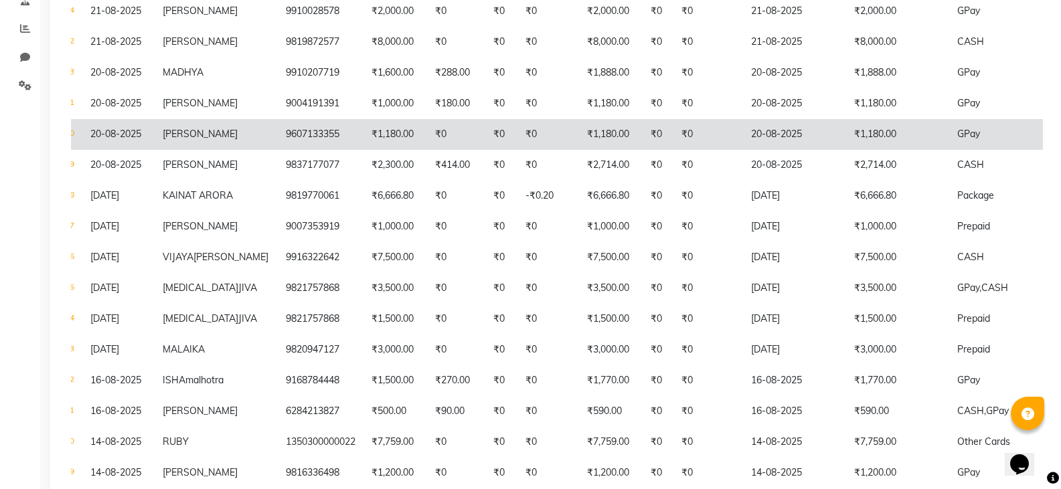
click at [615, 142] on td "₹1,180.00" at bounding box center [611, 134] width 64 height 31
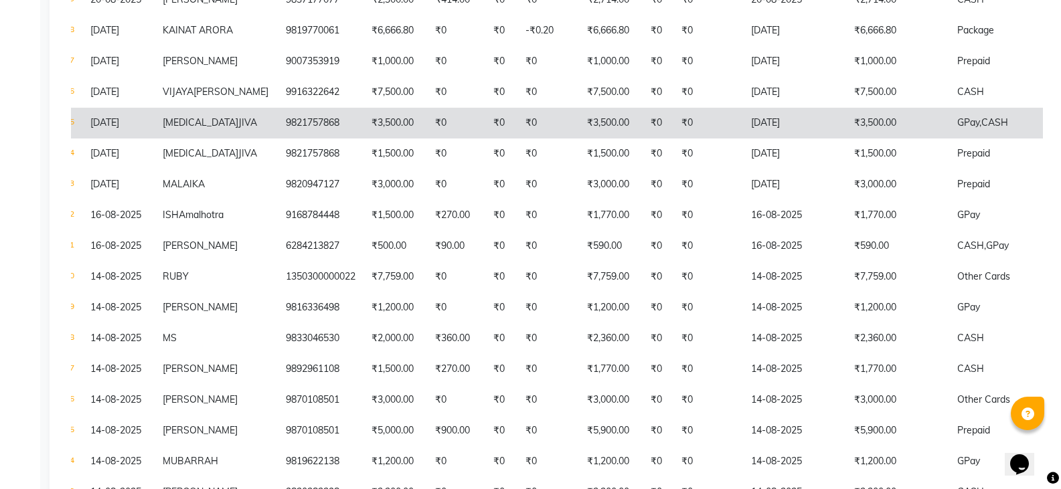
scroll to position [402, 0]
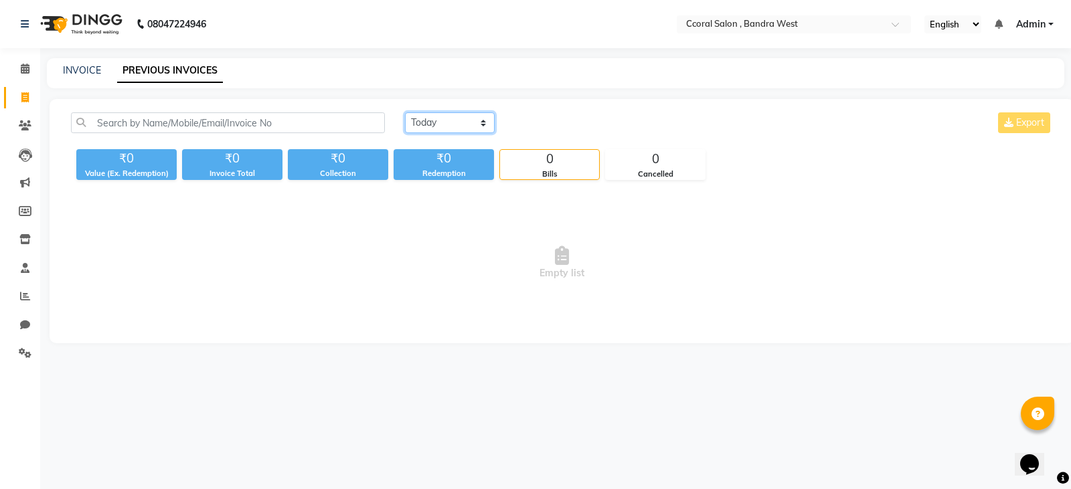
click at [434, 124] on select "[DATE] [DATE] Custom Range" at bounding box center [450, 122] width 90 height 21
select select "range"
click at [405, 112] on select "[DATE] [DATE] Custom Range" at bounding box center [450, 122] width 90 height 21
click at [575, 121] on input "02-09-2025" at bounding box center [559, 123] width 94 height 19
select select "9"
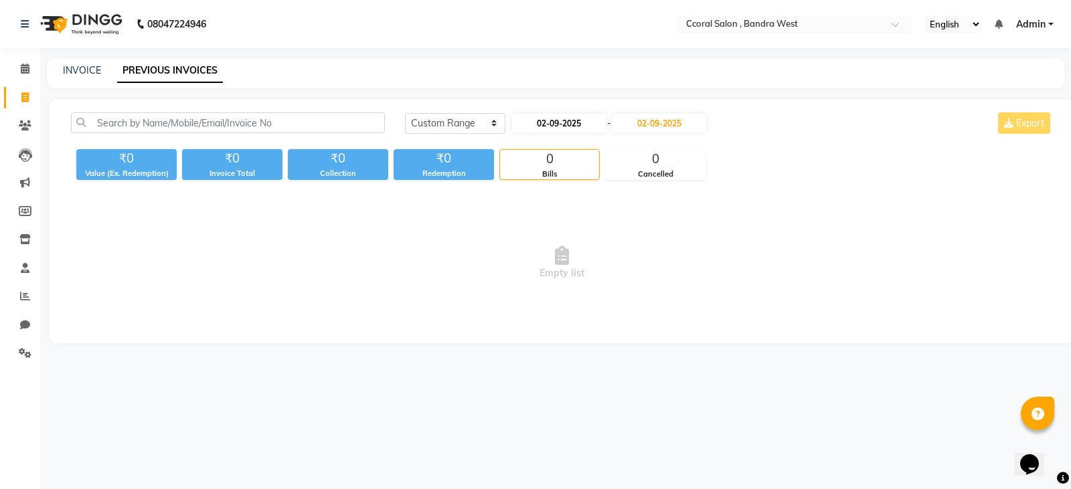
select select "2025"
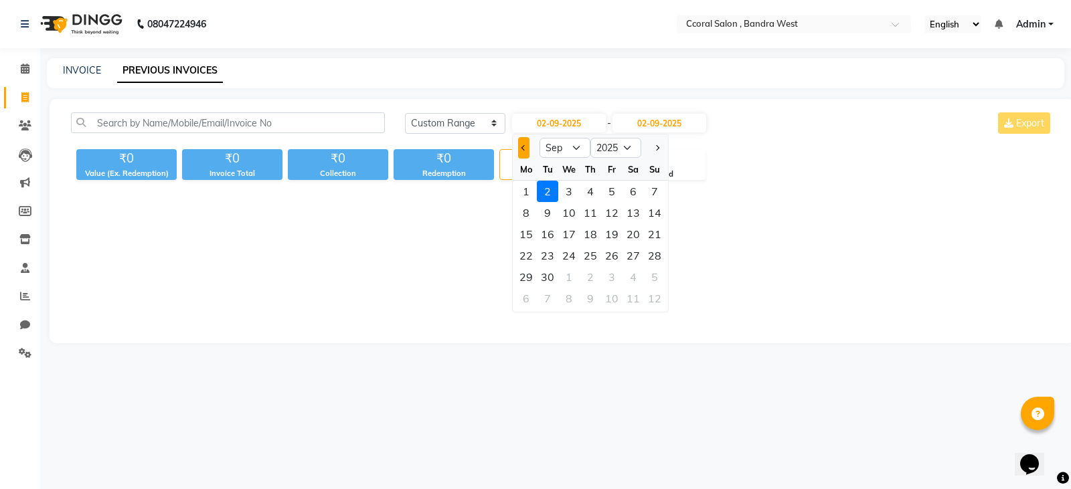
click at [519, 143] on button "Previous month" at bounding box center [523, 147] width 11 height 21
select select "8"
click at [610, 188] on div "1" at bounding box center [611, 191] width 21 height 21
type input "[DATE]"
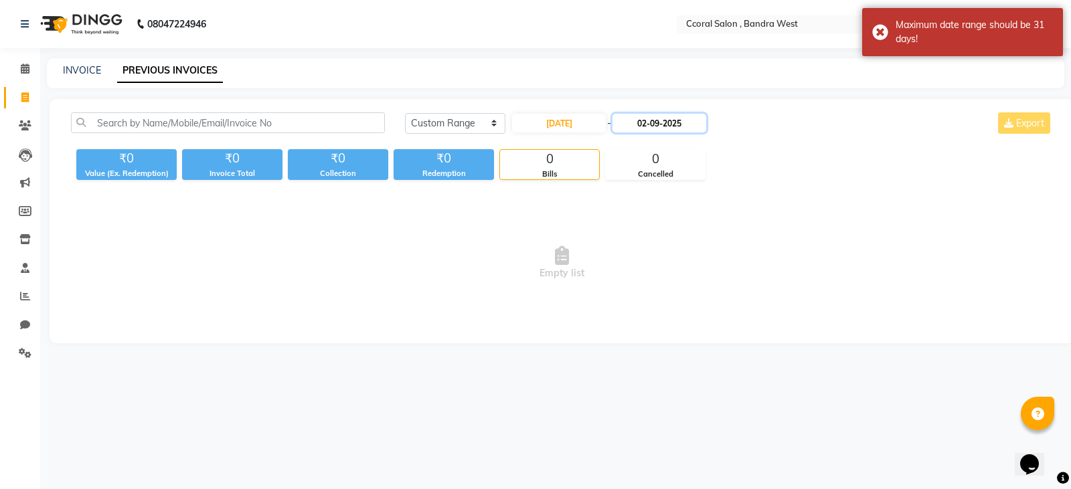
click at [665, 125] on input "02-09-2025" at bounding box center [660, 123] width 94 height 19
select select "9"
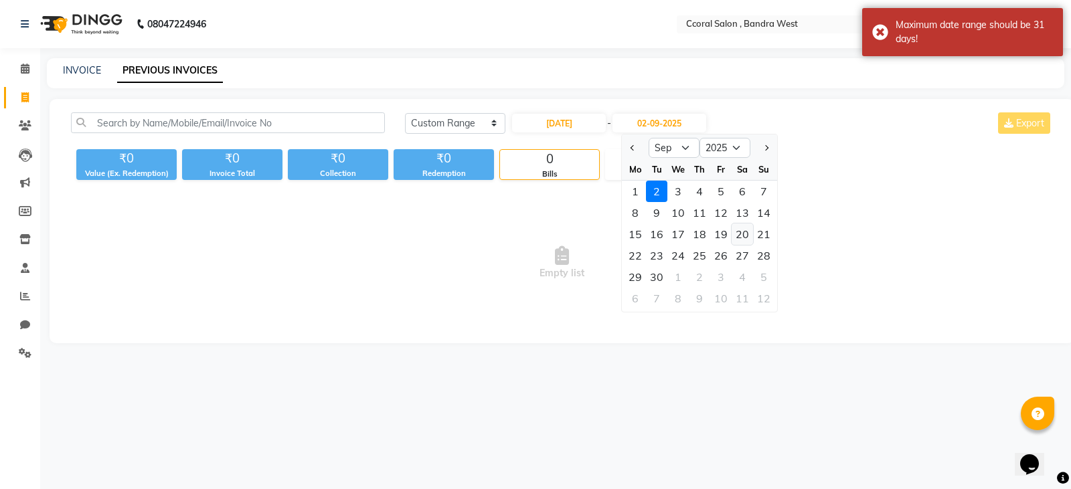
click at [741, 234] on div "20" at bounding box center [742, 234] width 21 height 21
type input "[DATE]"
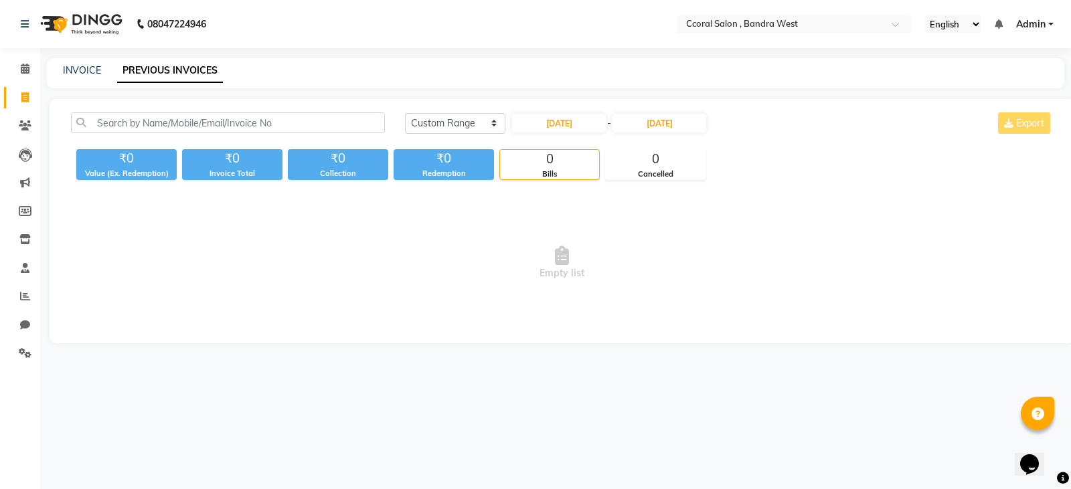
click at [1070, 130] on div "[DATE] [DATE] Custom Range [DATE] - [DATE] Export ₹0 Value (Ex. Redemption) ₹0 …" at bounding box center [562, 221] width 1025 height 244
click at [1069, 136] on div "[DATE] [DATE] Custom Range [DATE] - [DATE] Export ₹0 Value (Ex. Redemption) ₹0 …" at bounding box center [562, 221] width 1025 height 244
drag, startPoint x: 1069, startPoint y: 136, endPoint x: 1070, endPoint y: 145, distance: 8.8
click at [1070, 144] on div "[DATE] [DATE] Custom Range [DATE] - [DATE] Export ₹0 Value (Ex. Redemption) ₹0 …" at bounding box center [562, 221] width 1025 height 244
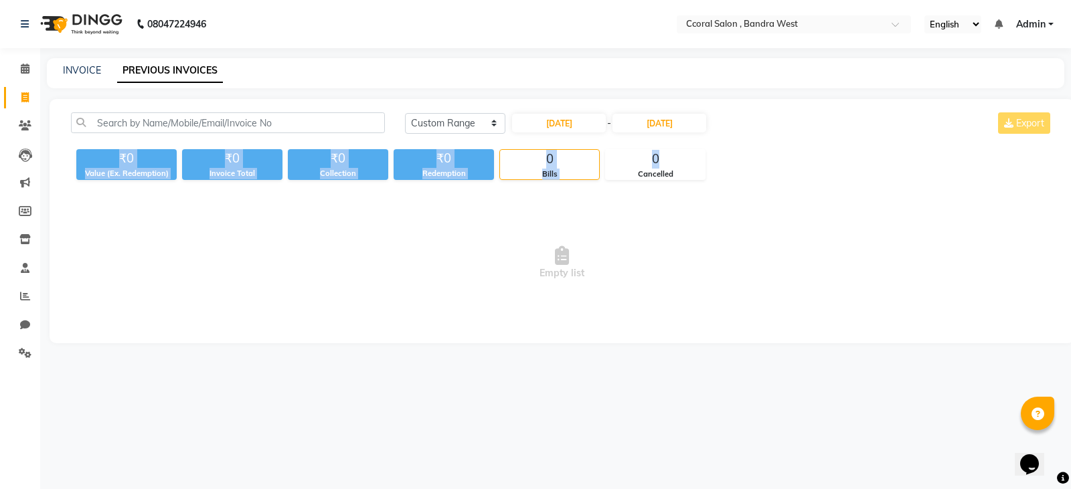
click at [1070, 155] on div "[DATE] [DATE] Custom Range [DATE] - [DATE] Export ₹0 Value (Ex. Redemption) ₹0 …" at bounding box center [562, 221] width 1025 height 244
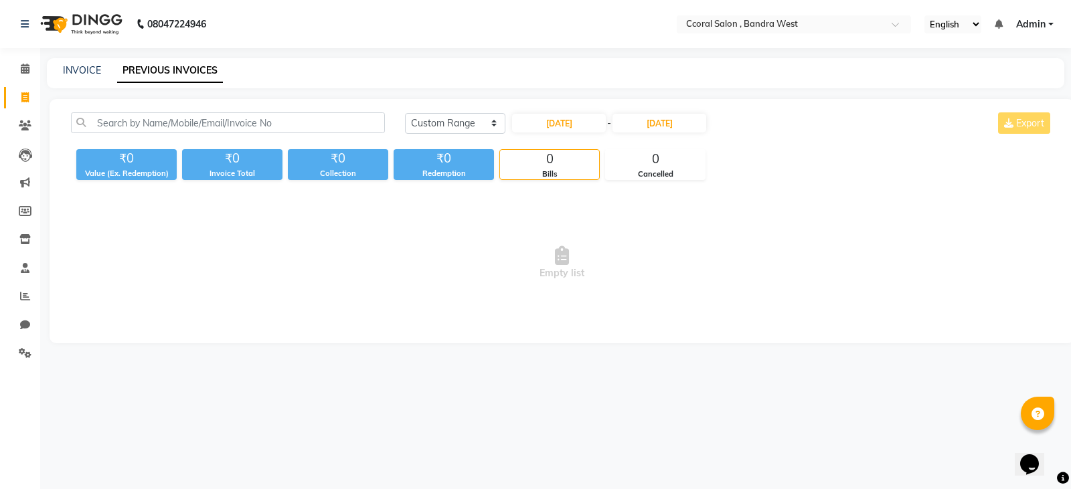
click at [1070, 155] on div "[DATE] [DATE] Custom Range [DATE] - [DATE] Export ₹0 Value (Ex. Redemption) ₹0 …" at bounding box center [562, 221] width 1025 height 244
click at [15, 292] on span at bounding box center [24, 296] width 23 height 15
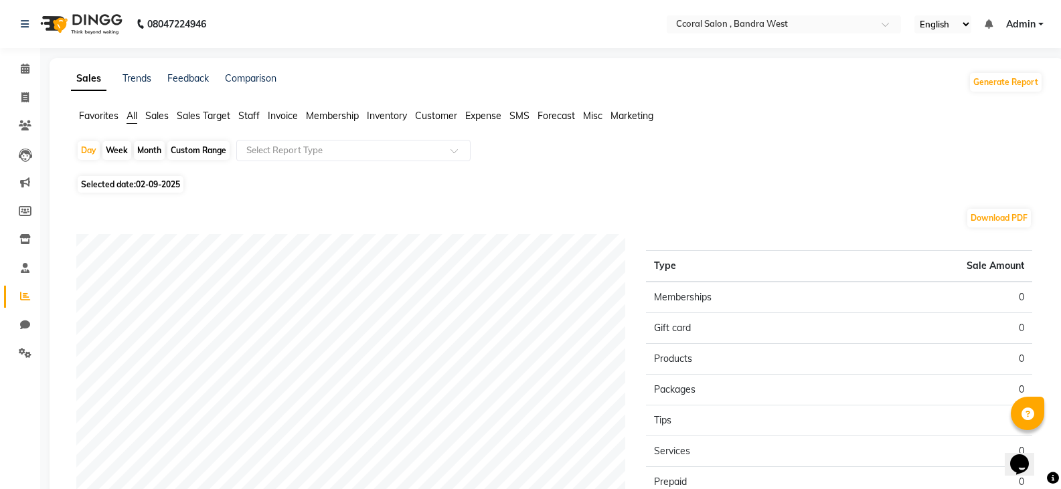
click at [206, 148] on div "Custom Range" at bounding box center [198, 150] width 62 height 19
select select "9"
select select "2025"
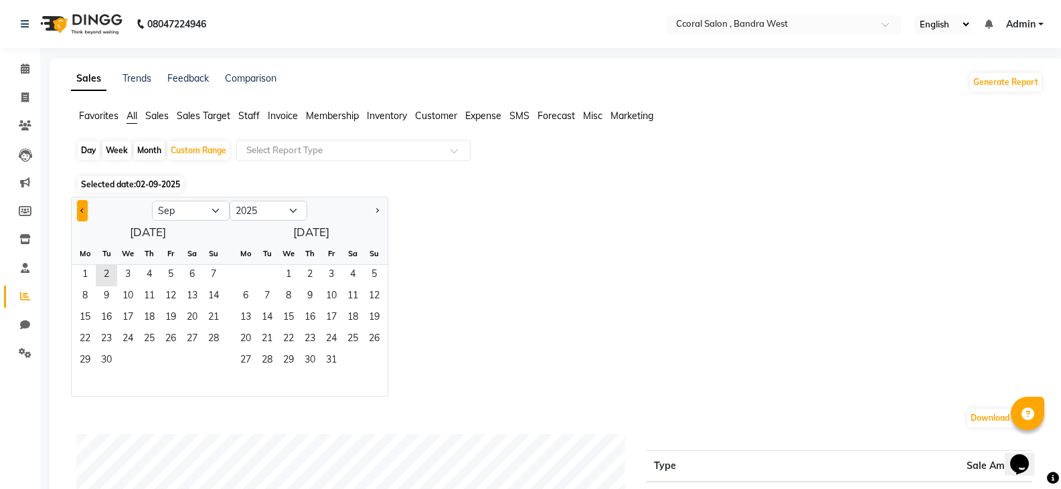
click at [78, 211] on button "Previous month" at bounding box center [82, 210] width 11 height 21
select select "8"
click at [172, 278] on span "1" at bounding box center [170, 275] width 21 height 21
click at [218, 365] on span "31" at bounding box center [213, 361] width 21 height 21
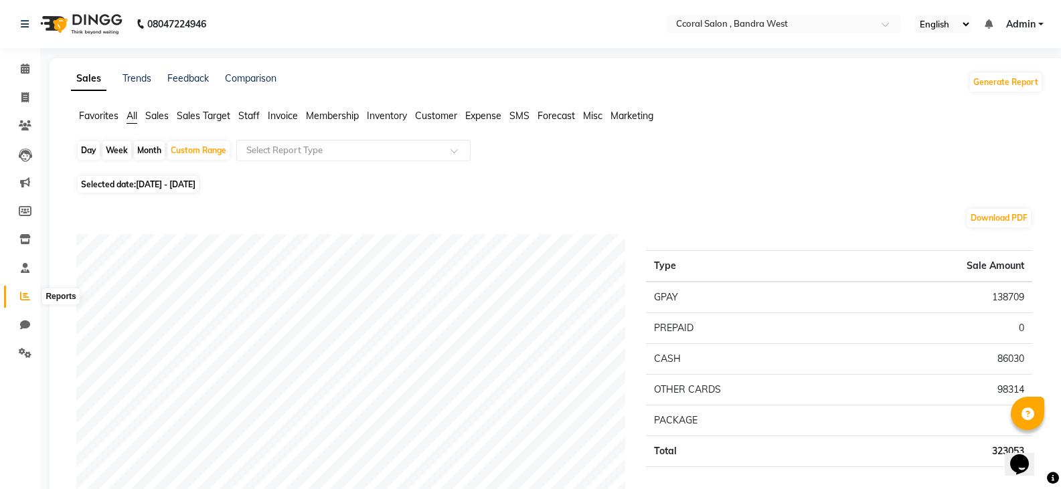
click at [21, 295] on icon at bounding box center [25, 296] width 10 height 10
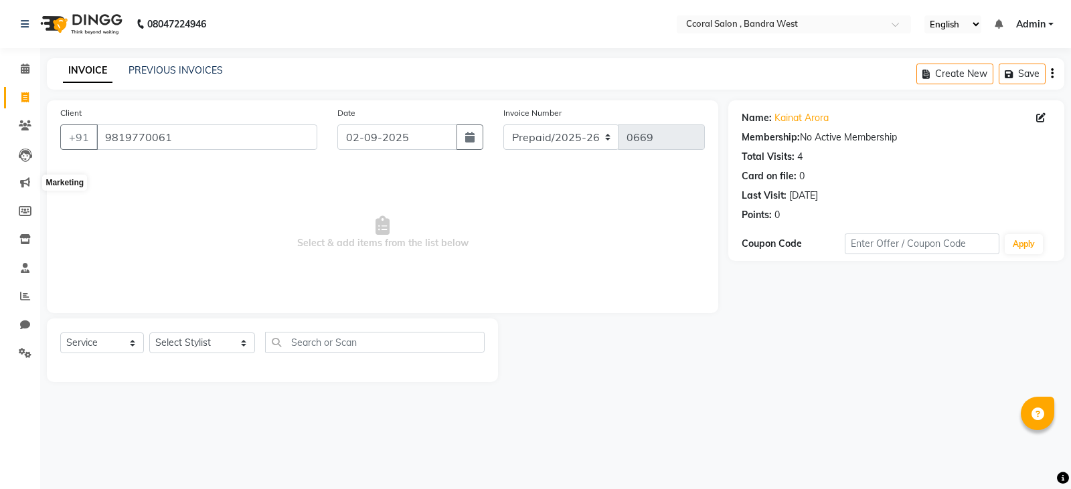
select select "service"
click at [13, 343] on link "Settings" at bounding box center [20, 354] width 32 height 22
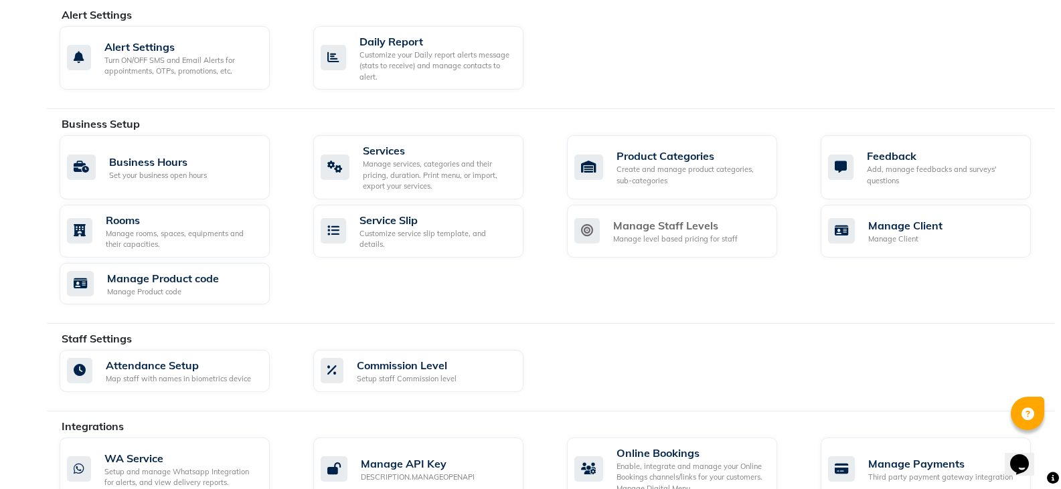
scroll to position [589, 0]
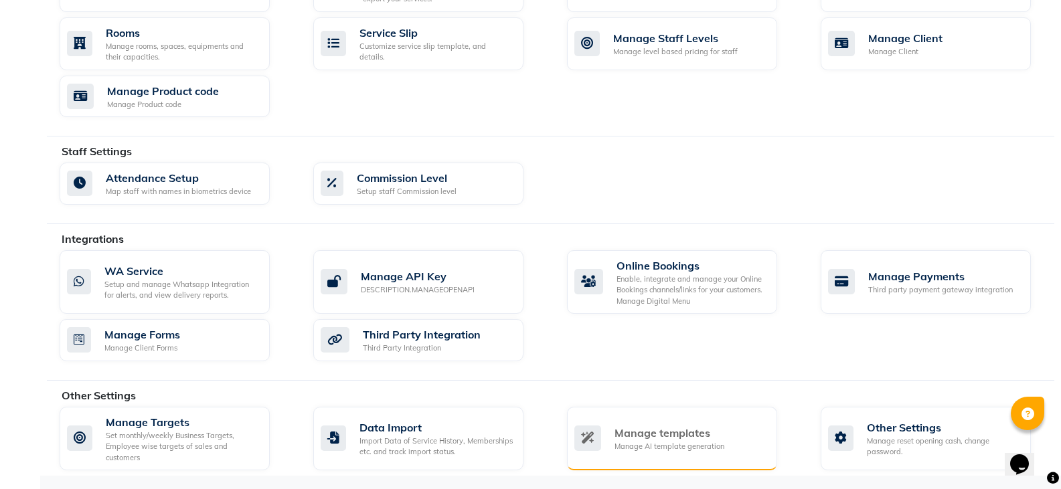
click at [699, 431] on div "Manage templates" at bounding box center [670, 433] width 110 height 16
select select "APPROVED"
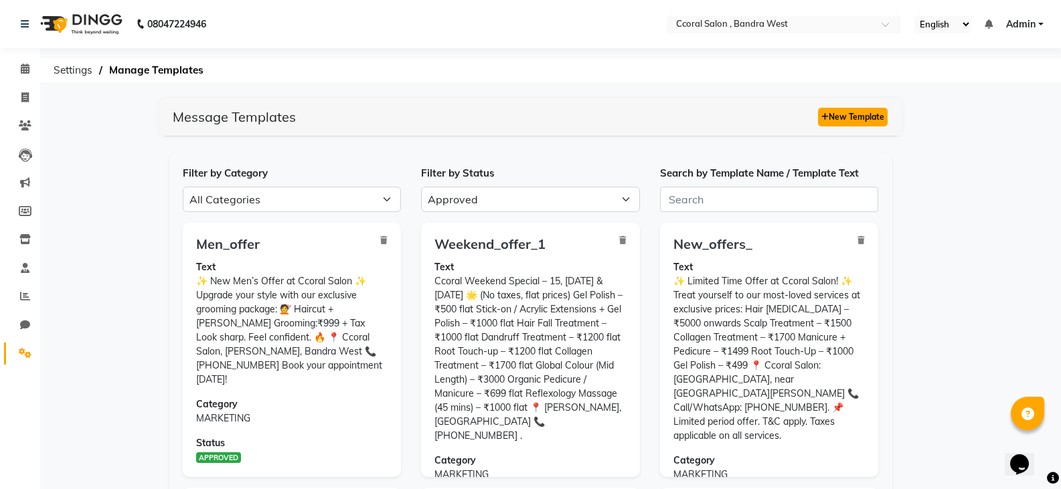
click at [818, 120] on button "New Template" at bounding box center [853, 117] width 70 height 19
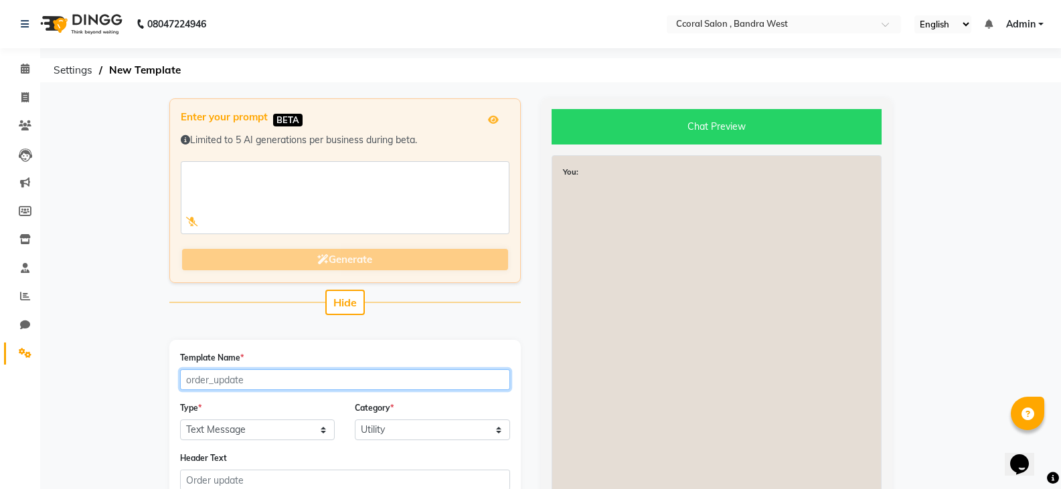
click at [323, 370] on input "Template Name *" at bounding box center [345, 380] width 330 height 21
type input "sept_offer"
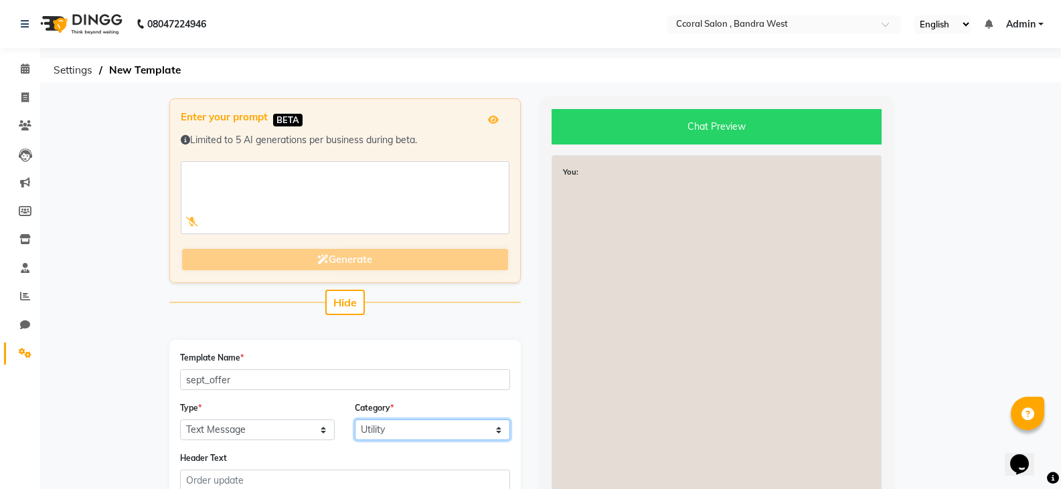
click at [474, 432] on select "Utility Marketing" at bounding box center [432, 430] width 155 height 21
select select "MARKETING"
click at [355, 420] on select "Utility Marketing" at bounding box center [432, 430] width 155 height 21
click at [459, 329] on div "Enter your prompt BETA Limited to 5 AI generations per business during beta. Ge…" at bounding box center [345, 432] width 372 height 669
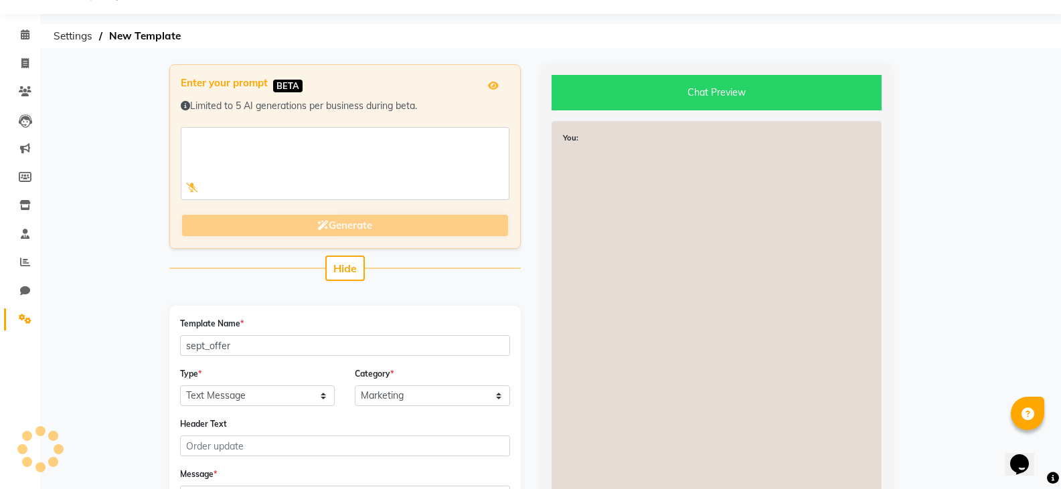
scroll to position [67, 0]
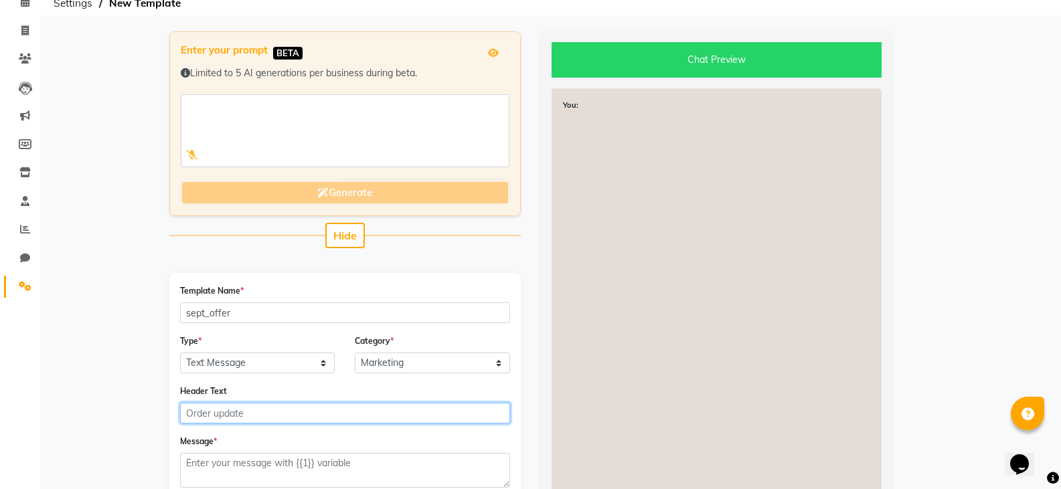
click at [444, 418] on input "Header Text" at bounding box center [345, 413] width 330 height 21
type input "ONGOING OFFERS"
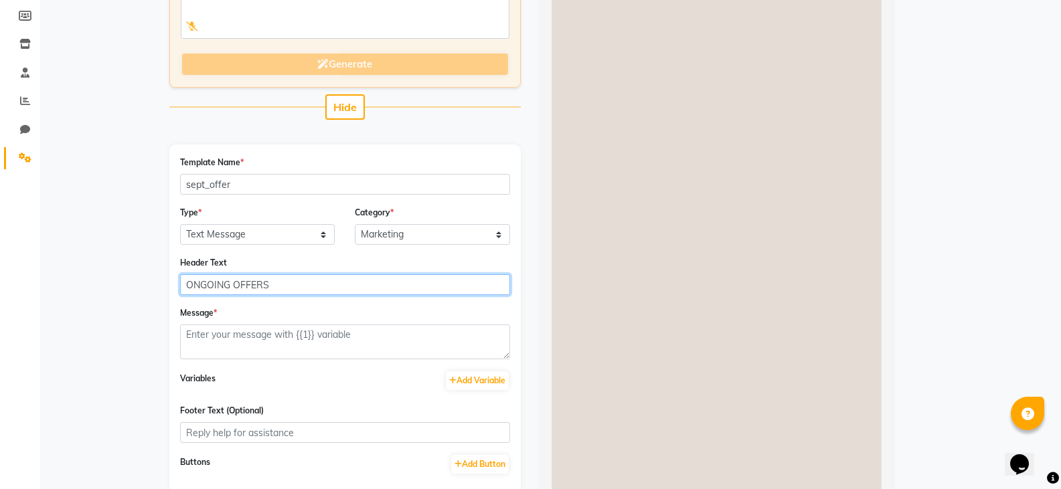
scroll to position [201, 0]
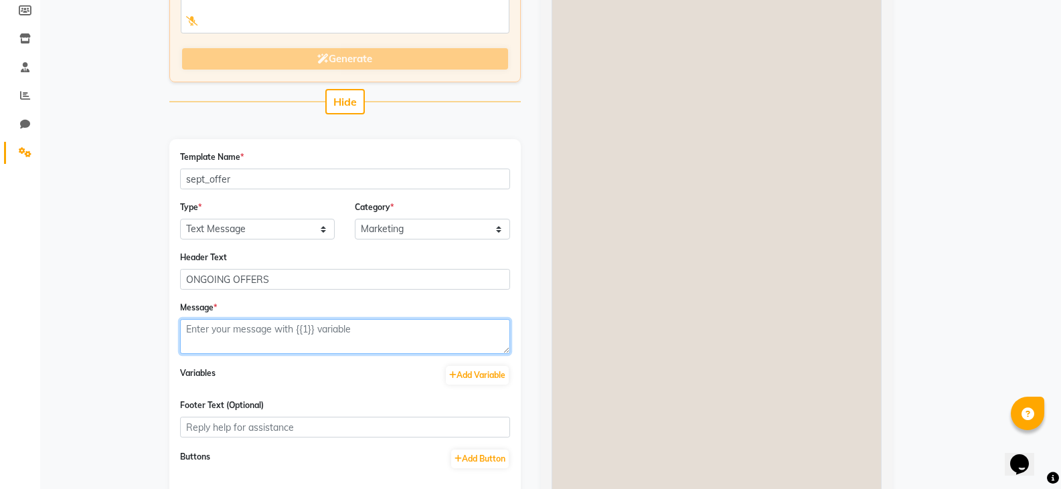
click at [336, 340] on textarea at bounding box center [345, 336] width 330 height 35
paste textarea "Ccoral’s Festive Special Offer Gel Polish – ₹500 | Stick-on + gel polish – ₹100…"
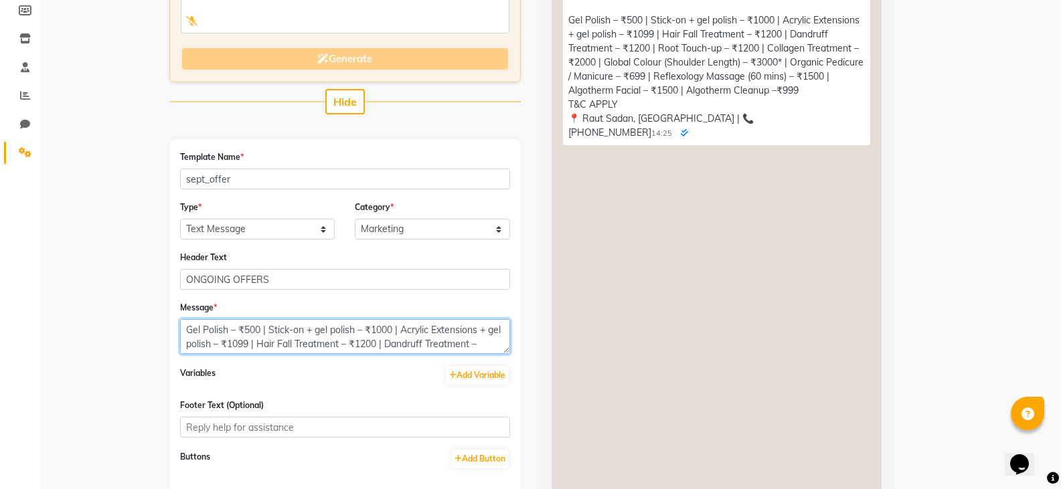
scroll to position [0, 0]
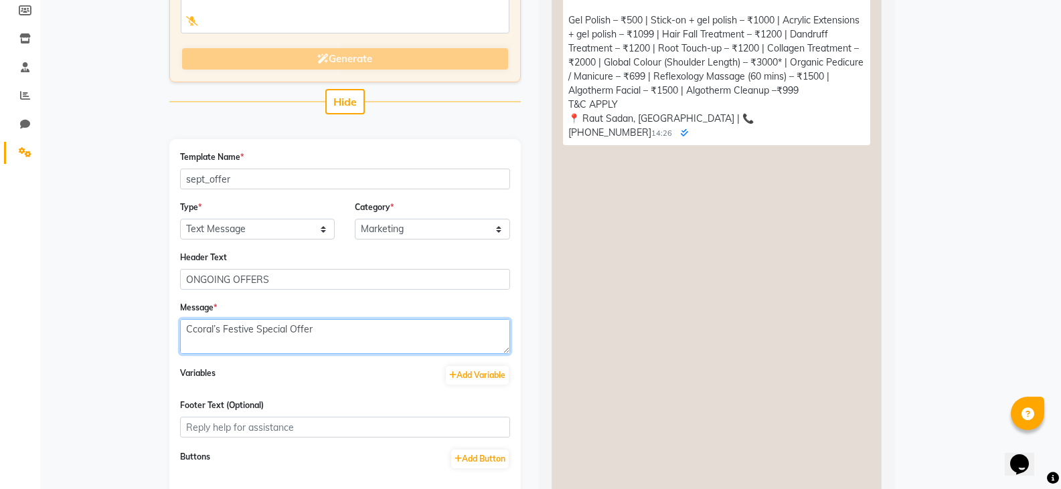
click at [288, 334] on textarea "Ccoral’s Festive Special Offer Gel Polish – ₹500 | Stick-on + gel polish – ₹100…" at bounding box center [345, 336] width 330 height 35
click at [232, 329] on textarea "Ccoral’s seOffer Gel Polish – ₹500 | Stick-on + gel polish – ₹1000 | Acrylic Ex…" at bounding box center [345, 336] width 330 height 35
click at [225, 328] on textarea "Ccoral’s se Offer Gel Polish – ₹500 | Stick-on + gel polish – ₹1000 | Acrylic E…" at bounding box center [345, 336] width 330 height 35
click at [235, 331] on textarea "Ccoral’s Se Offer Gel Polish – ₹500 | Stick-on + gel polish – ₹1000 | Acrylic E…" at bounding box center [345, 336] width 330 height 35
click at [232, 330] on textarea "Ccoral’s Se Offer Gel Polish – ₹500 | Stick-on + gel polish – ₹1000 | Acrylic E…" at bounding box center [345, 336] width 330 height 35
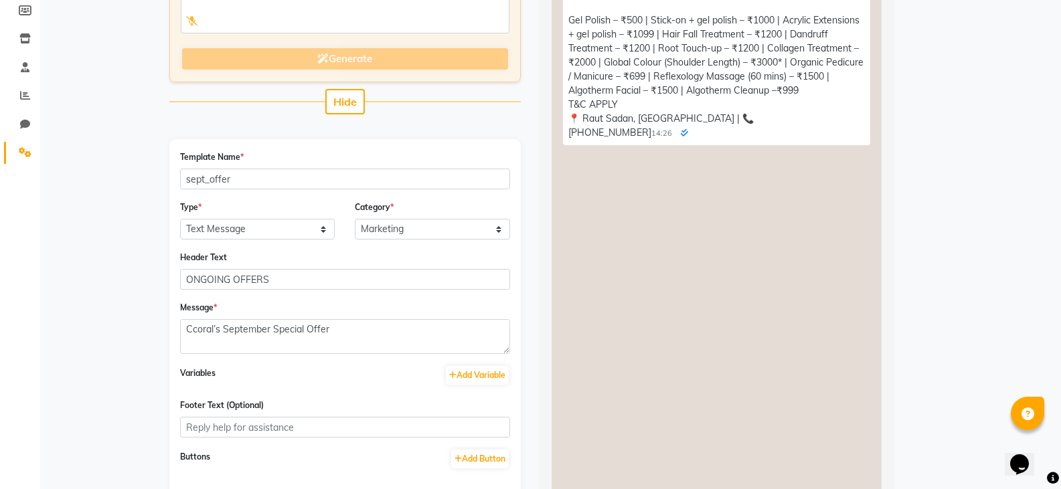
click at [715, 370] on div "You: Ccoral’s September Special Offer Gel Polish – ₹500 | Stick-on + gel polish…" at bounding box center [717, 255] width 330 height 602
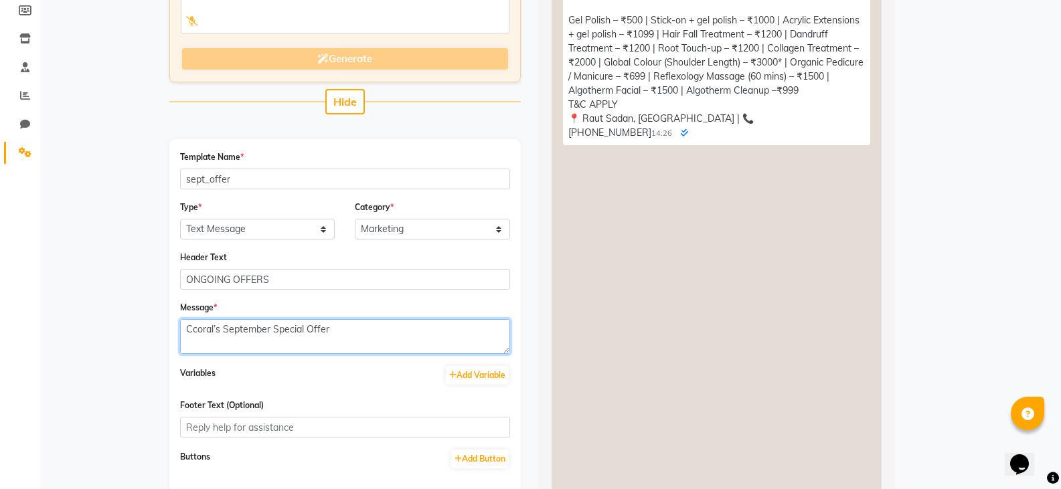
click at [475, 341] on textarea "Ccoral’s September Special Offer Gel Polish – ₹500 | Stick-on + gel polish – ₹1…" at bounding box center [345, 336] width 330 height 35
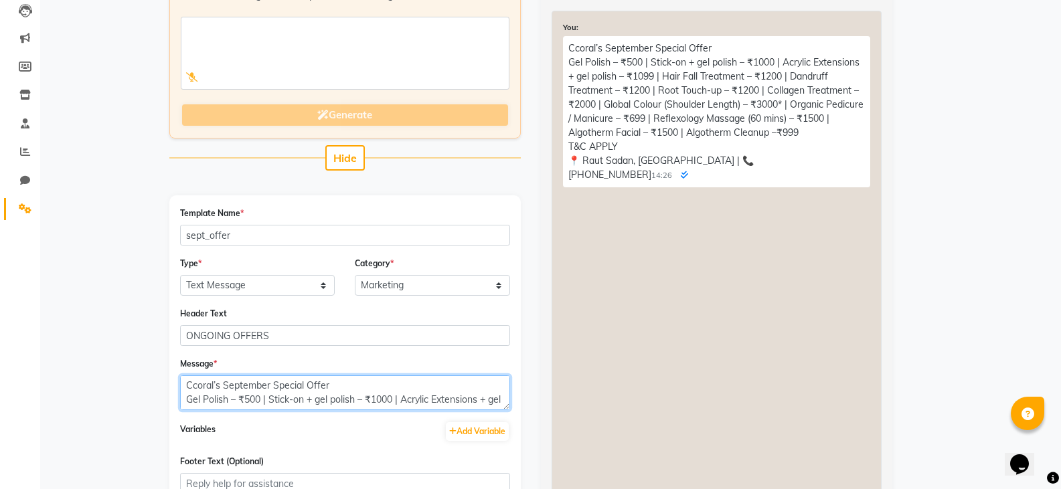
scroll to position [67, 0]
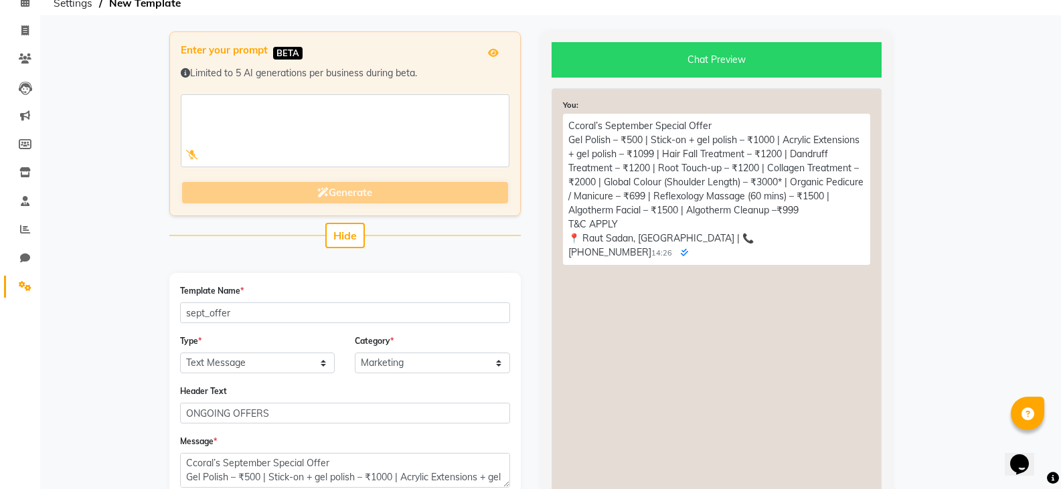
click at [363, 450] on div "Message * Ccoral’s September Special Offer Gel Polish – ₹500 | Stick-on + gel p…" at bounding box center [345, 461] width 330 height 54
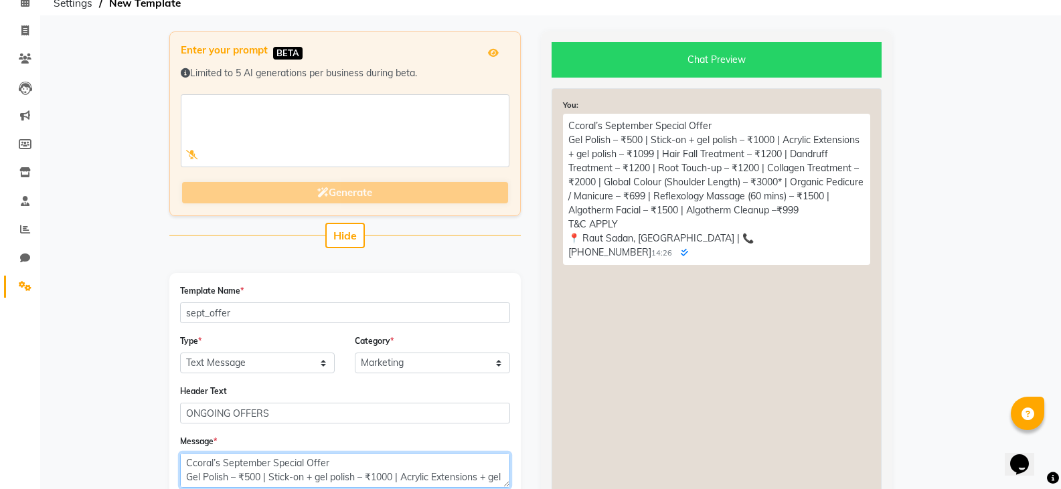
click at [365, 461] on textarea "Ccoral’s September Special Offer Gel Polish – ₹500 | Stick-on + gel polish – ₹1…" at bounding box center [345, 470] width 330 height 35
type textarea "Ccoral’s September Special Offer Gel Polish – ₹500 | Stick-on + gel polish – ₹1…"
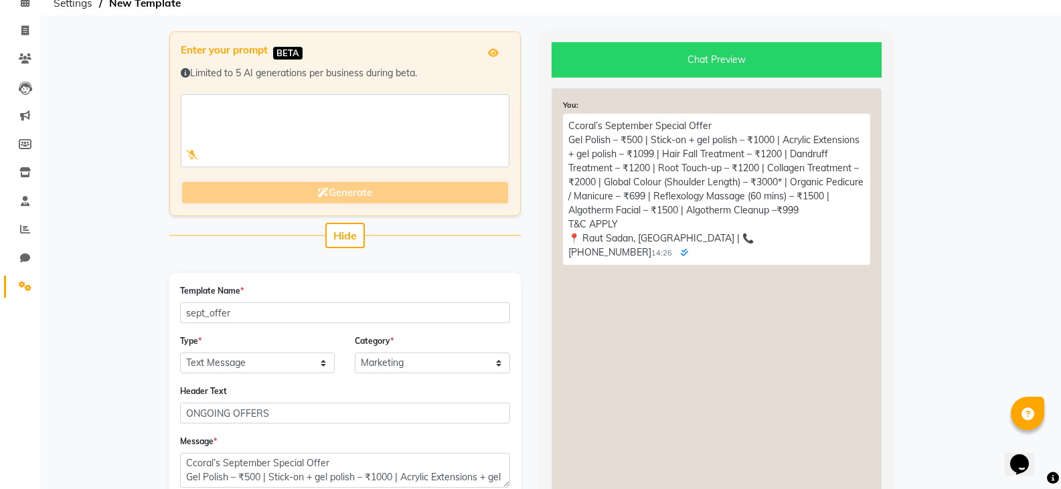
click at [602, 387] on div "You: Ccoral’s September Special Offer Gel Polish – ₹500 | Stick-on + gel polish…" at bounding box center [717, 389] width 330 height 602
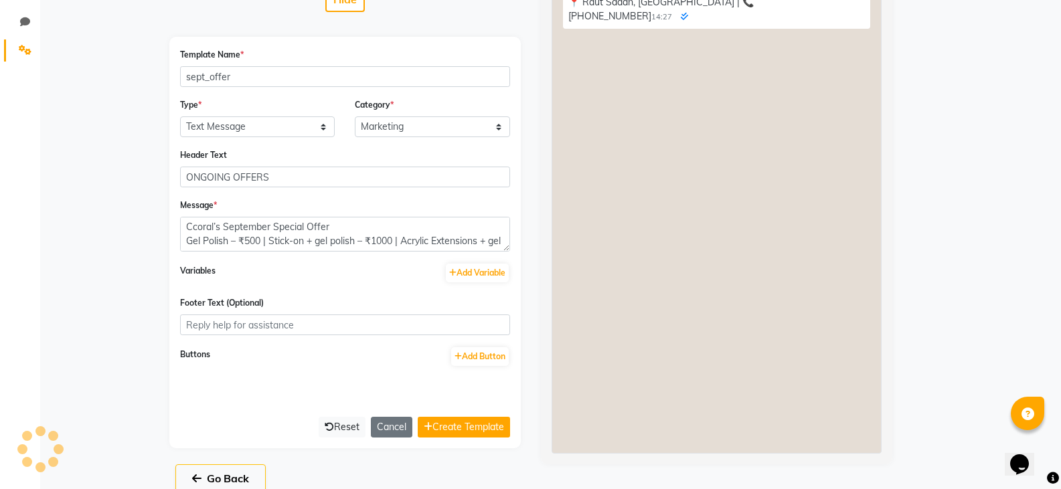
scroll to position [323, 0]
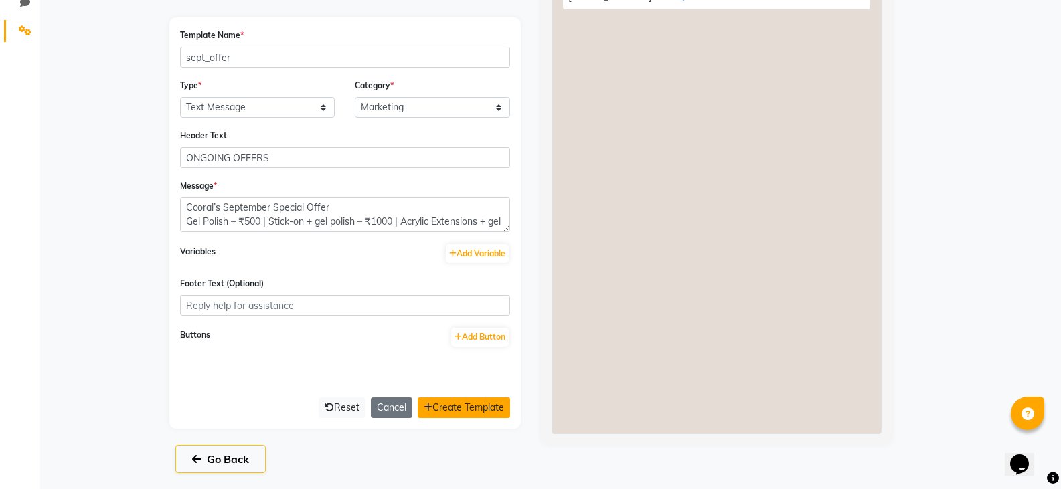
click at [477, 400] on button "Create Template" at bounding box center [464, 408] width 92 height 21
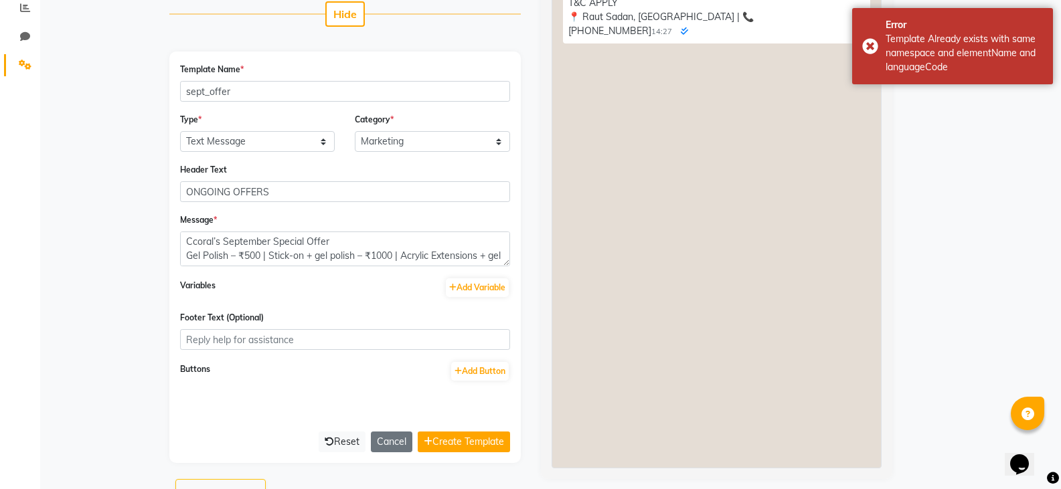
scroll to position [256, 0]
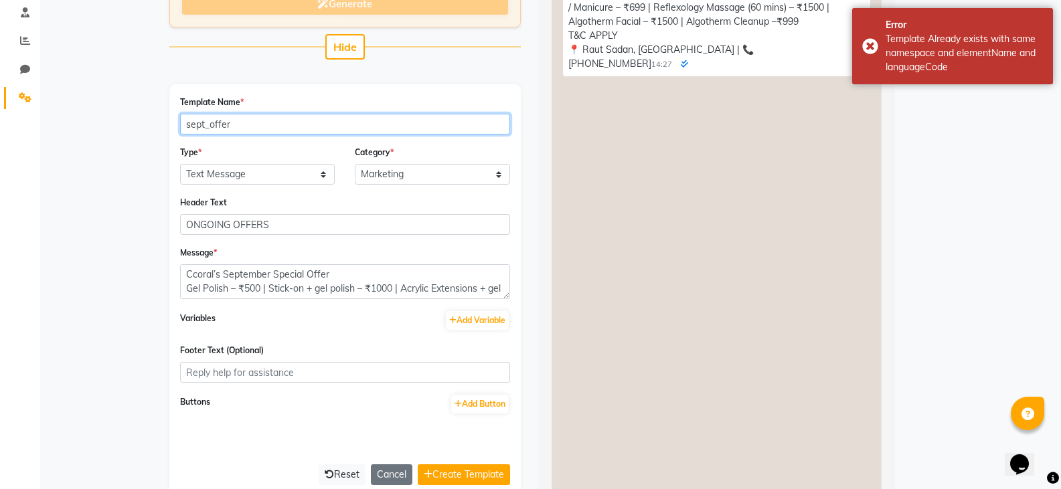
click at [311, 124] on input "sept_offer" at bounding box center [345, 124] width 330 height 21
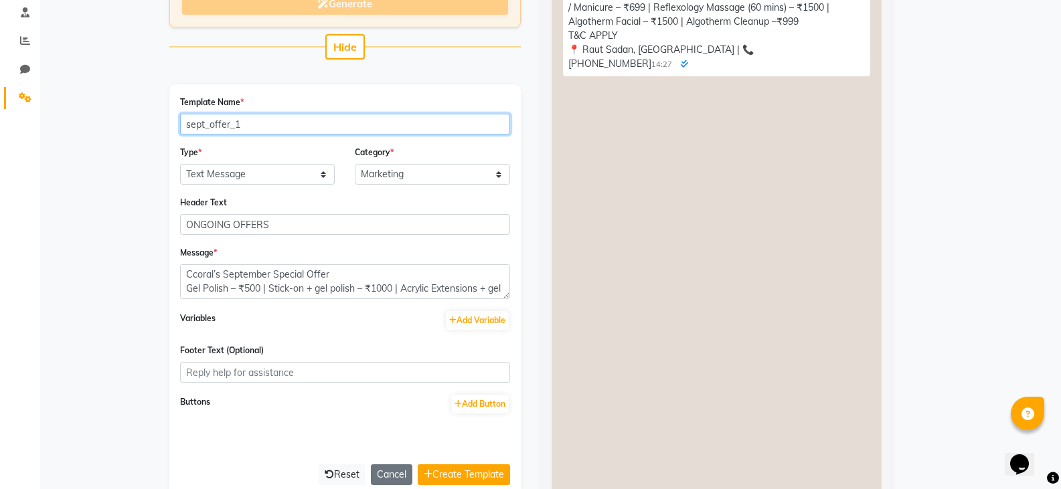
type input "sept_offer_1"
click at [474, 201] on div "Header Text ONGOING OFFERS" at bounding box center [345, 214] width 330 height 39
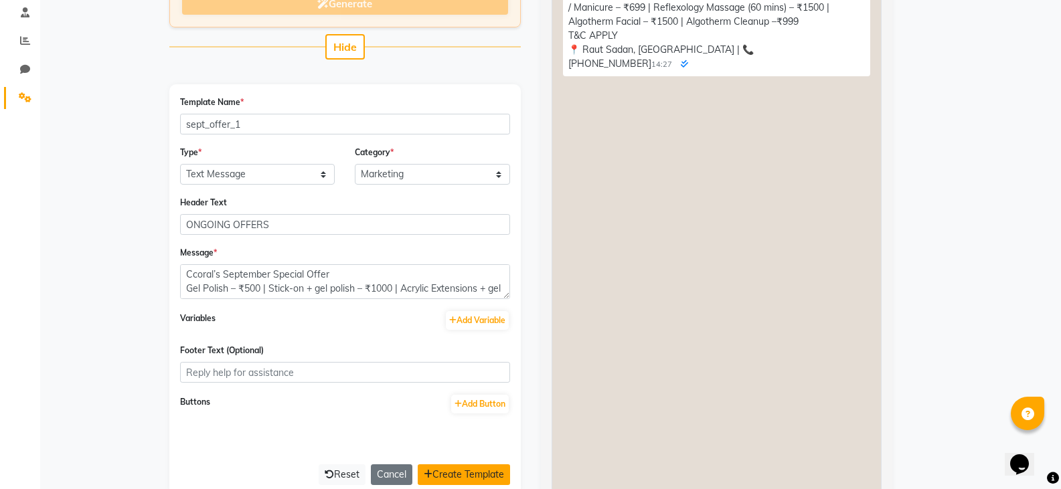
click at [492, 465] on button "Create Template" at bounding box center [464, 475] width 92 height 21
select select "APPROVED"
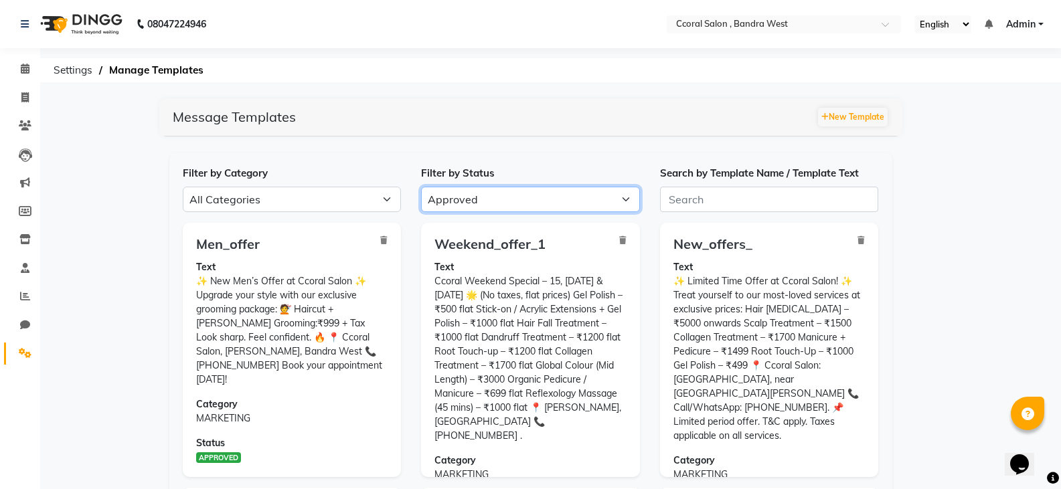
click at [595, 198] on select "All Approved Rejected Failed Pending" at bounding box center [530, 199] width 219 height 25
select select
click at [421, 187] on select "All Approved Rejected Failed Pending" at bounding box center [530, 199] width 219 height 25
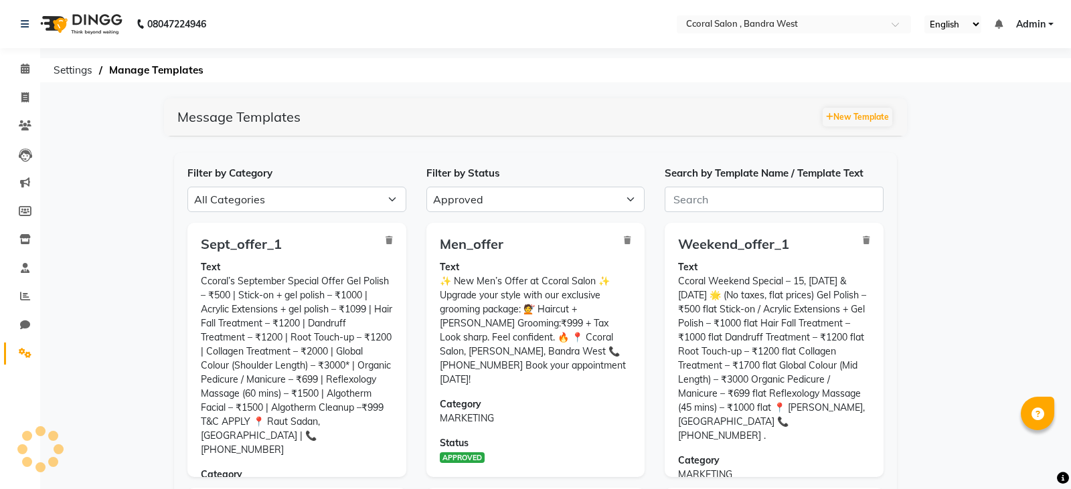
select select "APPROVED"
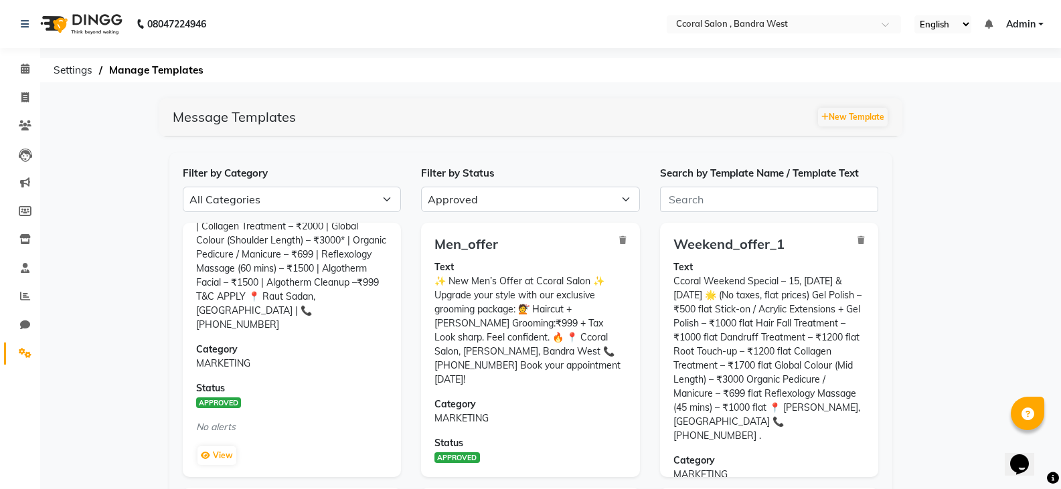
scroll to position [128, 0]
click at [15, 188] on span at bounding box center [24, 182] width 23 height 15
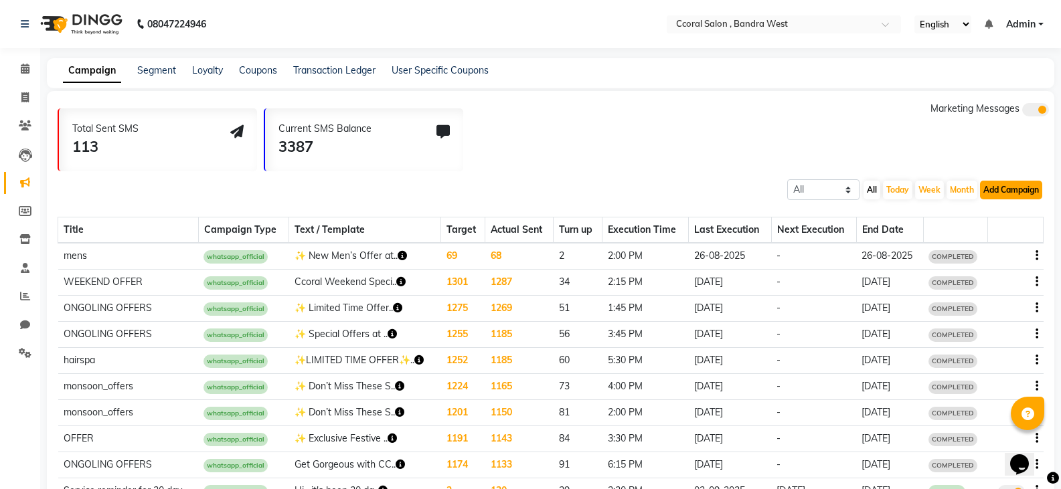
click at [987, 192] on button "Add Campaign" at bounding box center [1011, 190] width 62 height 19
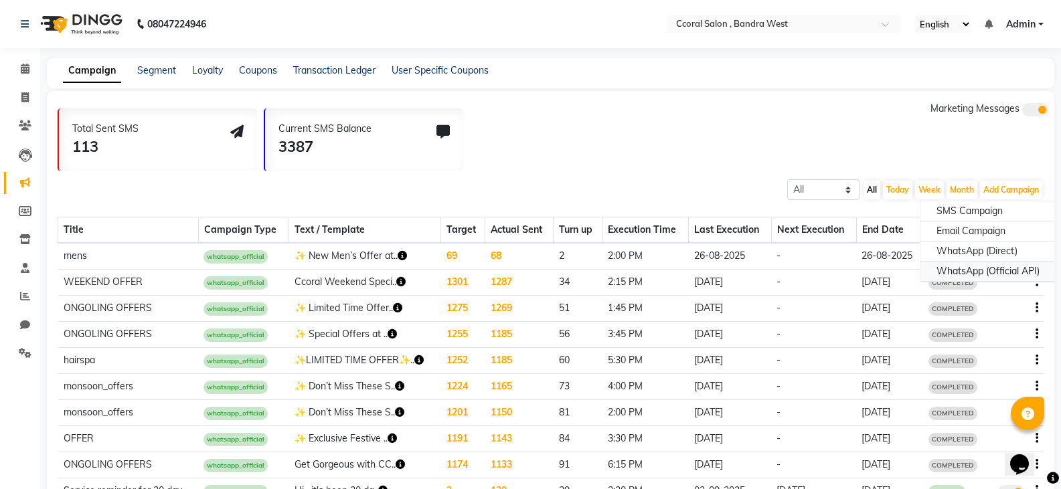
click at [1004, 264] on div "WhatsApp (Official API)" at bounding box center [987, 272] width 135 height 20
select select "2"
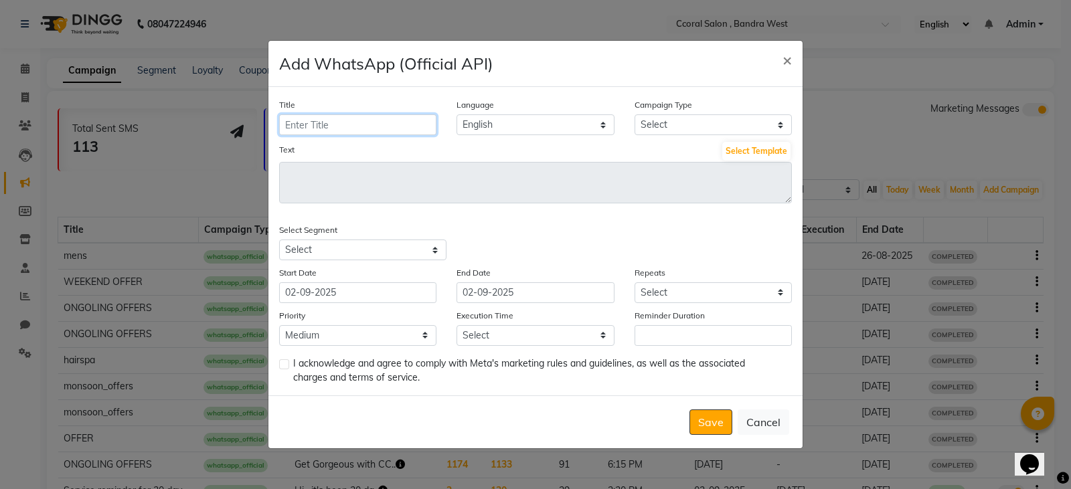
click at [372, 131] on input "Title" at bounding box center [357, 124] width 157 height 21
type input "ONGOLING OFFERS"
click at [708, 131] on select "Select Birthday Anniversary Promotional Service reminder" at bounding box center [713, 124] width 157 height 21
select select "3"
click at [635, 114] on select "Select Birthday Anniversary Promotional Service reminder" at bounding box center [713, 124] width 157 height 21
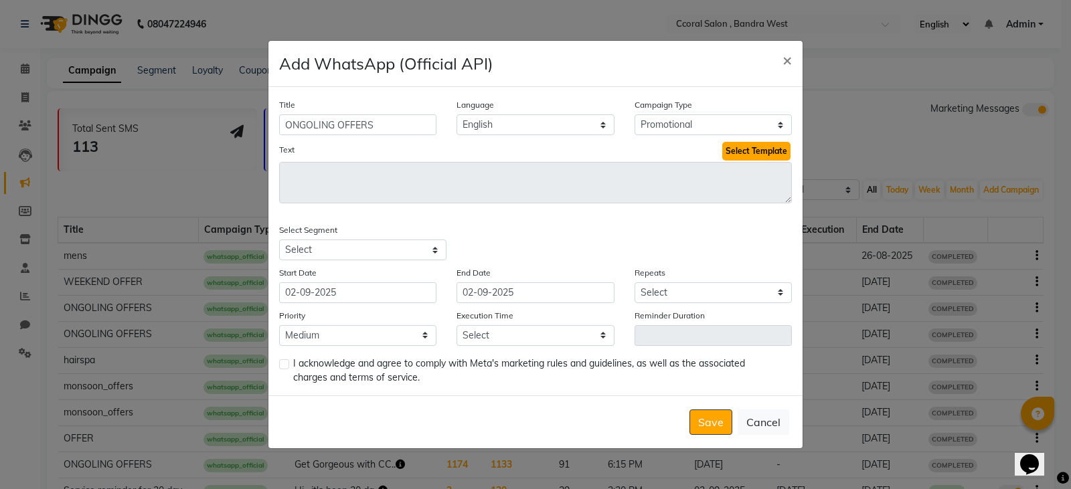
click at [767, 152] on button "Select Template" at bounding box center [756, 151] width 68 height 19
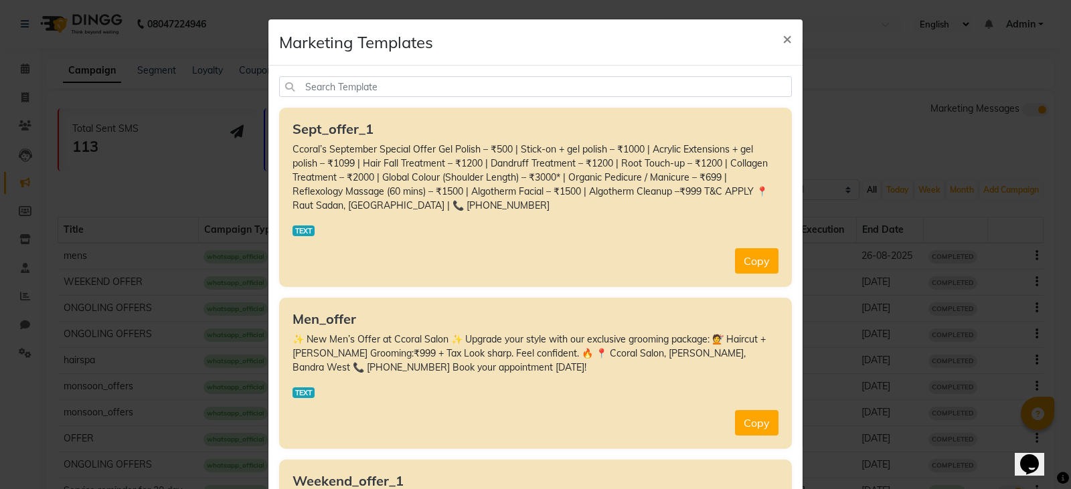
click at [744, 237] on p "TEXT" at bounding box center [536, 231] width 486 height 14
click at [755, 252] on button "Copy" at bounding box center [757, 260] width 44 height 25
type textarea "Ccoral’s September Special Offer Gel Polish – ₹500 | Stick-on + gel polish – ₹1…"
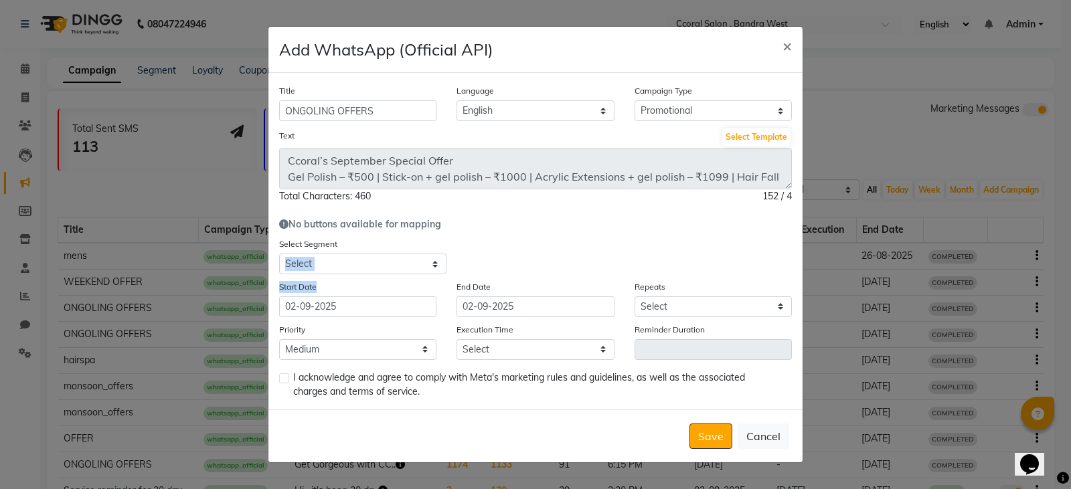
click at [392, 274] on div "Title ONGOLING OFFERS Language English Campaign Type Select Birthday Anniversar…" at bounding box center [535, 241] width 534 height 336
click at [397, 259] on select "Select All Customers All Male Customer All Female Customer All Members All Cust…" at bounding box center [362, 264] width 167 height 21
select select "37158"
click at [279, 254] on select "Select All Customers All Male Customer All Female Customer All Members All Cust…" at bounding box center [362, 264] width 167 height 21
click at [390, 313] on input "02-09-2025" at bounding box center [357, 307] width 157 height 21
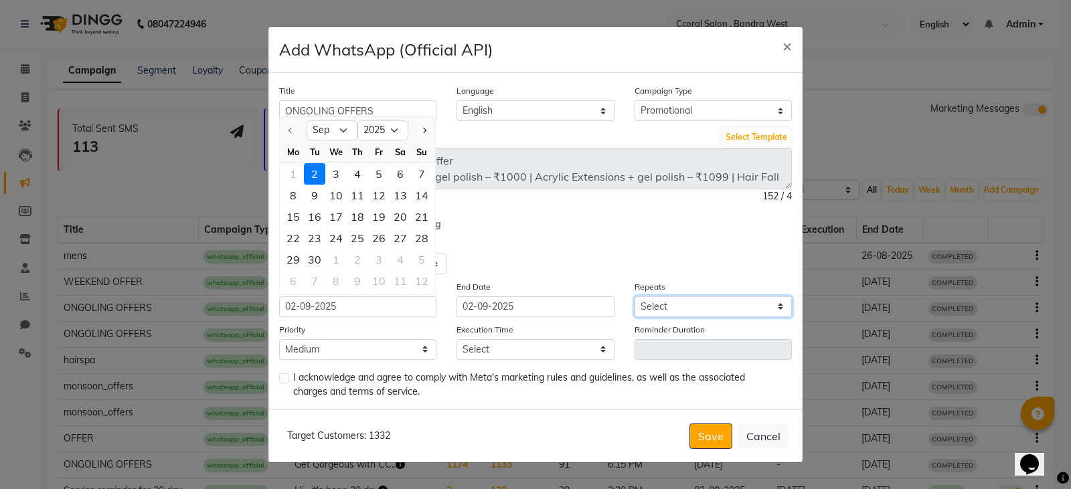
click at [723, 315] on select "Select Once Daily Alternate Day Weekly Monthly Yearly" at bounding box center [713, 307] width 157 height 21
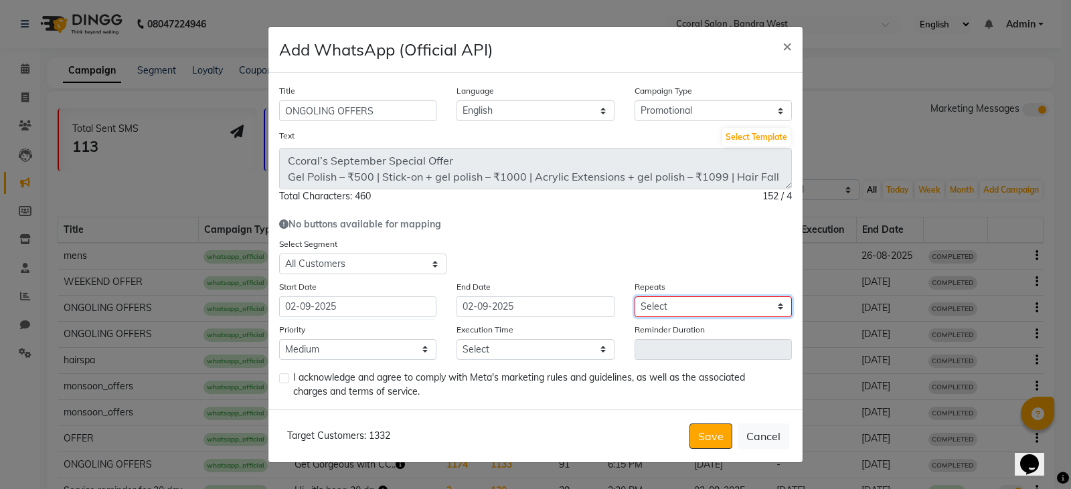
click at [710, 310] on select "Select Once Daily Alternate Day Weekly Monthly Yearly" at bounding box center [713, 307] width 157 height 21
select select "1"
click at [635, 297] on select "Select Once Daily Alternate Day Weekly Monthly Yearly" at bounding box center [713, 307] width 157 height 21
click at [416, 360] on div "Title ONGOLING OFFERS Language English Campaign Type Select Birthday Anniversar…" at bounding box center [535, 241] width 534 height 336
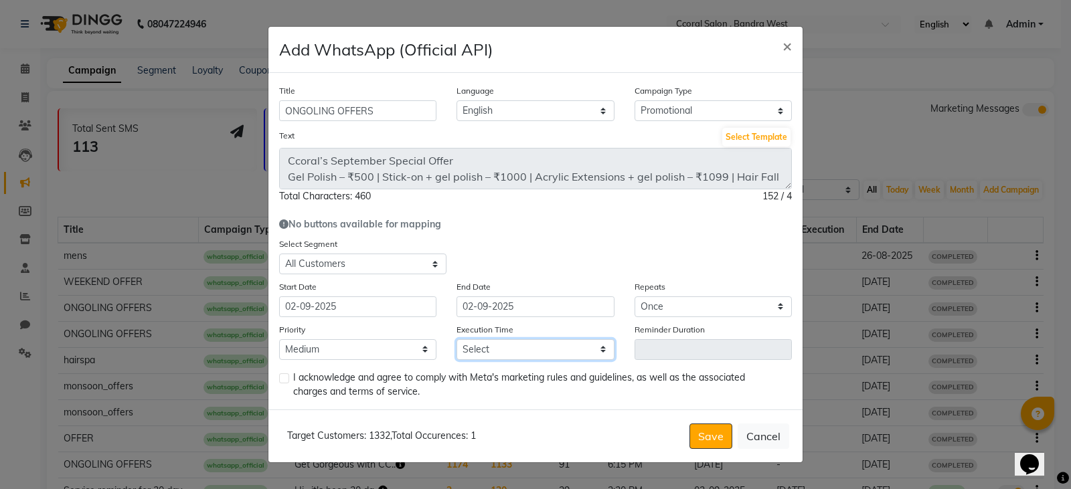
click at [577, 351] on select "Select 09:00 AM 09:15 AM 09:30 AM 09:45 AM 10:00 AM 10:15 AM 10:30 AM 10:45 AM …" at bounding box center [535, 349] width 157 height 21
select select "885"
click at [457, 339] on select "Select 09:00 AM 09:15 AM 09:30 AM 09:45 AM 10:00 AM 10:15 AM 10:30 AM 10:45 AM …" at bounding box center [535, 349] width 157 height 21
click at [280, 382] on label at bounding box center [284, 379] width 10 height 10
click at [280, 382] on input "checkbox" at bounding box center [283, 379] width 9 height 9
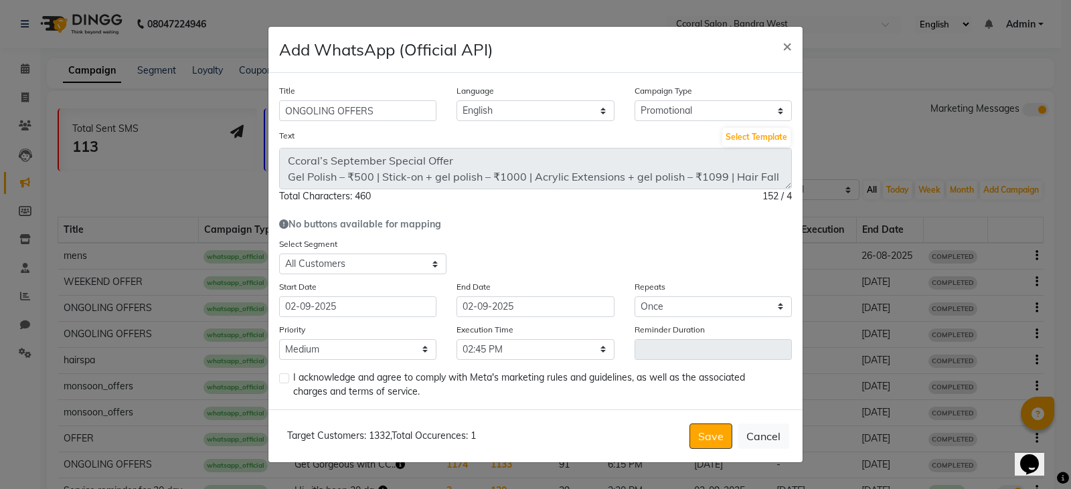
checkbox input "true"
click at [716, 429] on button "Save" at bounding box center [711, 436] width 43 height 25
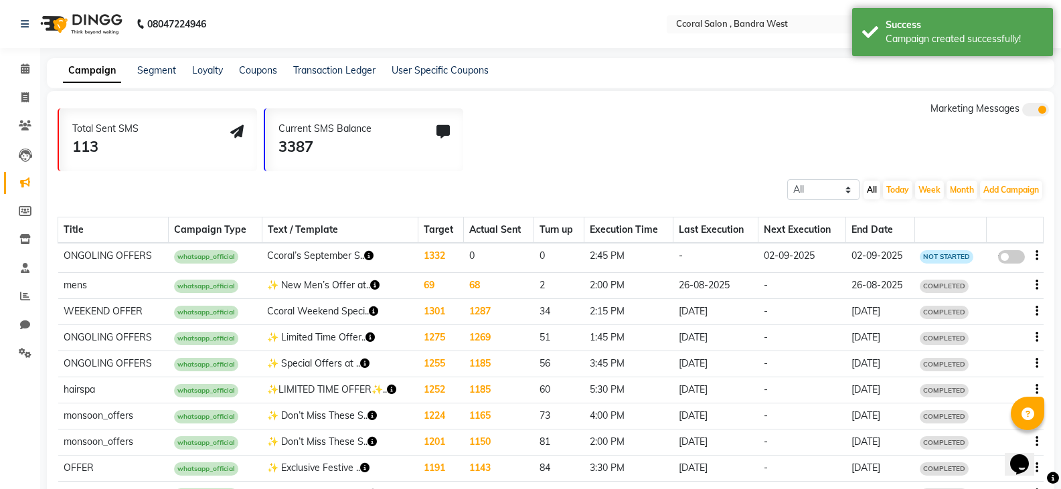
click at [1017, 254] on span at bounding box center [1011, 256] width 27 height 13
click at [1016, 259] on input "false" at bounding box center [1016, 259] width 0 height 0
select select "3"
select select "37158"
select select "1"
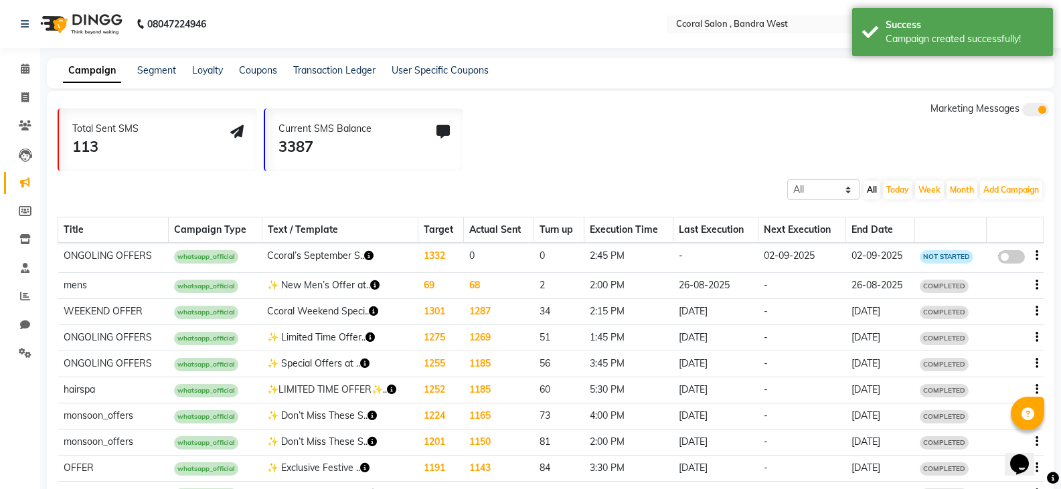
select select "2"
select select "885"
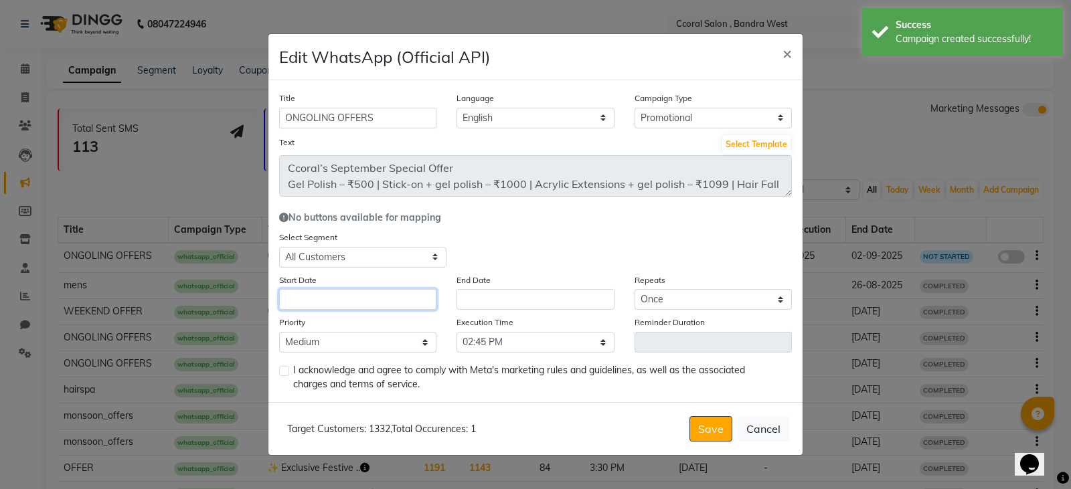
click at [406, 310] on input "text" at bounding box center [357, 299] width 157 height 21
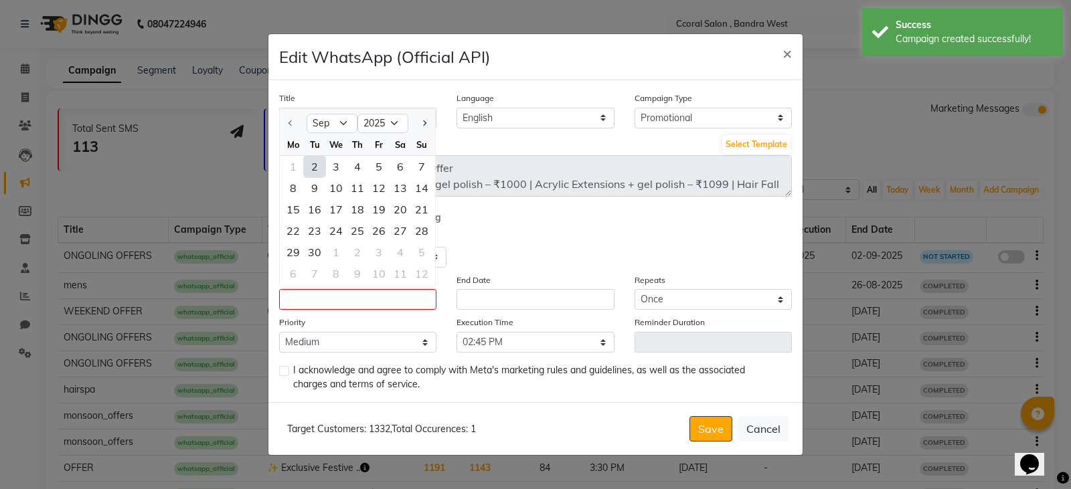
click at [319, 164] on div "2" at bounding box center [314, 166] width 21 height 21
type input "02-09-2025"
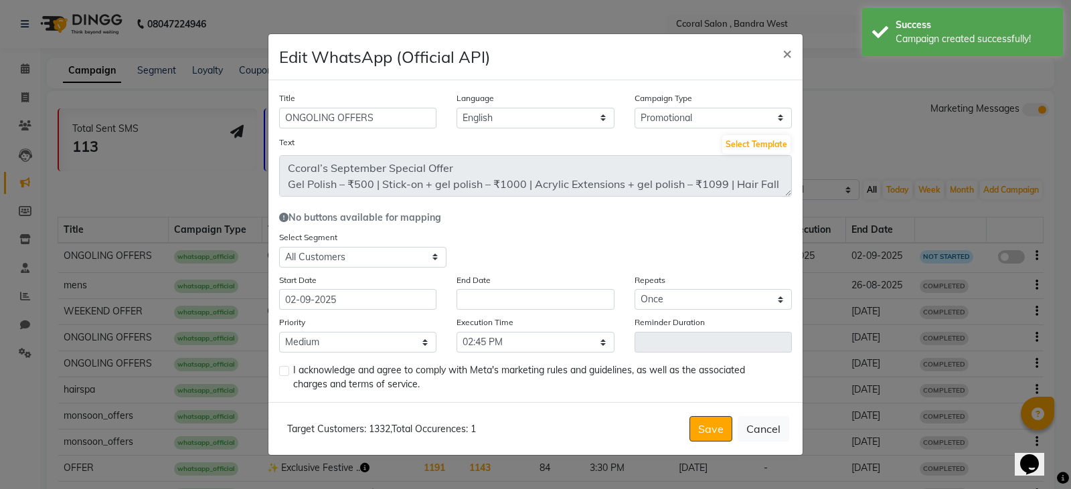
click at [487, 289] on div "End Date" at bounding box center [535, 291] width 177 height 37
click at [491, 290] on div "End Date" at bounding box center [535, 291] width 177 height 37
click at [490, 303] on input "text" at bounding box center [535, 299] width 157 height 21
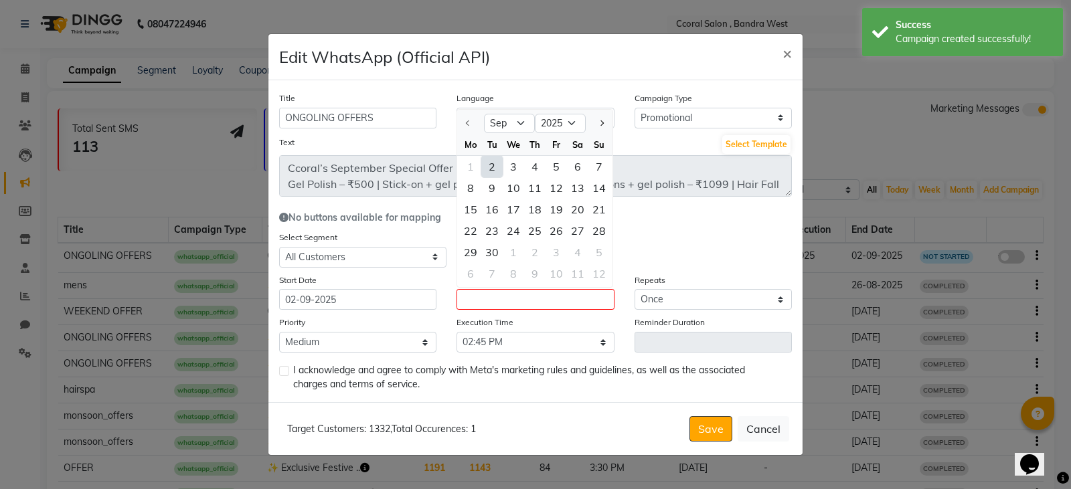
click at [487, 173] on div "2" at bounding box center [491, 166] width 21 height 21
type input "02-09-2025"
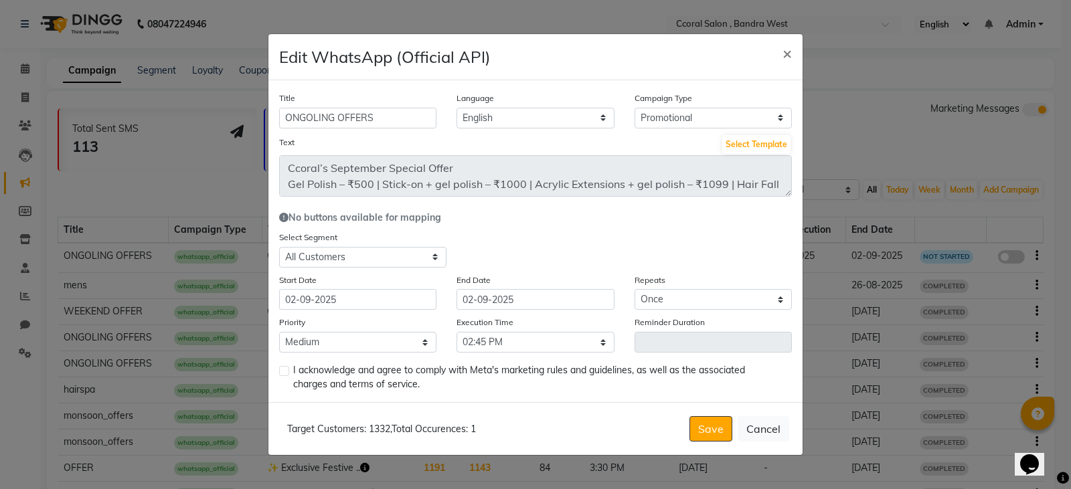
click at [280, 376] on label at bounding box center [284, 371] width 10 height 10
click at [280, 376] on input "checkbox" at bounding box center [283, 372] width 9 height 9
checkbox input "true"
click at [699, 434] on button "Save" at bounding box center [711, 428] width 43 height 25
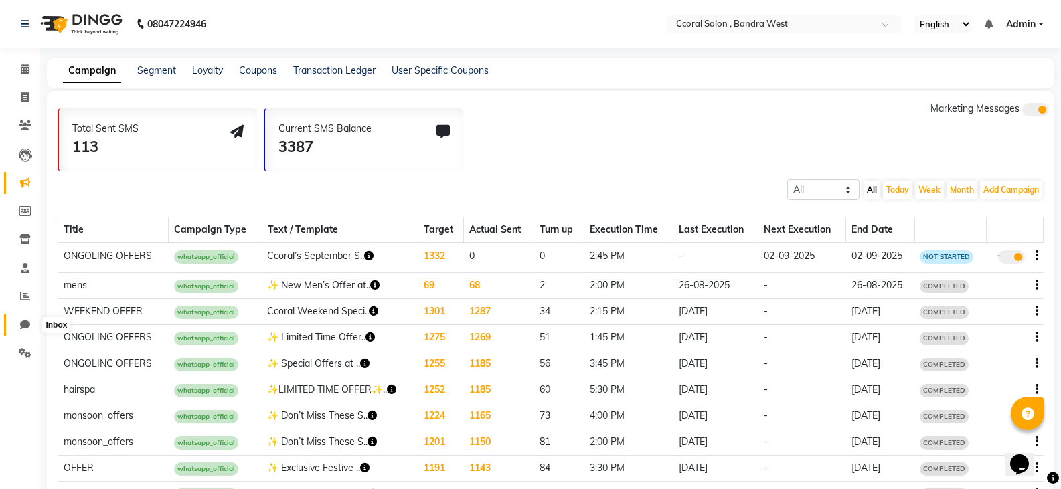
click at [31, 325] on span at bounding box center [24, 325] width 23 height 15
select select "100"
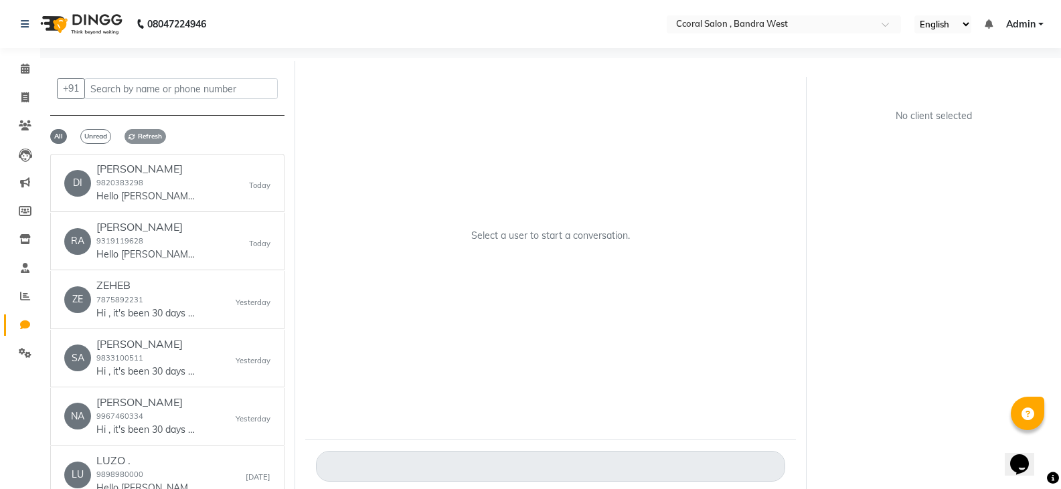
click at [134, 137] on icon at bounding box center [132, 136] width 7 height 7
click at [147, 137] on span "Refresh" at bounding box center [146, 136] width 42 height 15
click at [21, 68] on icon at bounding box center [25, 69] width 9 height 10
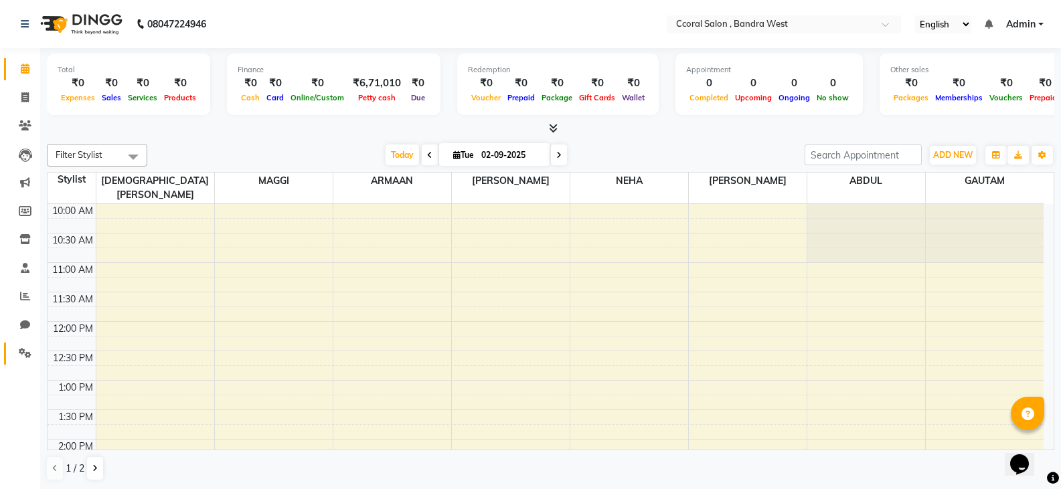
click at [20, 345] on link "Settings" at bounding box center [20, 354] width 32 height 22
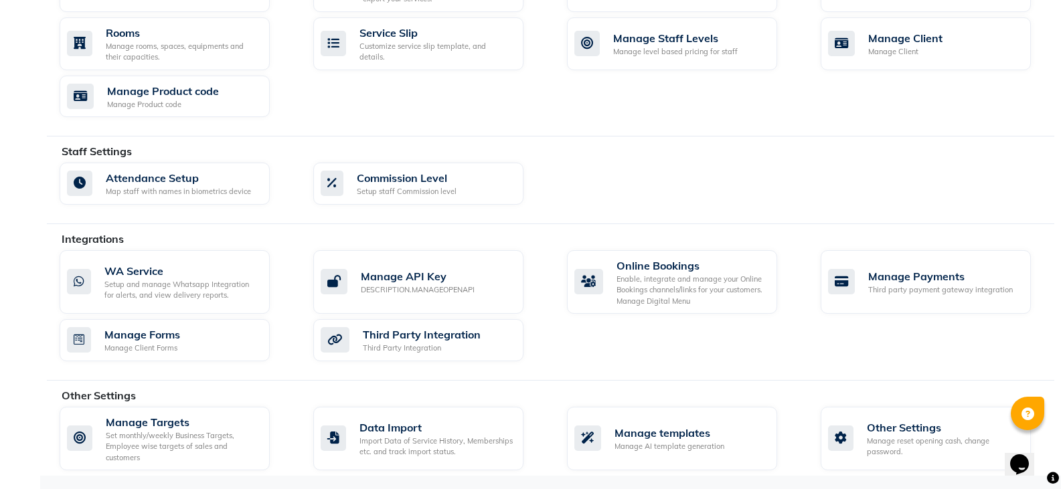
scroll to position [589, 0]
click at [629, 455] on div "Manage templates Manage AI template generation" at bounding box center [672, 439] width 210 height 64
select select "APPROVED"
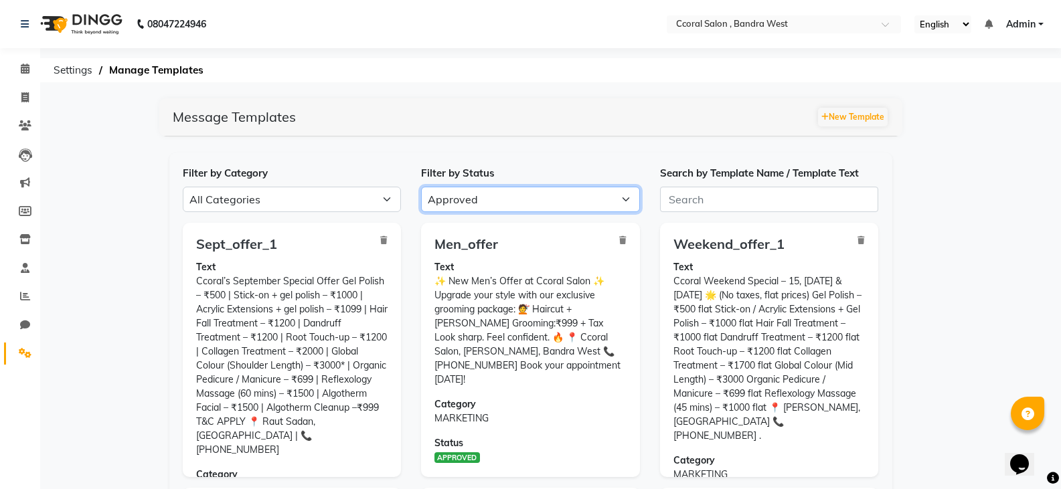
click at [483, 206] on select "All Approved Rejected Failed Pending" at bounding box center [530, 199] width 219 height 25
select select
click at [421, 187] on select "All Approved Rejected Failed Pending" at bounding box center [530, 199] width 219 height 25
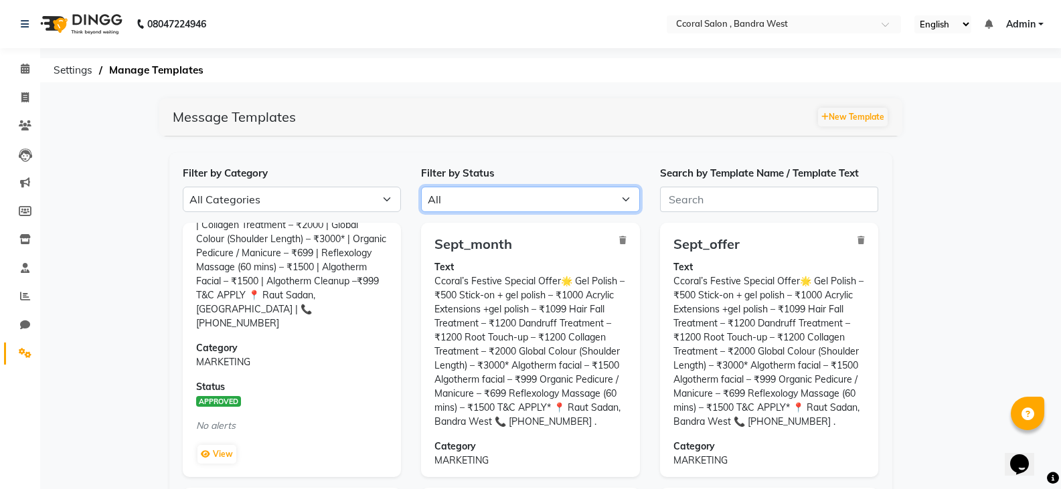
scroll to position [128, 0]
click at [266, 341] on p "Category MARKETING" at bounding box center [292, 354] width 192 height 28
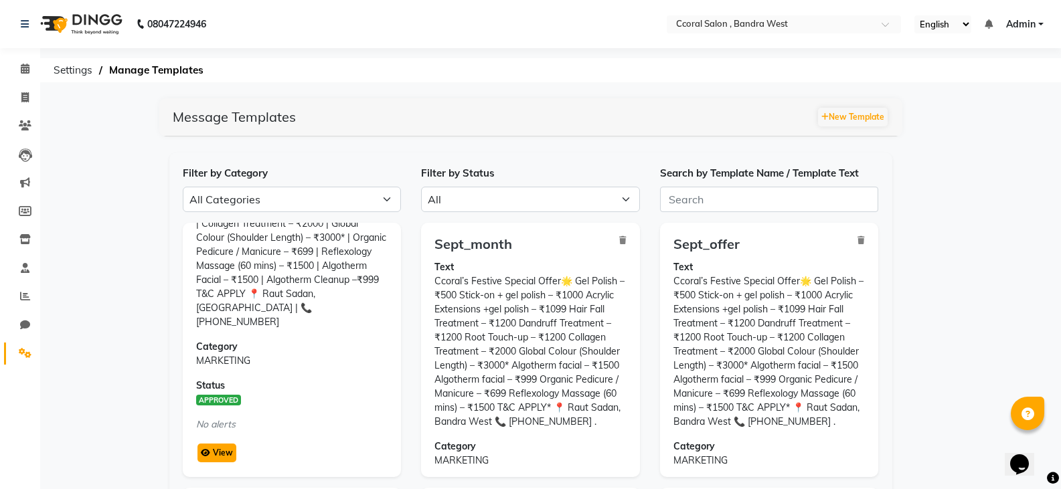
click at [232, 449] on button "View" at bounding box center [216, 453] width 39 height 19
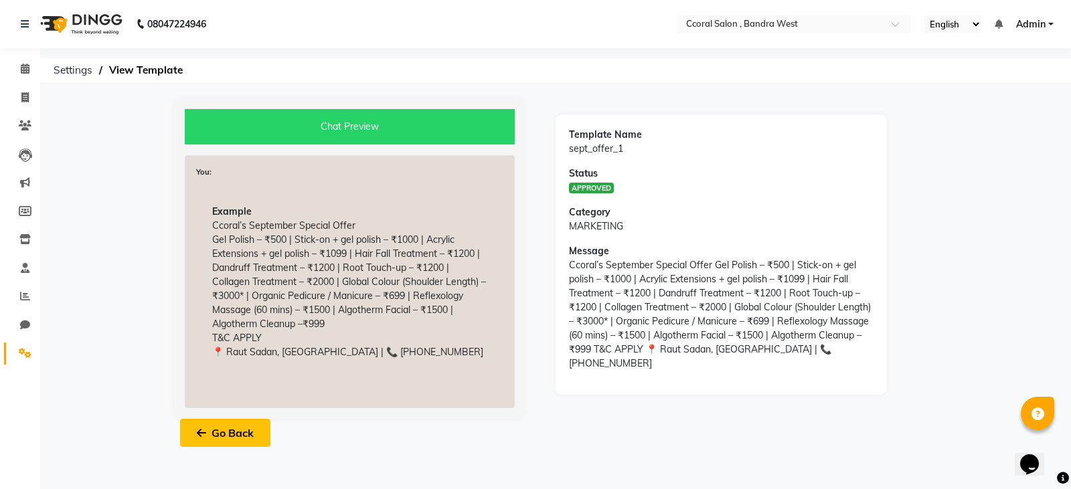
click at [259, 437] on button "Go Back" at bounding box center [225, 433] width 90 height 28
select select "APPROVED"
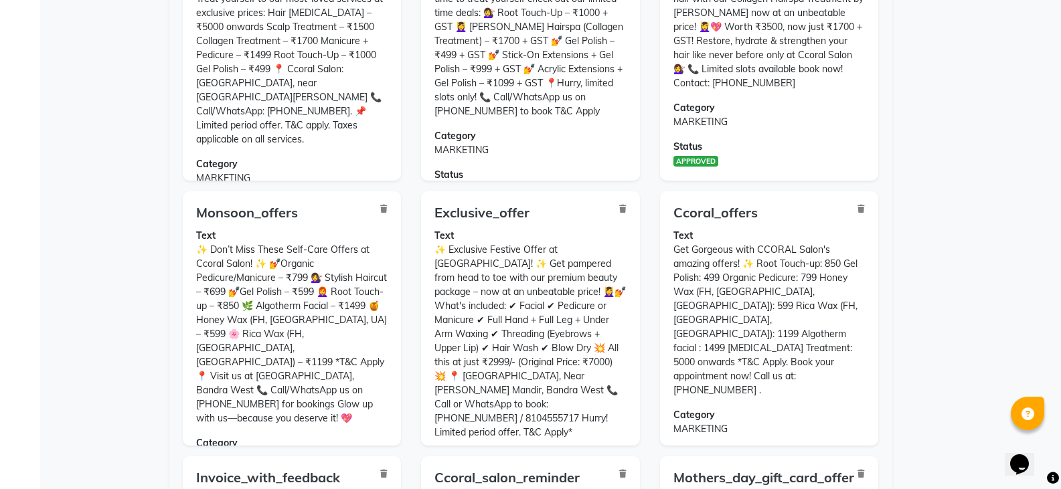
scroll to position [134, 0]
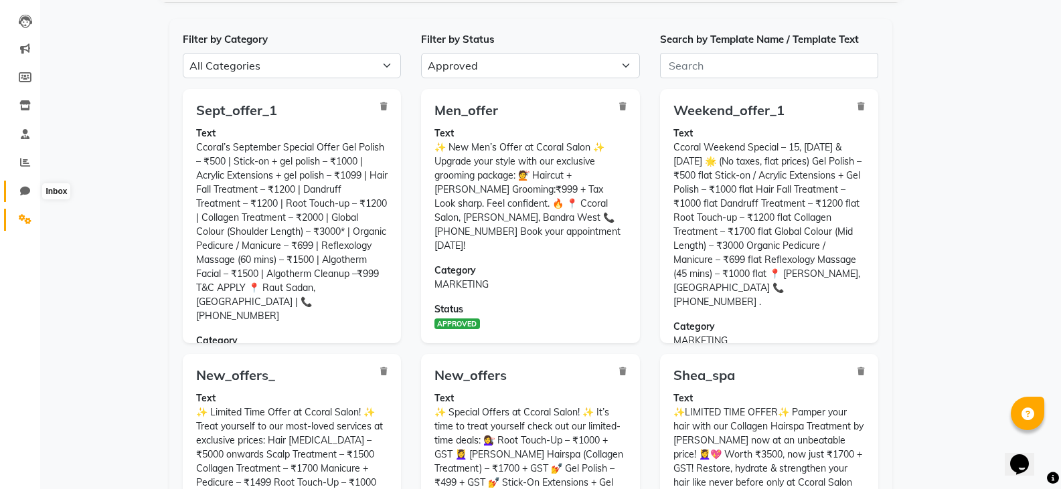
click at [19, 191] on span at bounding box center [24, 191] width 23 height 15
select select "100"
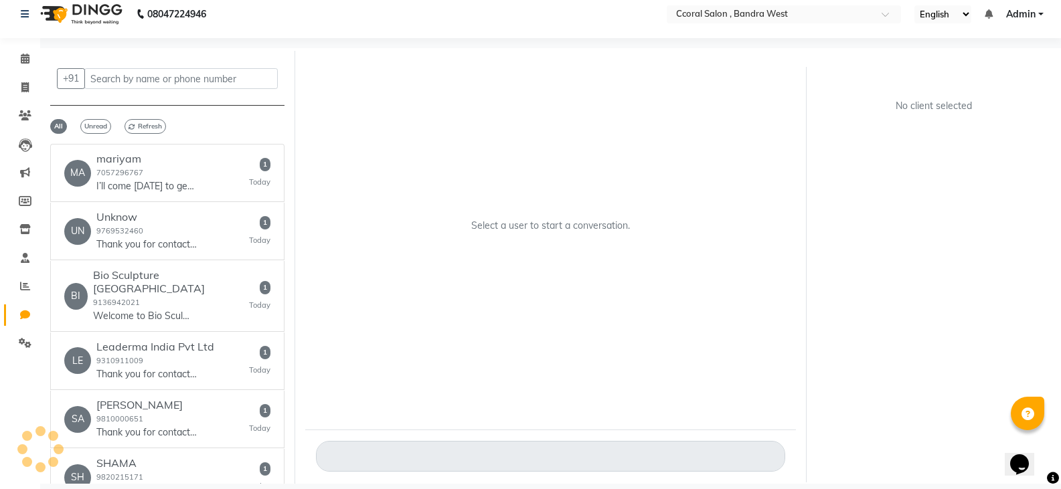
scroll to position [10, 0]
click at [112, 165] on div "mariyam 7057296767 I’ll come today to get my nails done" at bounding box center [146, 173] width 100 height 41
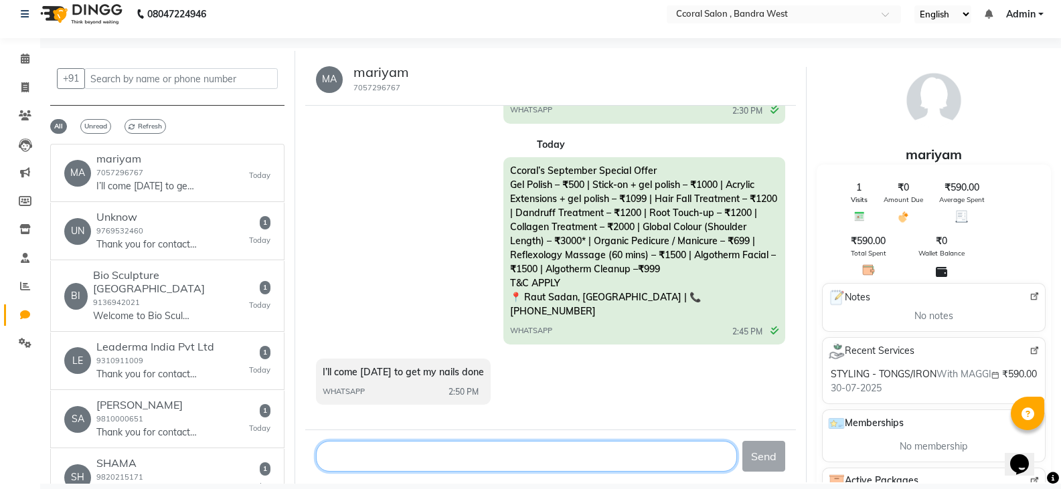
click at [481, 463] on textarea at bounding box center [526, 456] width 421 height 31
type textarea "what time?"
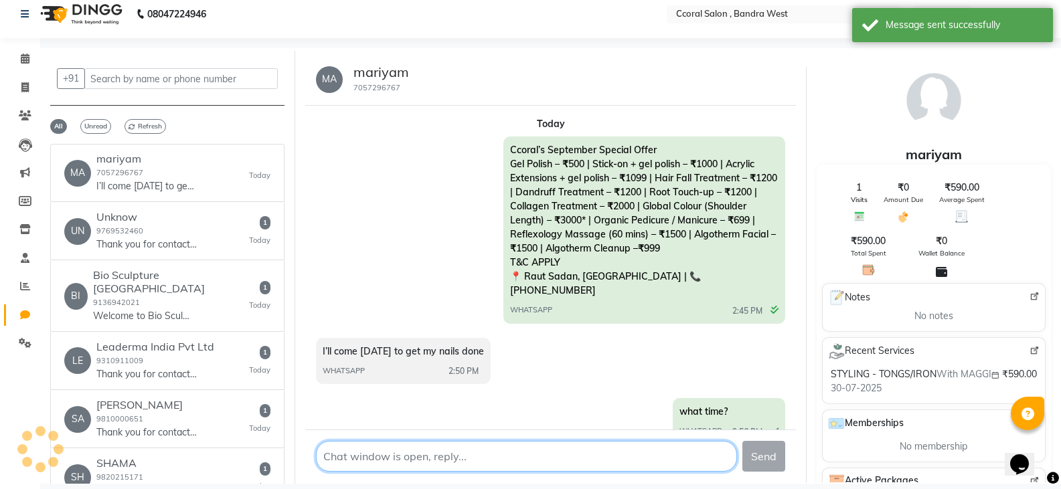
scroll to position [644, 0]
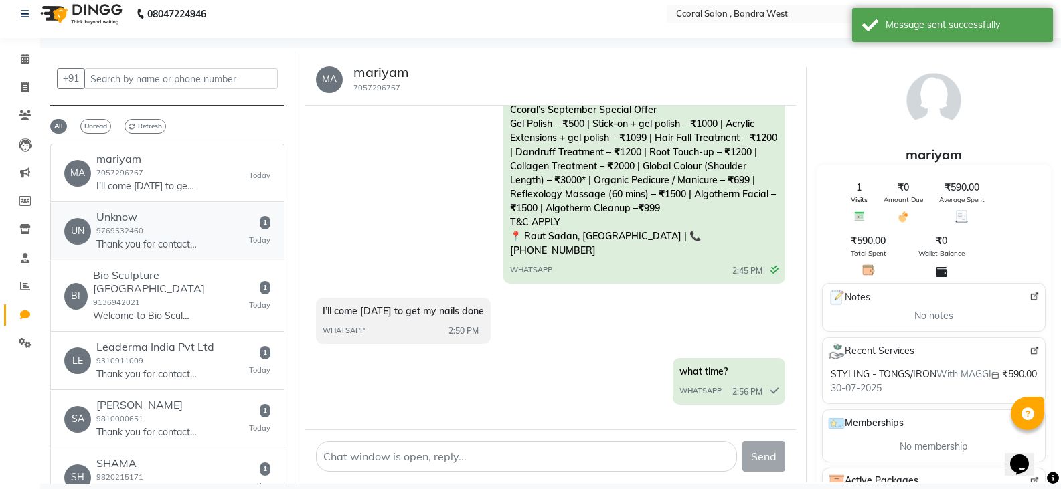
click at [206, 256] on link "UN Unknow 9769532460 Thank you for contacting Genesis The Dental Skin Clinic! P…" at bounding box center [167, 232] width 234 height 58
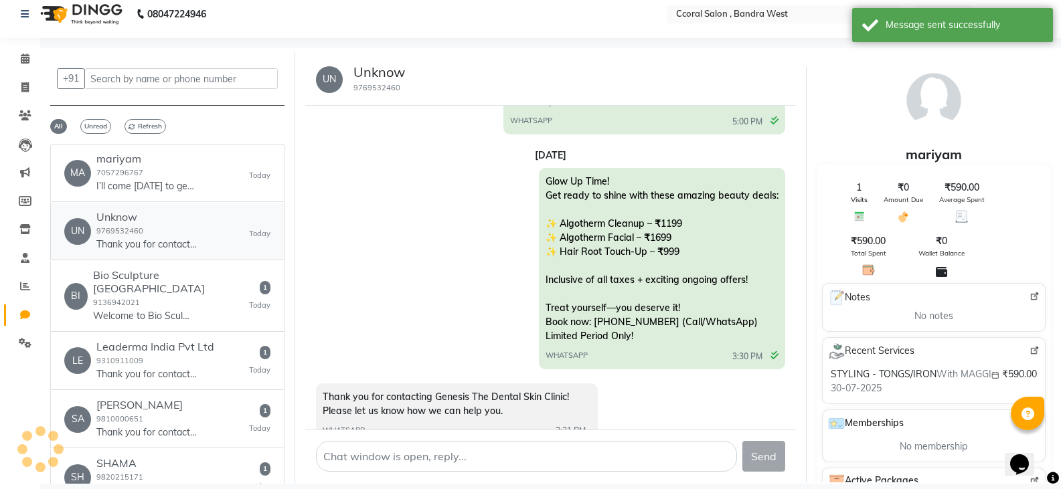
scroll to position [4035, 0]
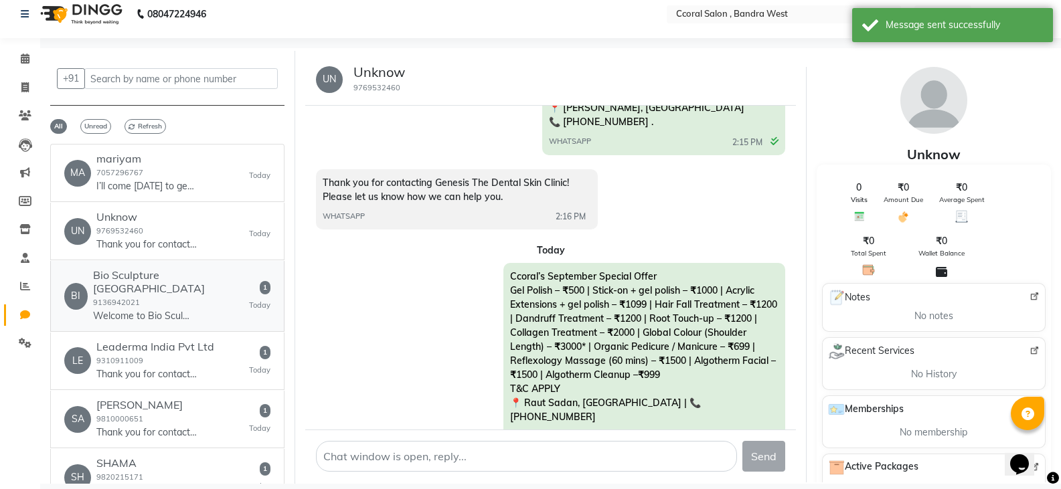
click at [197, 272] on div "BI Bio Sculpture India 9136942021 Welcome to Bio Sculpture India! Our dedicated…" at bounding box center [167, 296] width 206 height 54
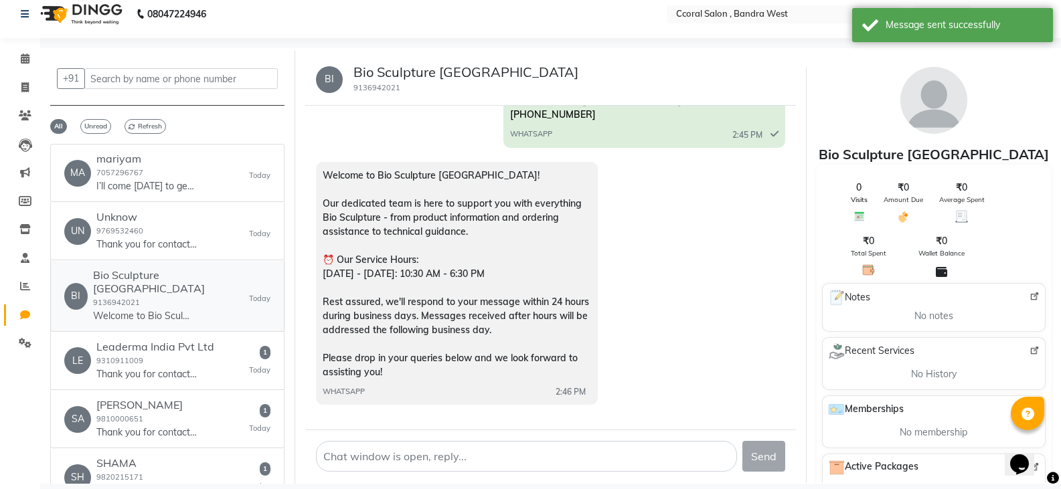
scroll to position [2476, 0]
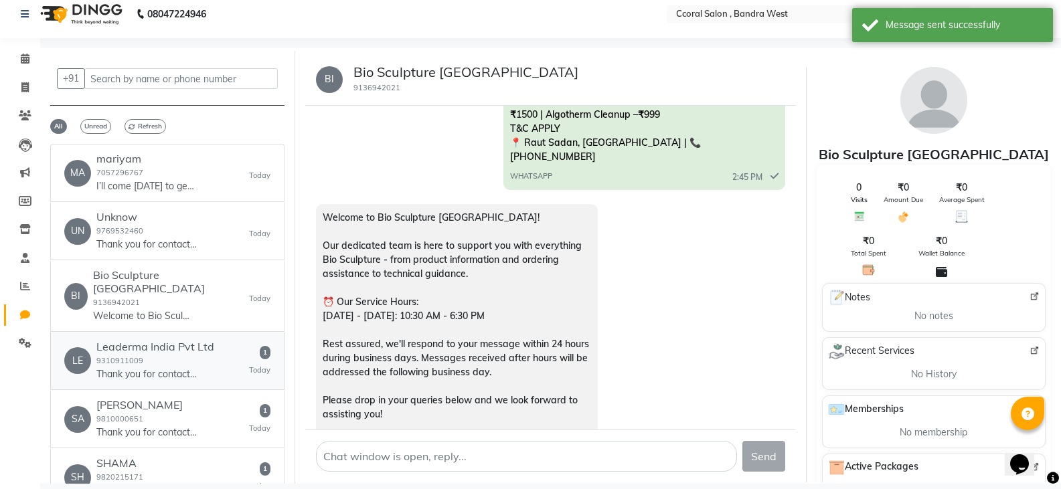
click at [234, 348] on div "LE Leaderma India Pvt Ltd 9310911009 Thank you for contacting Leaderma India Pv…" at bounding box center [167, 361] width 206 height 41
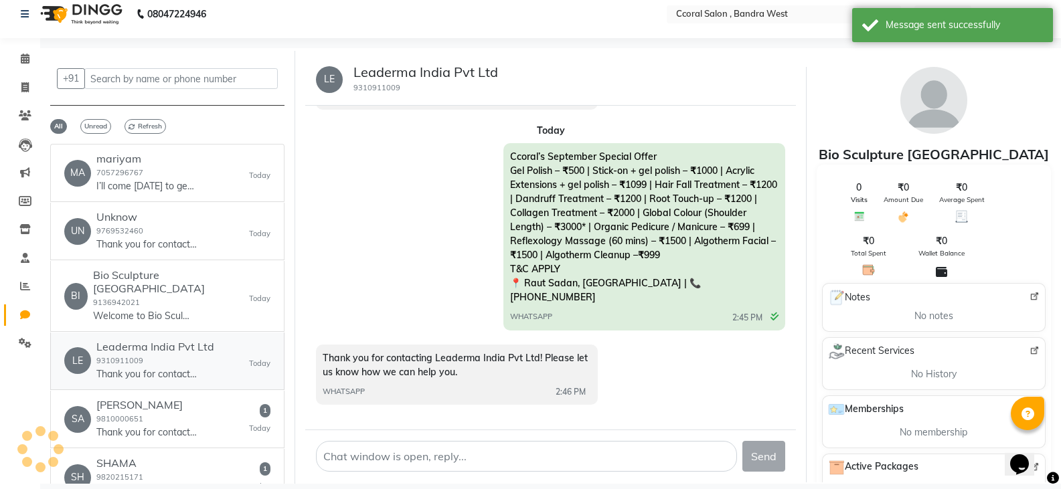
scroll to position [912, 0]
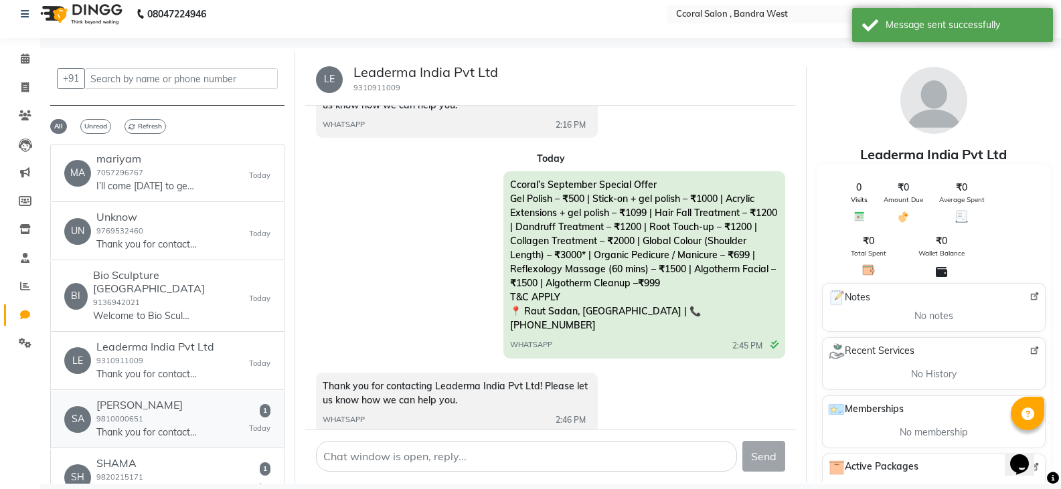
click at [270, 418] on link "SA SANGEETA KHUSHLANI 9810000651 Thank you for contacting sangeeta!! Hire Lapto…" at bounding box center [167, 420] width 234 height 58
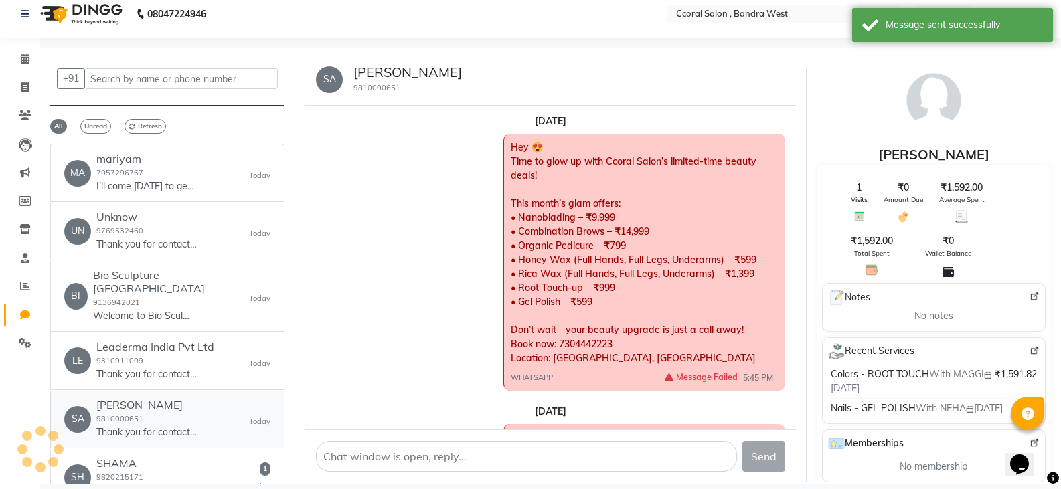
scroll to position [3745, 0]
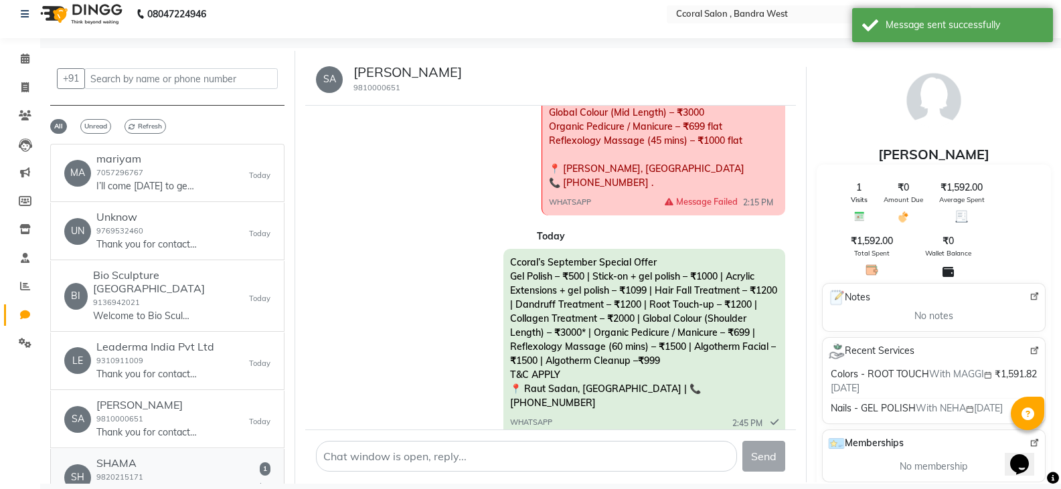
click at [230, 475] on div "SH SHAMA 9820215171 Thank you for contacting Charmings Miracles Productions! Pl…" at bounding box center [167, 477] width 206 height 41
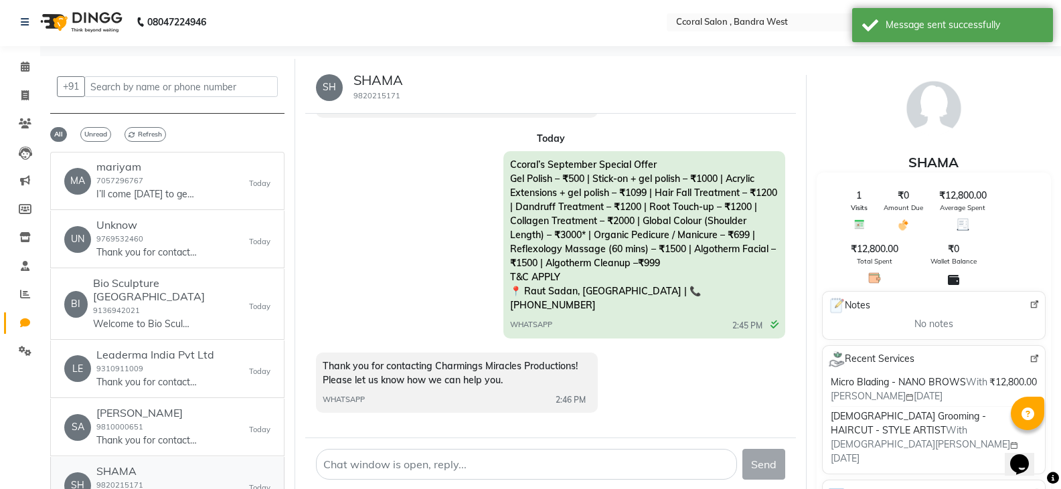
scroll to position [0, 0]
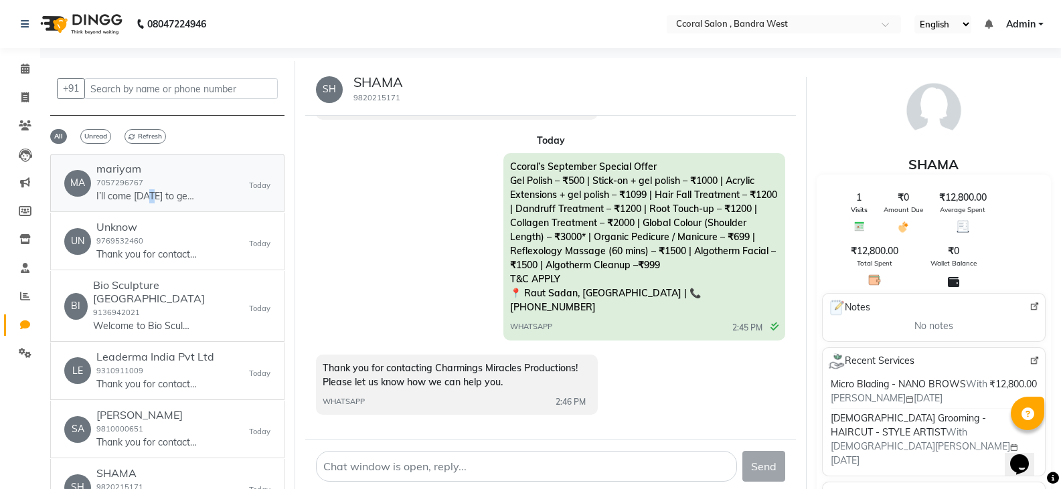
click at [151, 199] on p "I’ll come today to get my nails done" at bounding box center [146, 196] width 100 height 14
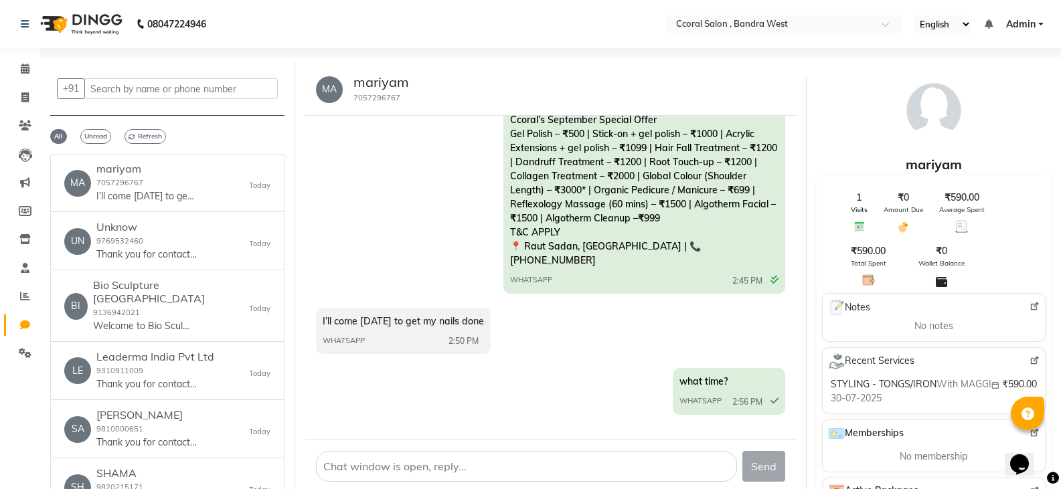
click at [410, 222] on div "Ccoral’s September Special Offer Gel Polish – ₹500 | Stick-on + gel polish – ₹1…" at bounding box center [550, 201] width 469 height 191
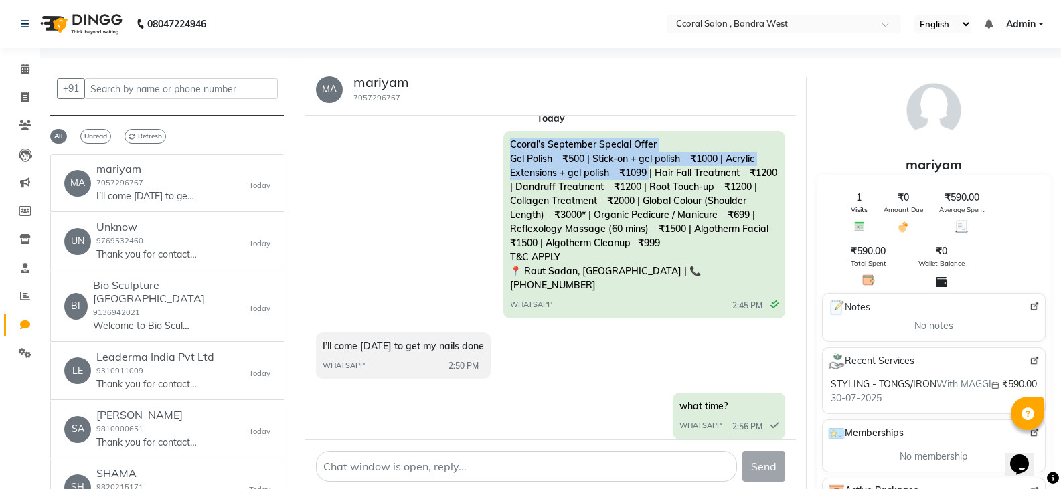
drag, startPoint x: 621, startPoint y: 232, endPoint x: 651, endPoint y: 227, distance: 30.6
click at [651, 227] on span "Ccoral’s September Special Offer Gel Polish – ₹500 | Stick-on + gel polish – ₹1…" at bounding box center [643, 215] width 267 height 153
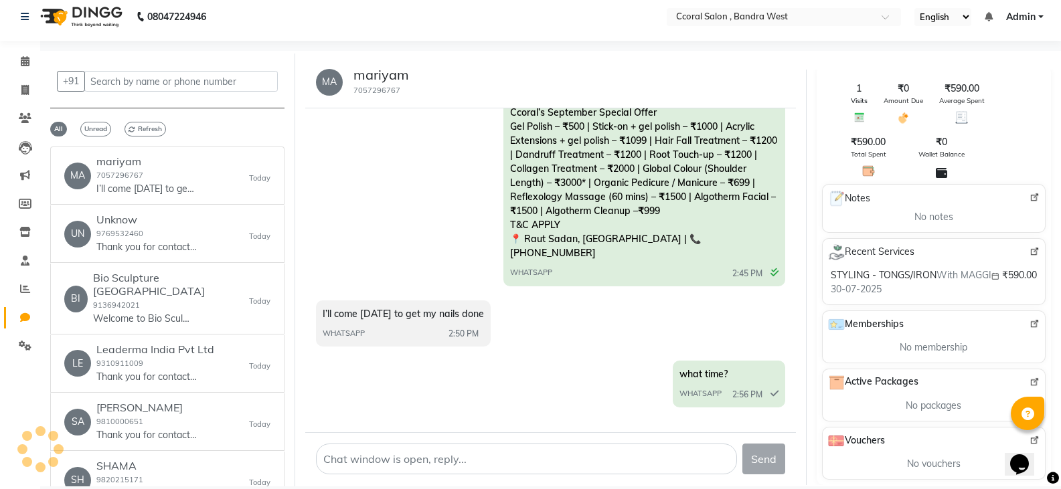
scroll to position [0, 0]
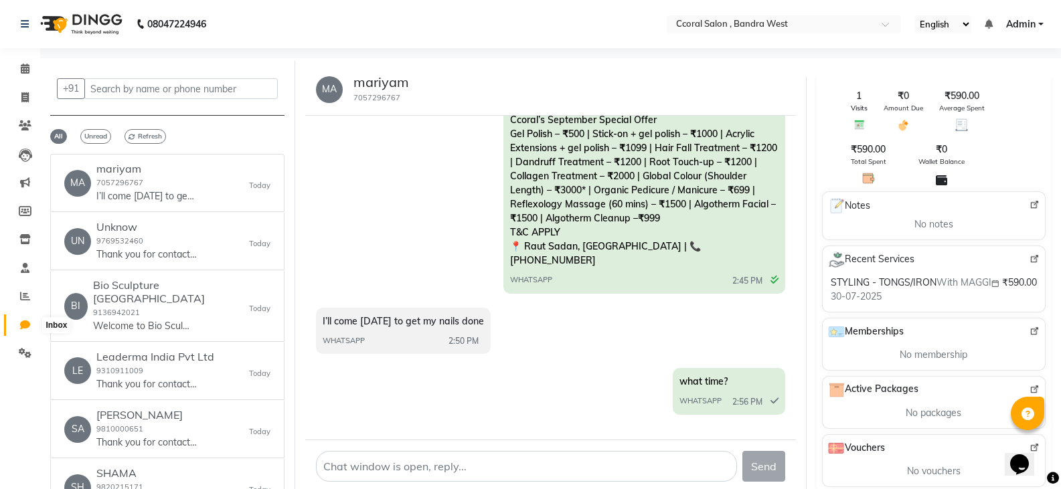
click at [27, 323] on icon at bounding box center [25, 325] width 10 height 10
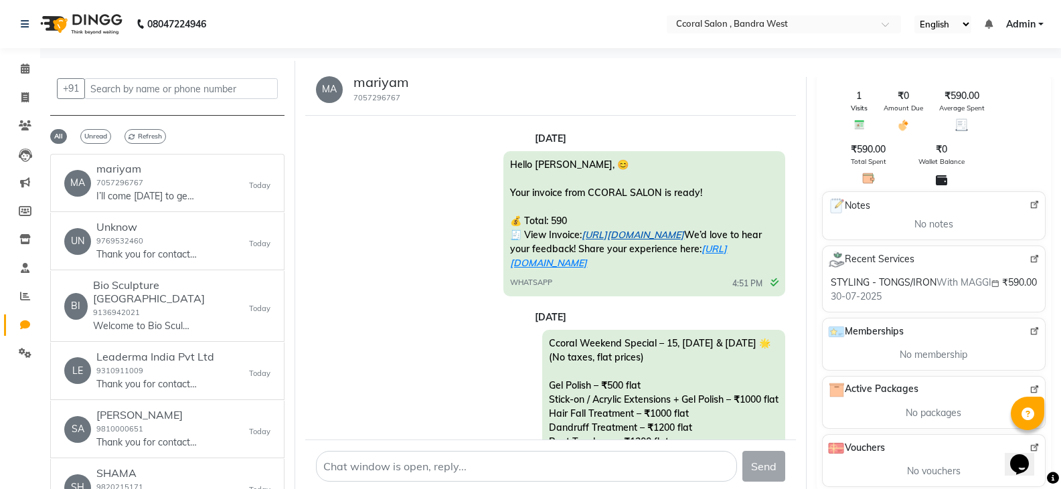
click at [599, 234] on link "https://m.dingg.in/inv?id=01f57966-bad3-4ae1-b09c-e003616df345&s=a61313ba-c053-…" at bounding box center [633, 235] width 102 height 12
click at [21, 295] on icon at bounding box center [25, 296] width 10 height 10
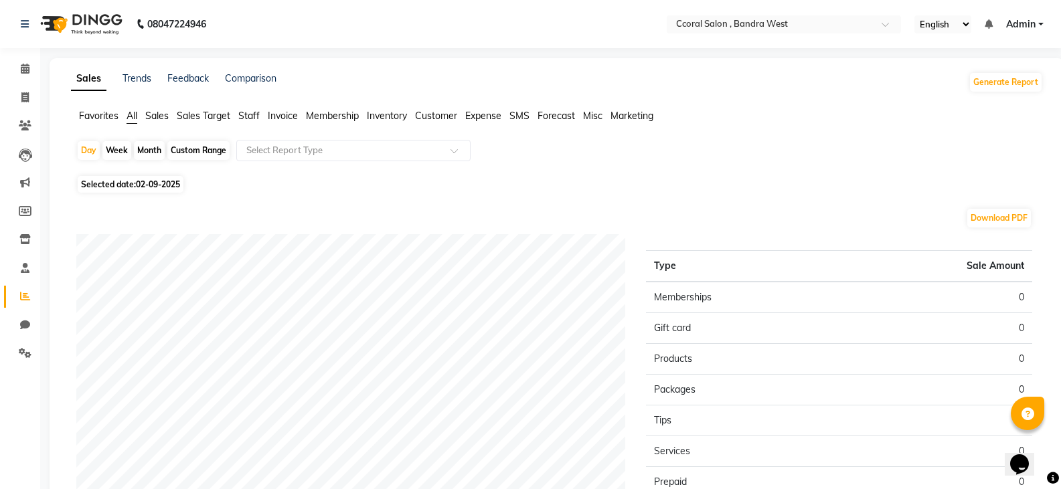
click at [199, 153] on div "Custom Range" at bounding box center [198, 150] width 62 height 19
select select "9"
select select "2025"
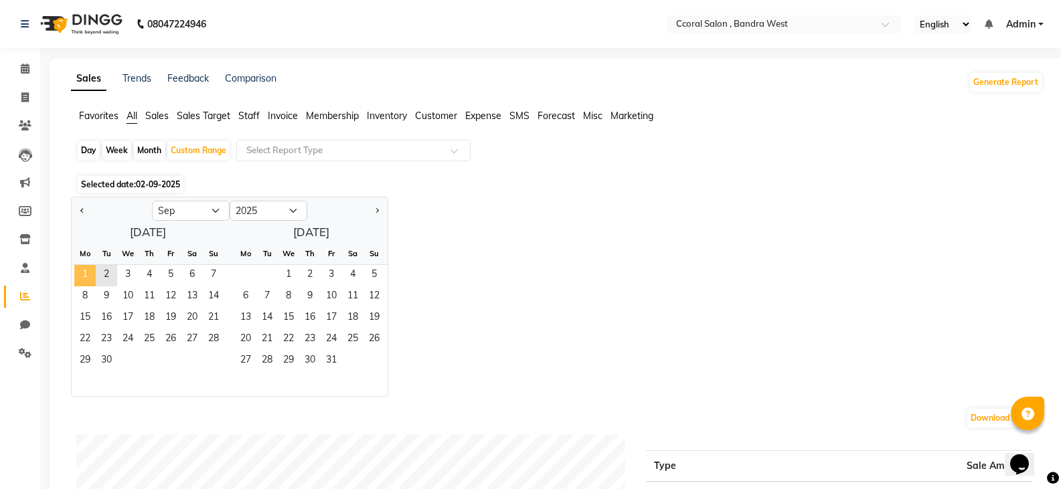
click at [82, 273] on span "1" at bounding box center [84, 275] width 21 height 21
click at [104, 359] on span "30" at bounding box center [106, 361] width 21 height 21
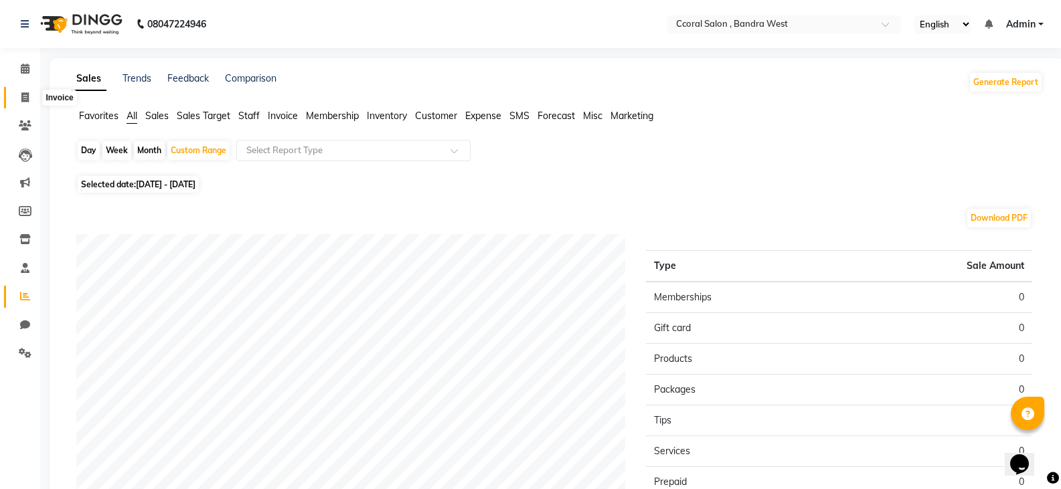
click at [21, 99] on span at bounding box center [24, 97] width 23 height 15
select select "service"
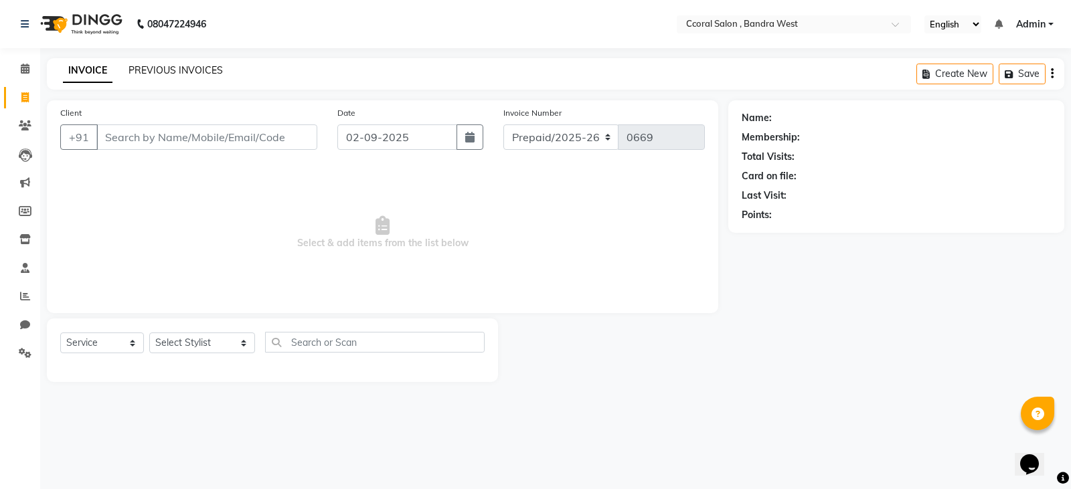
click at [171, 66] on link "PREVIOUS INVOICES" at bounding box center [176, 70] width 94 height 12
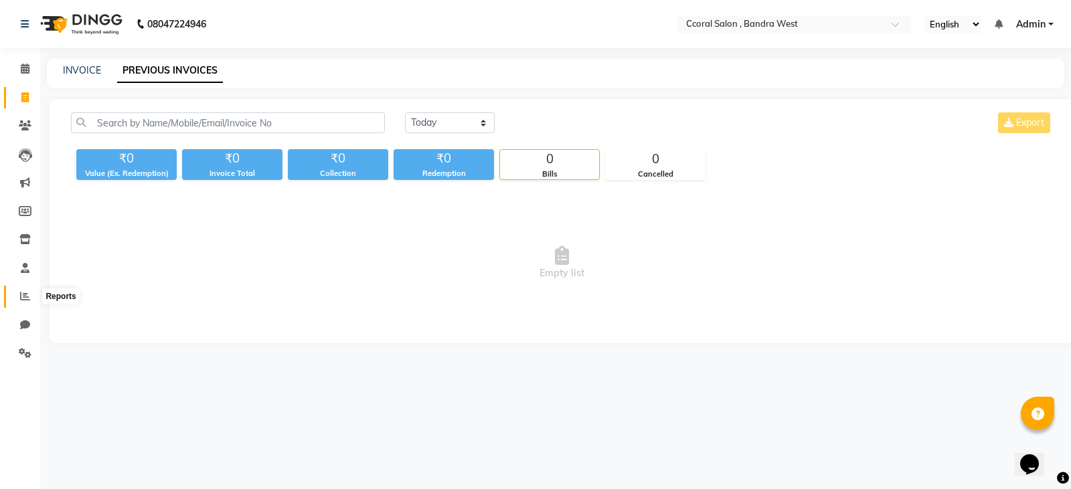
click at [31, 295] on span at bounding box center [24, 296] width 23 height 15
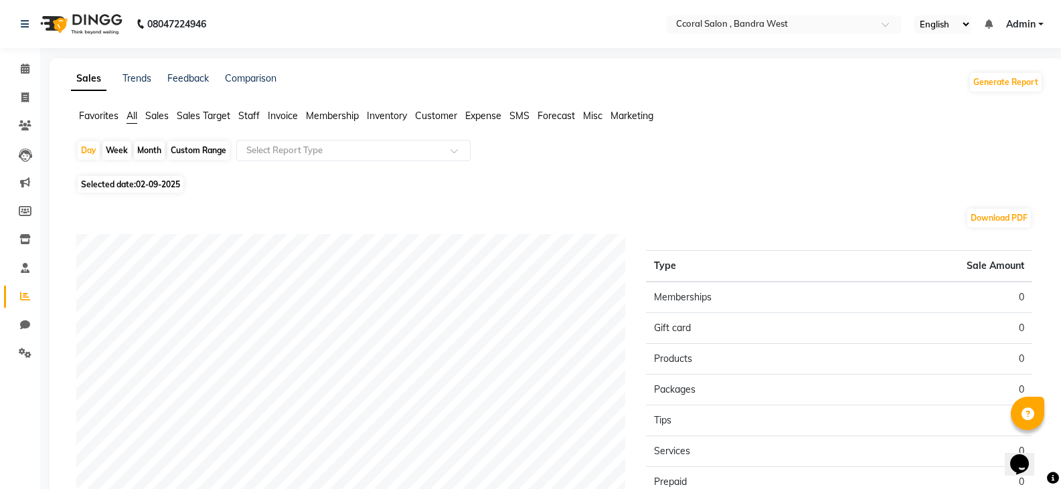
click at [218, 143] on div "Custom Range" at bounding box center [198, 150] width 62 height 19
select select "9"
select select "2025"
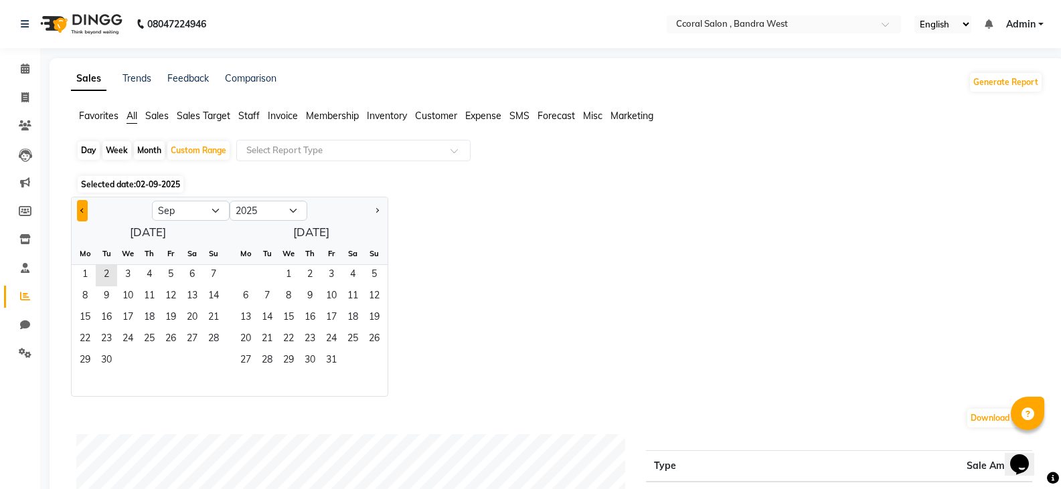
click at [81, 211] on span "Previous month" at bounding box center [82, 210] width 5 height 5
select select "8"
click at [175, 285] on span "1" at bounding box center [170, 275] width 21 height 21
click at [208, 366] on span "31" at bounding box center [213, 361] width 21 height 21
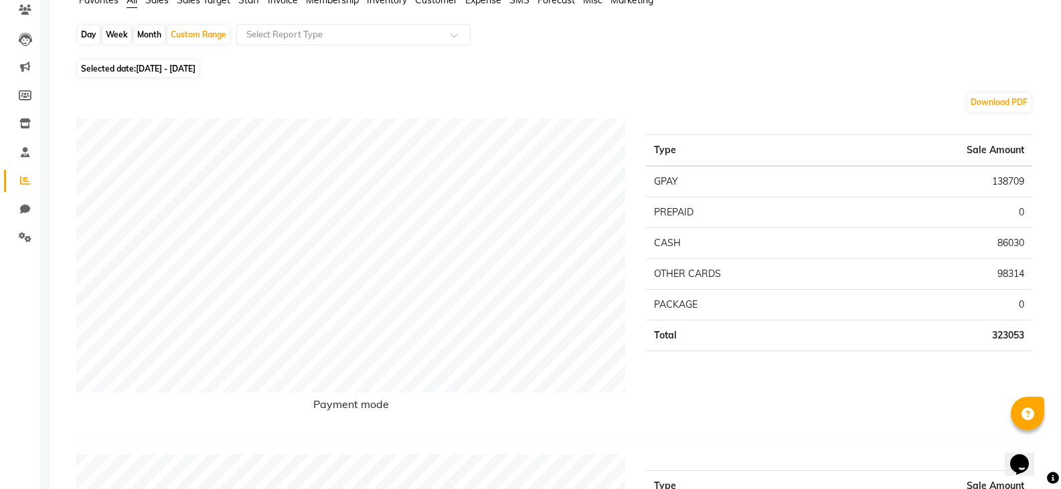
scroll to position [134, 0]
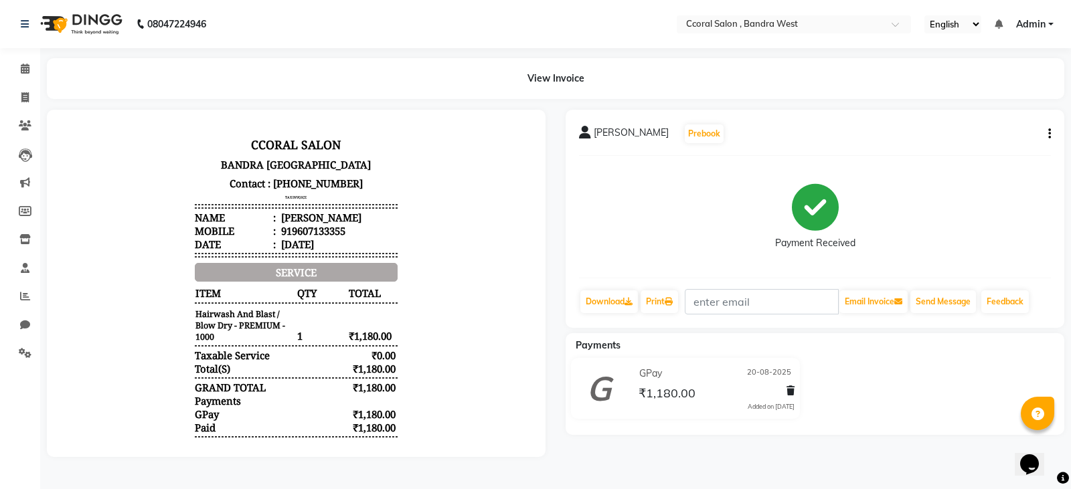
scroll to position [11, 0]
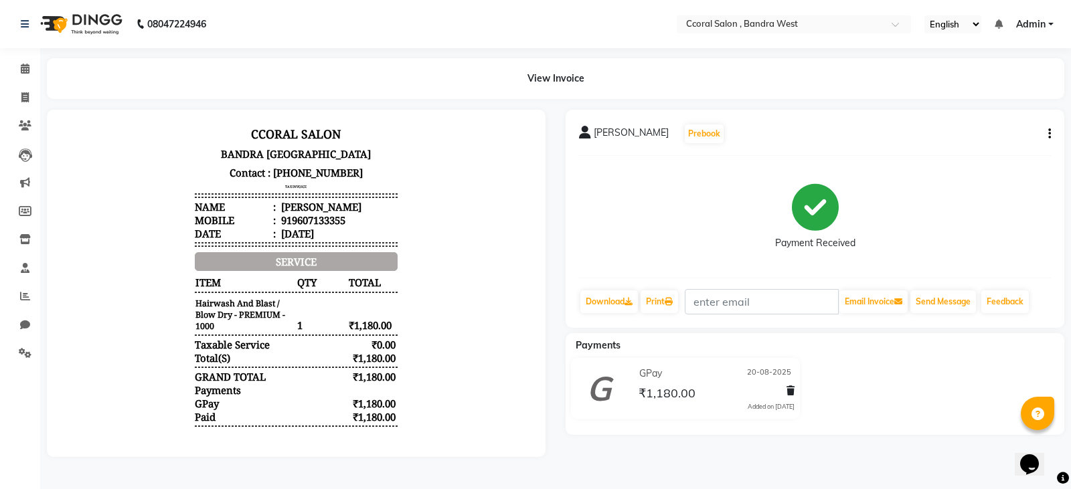
drag, startPoint x: 343, startPoint y: 428, endPoint x: 388, endPoint y: 326, distance: 111.2
click at [388, 326] on div "CCORAL SALON [GEOGRAPHIC_DATA] Contact : [PHONE_NUMBER] TAX INVOICE Name : [PER…" at bounding box center [295, 276] width 213 height 317
click at [447, 319] on body "CCORAL SALON [GEOGRAPHIC_DATA] Contact : [PHONE_NUMBER] TAX INVOICE Name : [PER…" at bounding box center [296, 276] width 461 height 317
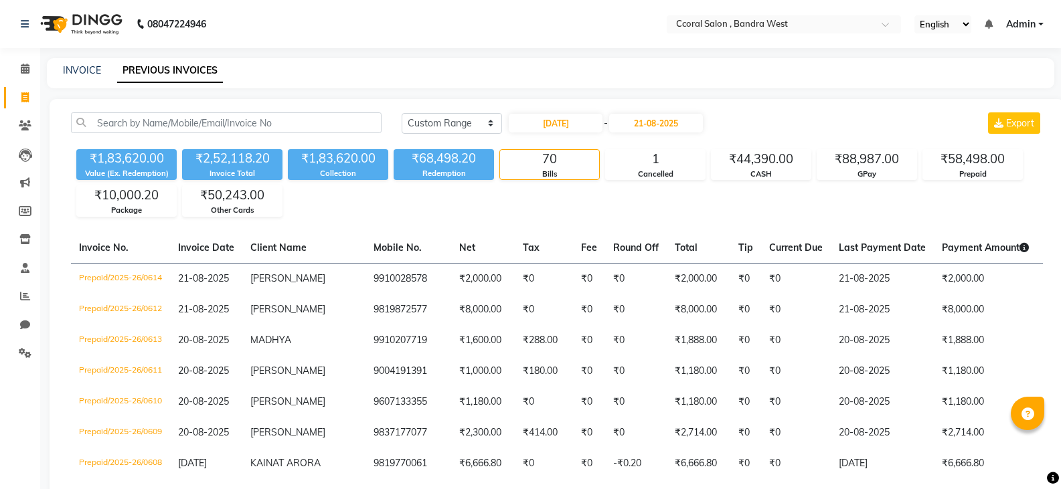
select select "range"
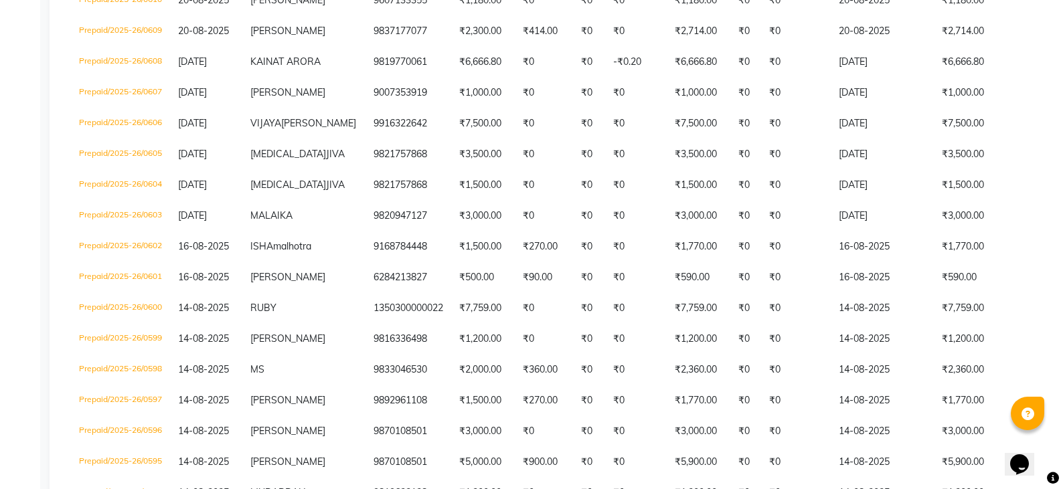
scroll to position [0, 88]
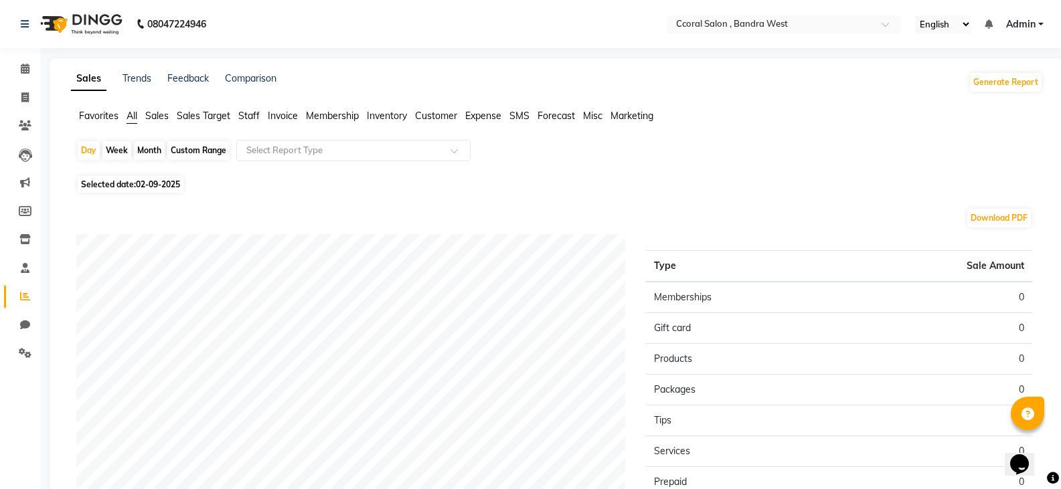
click at [193, 147] on div "Custom Range" at bounding box center [198, 150] width 62 height 19
select select "9"
select select "2025"
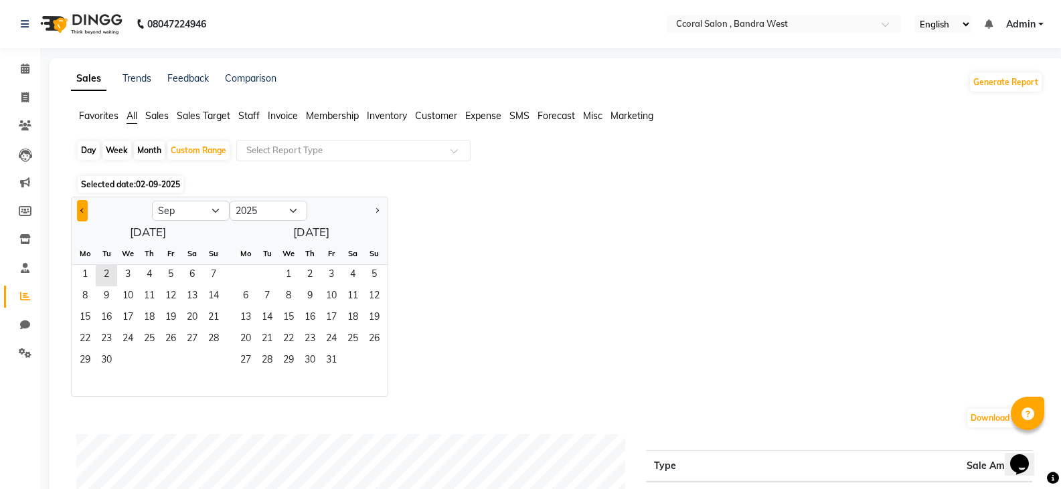
click at [87, 210] on button "Previous month" at bounding box center [82, 210] width 11 height 21
select select "8"
click at [159, 277] on div "1 2 3" at bounding box center [148, 275] width 153 height 21
drag, startPoint x: 21, startPoint y: 96, endPoint x: 35, endPoint y: 101, distance: 14.8
click at [21, 96] on icon at bounding box center [24, 97] width 7 height 10
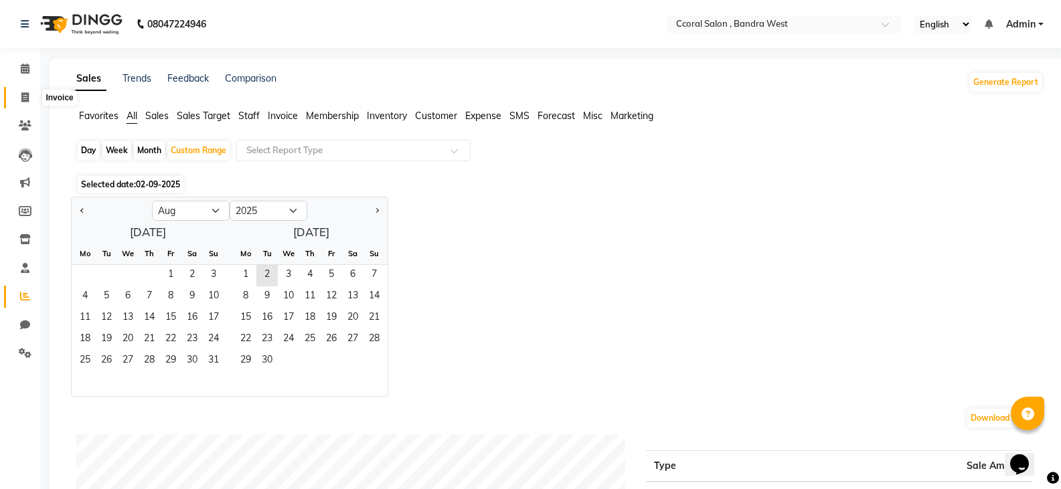
select select "service"
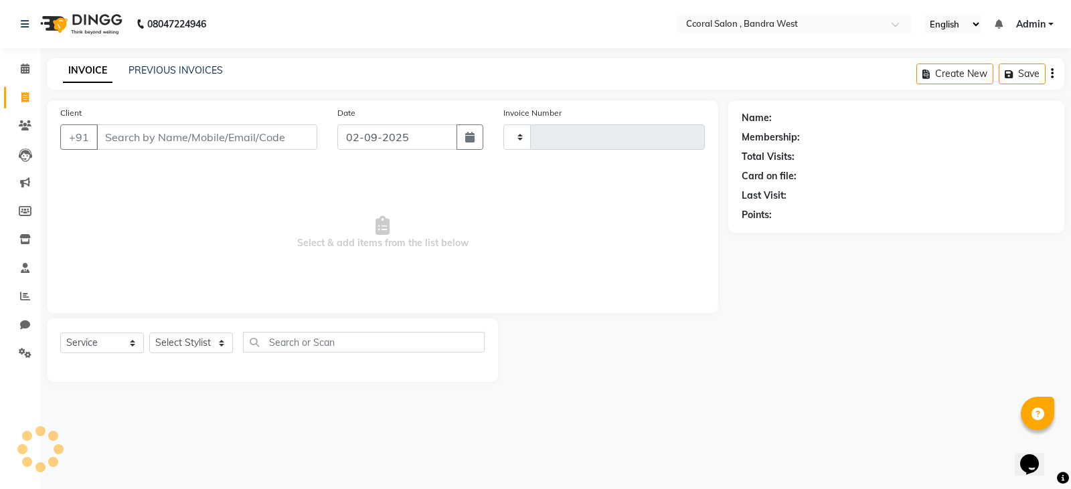
type input "0669"
select select "7966"
click at [168, 60] on div "INVOICE PREVIOUS INVOICES Create New Save" at bounding box center [556, 73] width 1018 height 31
click at [173, 66] on link "PREVIOUS INVOICES" at bounding box center [176, 70] width 94 height 12
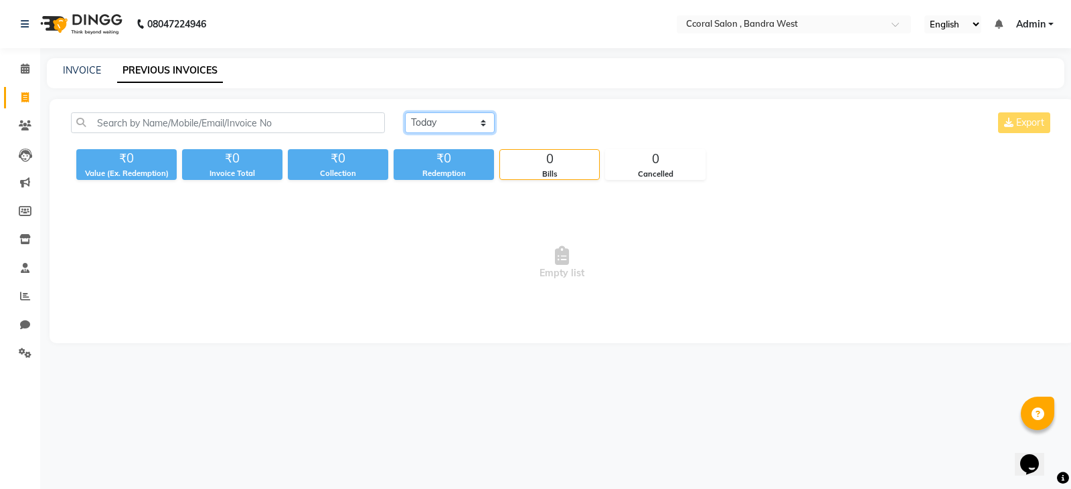
click at [459, 123] on select "Today Yesterday Custom Range" at bounding box center [450, 122] width 90 height 21
select select "range"
click at [405, 112] on select "Today Yesterday Custom Range" at bounding box center [450, 122] width 90 height 21
click at [583, 122] on input "02-09-2025" at bounding box center [559, 123] width 94 height 19
select select "9"
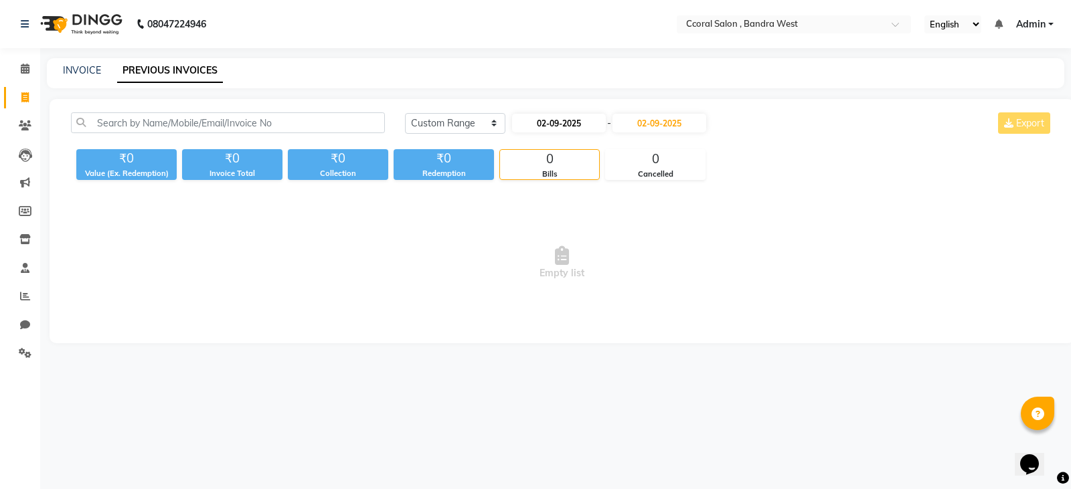
select select "2025"
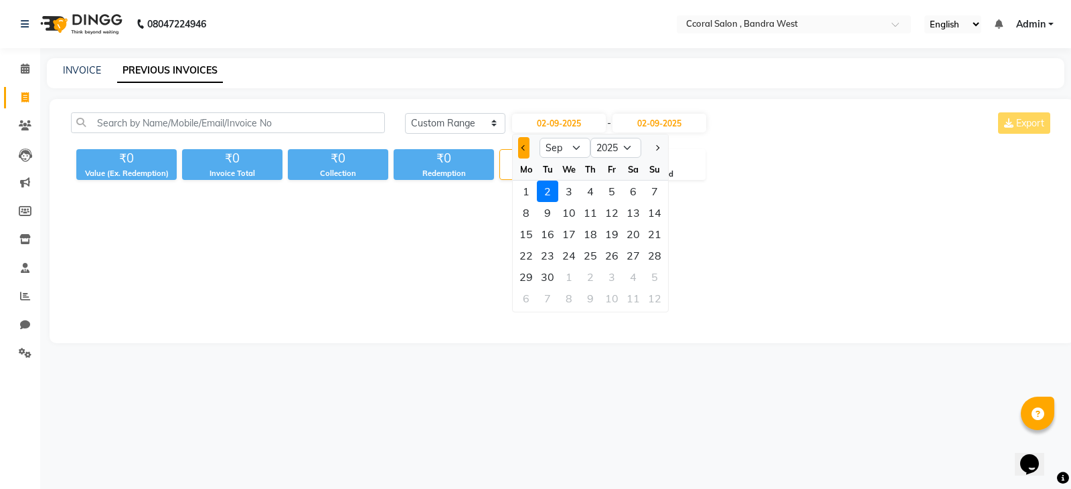
click at [524, 150] on span "Previous month" at bounding box center [523, 147] width 5 height 5
select select "8"
click at [611, 195] on div "1" at bounding box center [611, 191] width 21 height 21
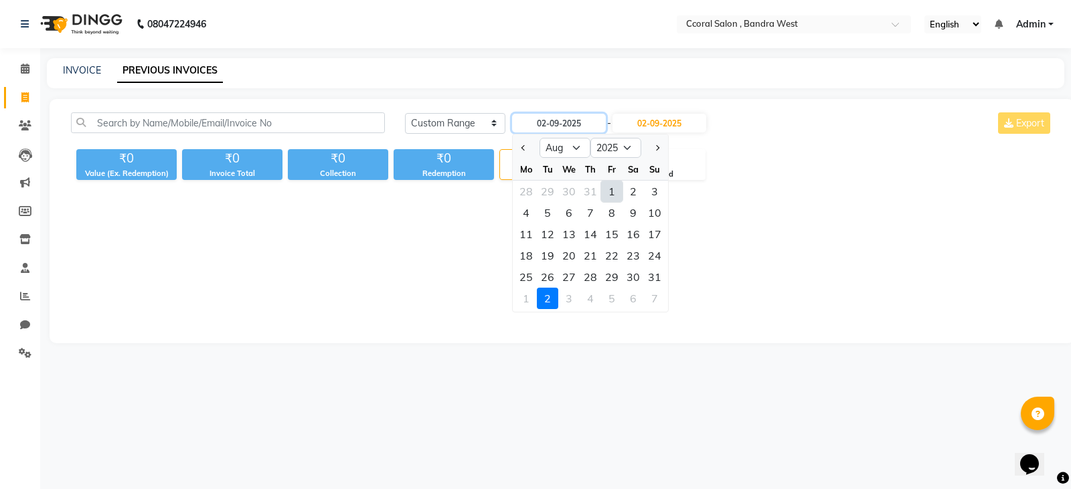
type input "01-08-2025"
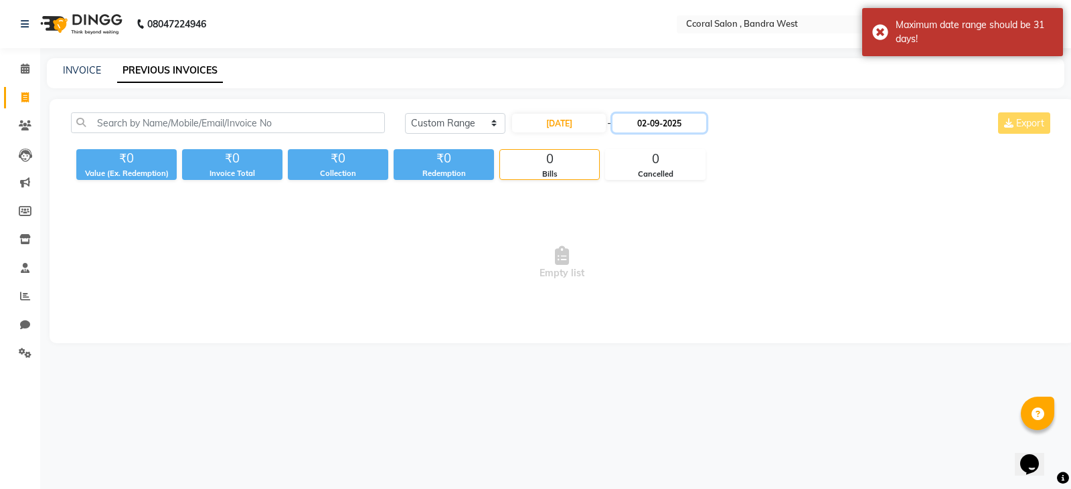
click at [665, 127] on input "02-09-2025" at bounding box center [660, 123] width 94 height 19
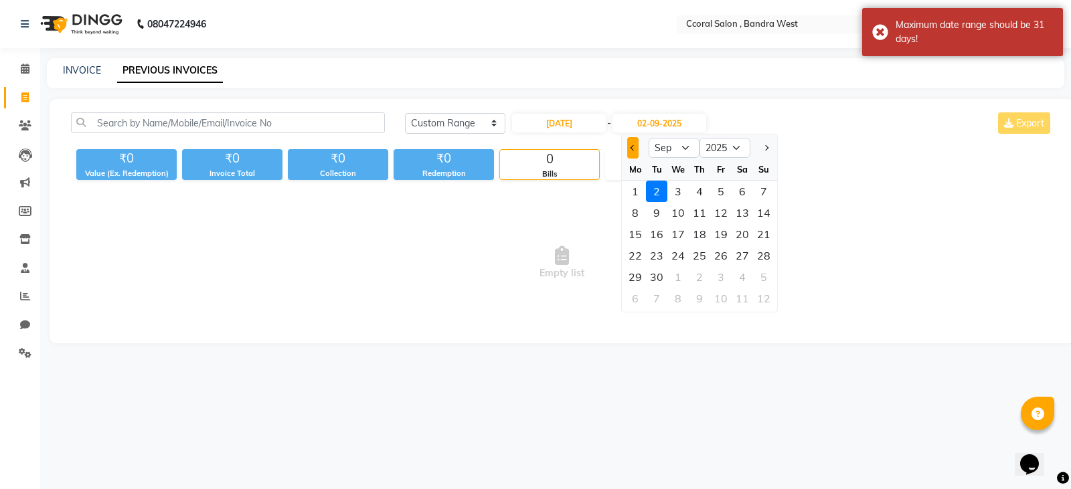
click at [629, 145] on button "Previous month" at bounding box center [632, 147] width 11 height 21
select select "8"
click at [758, 275] on div "31" at bounding box center [763, 276] width 21 height 21
type input "31-08-2025"
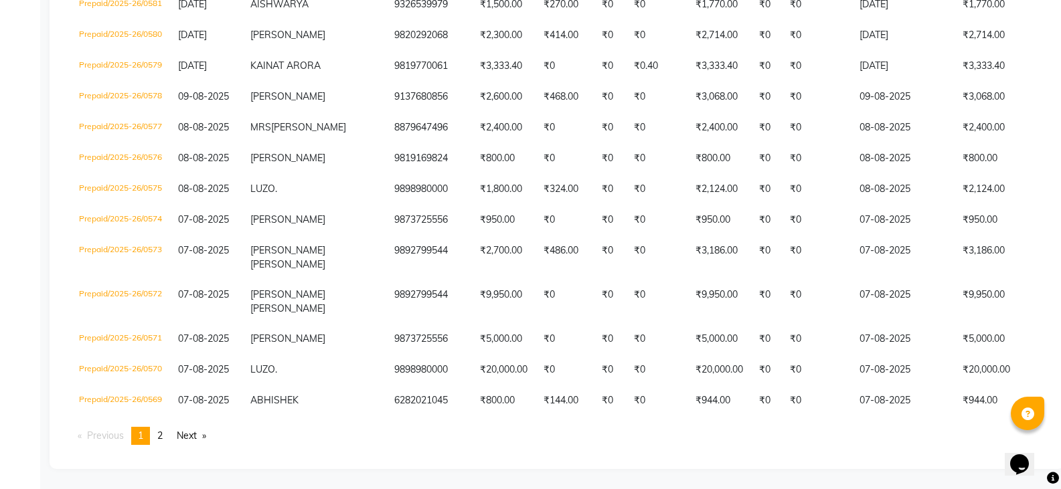
scroll to position [3138, 0]
click at [162, 437] on span "2" at bounding box center [159, 436] width 5 height 12
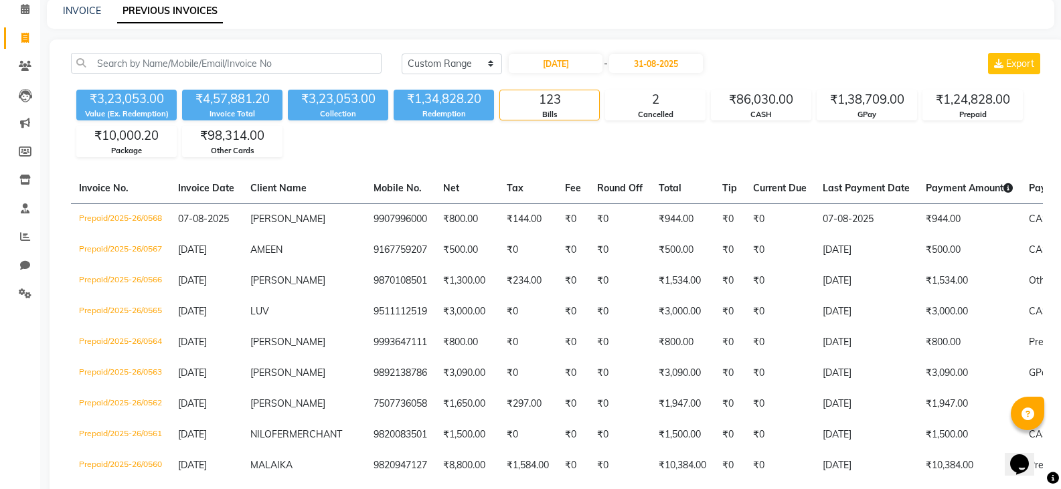
scroll to position [0, 0]
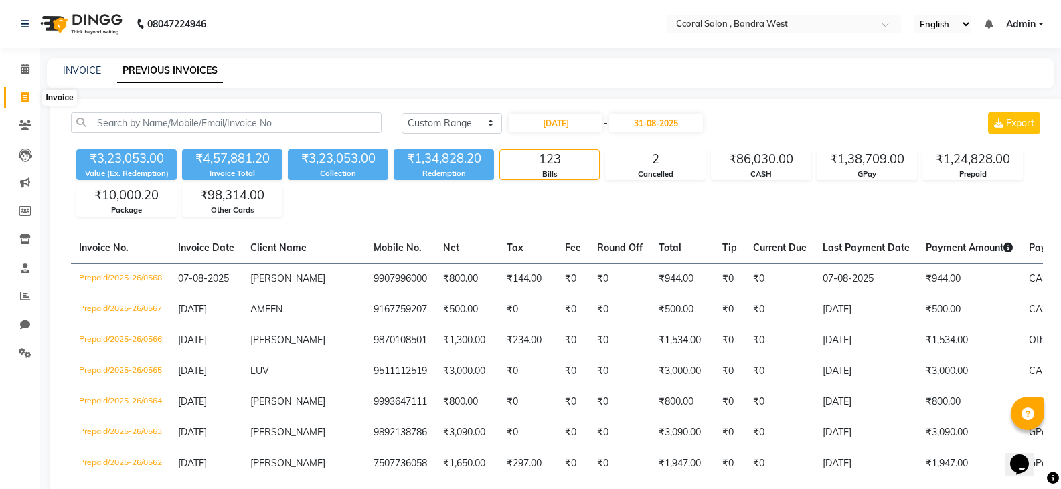
click at [27, 97] on icon at bounding box center [24, 97] width 7 height 10
select select "service"
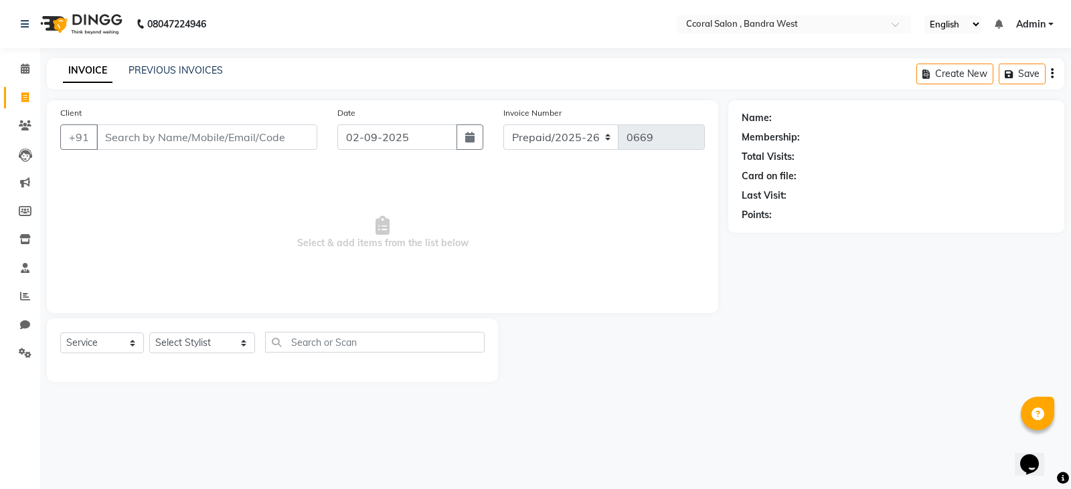
click at [153, 62] on div "INVOICE PREVIOUS INVOICES Create New Save" at bounding box center [556, 73] width 1018 height 31
click at [173, 70] on link "PREVIOUS INVOICES" at bounding box center [176, 70] width 94 height 12
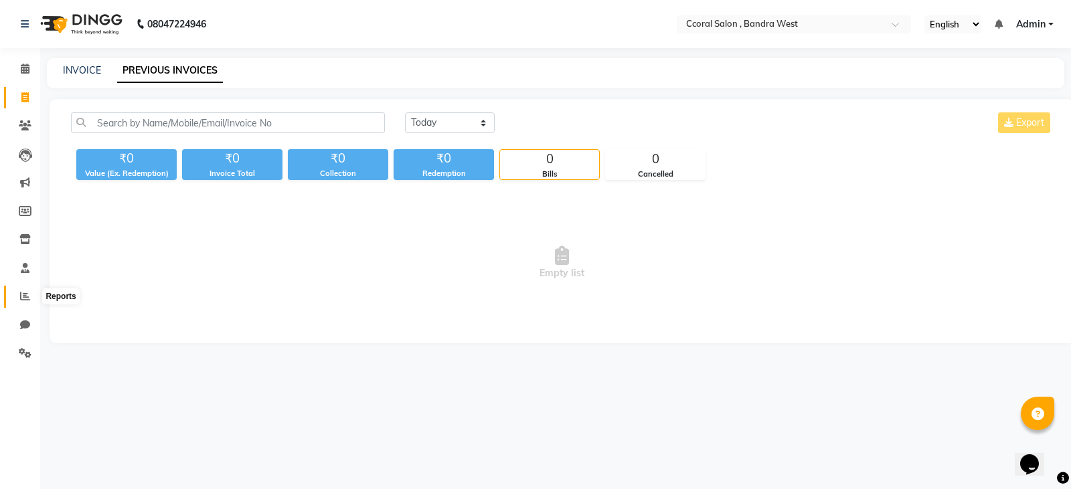
click at [20, 298] on icon at bounding box center [25, 296] width 10 height 10
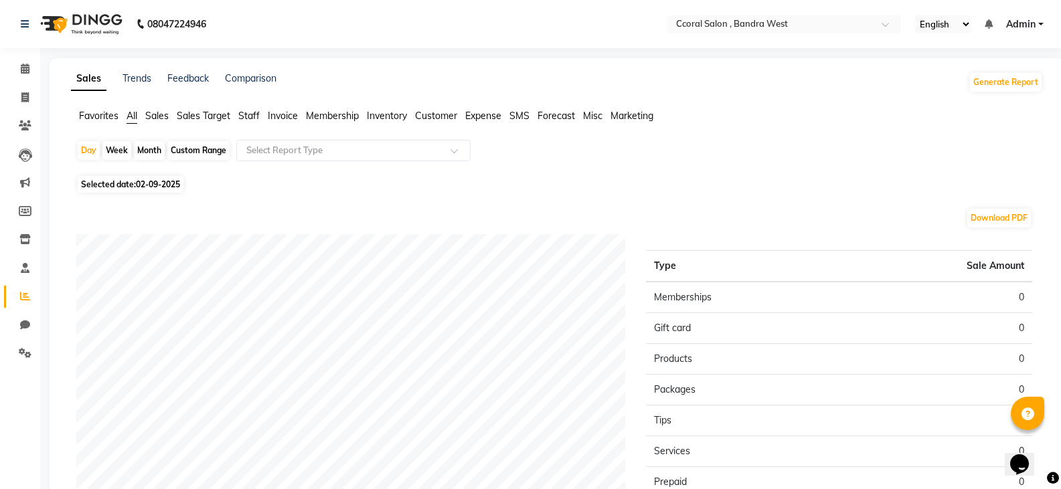
click at [211, 151] on div "Custom Range" at bounding box center [198, 150] width 62 height 19
select select "9"
select select "2025"
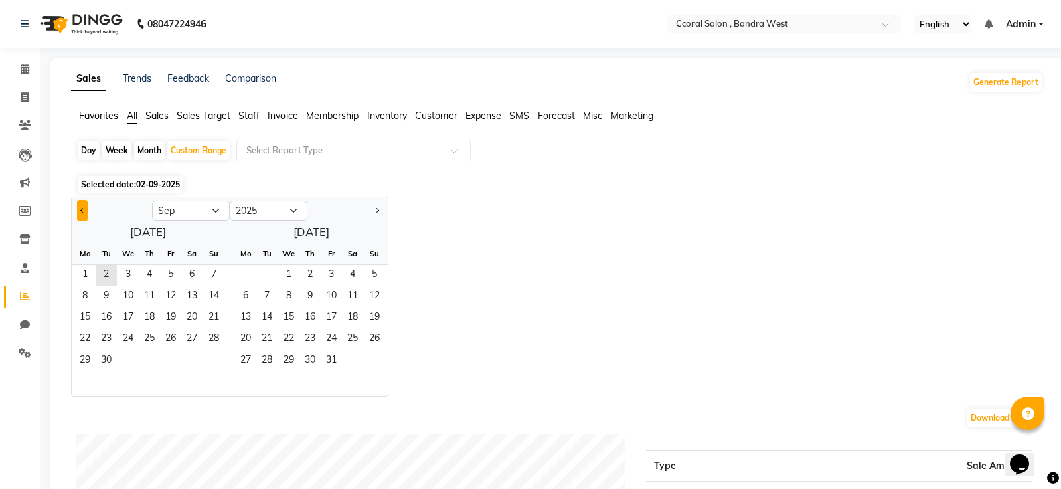
click at [86, 211] on button "Previous month" at bounding box center [82, 210] width 11 height 21
click at [77, 210] on button "Previous month" at bounding box center [82, 210] width 11 height 21
click at [380, 214] on button "Next month" at bounding box center [377, 210] width 11 height 21
select select "8"
click at [173, 268] on span "1" at bounding box center [170, 275] width 21 height 21
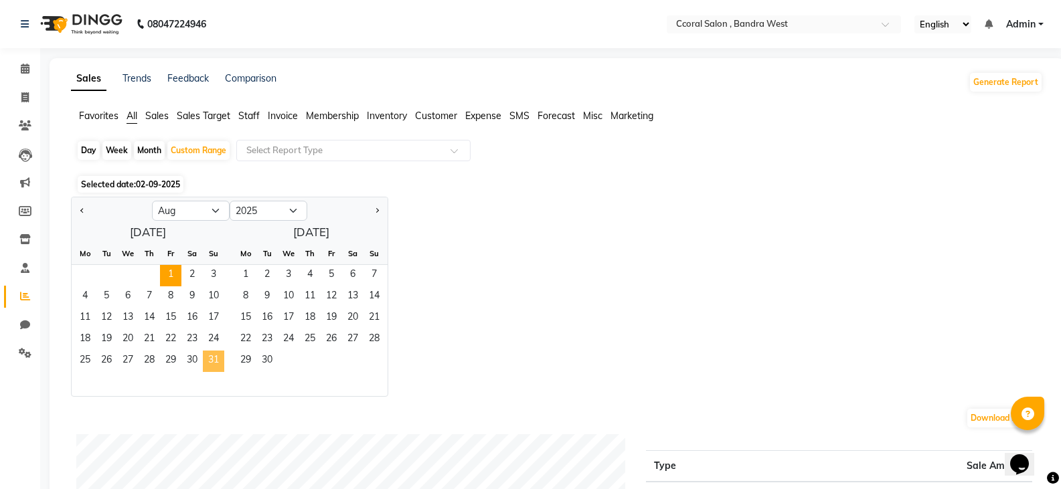
click at [220, 364] on span "31" at bounding box center [213, 361] width 21 height 21
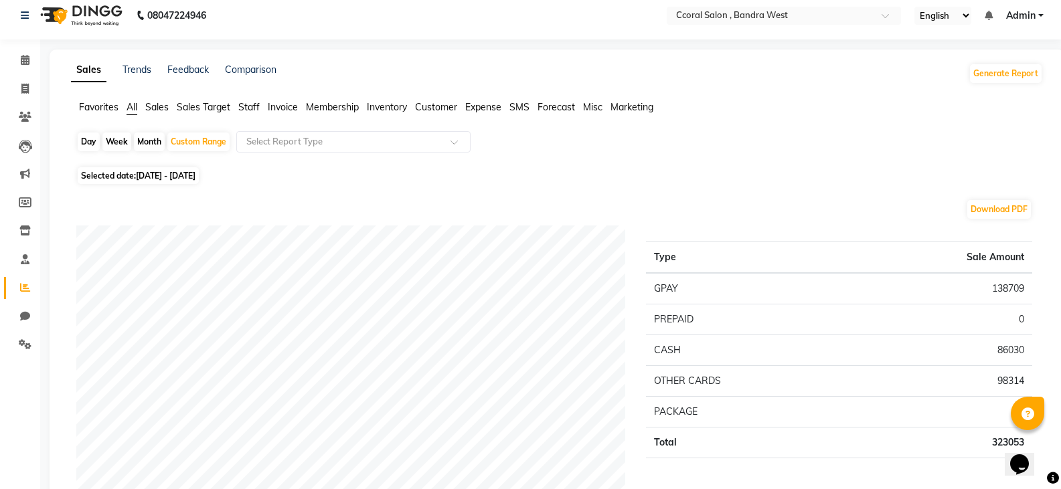
scroll to position [67, 0]
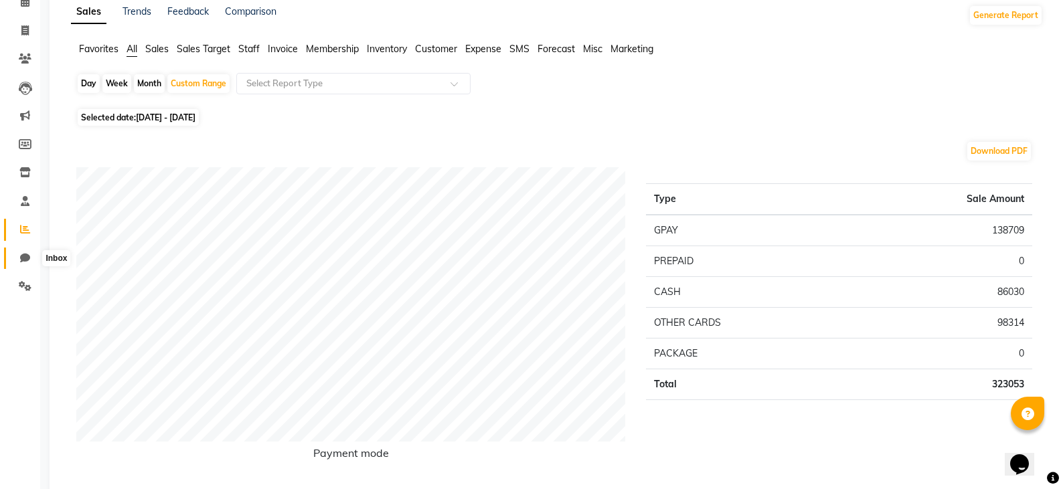
click at [21, 254] on icon at bounding box center [25, 258] width 10 height 10
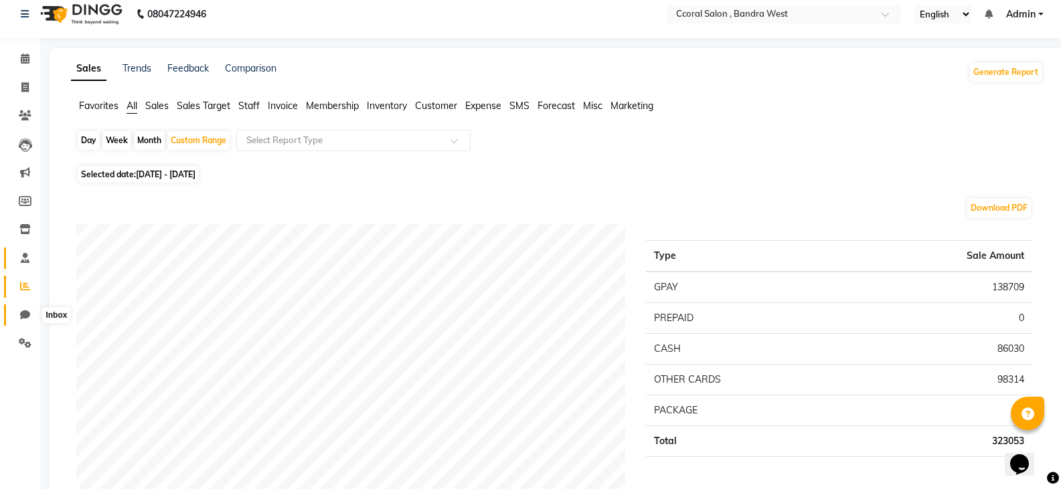
select select "100"
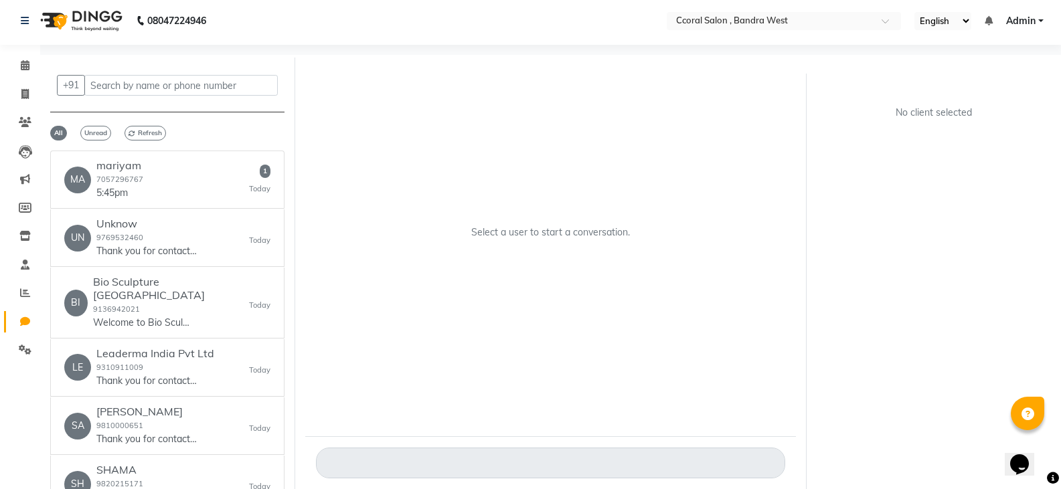
scroll to position [0, 0]
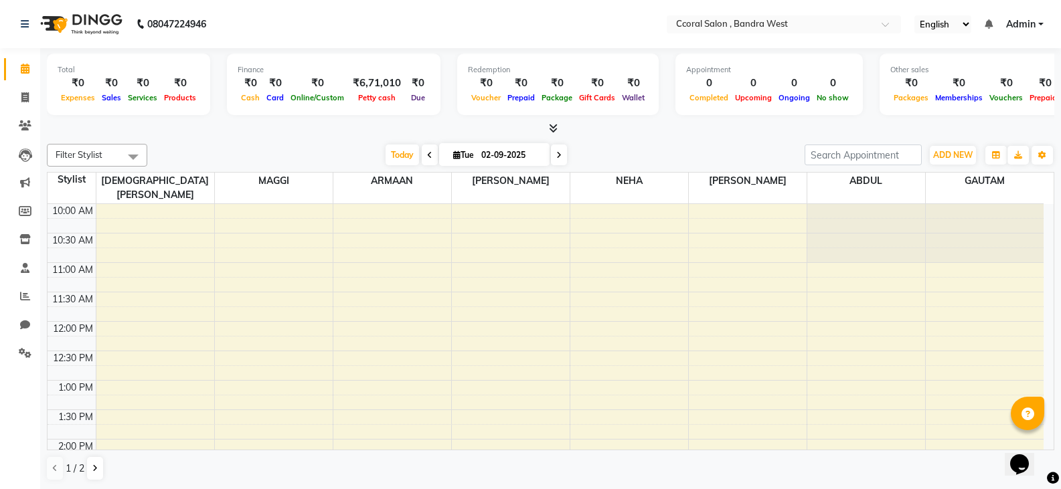
click at [1037, 21] on link "Admin" at bounding box center [1024, 24] width 37 height 14
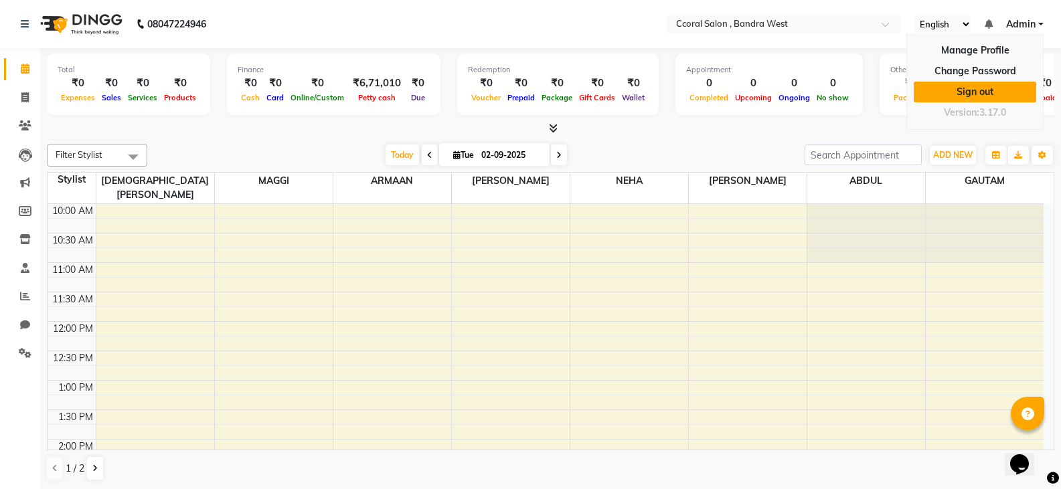
click at [995, 93] on link "Sign out" at bounding box center [975, 92] width 123 height 21
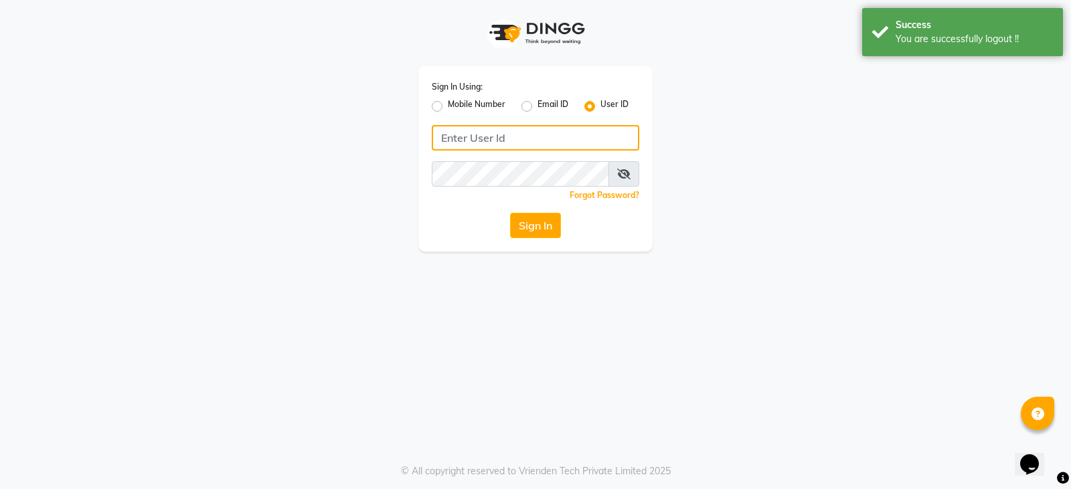
type input "ccoralsalon"
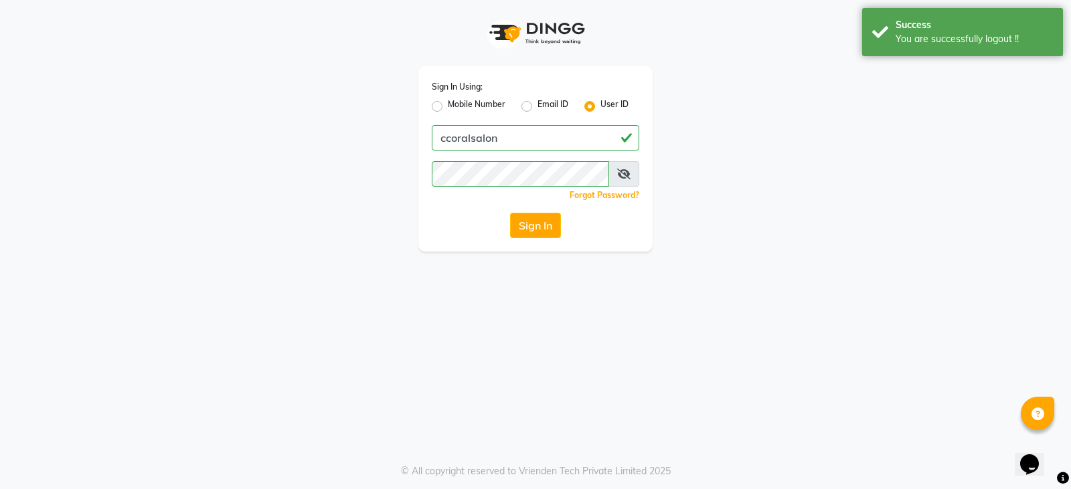
click at [664, 293] on div "Sign In Using: Mobile Number Email ID User ID ccoralsalon Remember me Forgot Pa…" at bounding box center [535, 244] width 1071 height 489
